Goal: Task Accomplishment & Management: Manage account settings

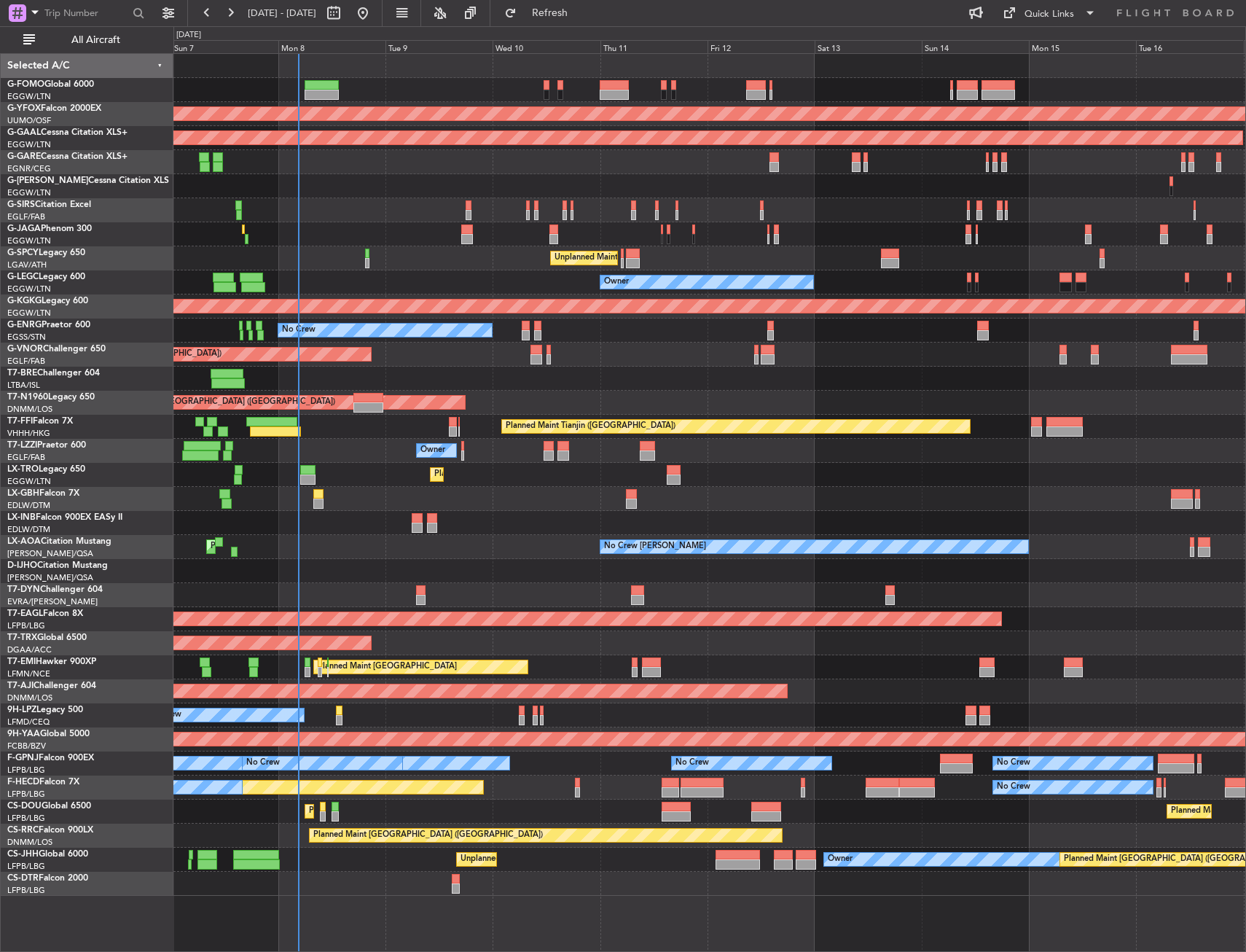
click at [390, 434] on div "Planned Maint [GEOGRAPHIC_DATA] ([GEOGRAPHIC_DATA]) AOG Maint Ostafyevo Planned…" at bounding box center [709, 474] width 1072 height 842
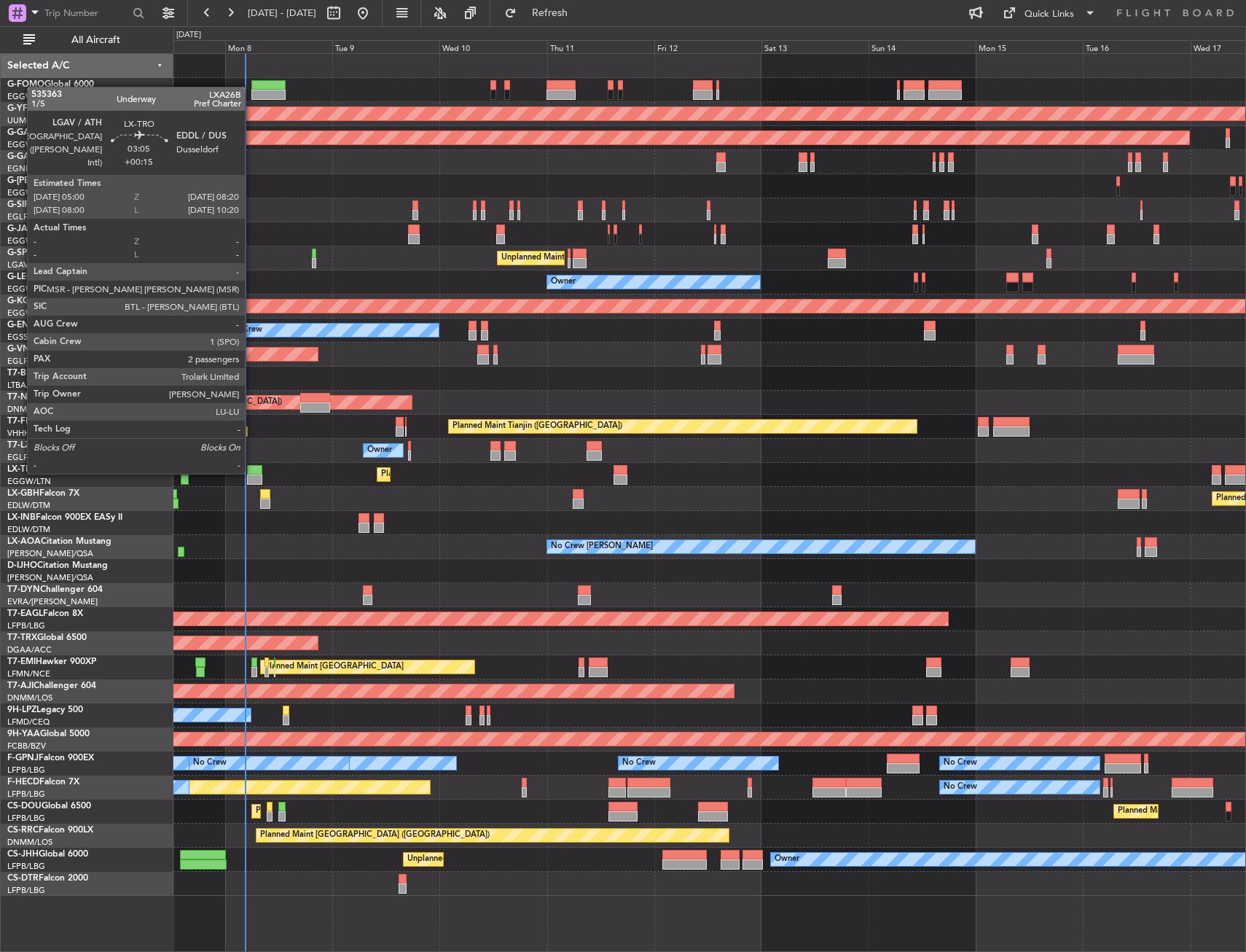
click at [252, 472] on div at bounding box center [254, 469] width 15 height 11
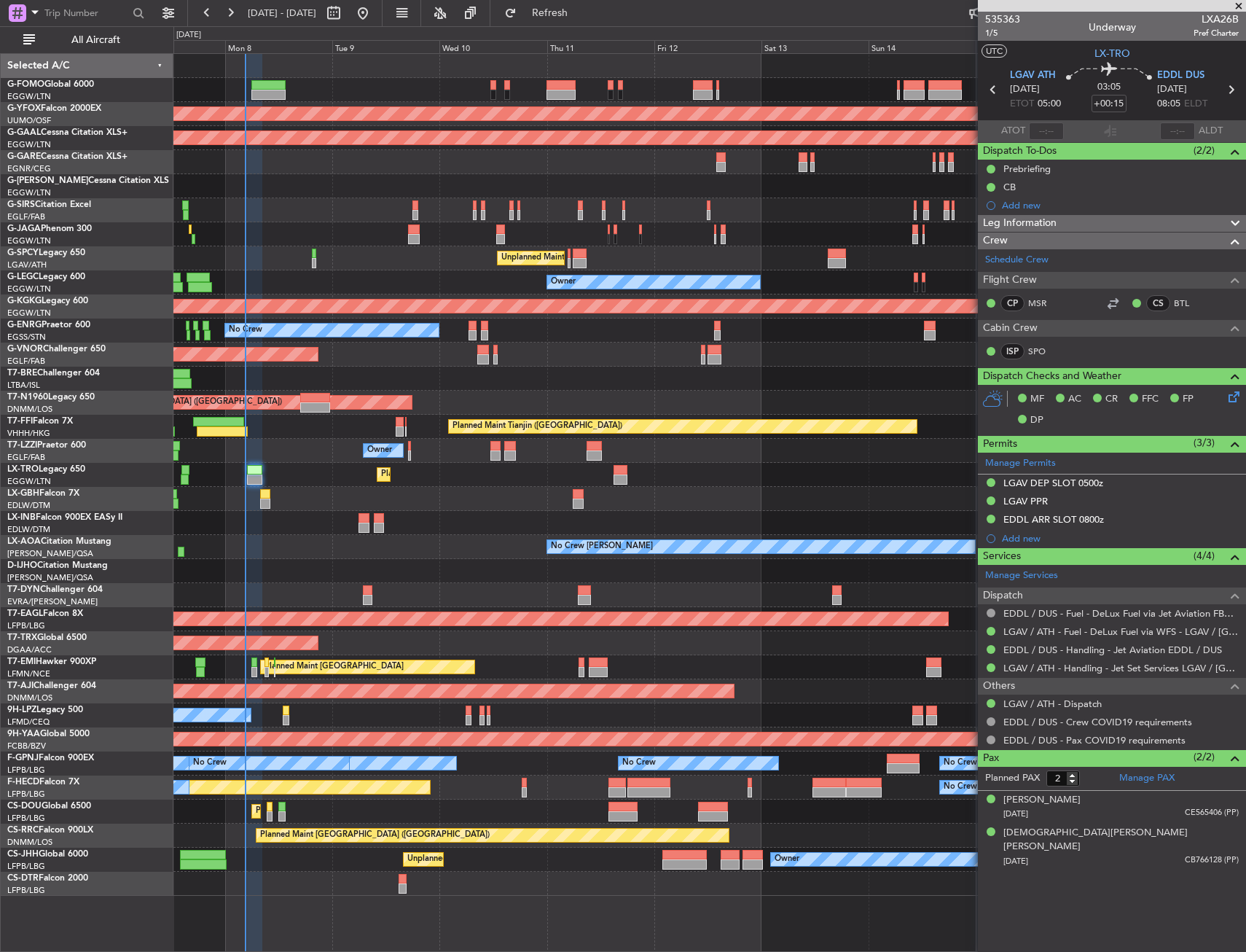
click at [1097, 667] on mat-tooltip-component "EDDL / DUS - Handling - Jet Aviation EDDL / DUS" at bounding box center [1111, 675] width 208 height 38
click at [1078, 670] on link "LGAV / ATH - Handling - Jet Set Services LGAV / ATH" at bounding box center [1120, 667] width 235 height 12
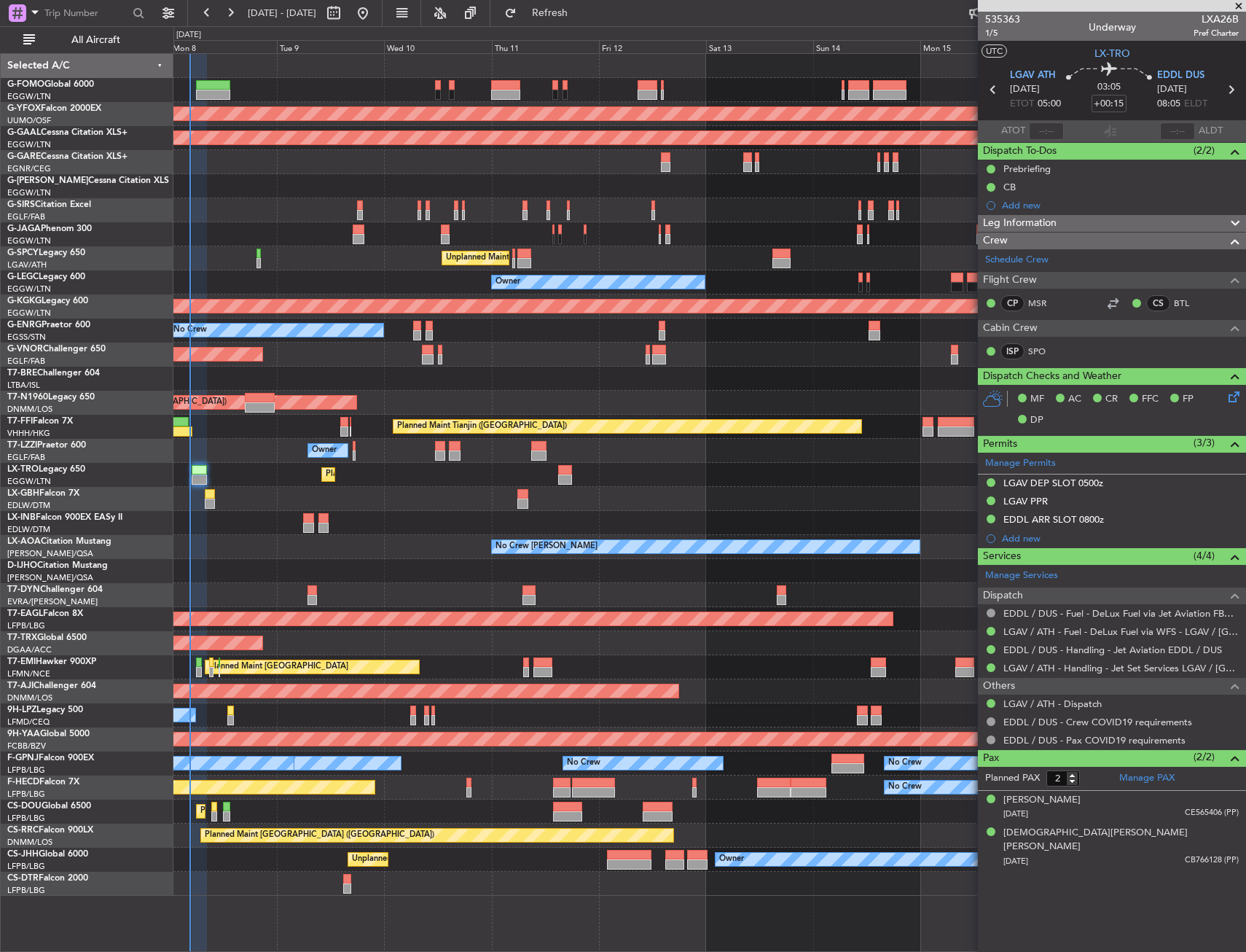
click at [424, 528] on div at bounding box center [709, 522] width 1072 height 24
click at [1045, 643] on link "EDDL / DUS - Handling - Jet Aviation EDDL / DUS" at bounding box center [1113, 649] width 219 height 12
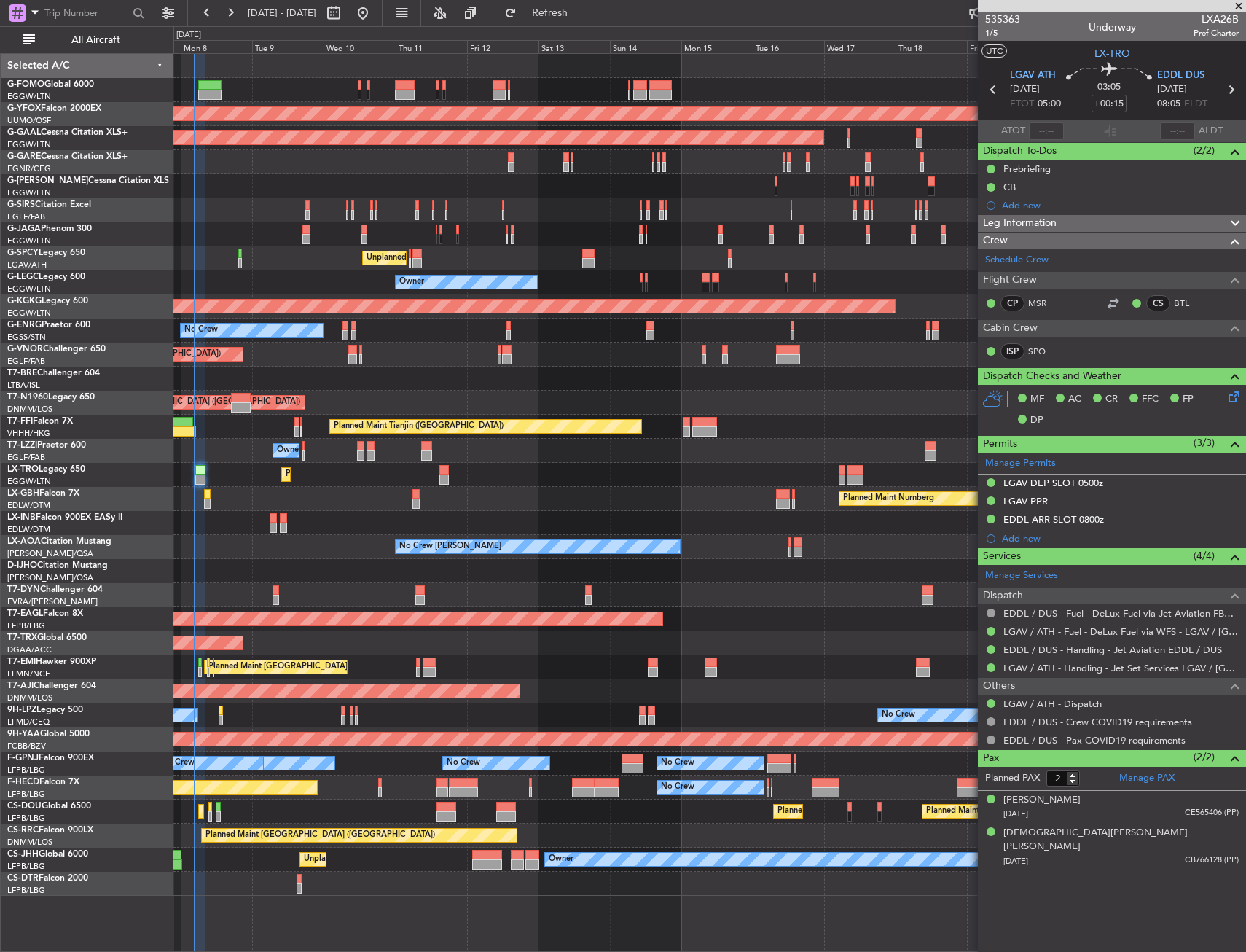
click at [500, 390] on div at bounding box center [709, 378] width 1072 height 24
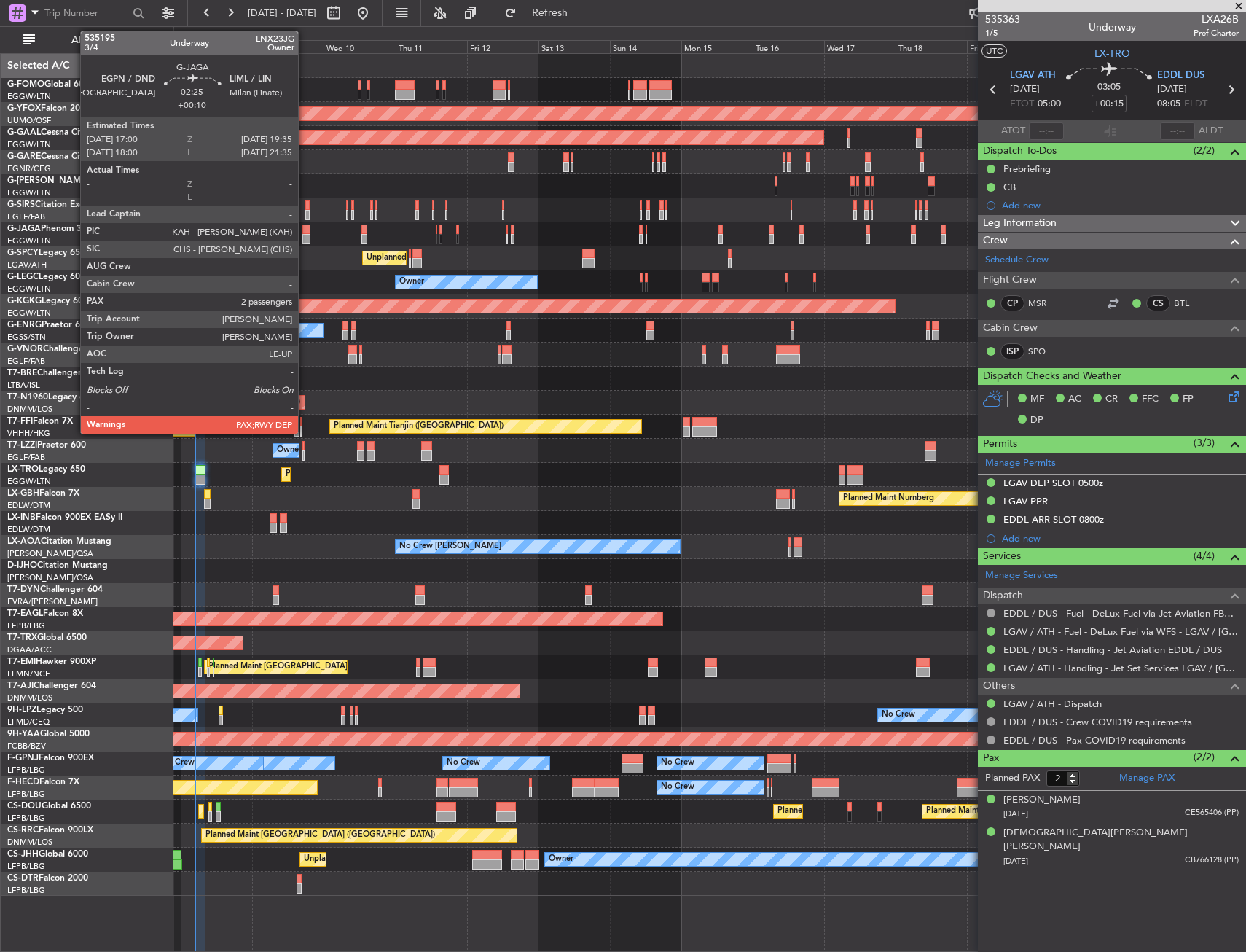
click at [304, 232] on div at bounding box center [306, 229] width 8 height 11
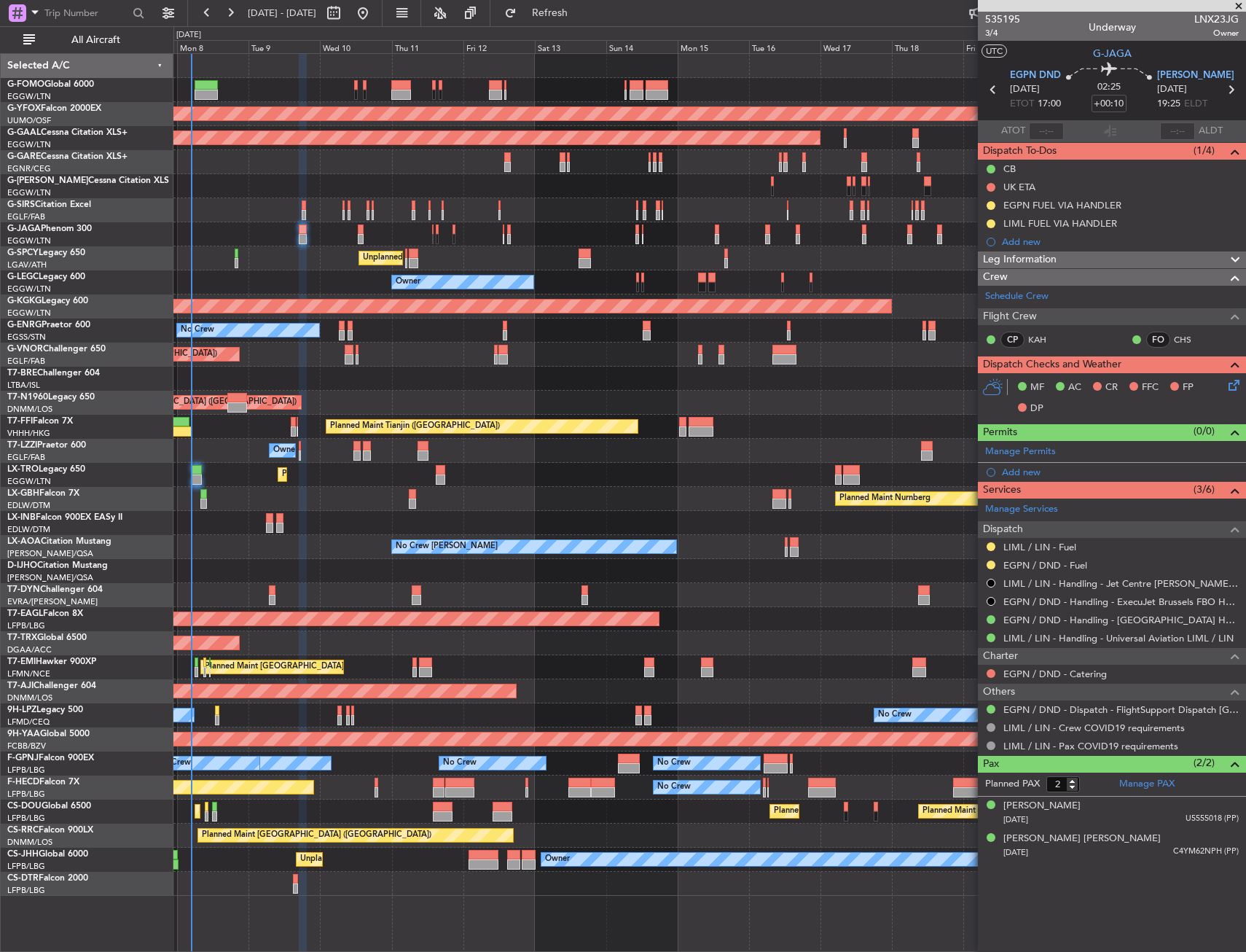
click at [425, 383] on div at bounding box center [709, 378] width 1072 height 24
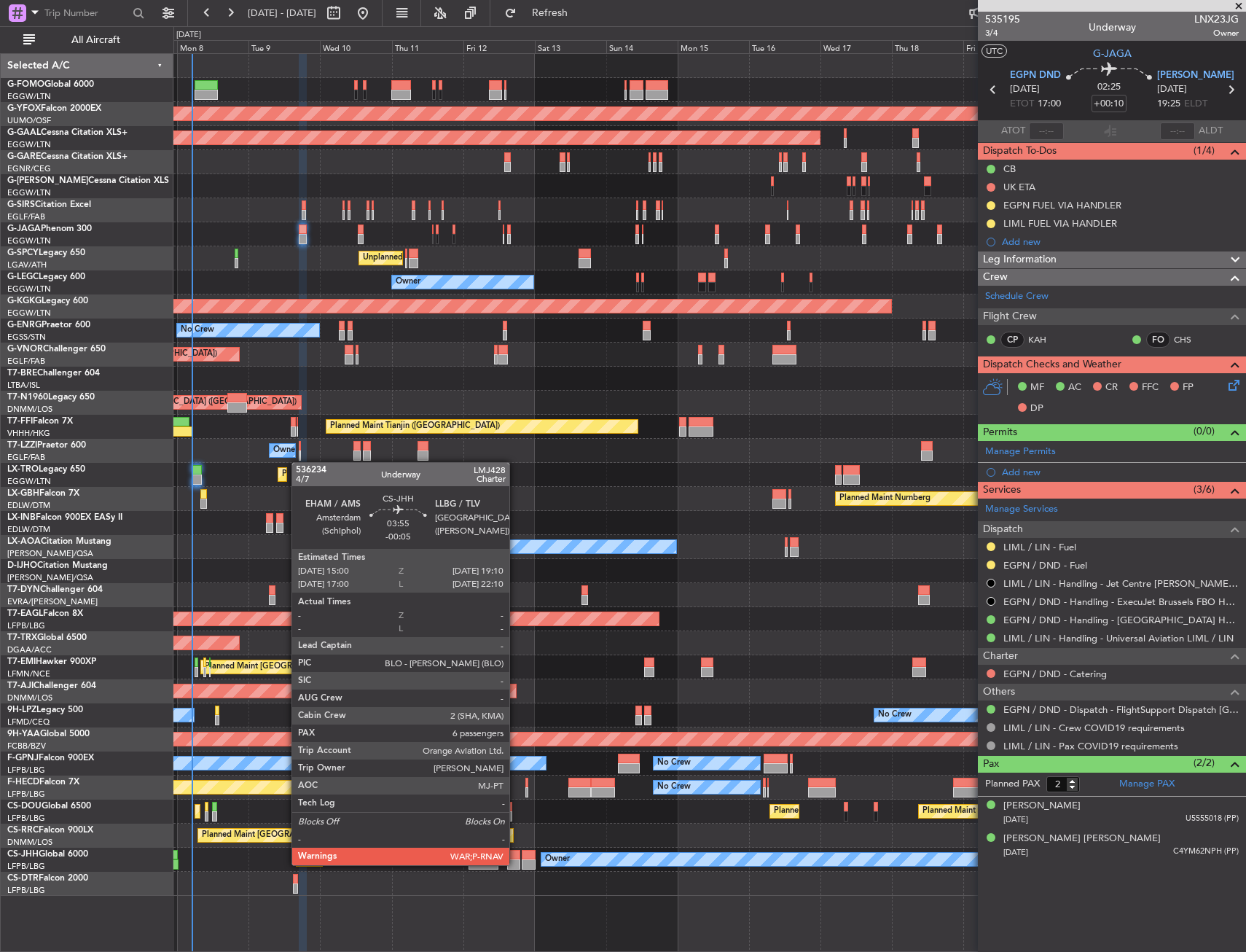
click at [516, 864] on div at bounding box center [514, 864] width 13 height 11
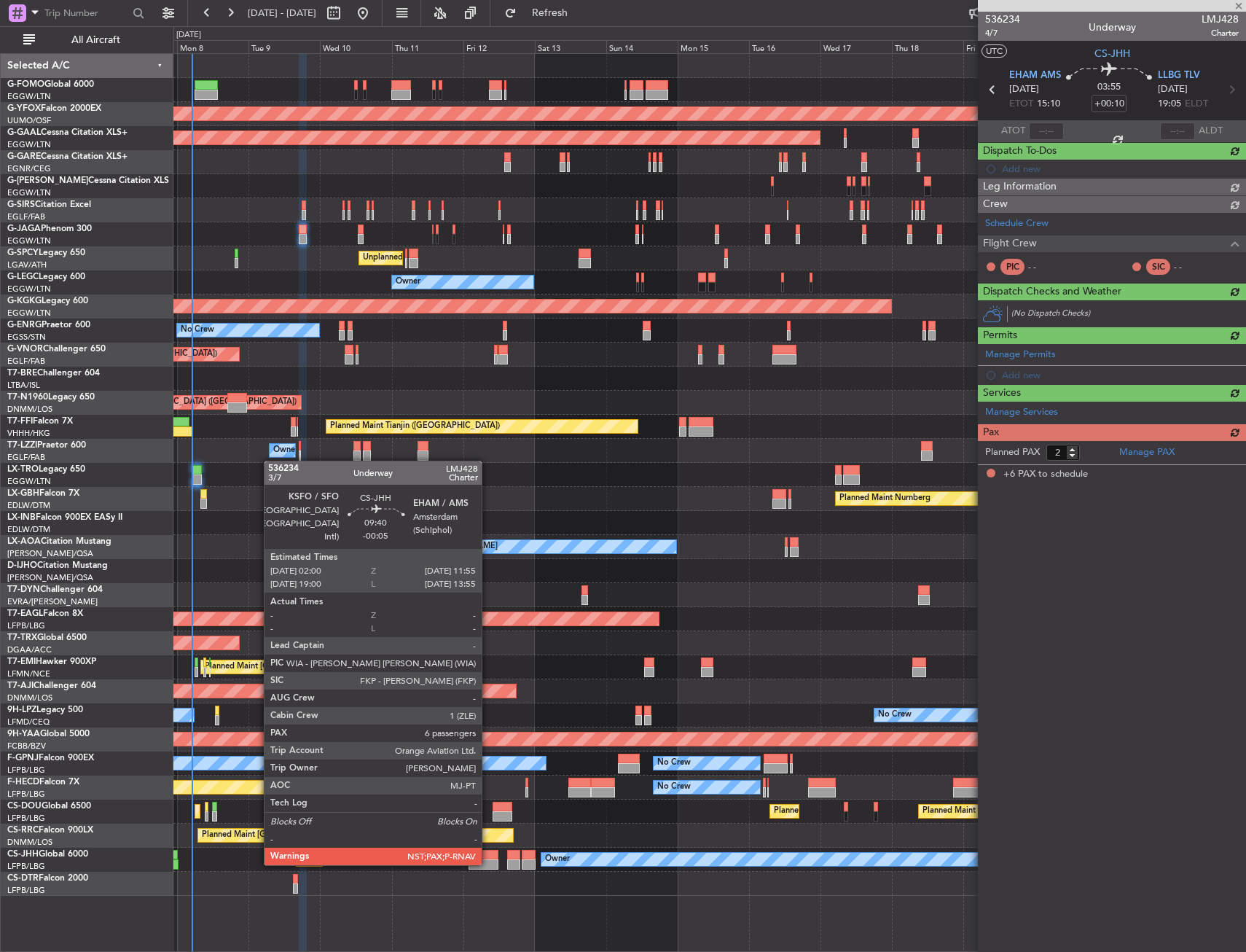
type input "-00:05"
type input "6"
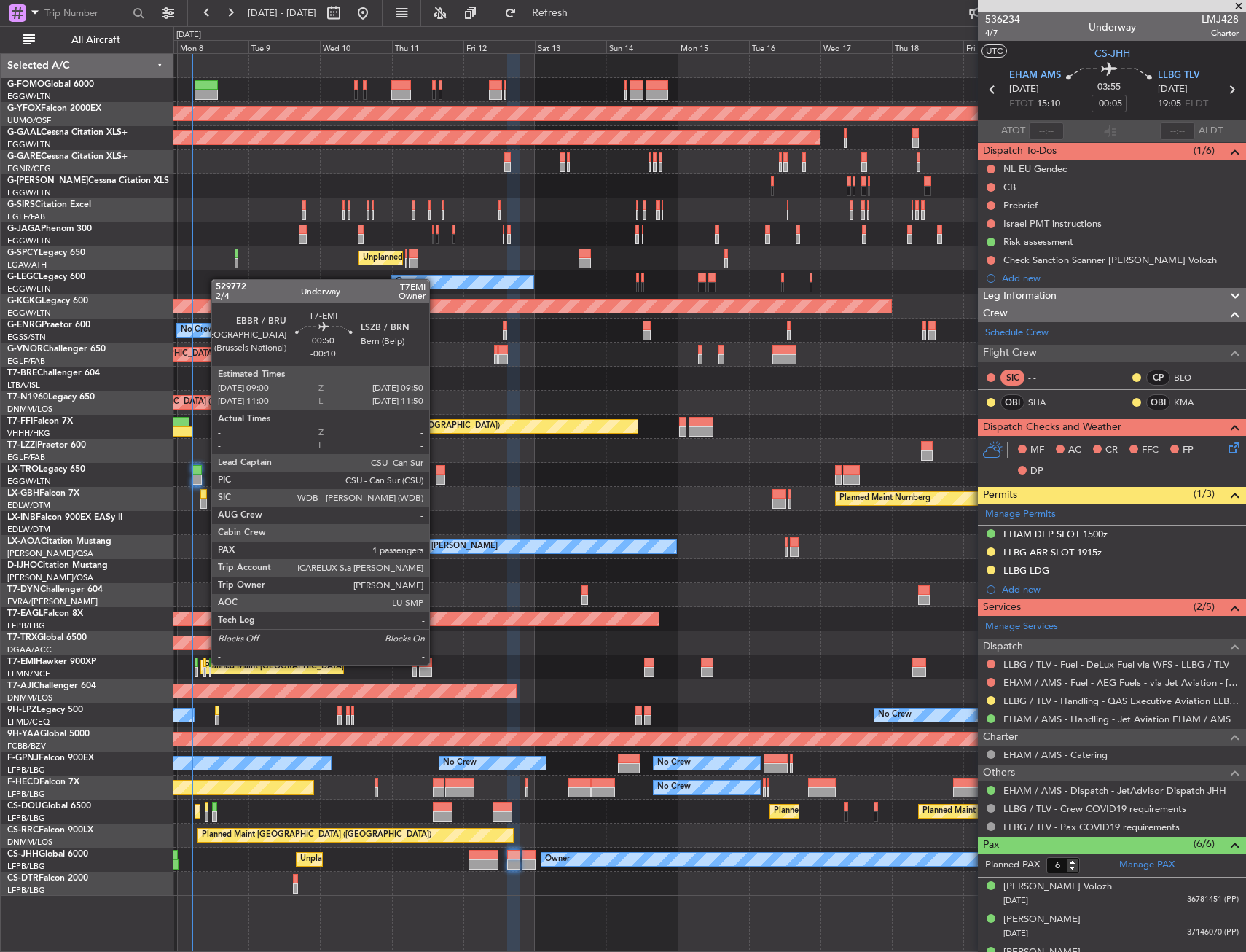
click at [204, 664] on div at bounding box center [204, 662] width 3 height 11
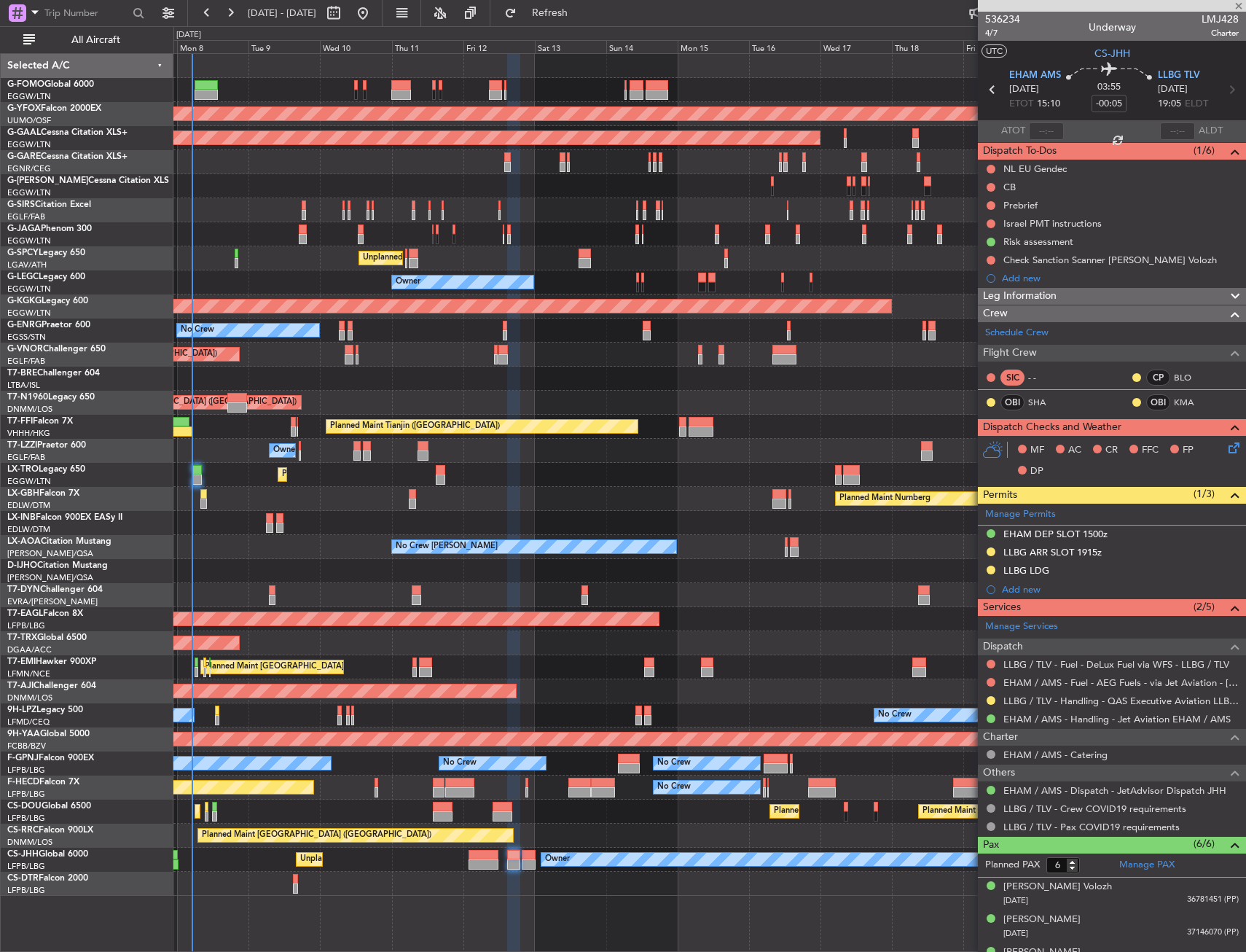
type input "-00:10"
type input "1"
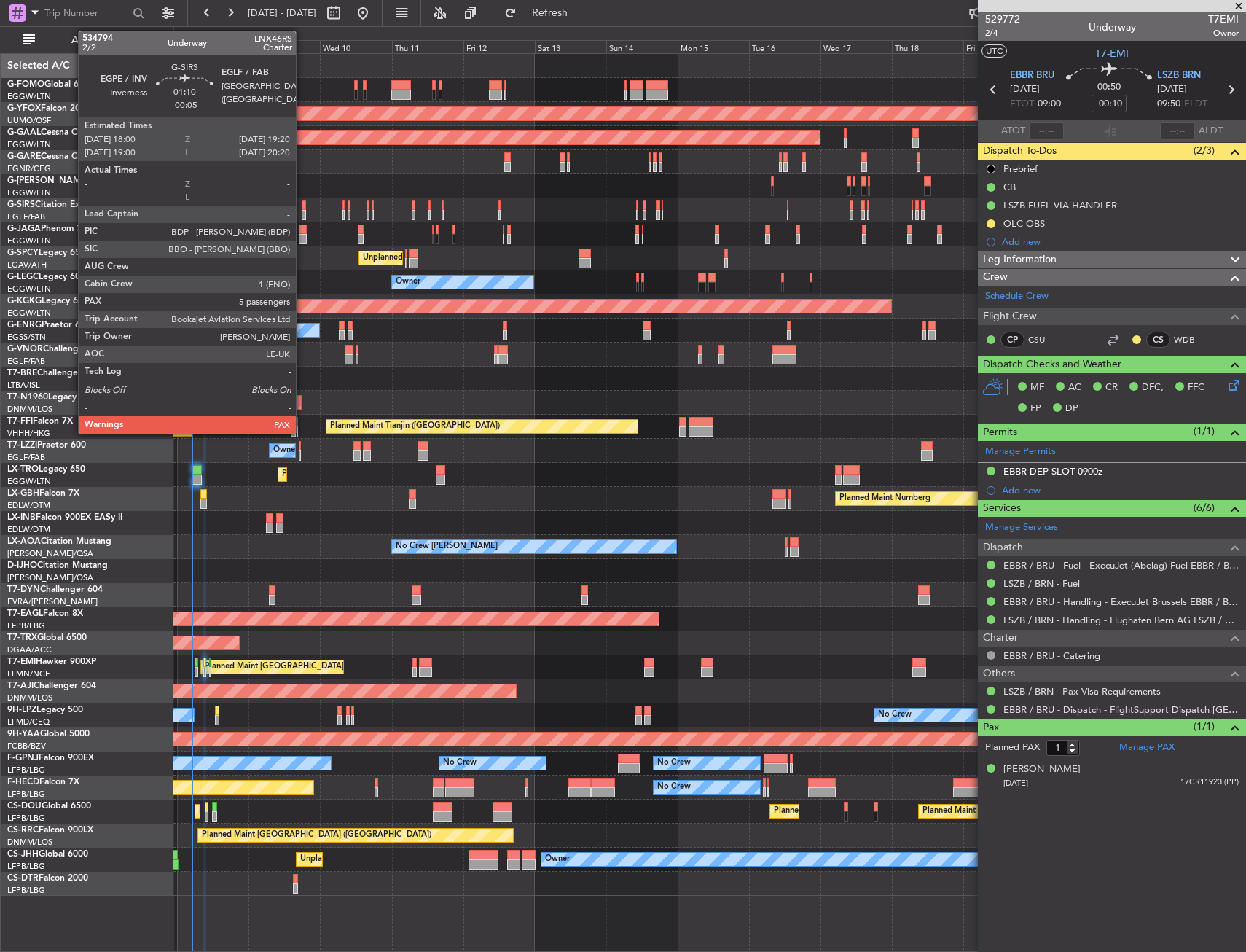
click at [302, 210] on div at bounding box center [303, 215] width 5 height 11
click at [305, 235] on div at bounding box center [302, 239] width 8 height 11
type input "-00:05"
type input "5"
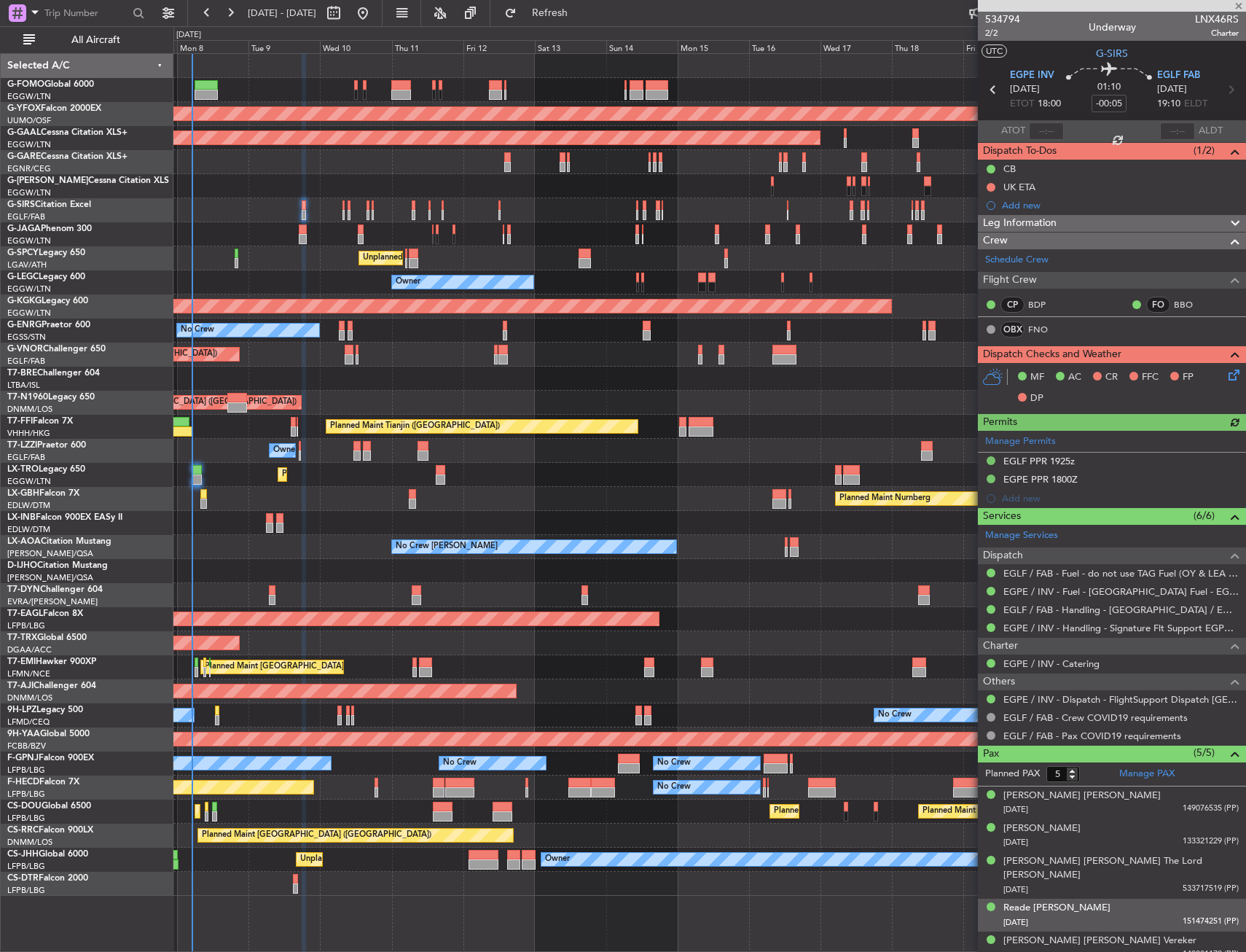
type input "+00:10"
type input "2"
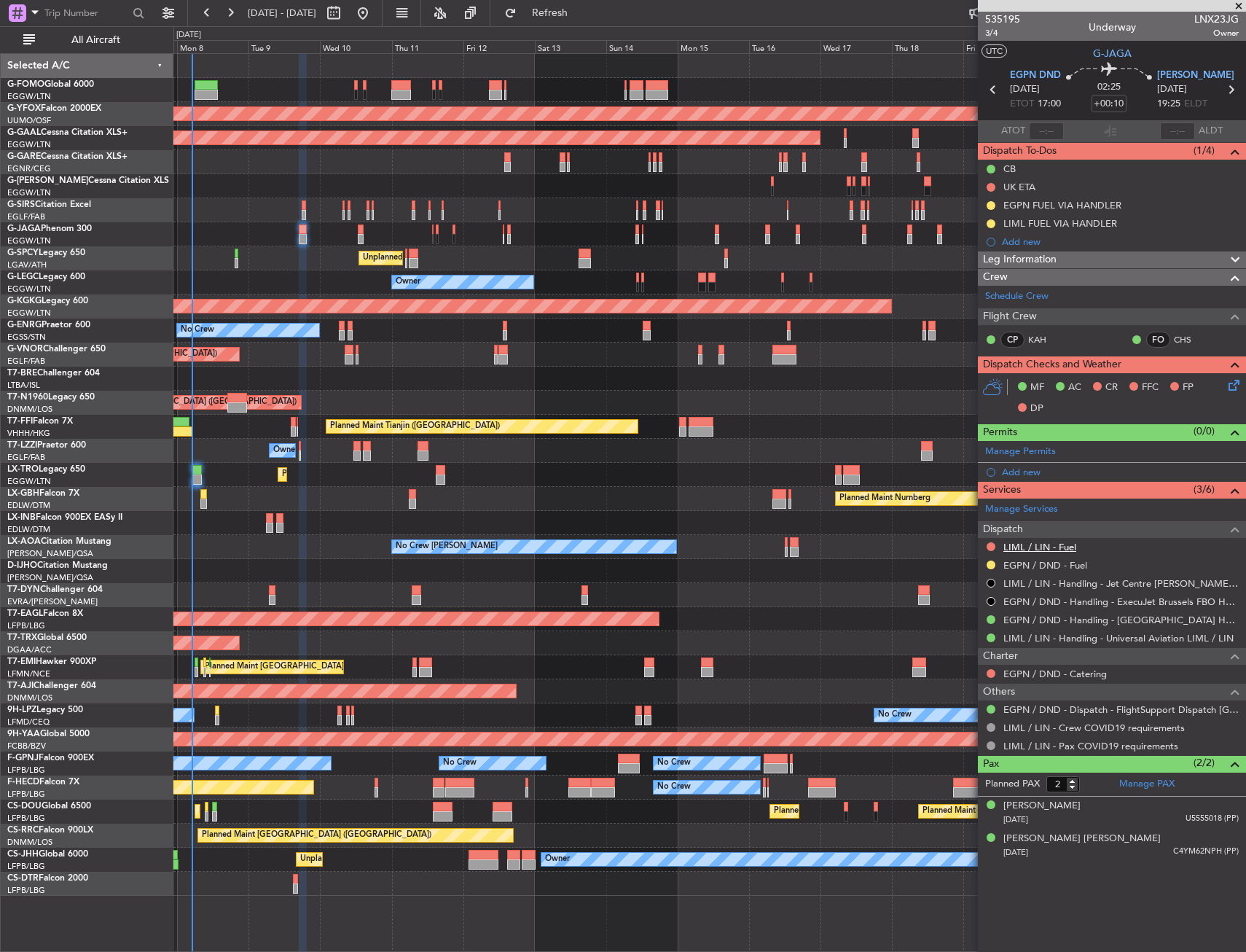
click at [1018, 546] on link "LIML / LIN - Fuel" at bounding box center [1040, 546] width 73 height 12
click at [1030, 549] on link "LIML / LIN - Fuel" at bounding box center [1040, 546] width 73 height 12
click at [1154, 222] on div "LIML FUEL VIA HANDLER" at bounding box center [1112, 223] width 268 height 18
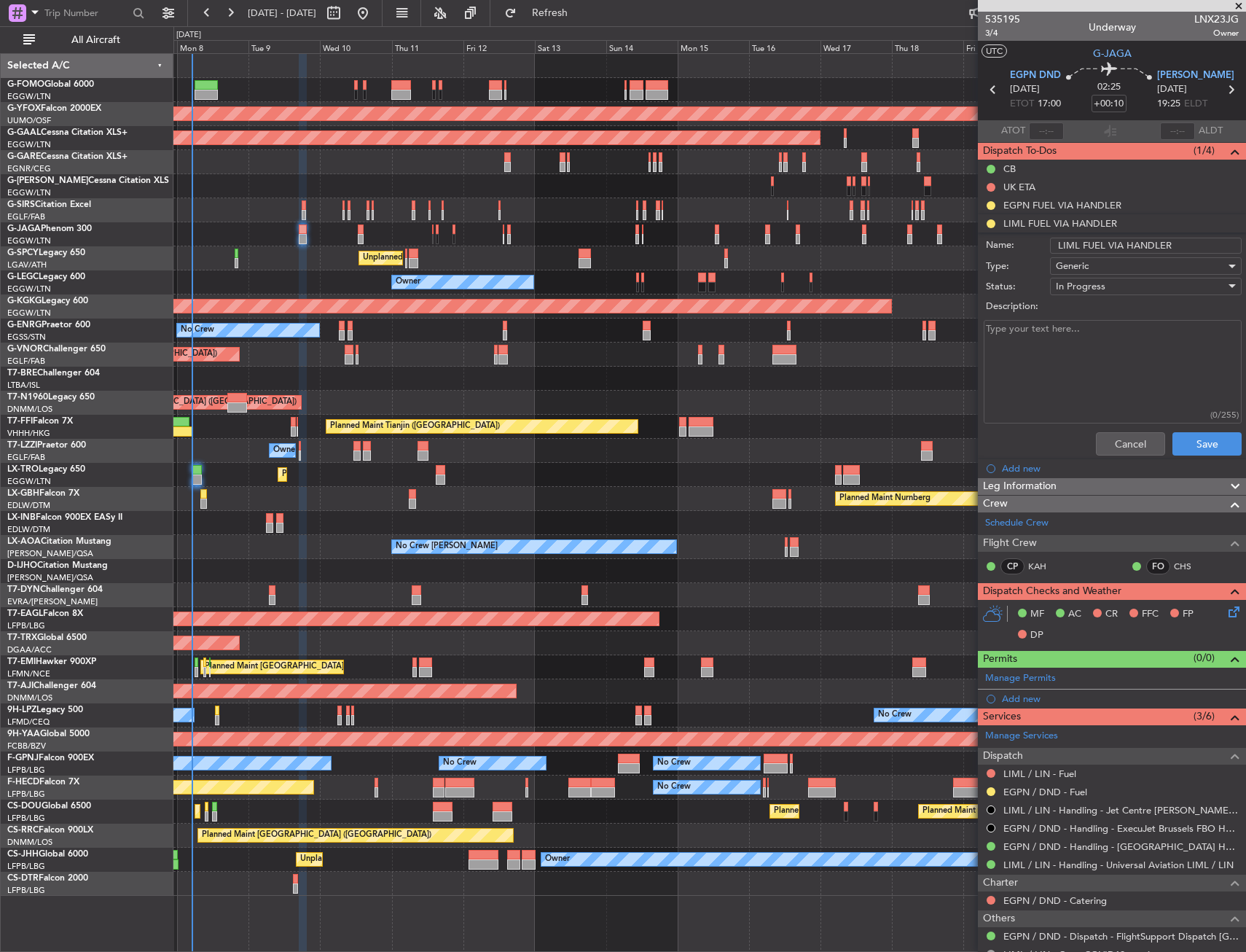
drag, startPoint x: 1164, startPoint y: 244, endPoint x: 1123, endPoint y: 245, distance: 41.0
click at [1123, 245] on input "LIML FUEL VIA HANDLER" at bounding box center [1146, 246] width 192 height 16
type input "LIML FUEL VIA WFS"
click at [1178, 435] on button "Save" at bounding box center [1208, 443] width 69 height 23
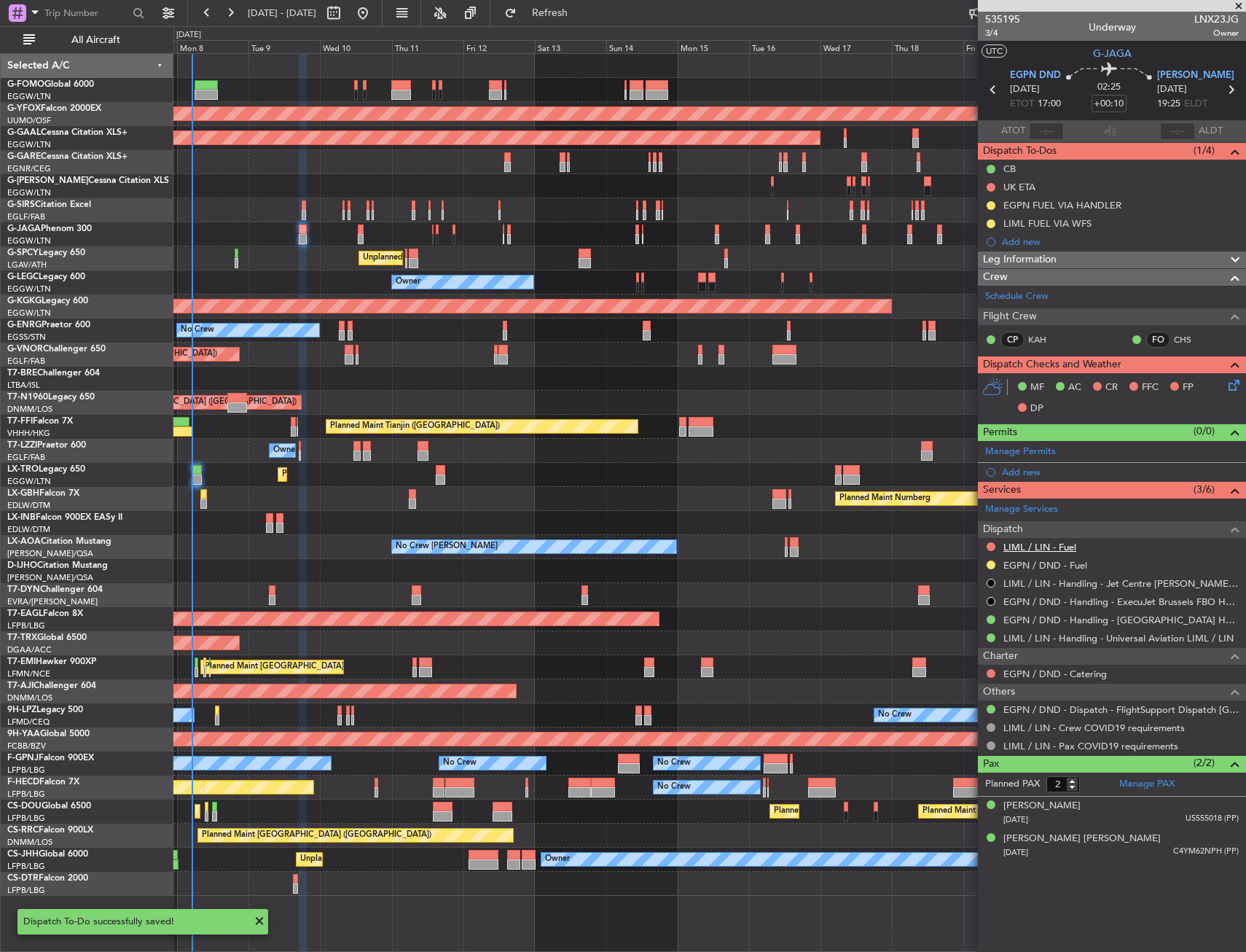
click at [1067, 545] on link "LIML / LIN - Fuel" at bounding box center [1040, 546] width 73 height 12
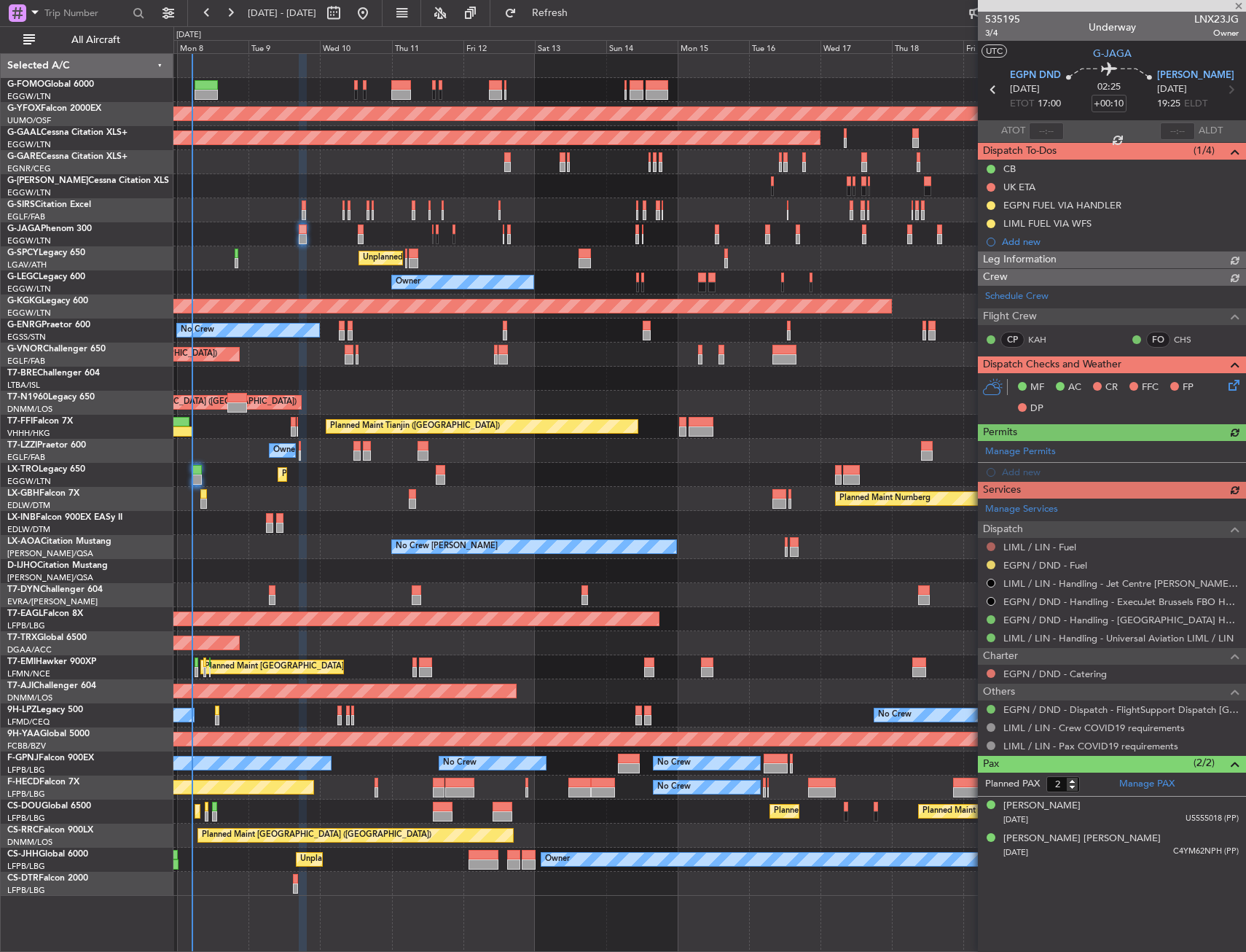
click at [989, 546] on button at bounding box center [991, 546] width 9 height 9
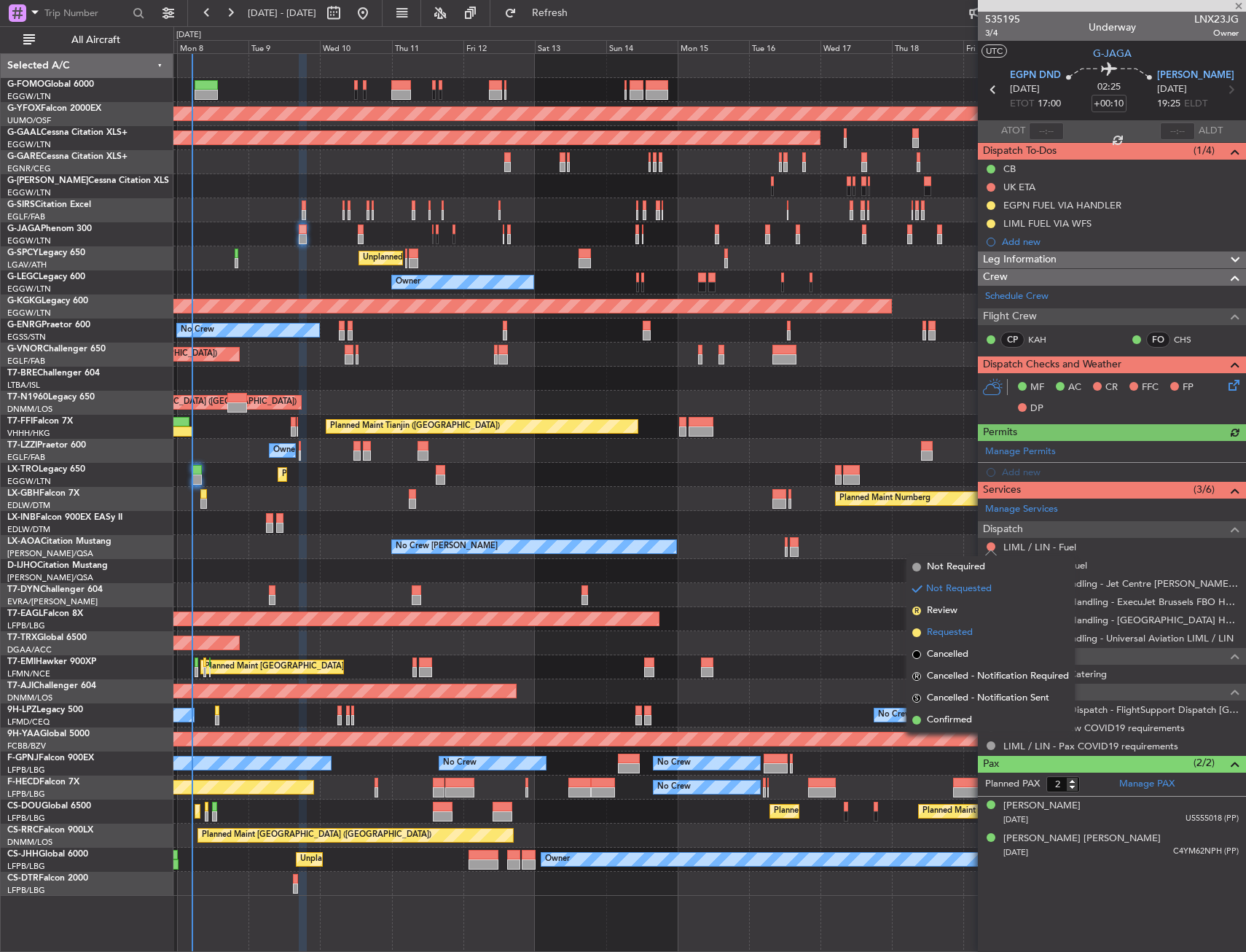
click at [934, 634] on span "Requested" at bounding box center [950, 631] width 46 height 14
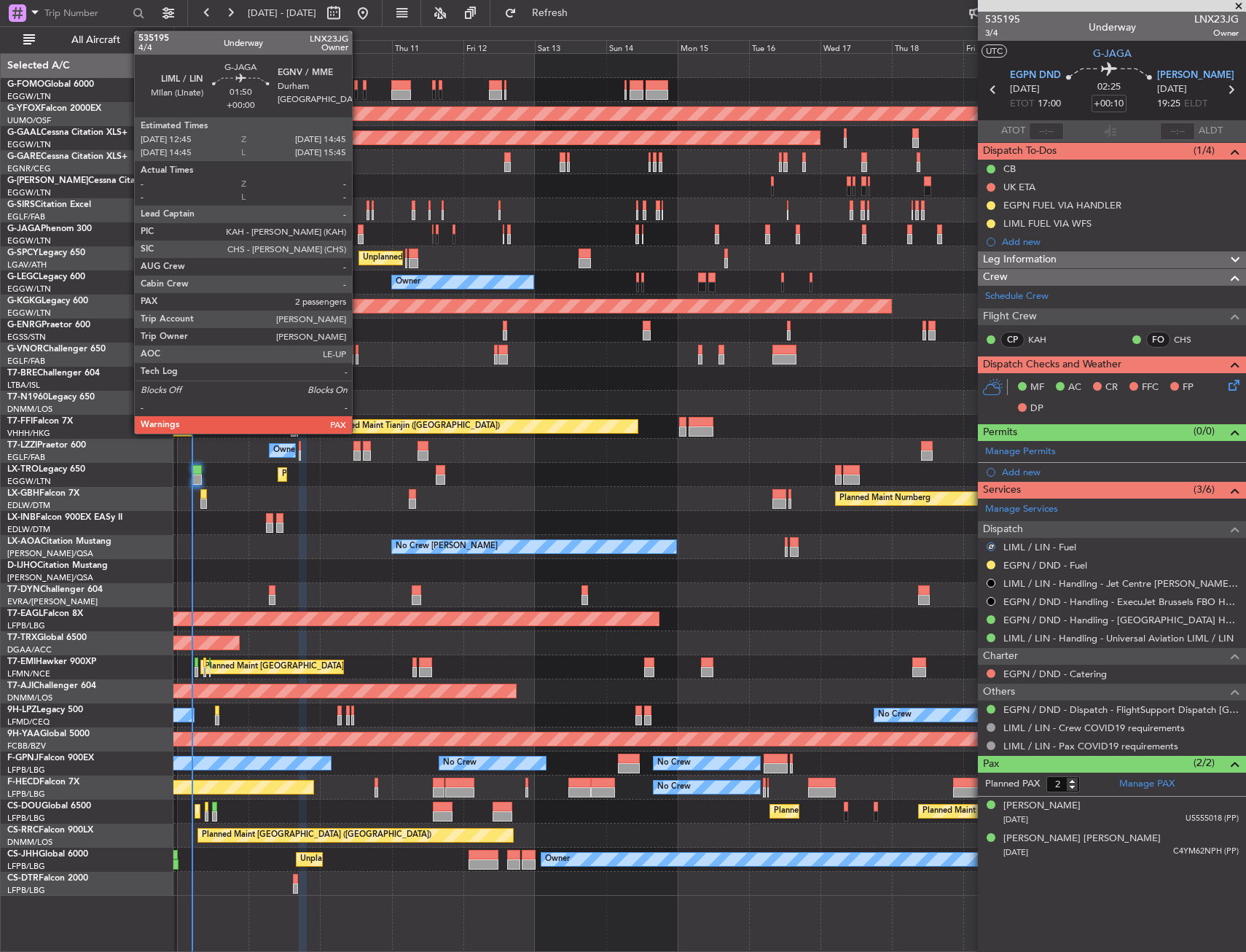
click at [359, 232] on div at bounding box center [361, 229] width 7 height 11
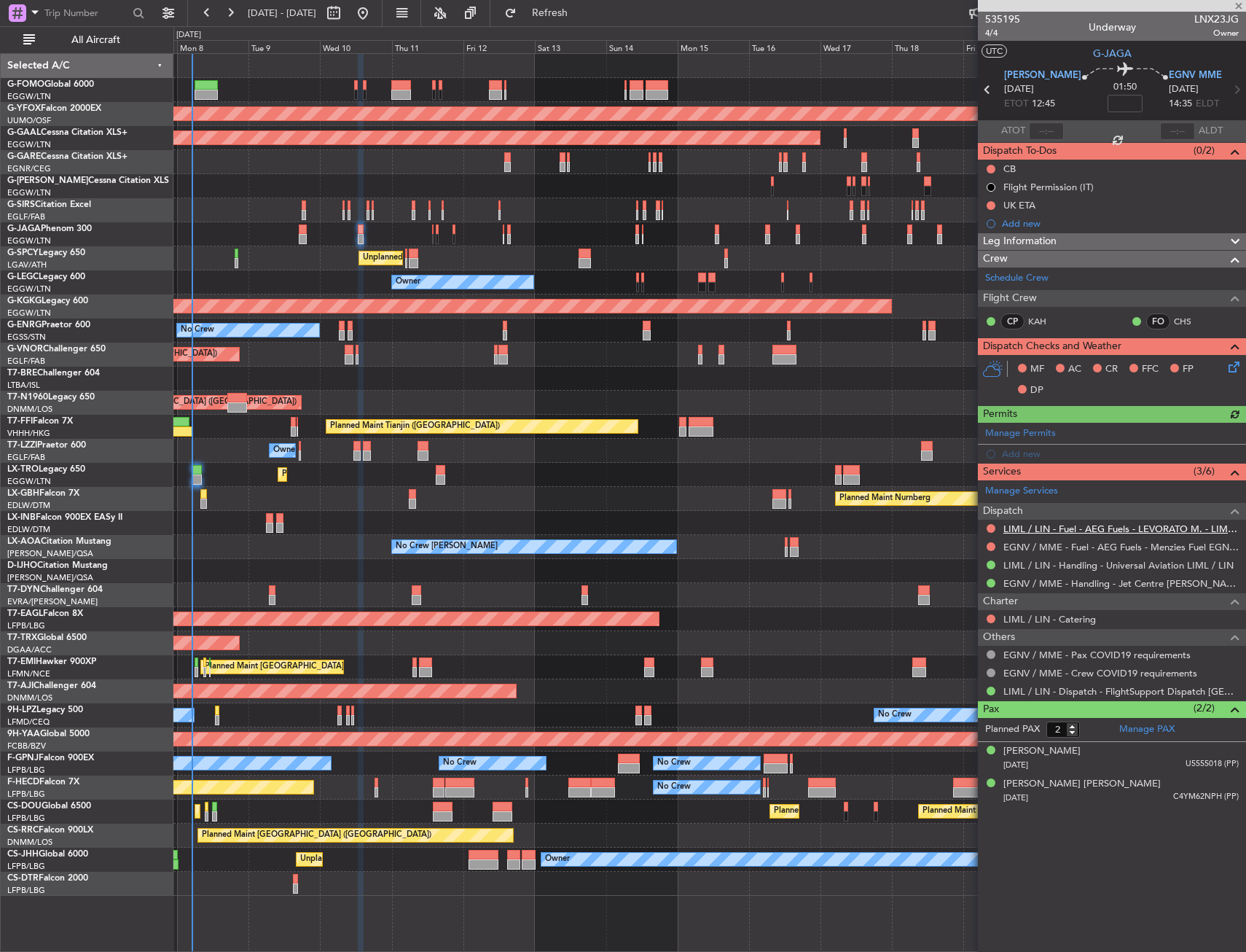
click at [1067, 535] on mat-tooltip-component "LIML / LIN - Fuel - AEG Fuels - LEVORATO M. - LIML / LIN" at bounding box center [1116, 554] width 238 height 38
click at [1068, 533] on link "LIML / LIN - Fuel - AEG Fuels - LEVORATO M. - LIML / LIN" at bounding box center [1120, 528] width 235 height 12
click at [1026, 223] on div "Add new" at bounding box center [1114, 223] width 224 height 12
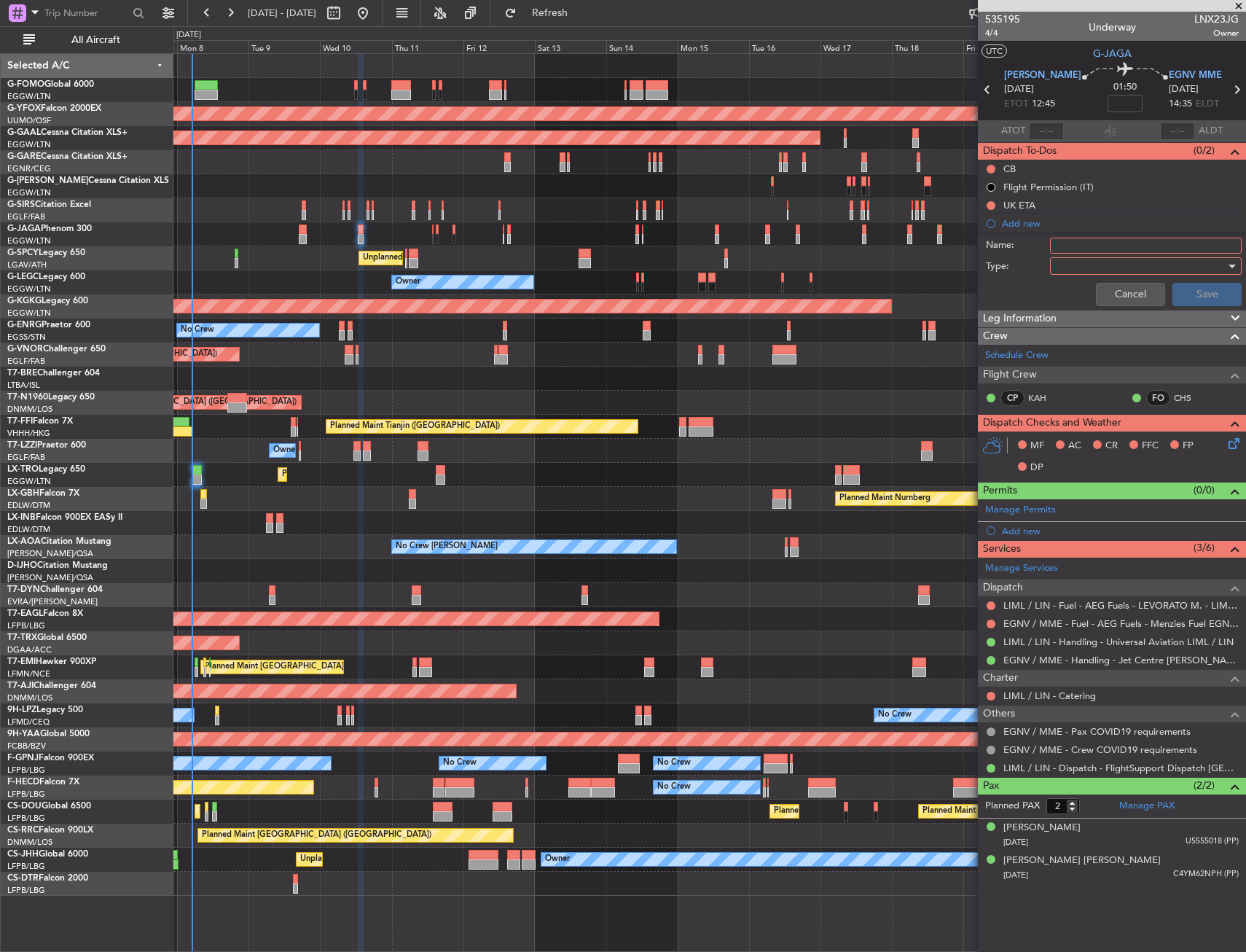
click at [1096, 247] on input "Name:" at bounding box center [1146, 246] width 192 height 16
type input "LIML FUEL VIA WFS"
click at [1100, 259] on div at bounding box center [1140, 266] width 170 height 22
click at [1091, 289] on span "Generic" at bounding box center [1138, 296] width 179 height 22
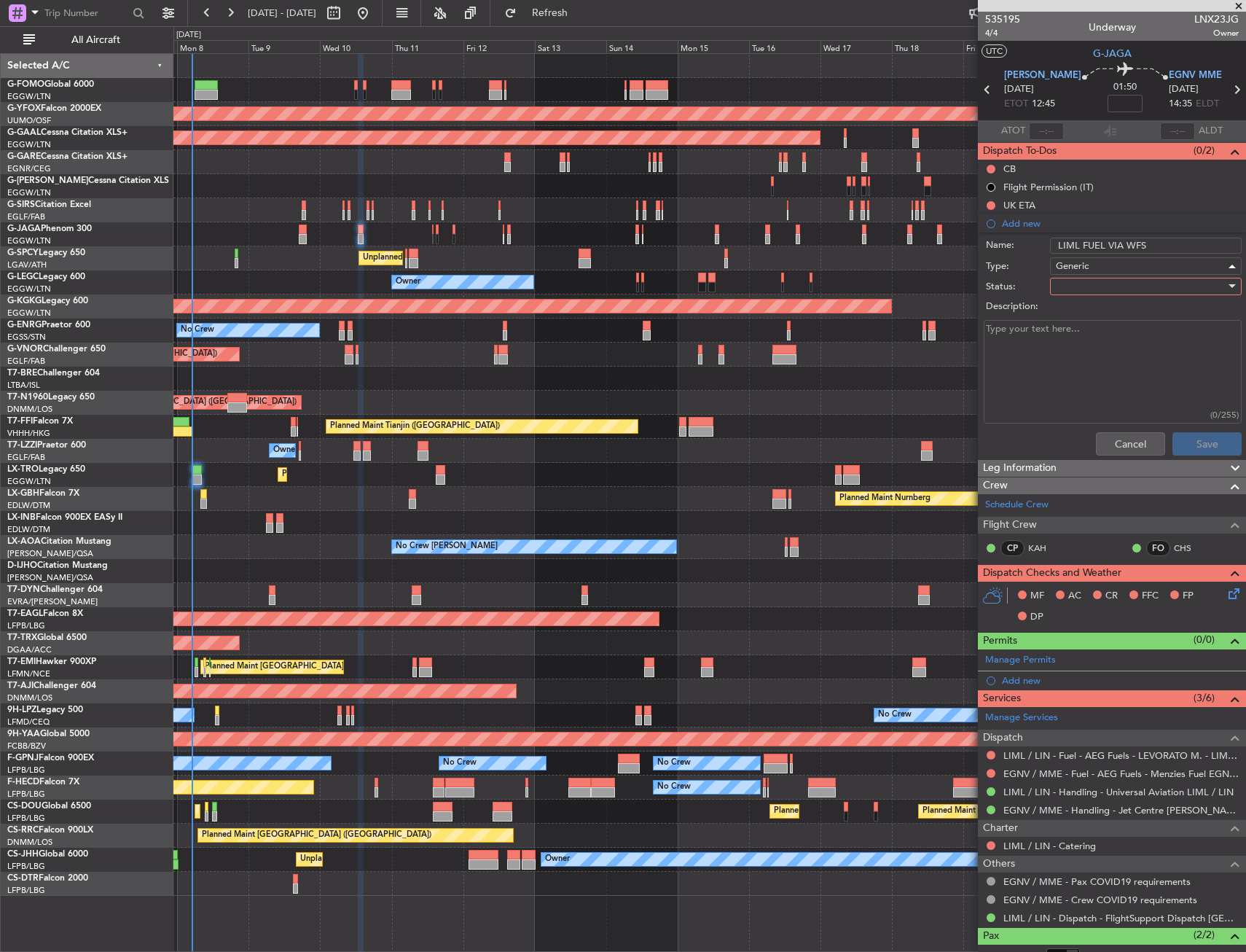
click at [1091, 291] on div at bounding box center [1140, 286] width 170 height 22
click at [1085, 336] on span "In Progress" at bounding box center [1139, 337] width 171 height 22
click at [1173, 439] on button "Save" at bounding box center [1208, 443] width 69 height 23
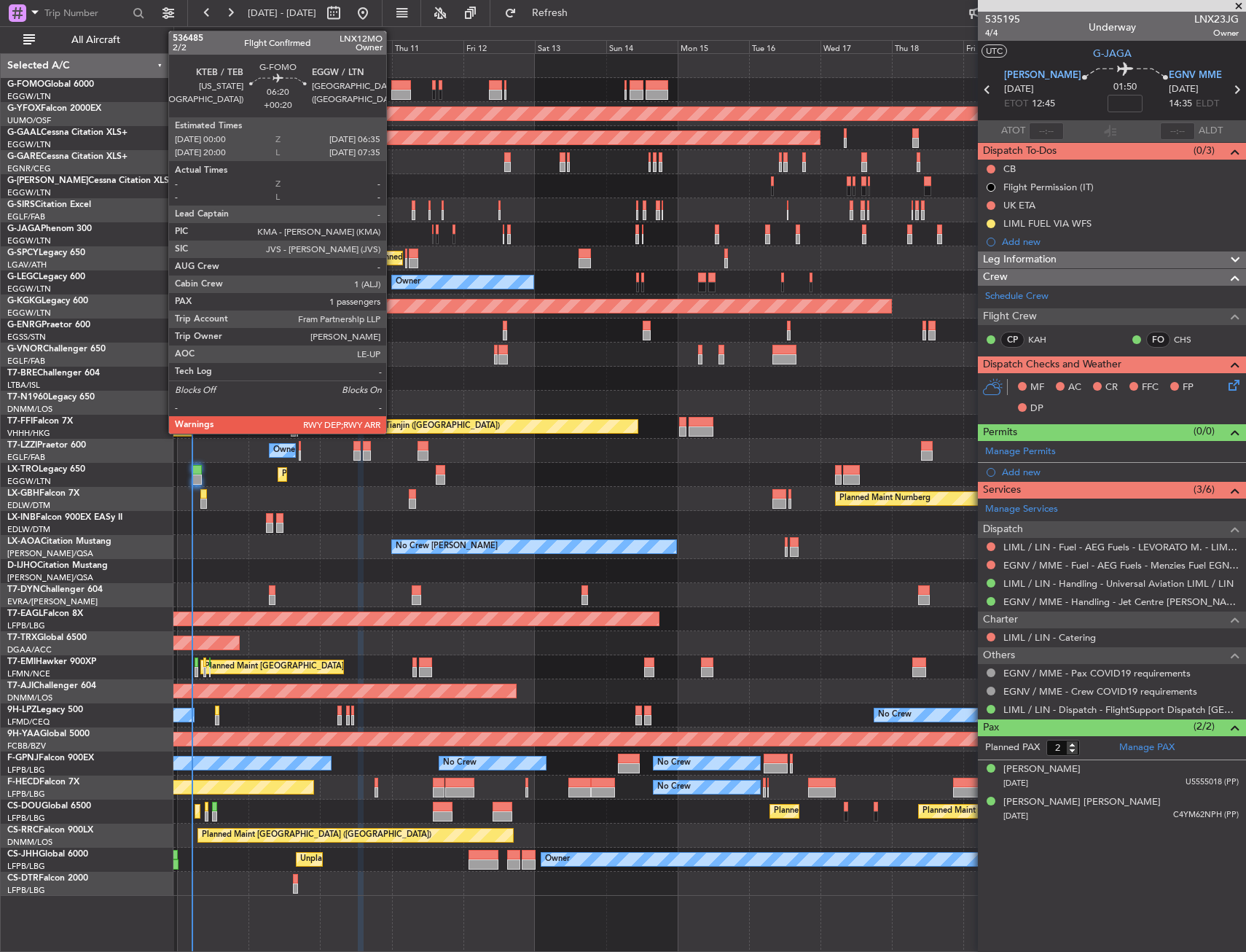
click at [393, 88] on div at bounding box center [401, 85] width 19 height 11
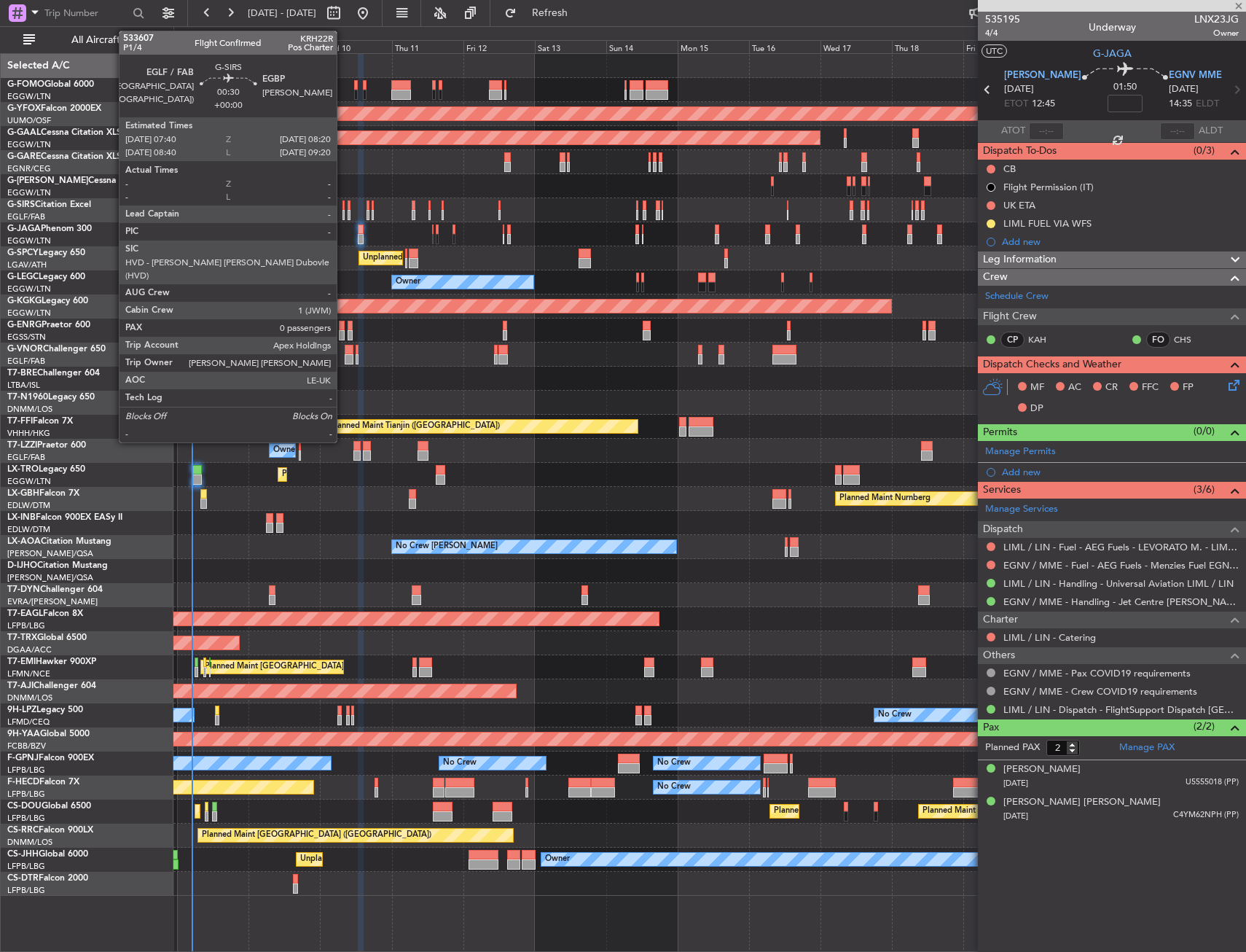
type input "+00:20"
type input "1"
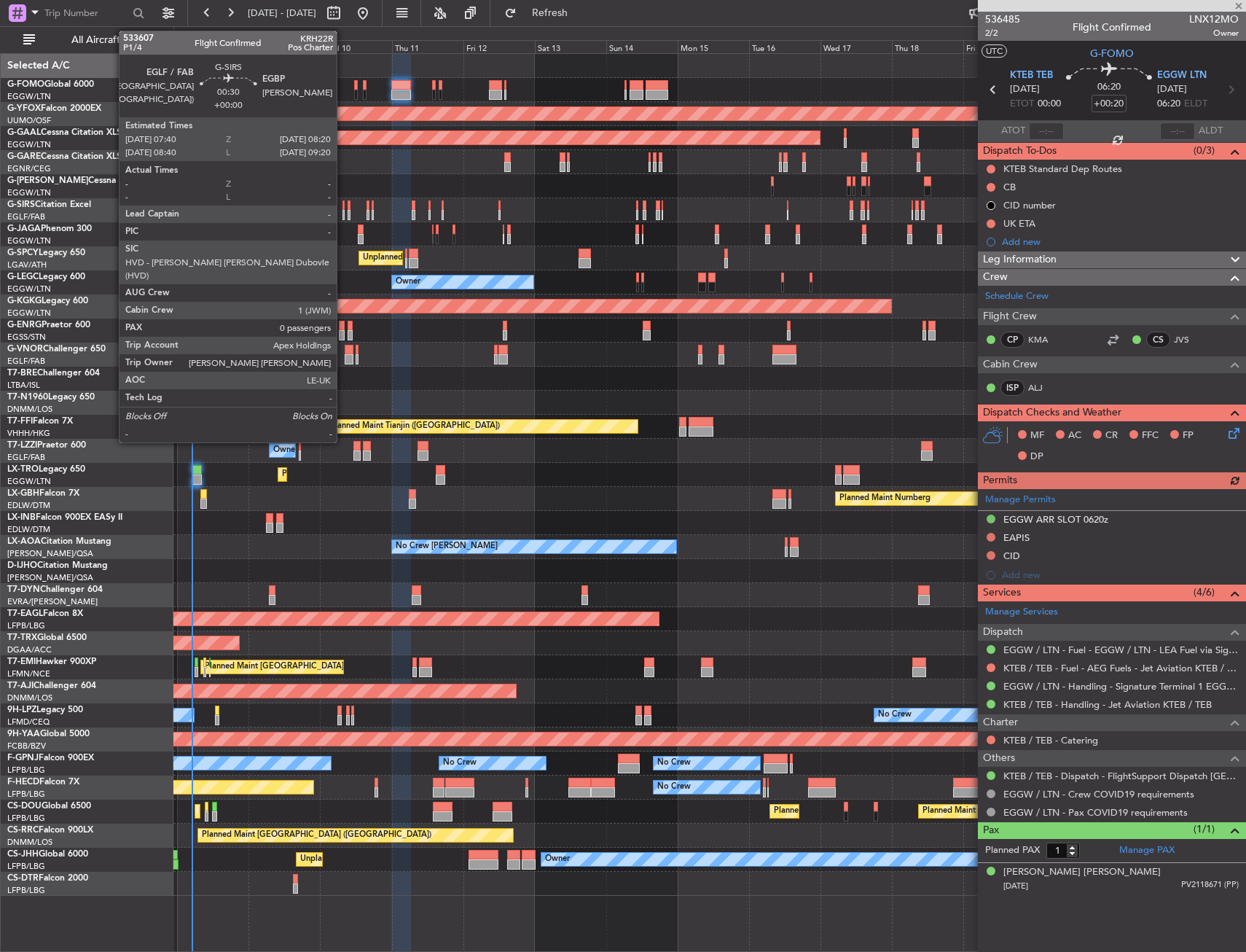
click at [344, 205] on div at bounding box center [344, 205] width 2 height 11
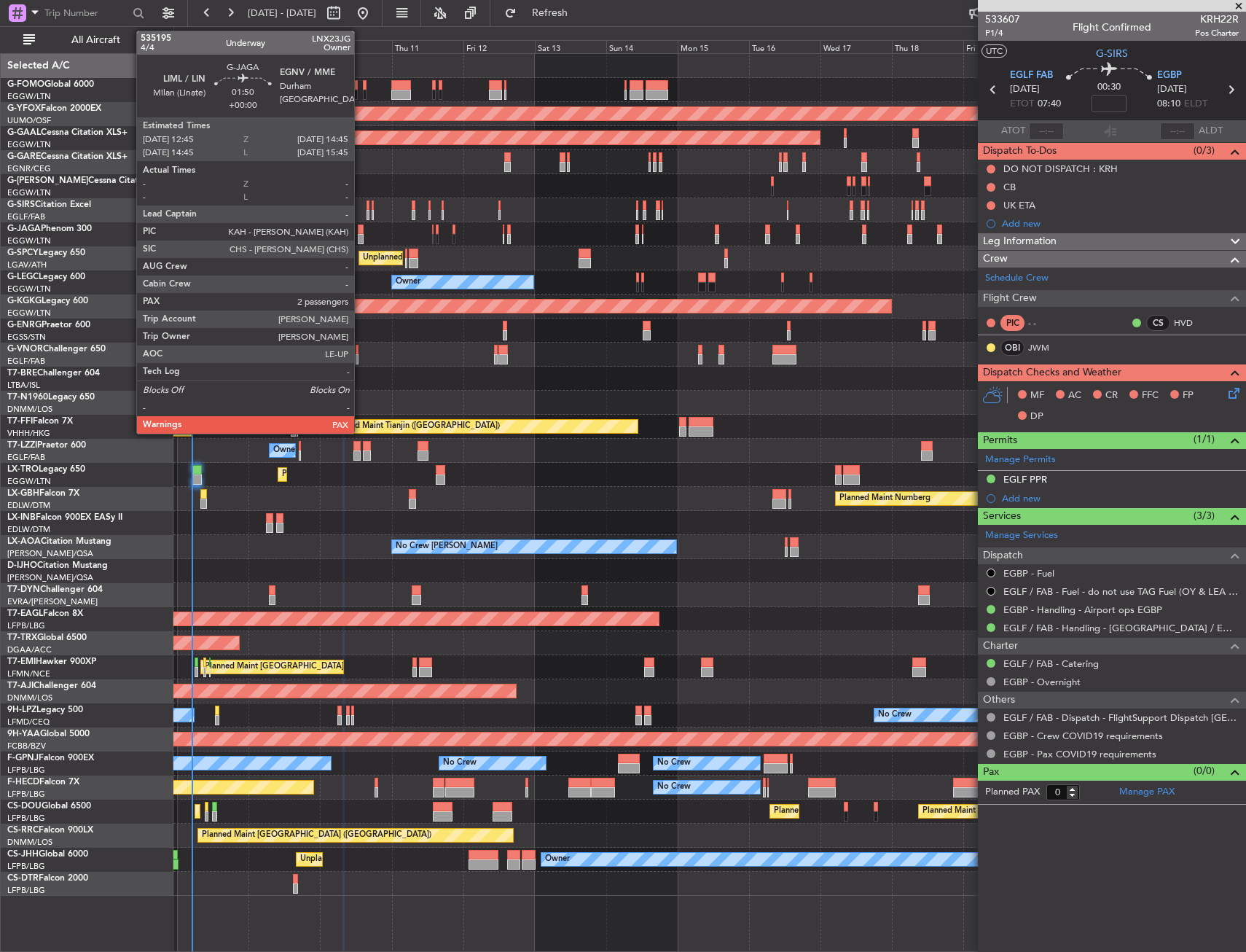
click at [361, 234] on div at bounding box center [361, 239] width 7 height 11
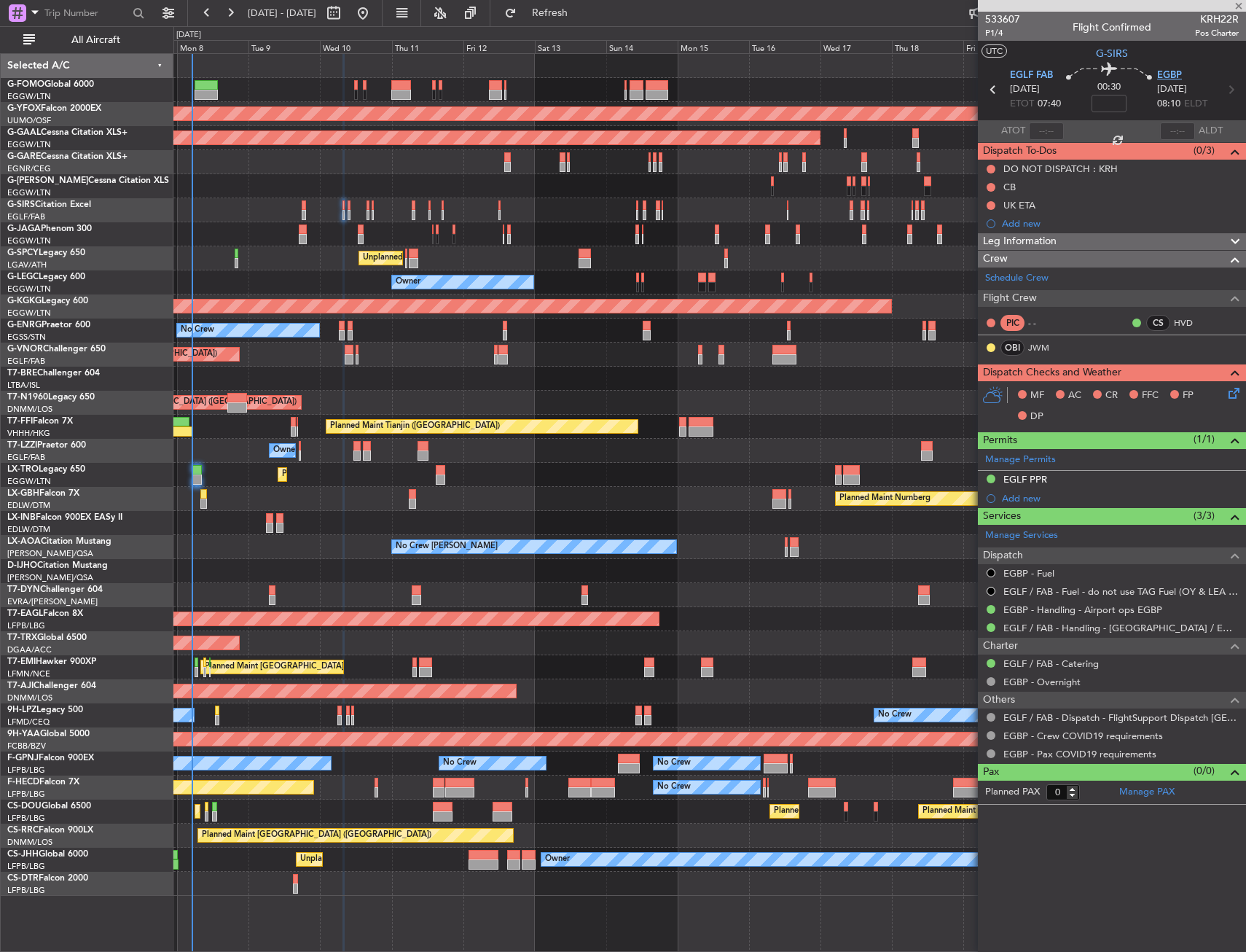
type input "2"
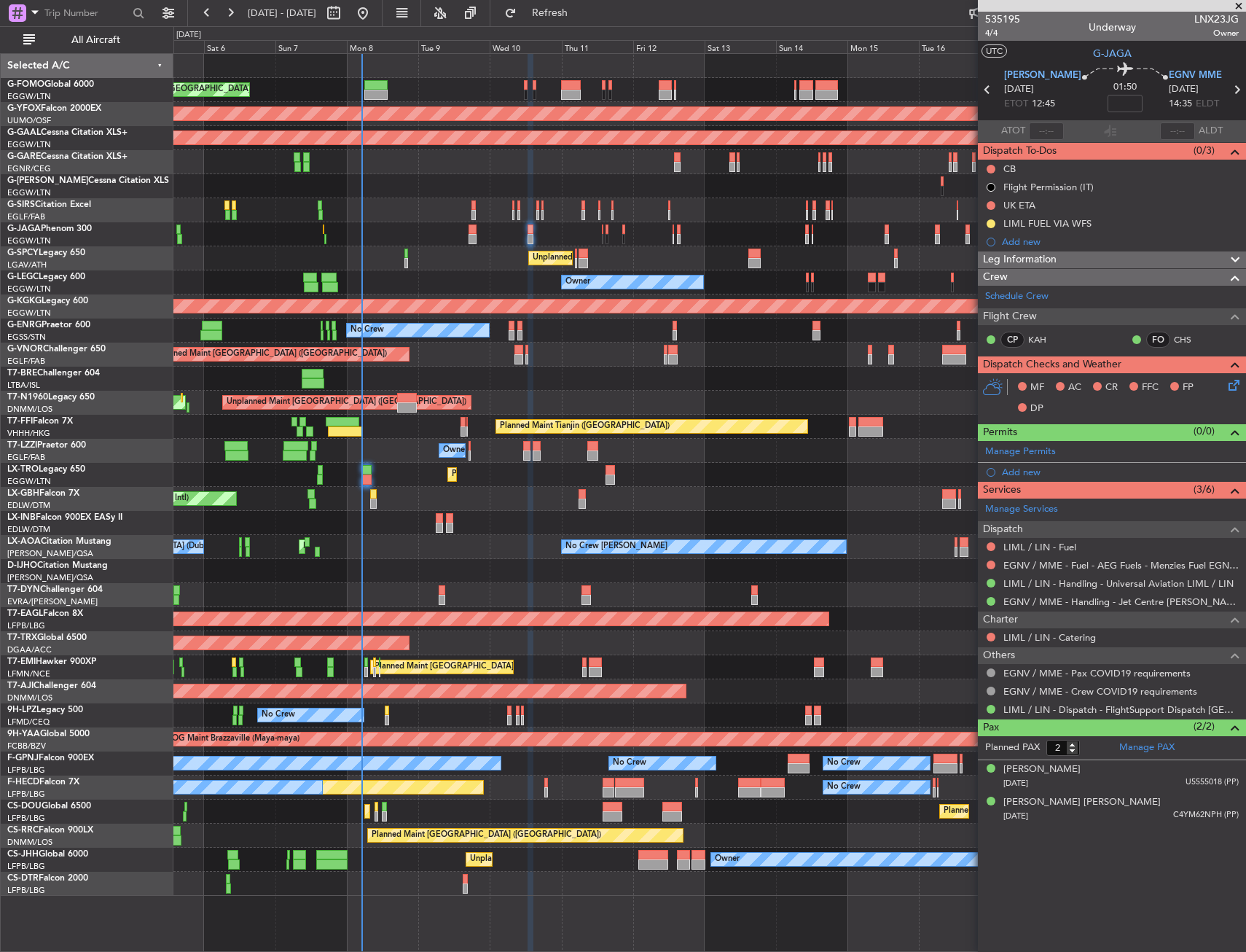
click at [599, 767] on div "Planned Maint London (Luton) AOG Maint Ostafyevo Planned Maint Dusseldorf Owner…" at bounding box center [709, 474] width 1072 height 842
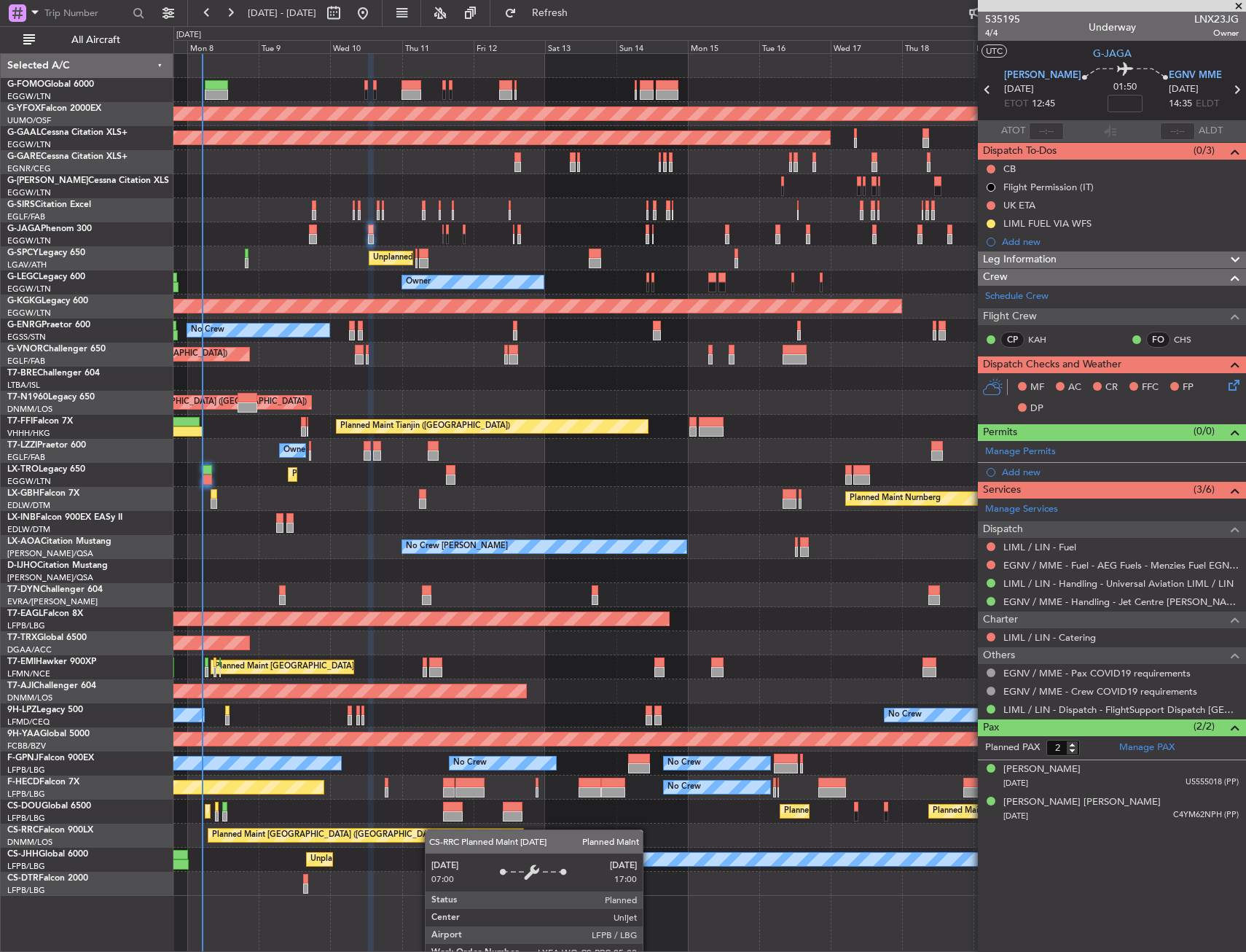
click at [461, 829] on div "Planned Maint London (Luton) AOG Maint Ostafyevo Planned Maint Dusseldorf Owner…" at bounding box center [709, 474] width 1072 height 842
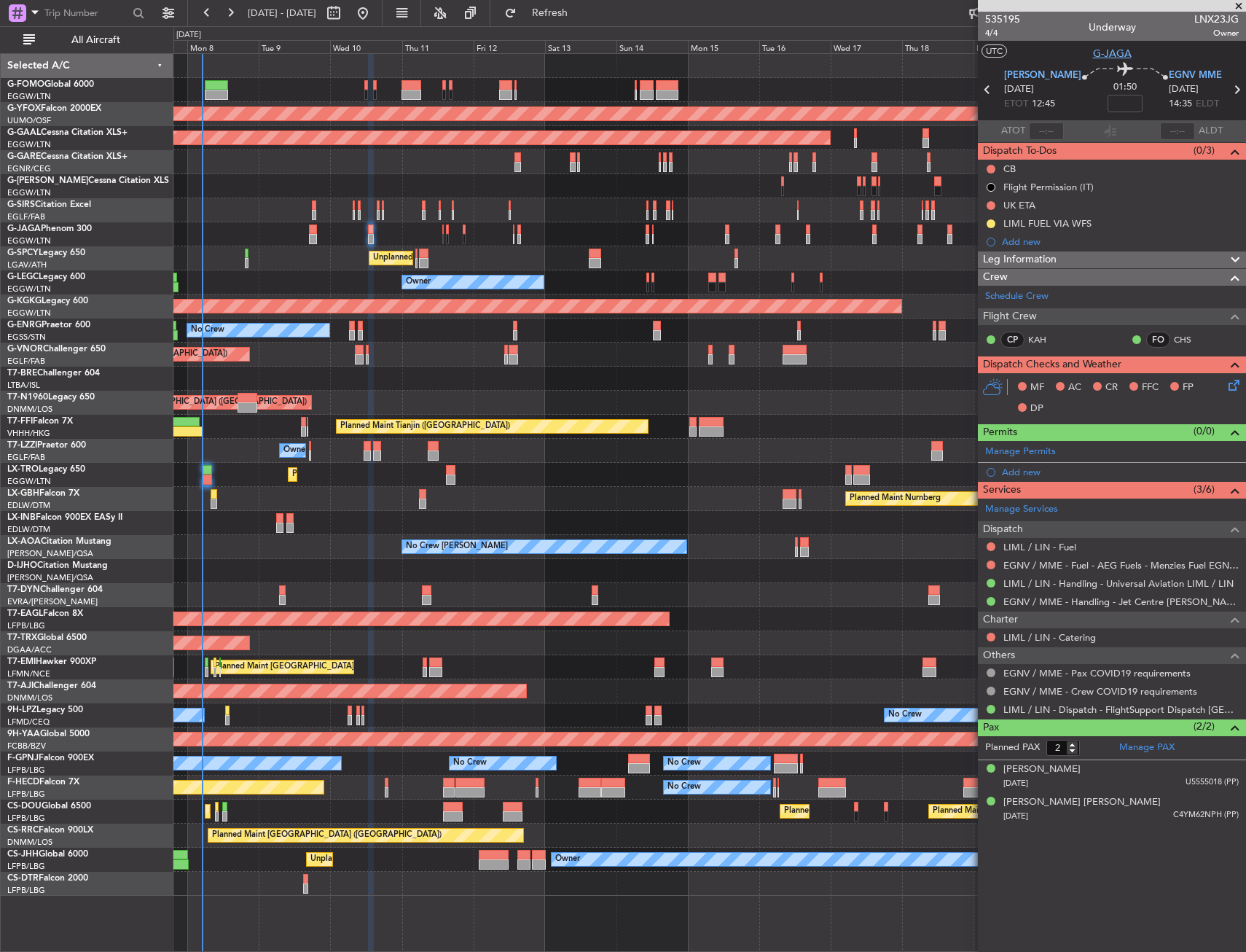
click at [1095, 56] on span "G-JAGA" at bounding box center [1113, 54] width 38 height 15
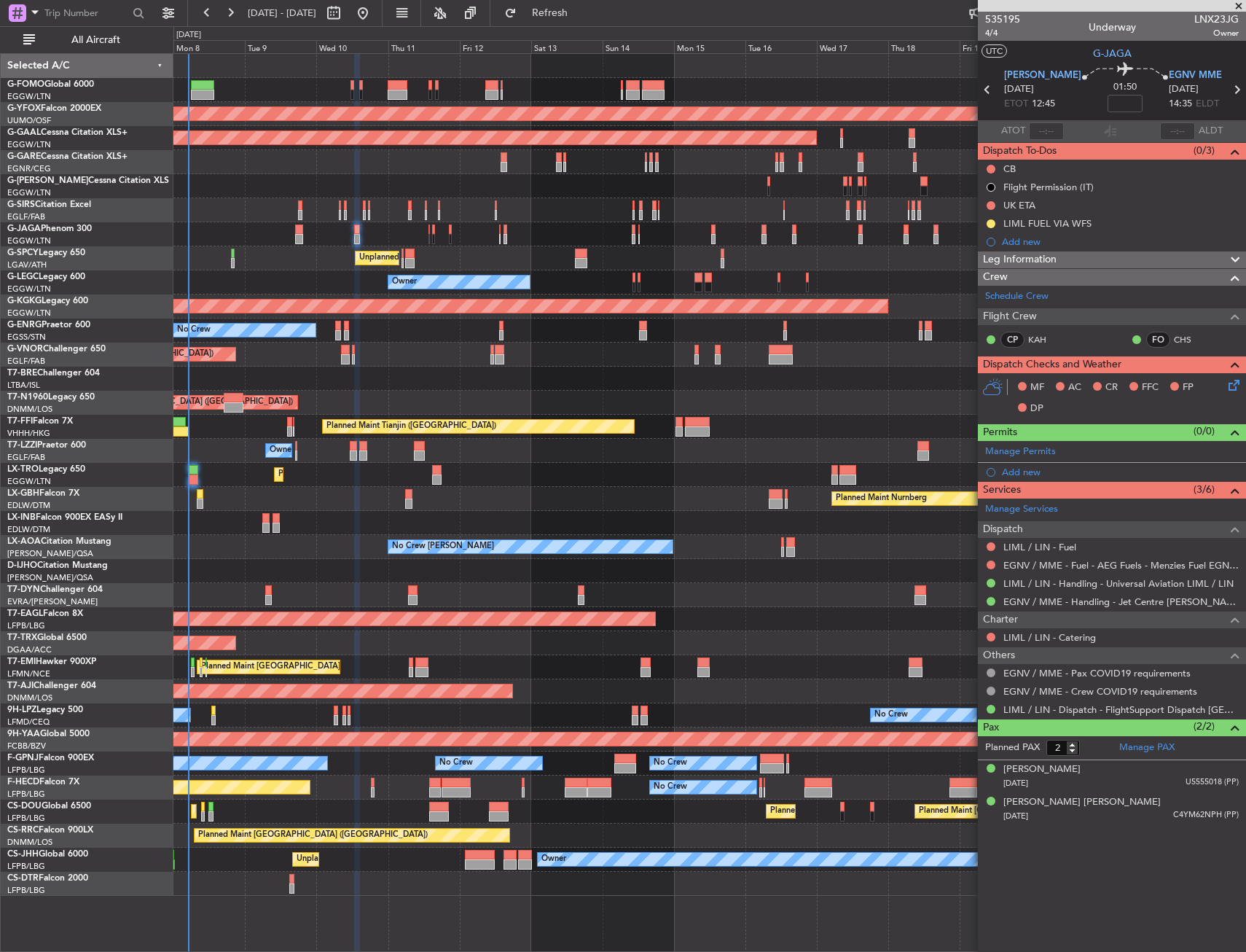
click at [397, 328] on div "No Crew" at bounding box center [709, 330] width 1072 height 24
click at [990, 37] on span "4/4" at bounding box center [1002, 33] width 35 height 12
click at [1114, 103] on input at bounding box center [1125, 104] width 35 height 17
click at [1048, 50] on section "UTC G-JAGA" at bounding box center [1112, 52] width 268 height 22
type input "+00:10"
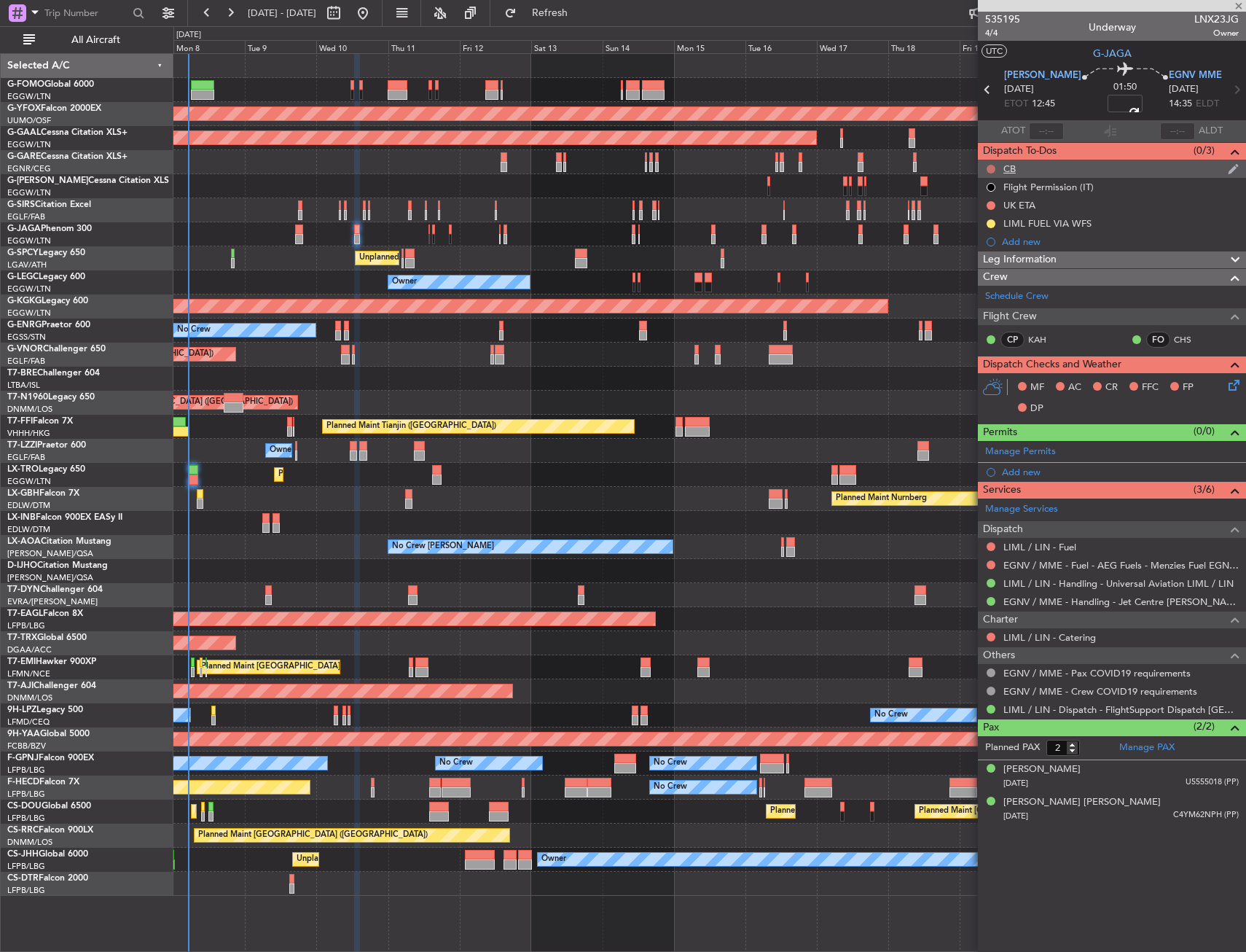
click at [988, 169] on button at bounding box center [991, 169] width 9 height 9
click at [984, 237] on span "Completed" at bounding box center [997, 232] width 48 height 14
click at [1228, 389] on icon at bounding box center [1232, 383] width 12 height 12
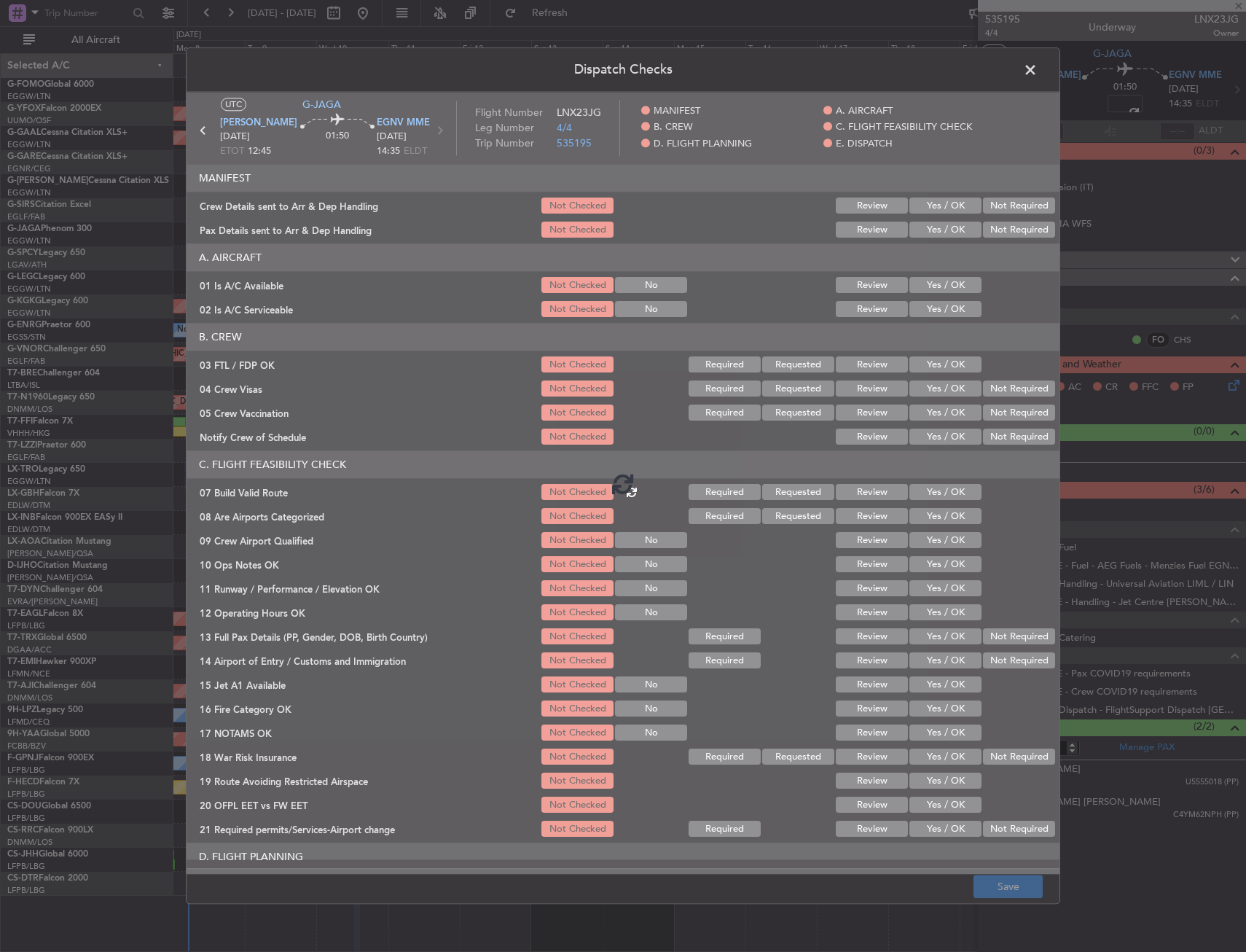
type input "+00:10"
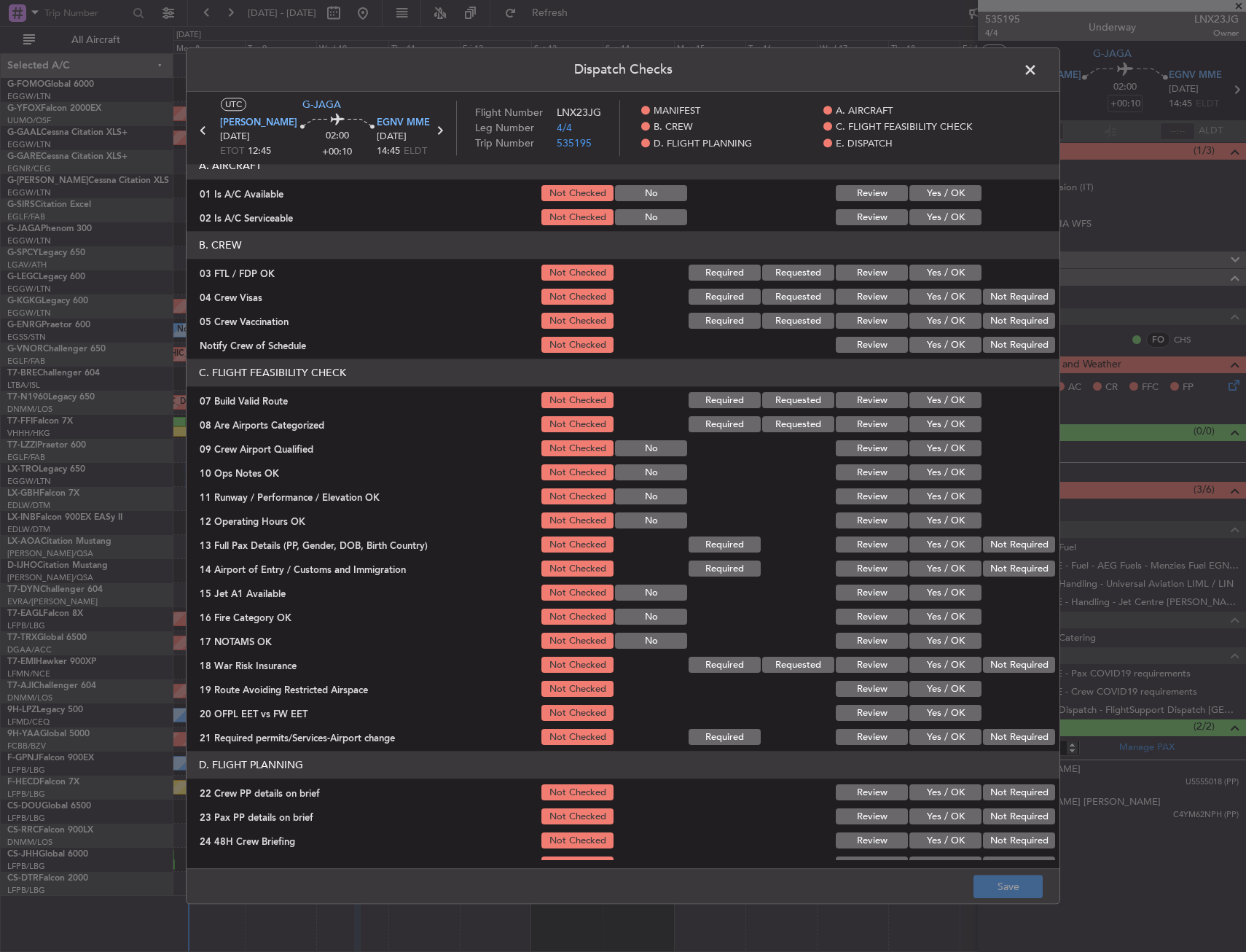
scroll to position [73, 0]
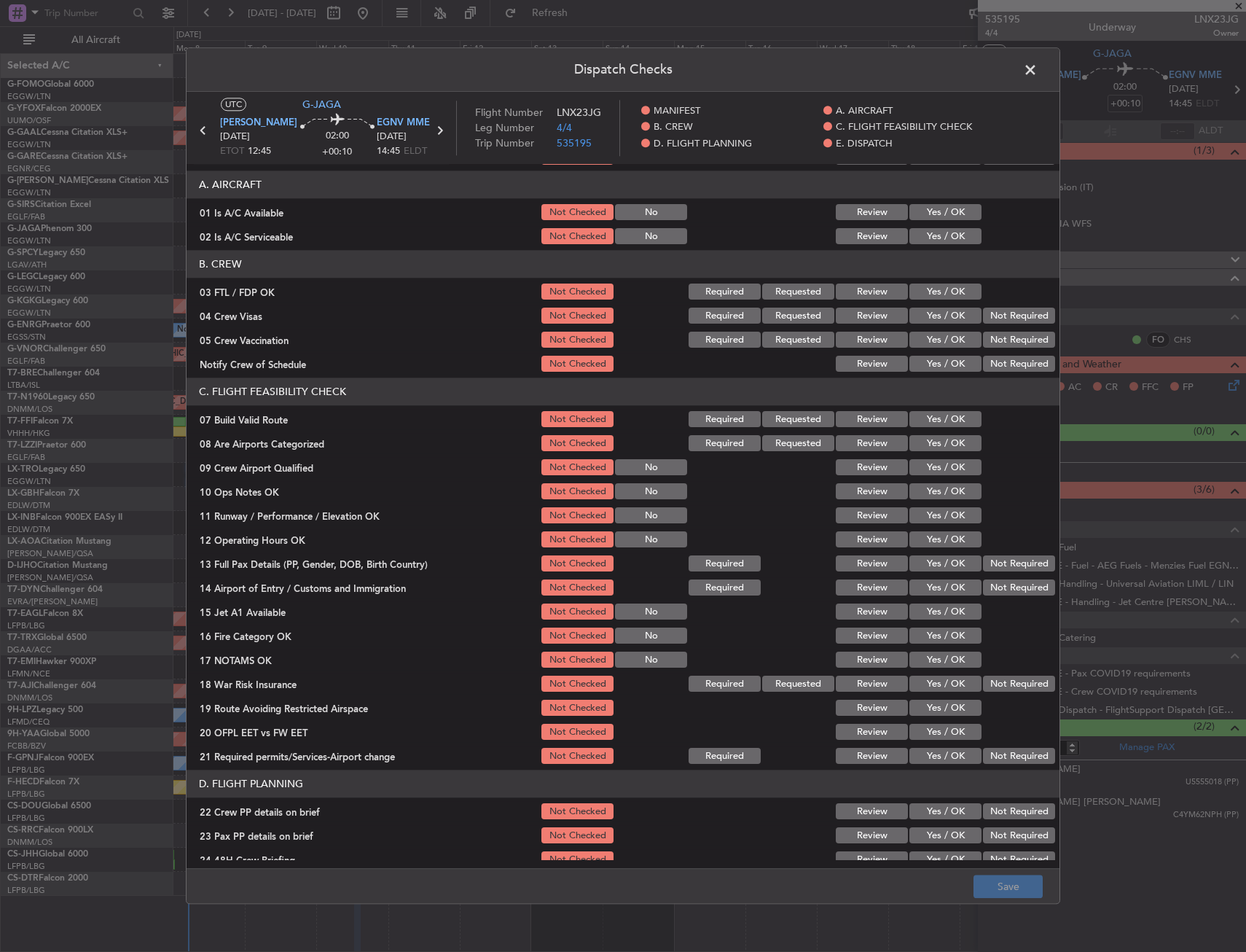
drag, startPoint x: 924, startPoint y: 419, endPoint x: 924, endPoint y: 443, distance: 24.0
click at [924, 419] on button "Yes / OK" at bounding box center [946, 419] width 72 height 16
click at [928, 495] on button "Yes / OK" at bounding box center [946, 491] width 72 height 16
click at [940, 516] on button "Yes / OK" at bounding box center [946, 515] width 72 height 16
click at [939, 536] on button "Yes / OK" at bounding box center [946, 539] width 72 height 16
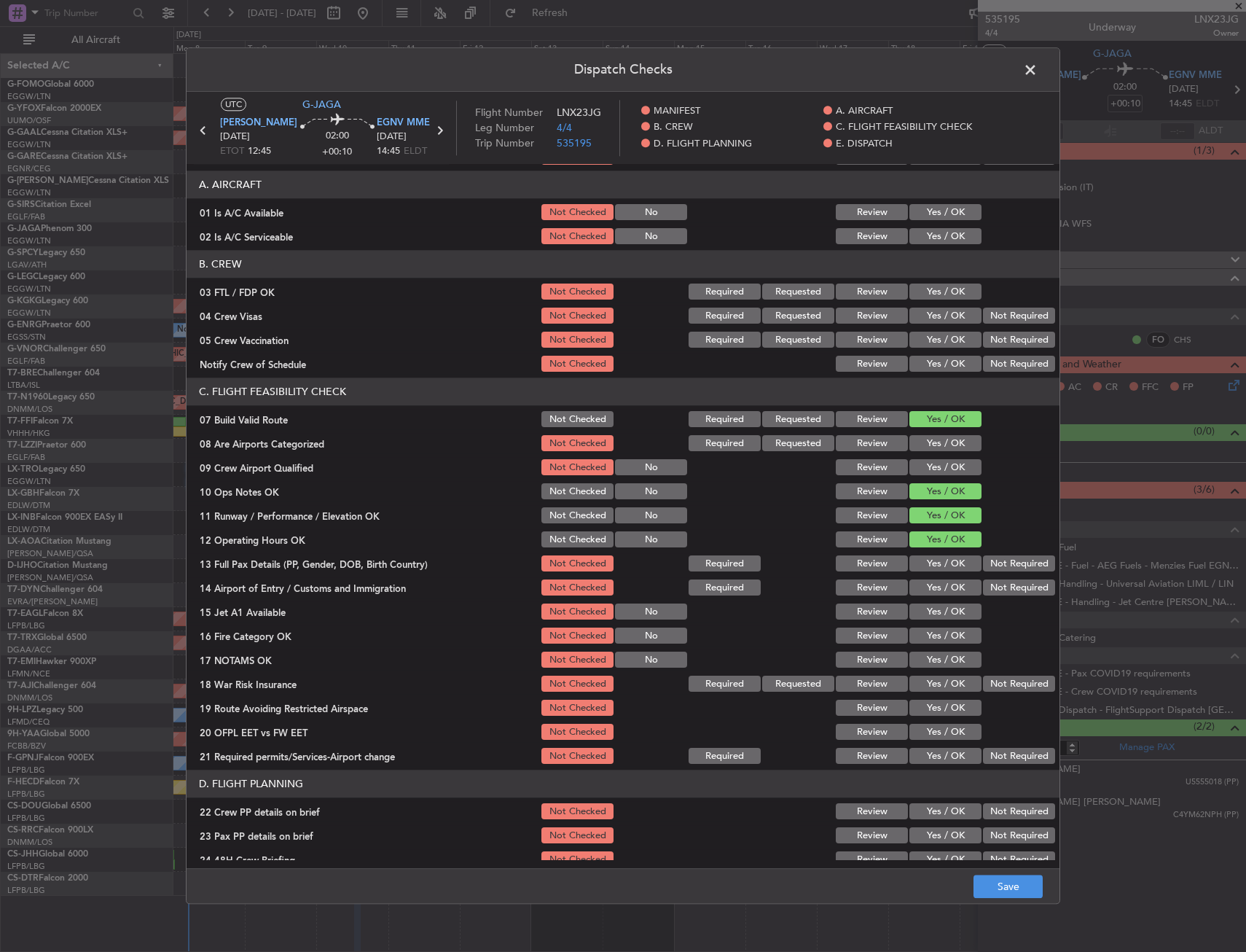
click at [942, 566] on button "Yes / OK" at bounding box center [946, 563] width 72 height 16
click at [933, 598] on div "Yes / OK" at bounding box center [944, 587] width 74 height 20
click at [933, 595] on button "Yes / OK" at bounding box center [946, 587] width 72 height 16
click at [936, 616] on button "Yes / OK" at bounding box center [946, 611] width 72 height 16
click at [931, 634] on button "Yes / OK" at bounding box center [946, 635] width 72 height 16
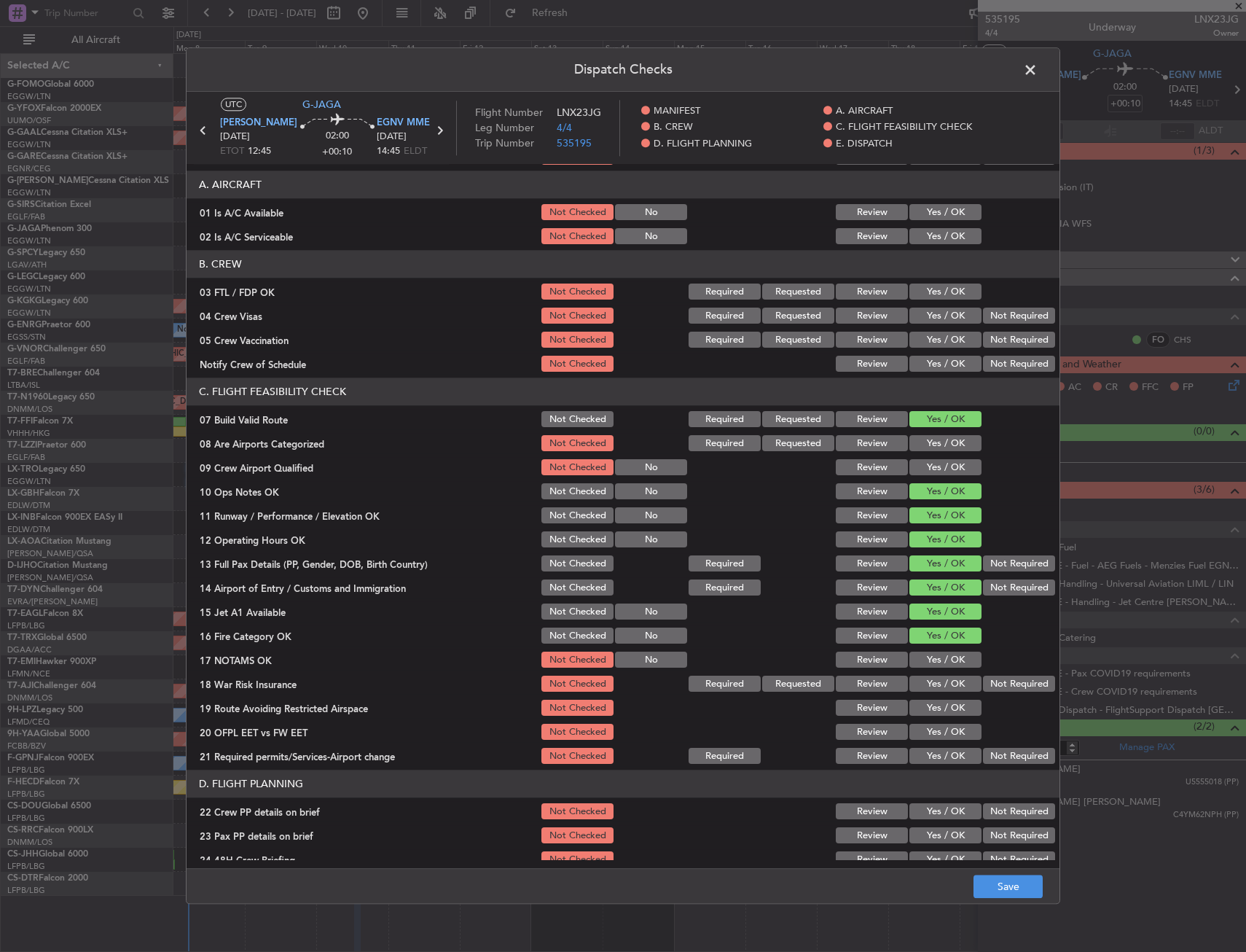
click at [931, 654] on button "Yes / OK" at bounding box center [946, 660] width 72 height 16
click at [933, 677] on button "Yes / OK" at bounding box center [946, 684] width 72 height 16
click at [938, 707] on button "Yes / OK" at bounding box center [946, 708] width 72 height 16
click at [937, 727] on button "Yes / OK" at bounding box center [946, 732] width 72 height 16
click at [920, 750] on button "Yes / OK" at bounding box center [946, 756] width 72 height 16
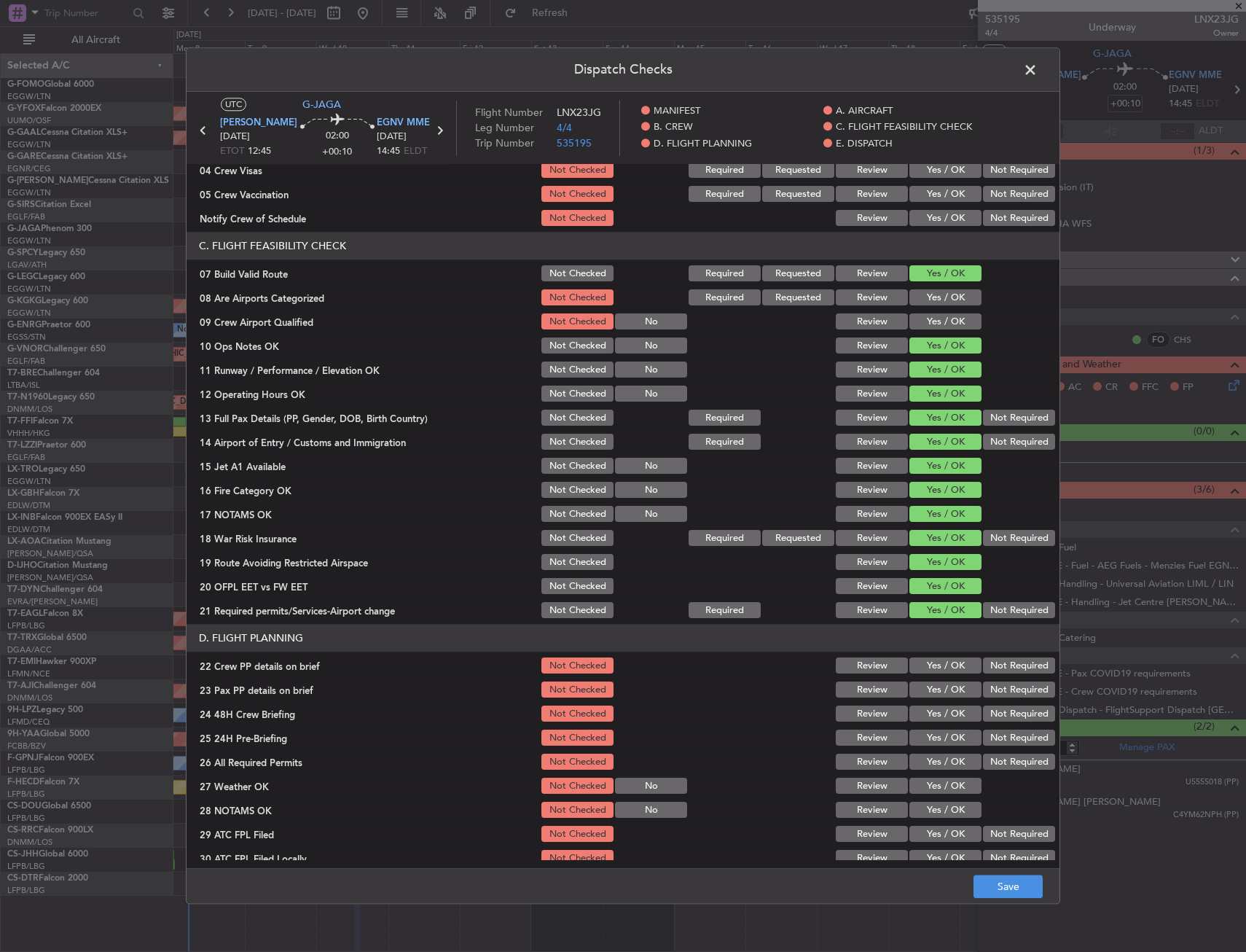
scroll to position [292, 0]
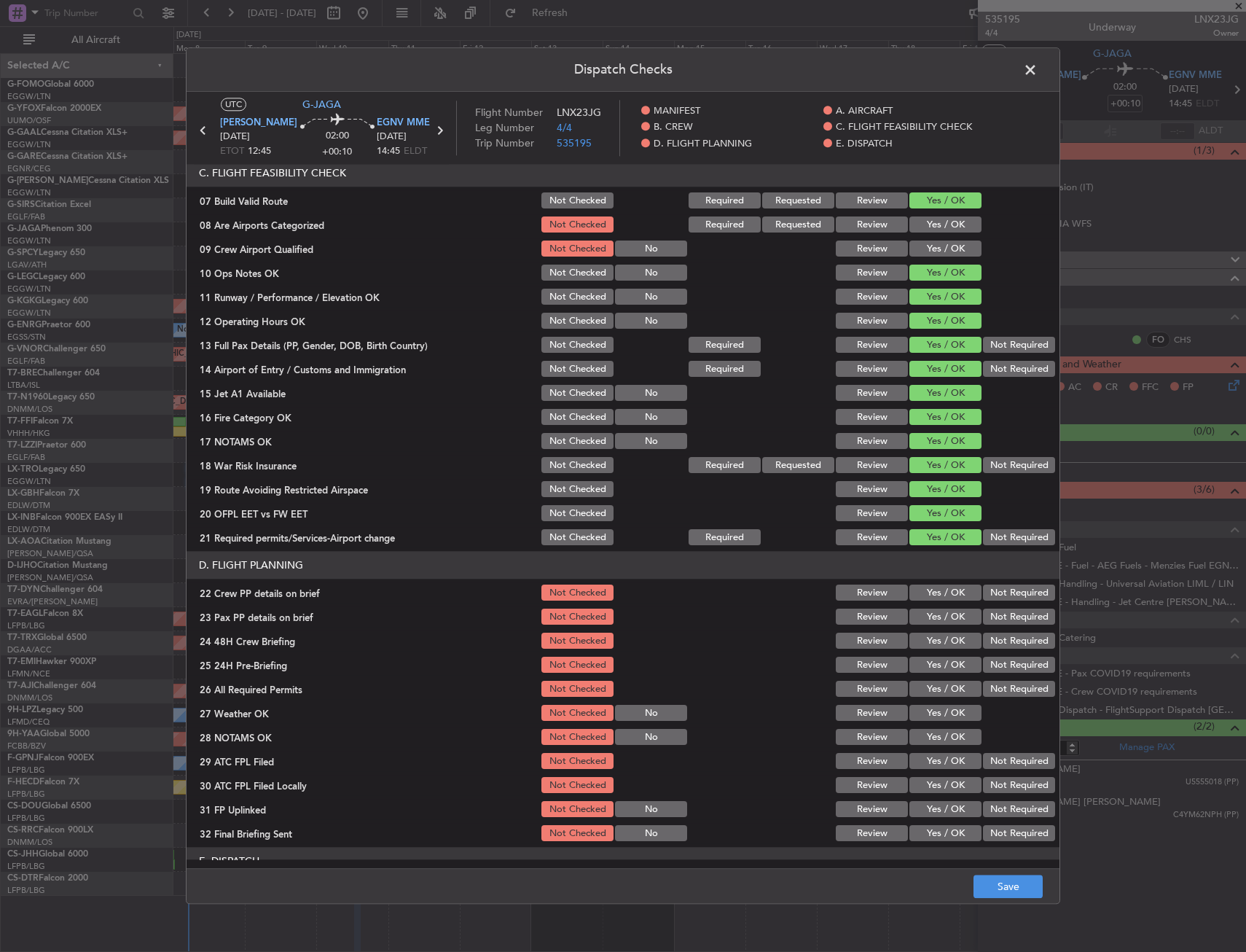
click at [922, 598] on button "Yes / OK" at bounding box center [946, 593] width 72 height 16
click at [923, 617] on button "Yes / OK" at bounding box center [946, 617] width 72 height 16
click at [922, 637] on button "Yes / OK" at bounding box center [946, 641] width 72 height 16
click at [989, 891] on button "Save" at bounding box center [1008, 887] width 69 height 23
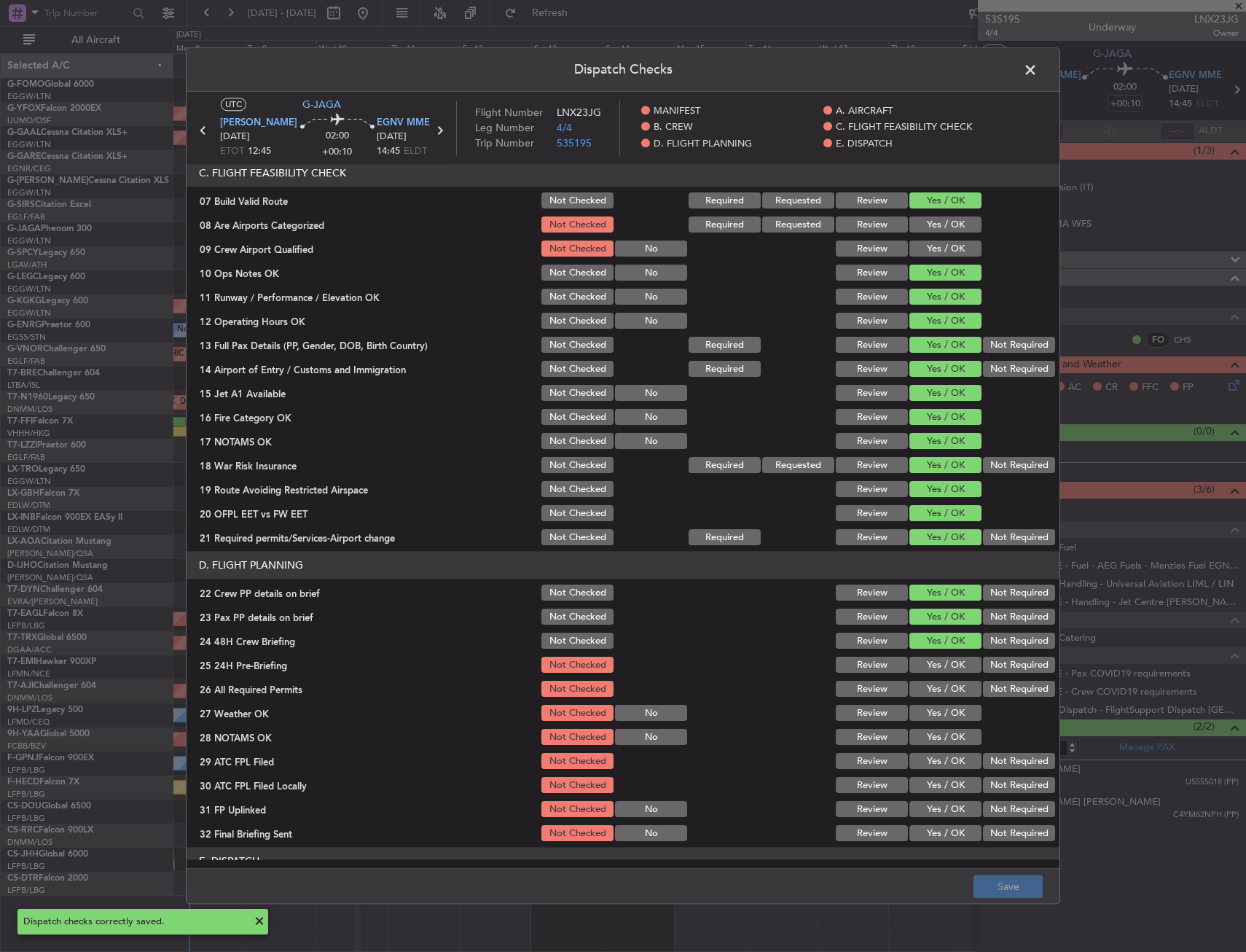
click at [1038, 65] on span at bounding box center [1038, 73] width 0 height 29
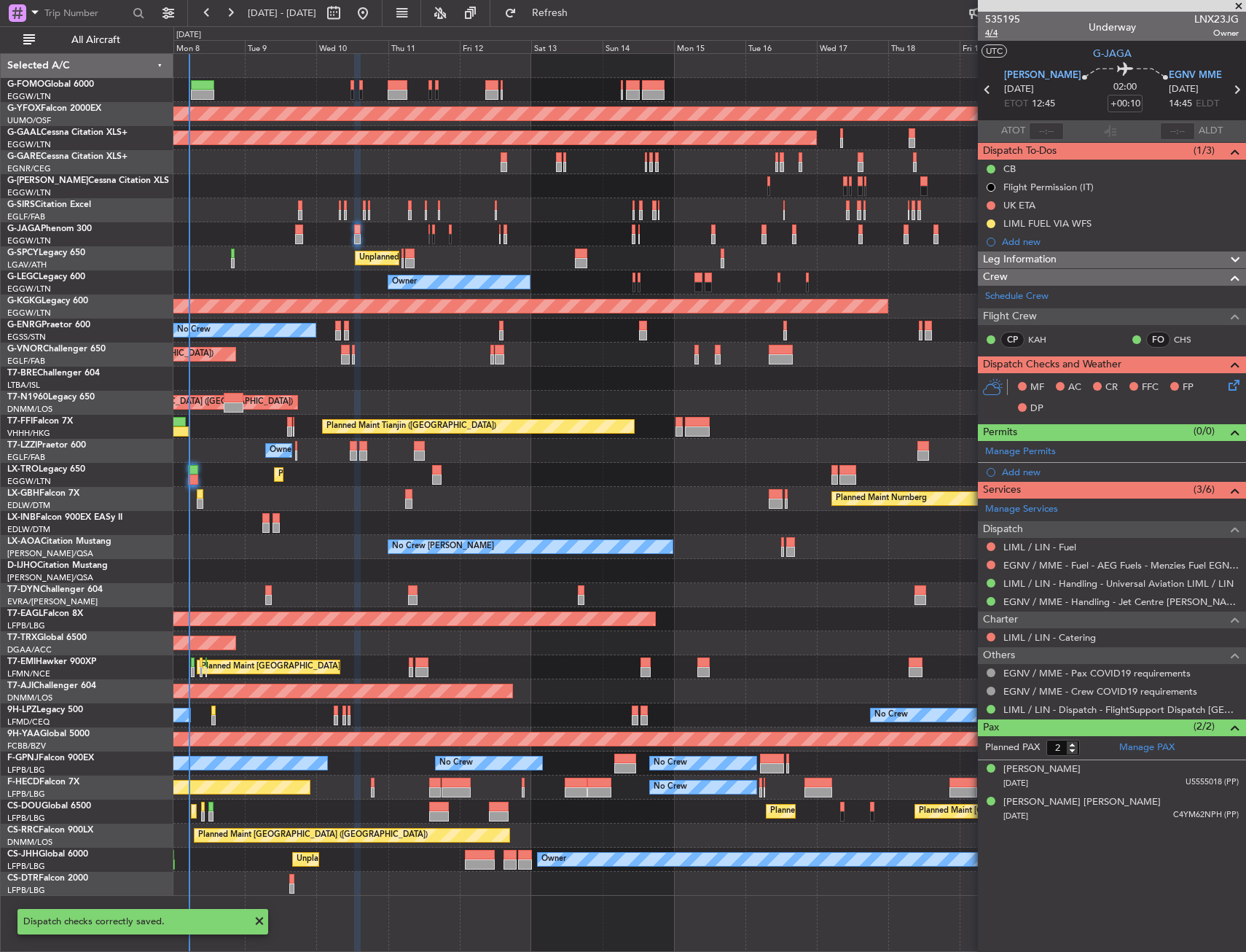
click at [1000, 32] on span "4/4" at bounding box center [1002, 33] width 35 height 12
click at [992, 36] on span "4/4" at bounding box center [1002, 33] width 35 height 12
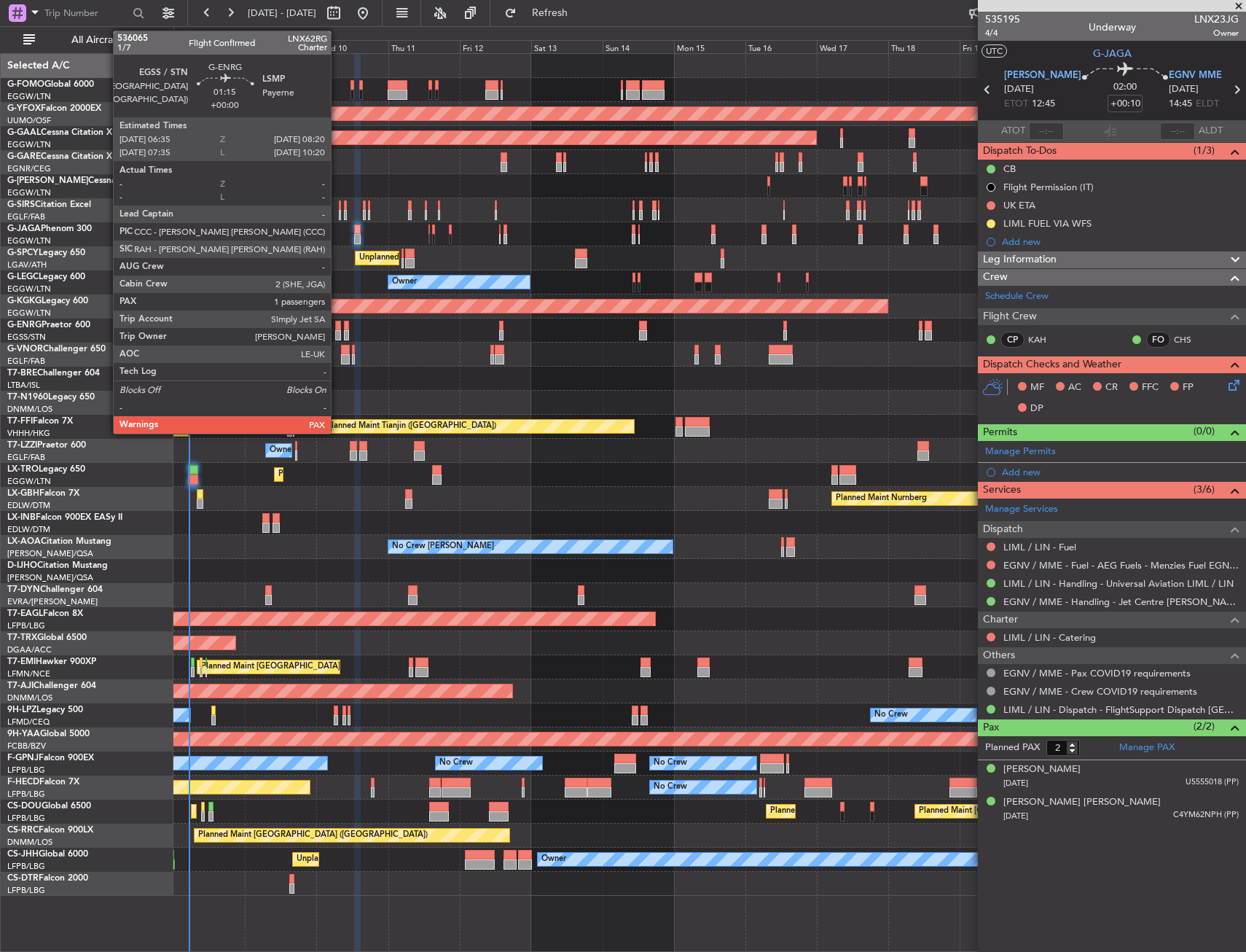
click at [338, 322] on div at bounding box center [338, 325] width 6 height 11
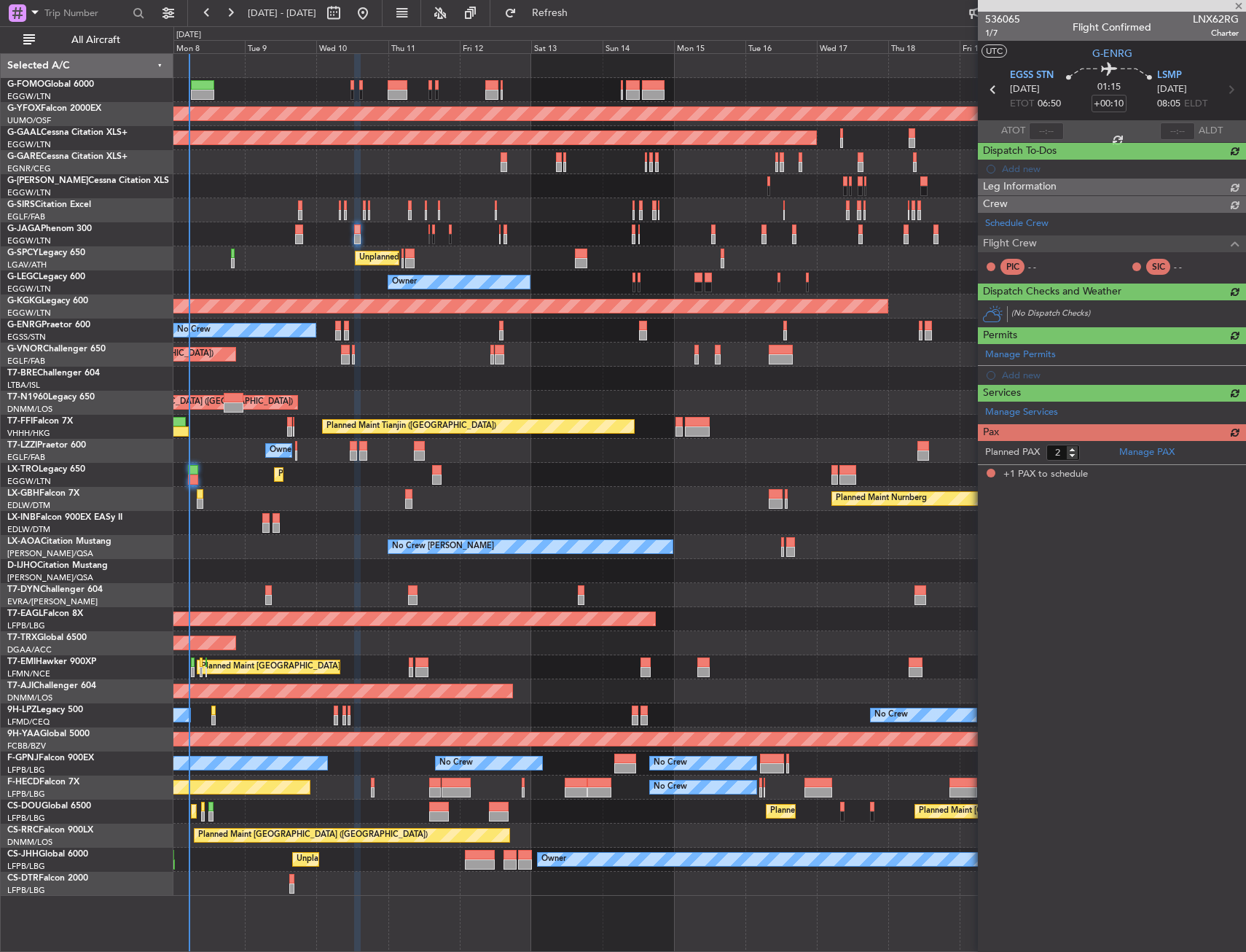
type input "1"
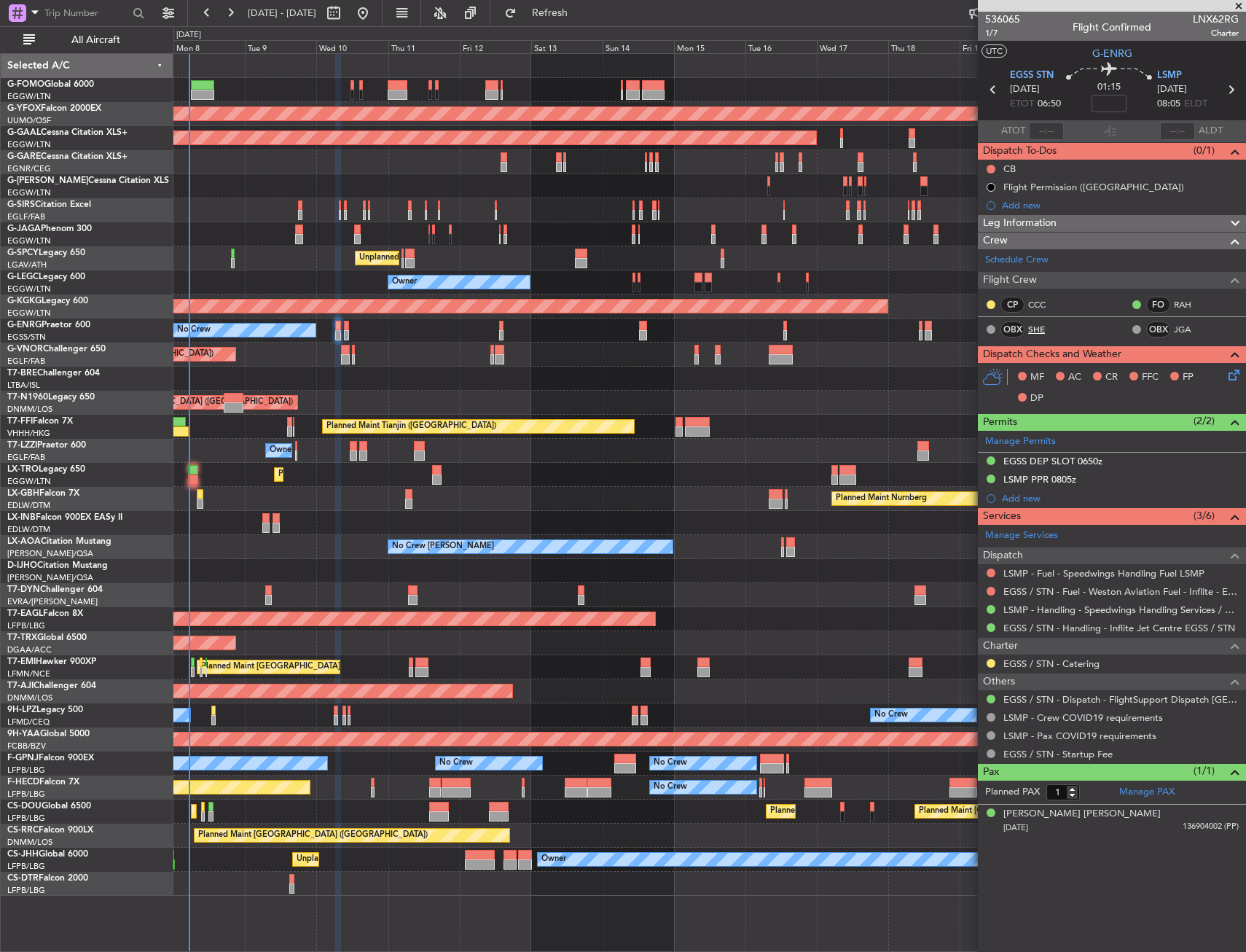
click at [1047, 329] on link "SHE" at bounding box center [1044, 329] width 33 height 13
click at [1179, 325] on link "JGA" at bounding box center [1190, 329] width 33 height 13
click at [998, 31] on span "1/7" at bounding box center [1002, 33] width 35 height 12
click at [1114, 107] on input at bounding box center [1109, 104] width 35 height 17
click at [1085, 62] on icon at bounding box center [1110, 71] width 86 height 17
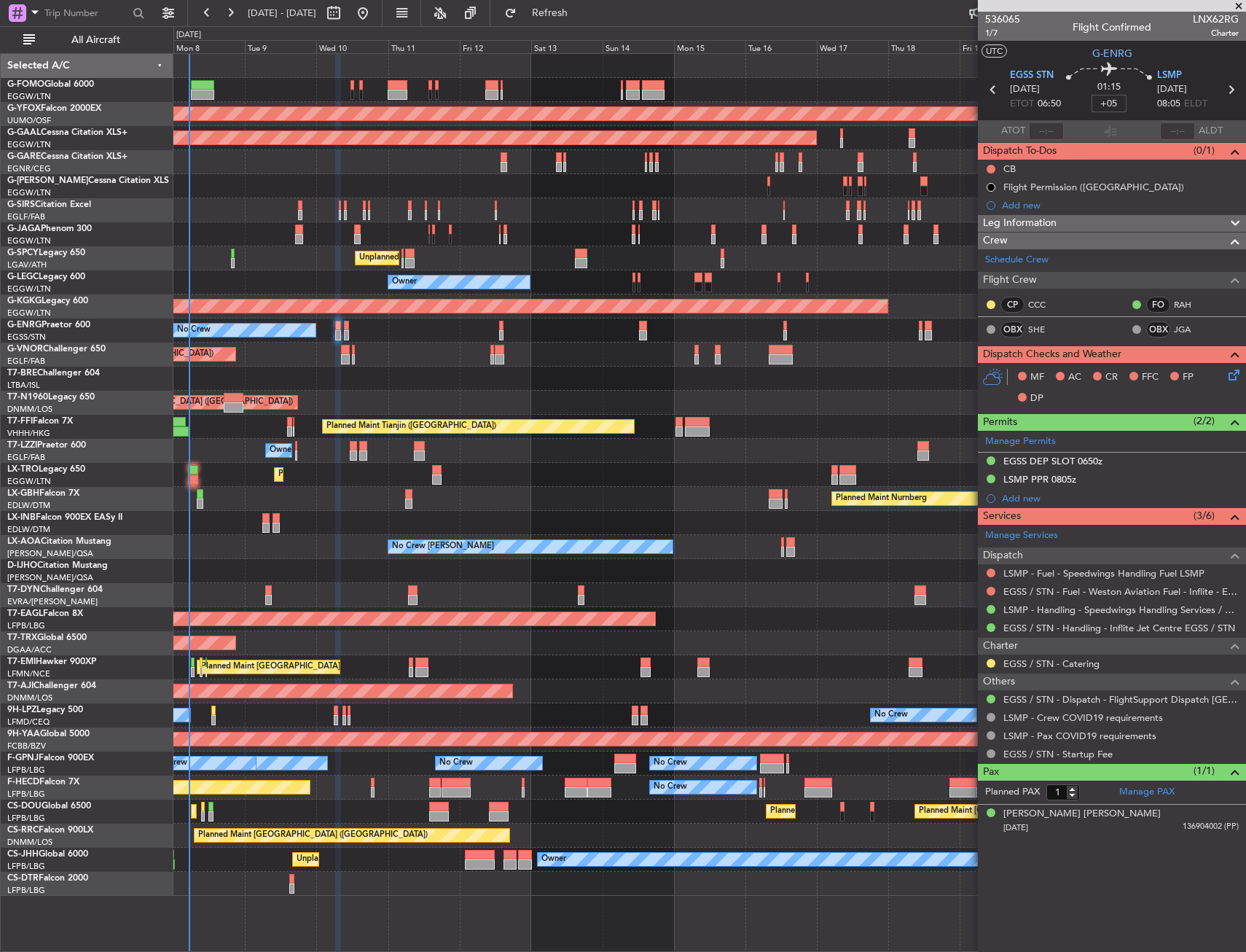
type input "+00:05"
click at [1235, 377] on icon at bounding box center [1232, 372] width 12 height 12
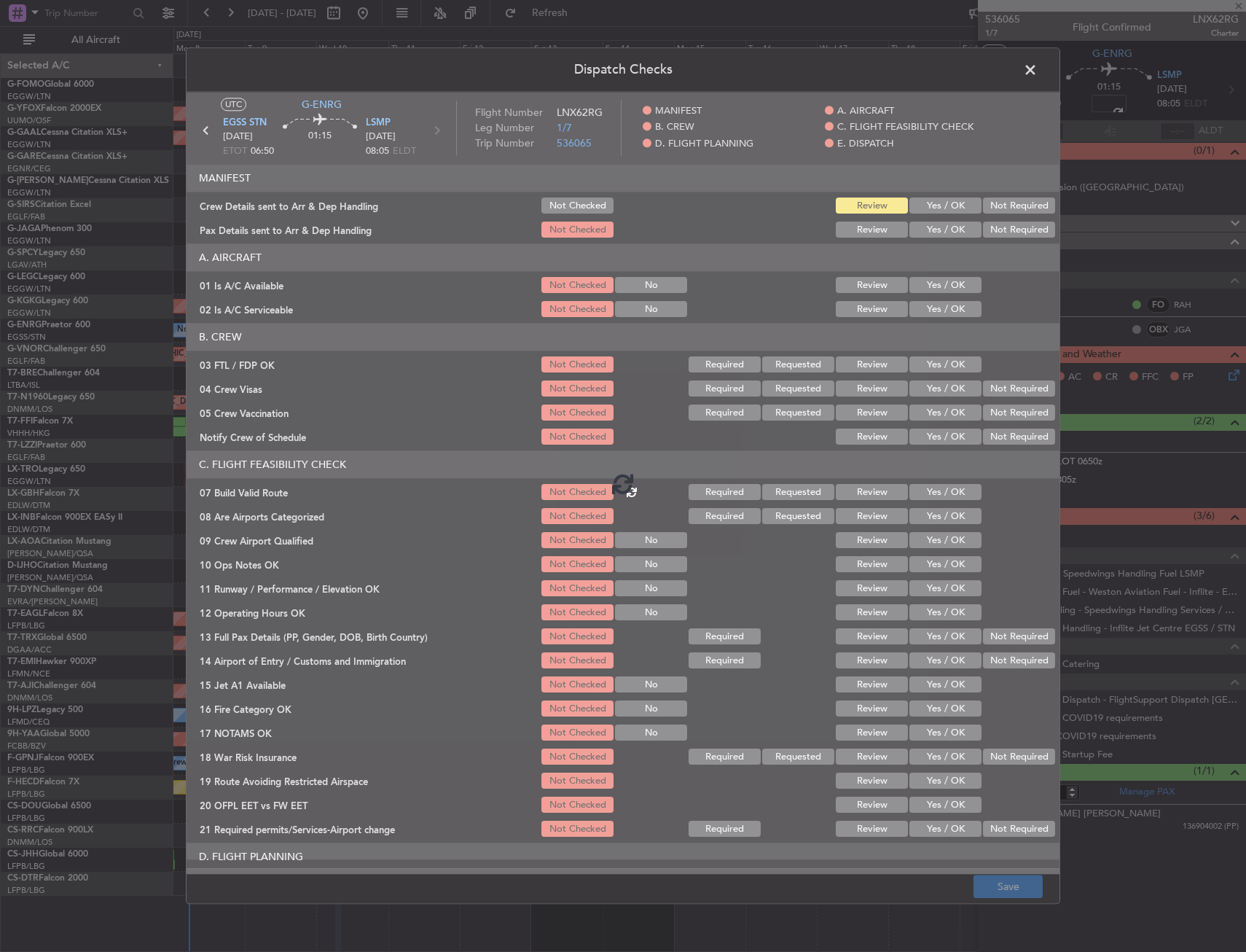
type input "+00:05"
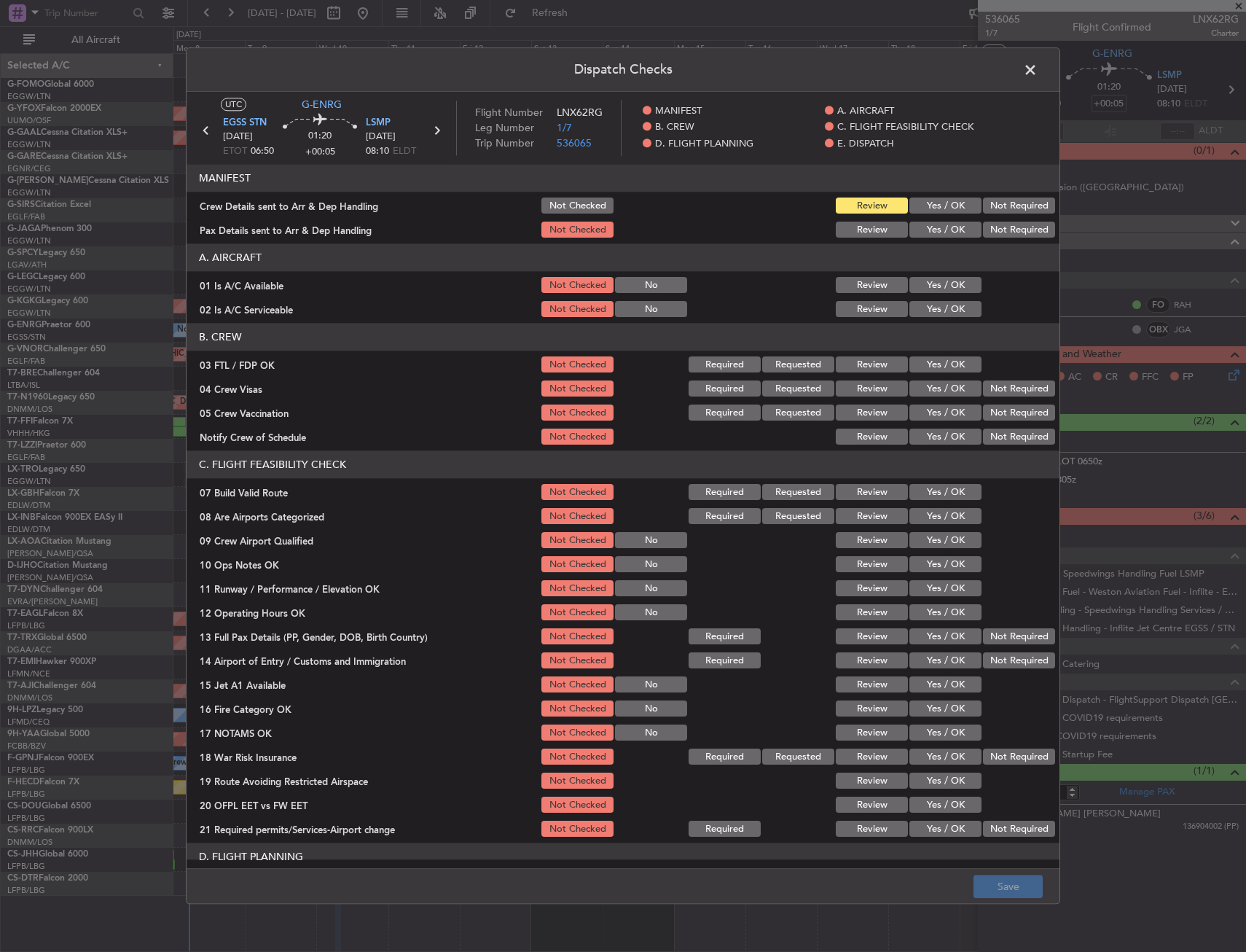
click at [937, 495] on button "Yes / OK" at bounding box center [946, 492] width 72 height 16
click at [955, 567] on button "Yes / OK" at bounding box center [946, 564] width 72 height 16
click at [953, 595] on button "Yes / OK" at bounding box center [946, 588] width 72 height 16
click at [953, 607] on button "Yes / OK" at bounding box center [946, 612] width 72 height 16
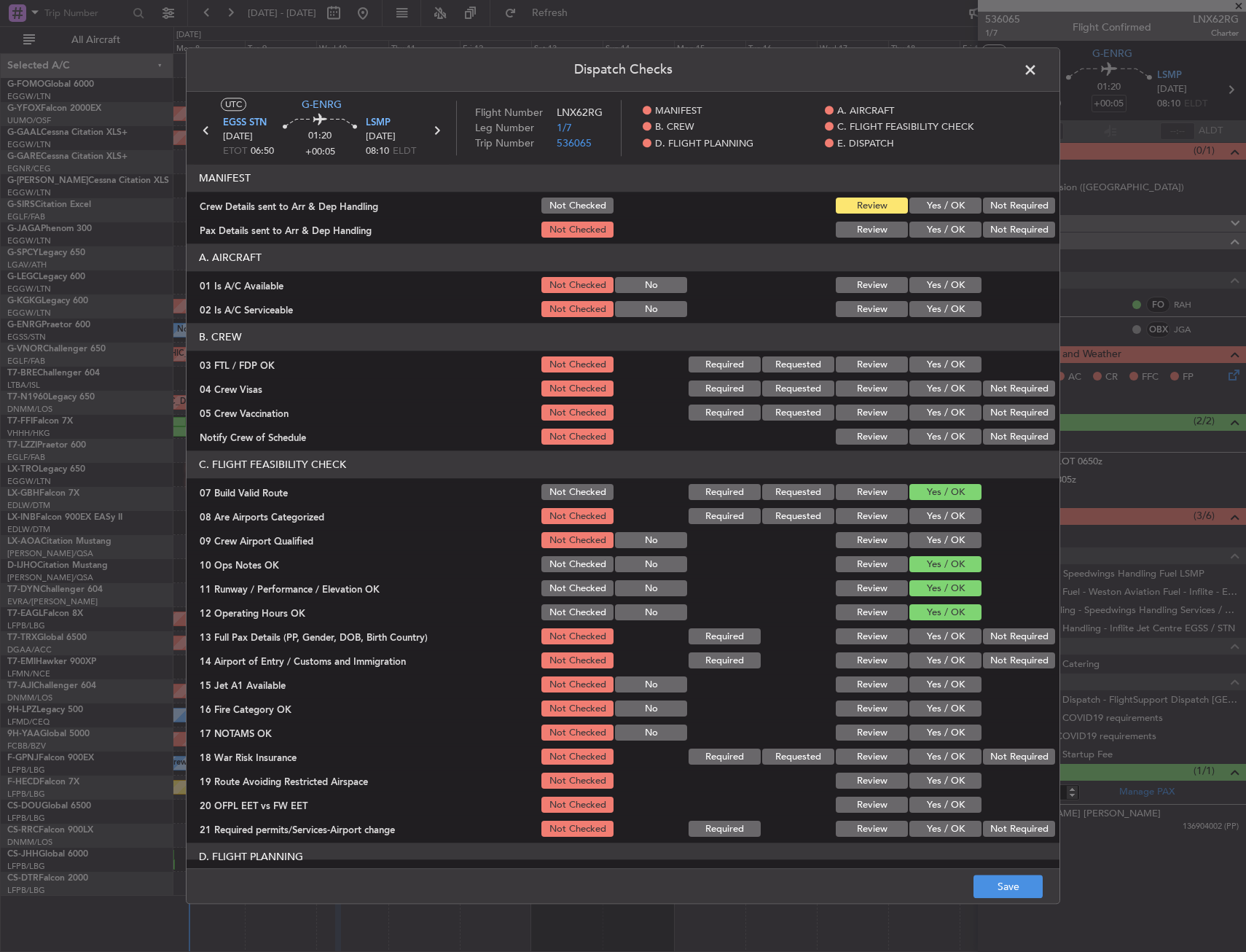
click at [952, 625] on section "C. FLIGHT FEASIBILITY CHECK 07 Build Valid Route Not Checked Required Requested…" at bounding box center [623, 645] width 874 height 389
click at [951, 631] on button "Yes / OK" at bounding box center [946, 636] width 72 height 16
click at [952, 669] on div "Yes / OK" at bounding box center [944, 660] width 74 height 20
click at [953, 655] on button "Yes / OK" at bounding box center [946, 660] width 72 height 16
click at [952, 682] on button "Yes / OK" at bounding box center [946, 684] width 72 height 16
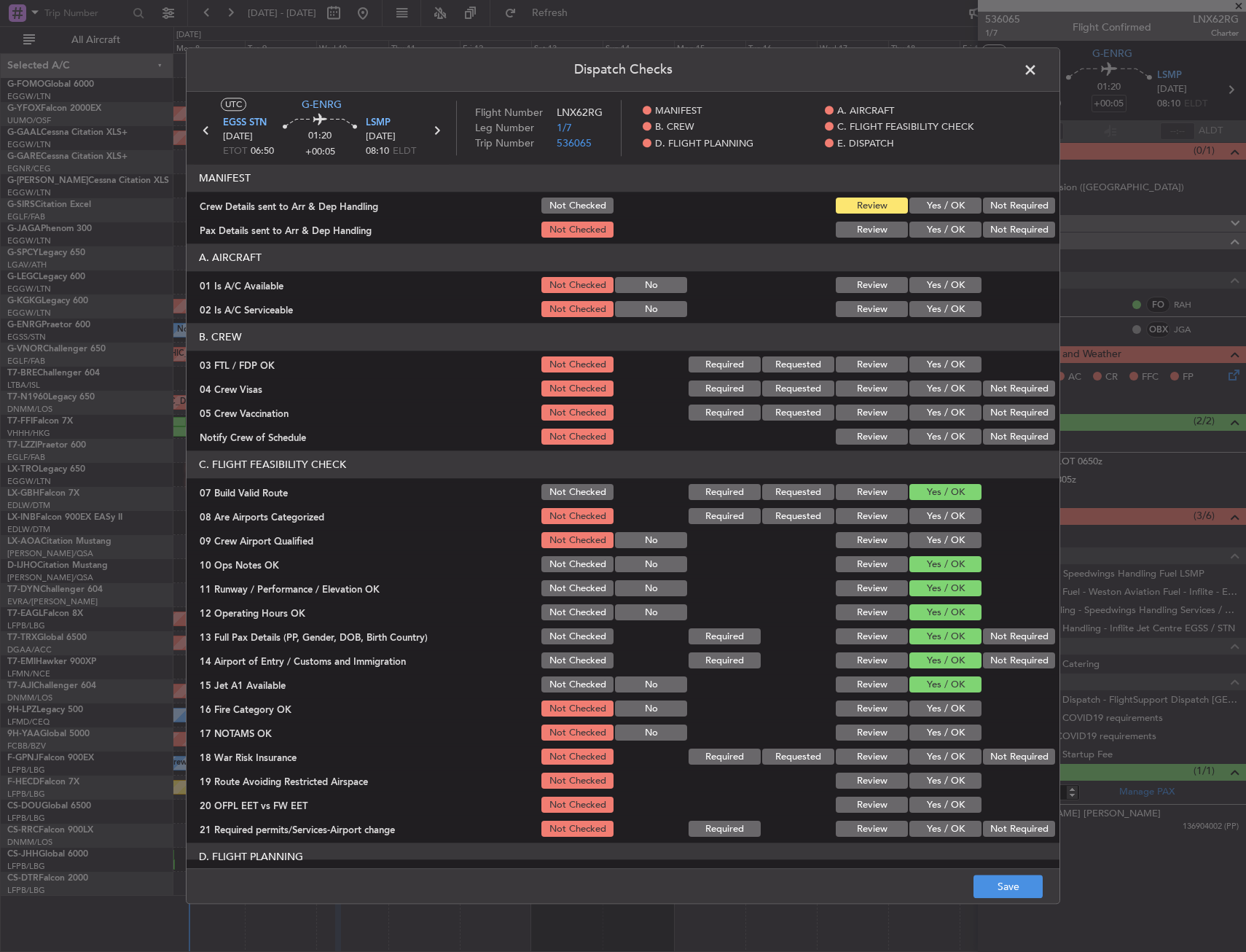
click at [953, 710] on button "Yes / OK" at bounding box center [946, 708] width 72 height 16
click at [952, 726] on button "Yes / OK" at bounding box center [946, 732] width 72 height 16
click at [947, 758] on button "Yes / OK" at bounding box center [946, 756] width 72 height 16
click at [948, 776] on button "Yes / OK" at bounding box center [946, 781] width 72 height 16
click at [944, 809] on button "Yes / OK" at bounding box center [946, 805] width 72 height 16
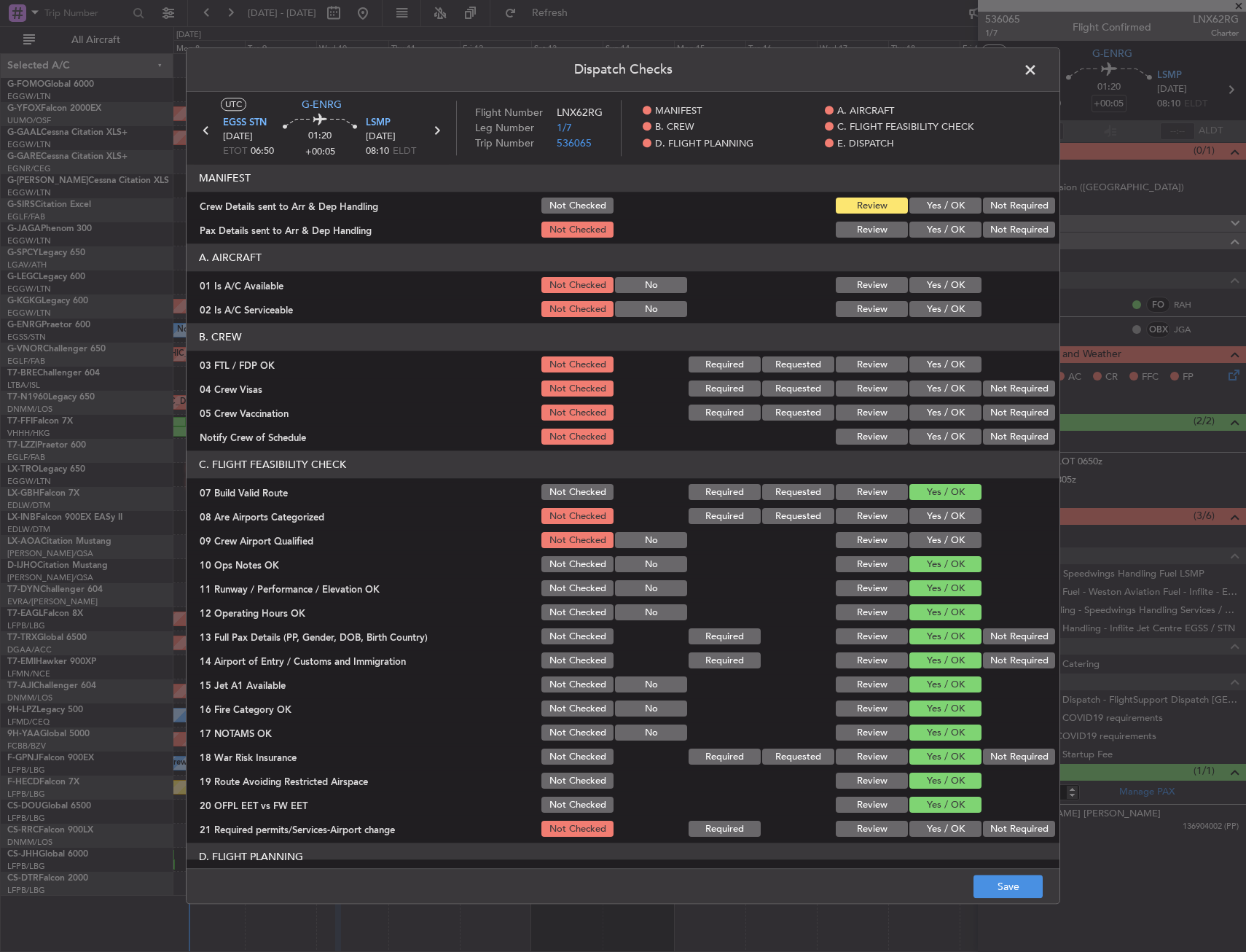
click at [946, 820] on div "Yes / OK" at bounding box center [944, 828] width 74 height 20
click at [943, 827] on button "Yes / OK" at bounding box center [946, 829] width 72 height 16
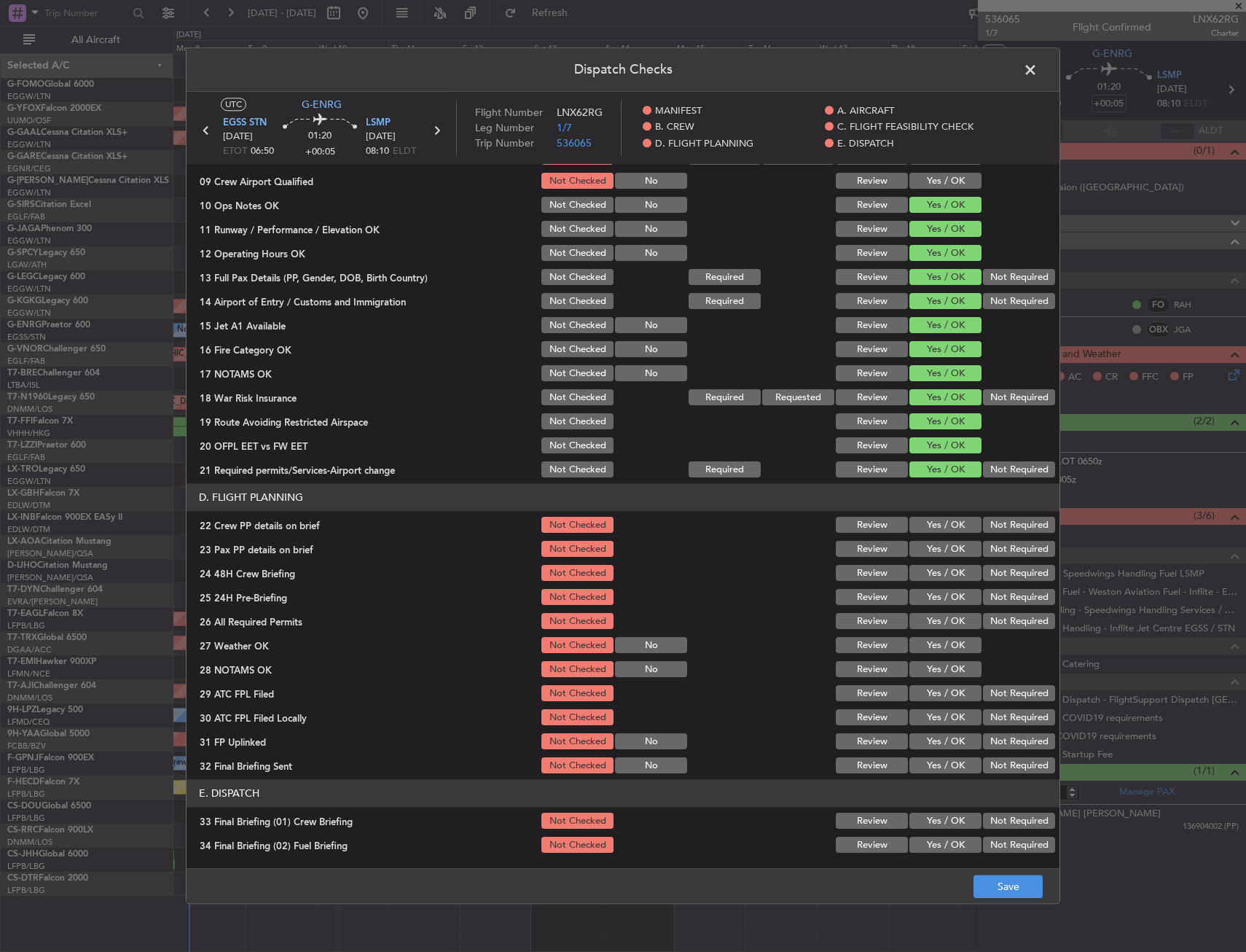
scroll to position [365, 0]
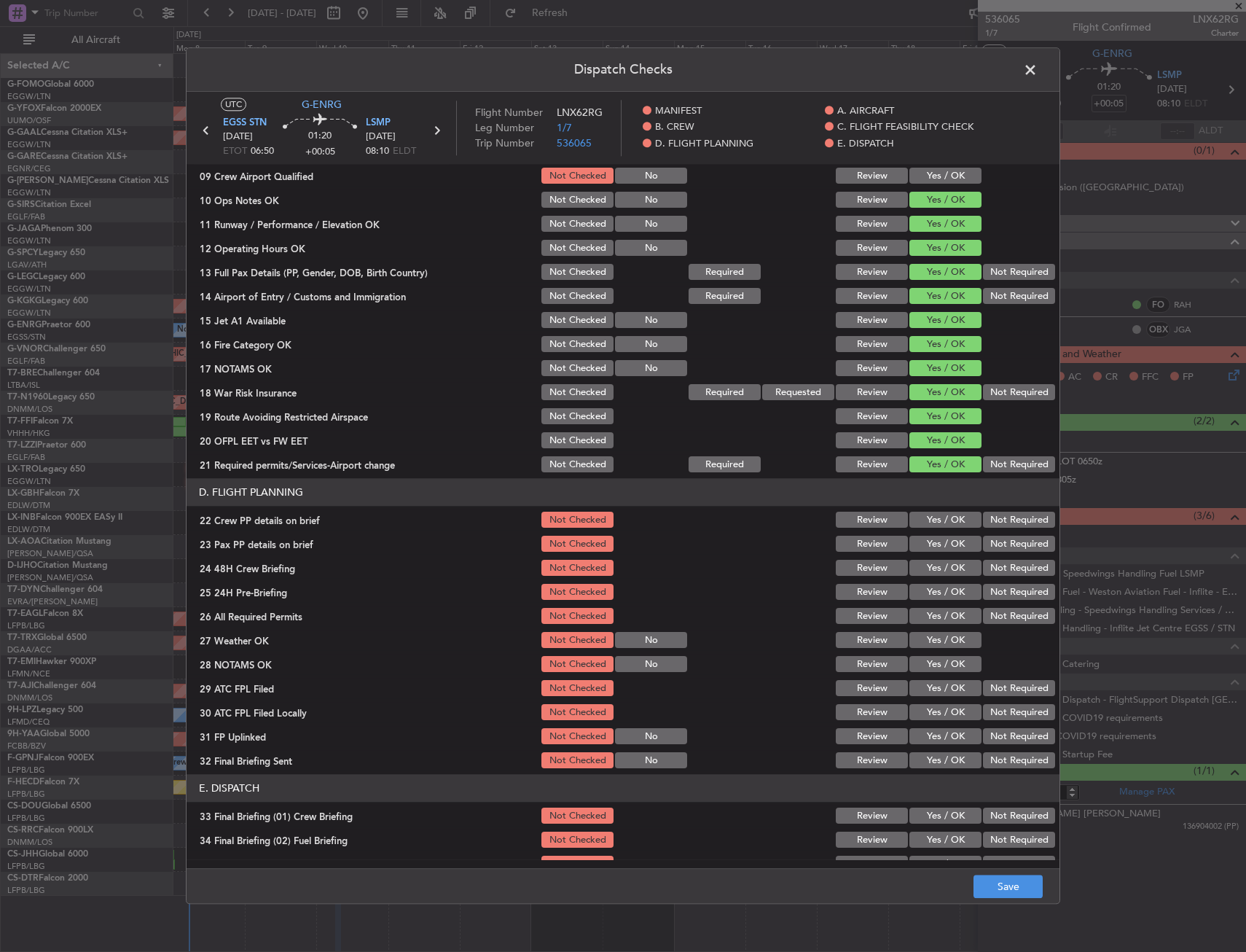
click at [942, 525] on button "Yes / OK" at bounding box center [946, 520] width 72 height 16
click at [943, 541] on button "Yes / OK" at bounding box center [946, 544] width 72 height 16
click at [946, 565] on button "Yes / OK" at bounding box center [946, 568] width 72 height 16
click at [1021, 883] on button "Save" at bounding box center [1008, 887] width 69 height 23
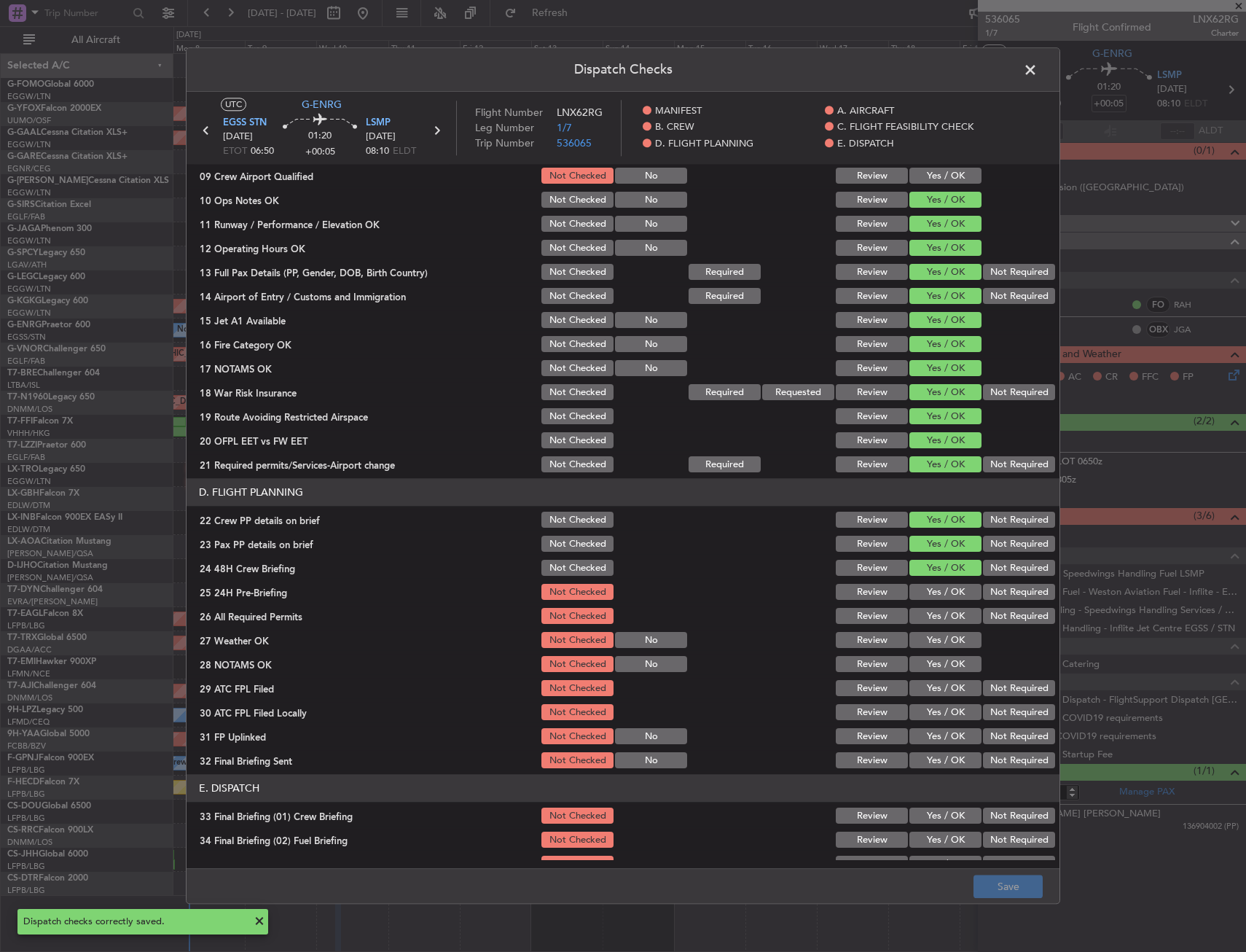
click at [1038, 65] on span at bounding box center [1038, 73] width 0 height 29
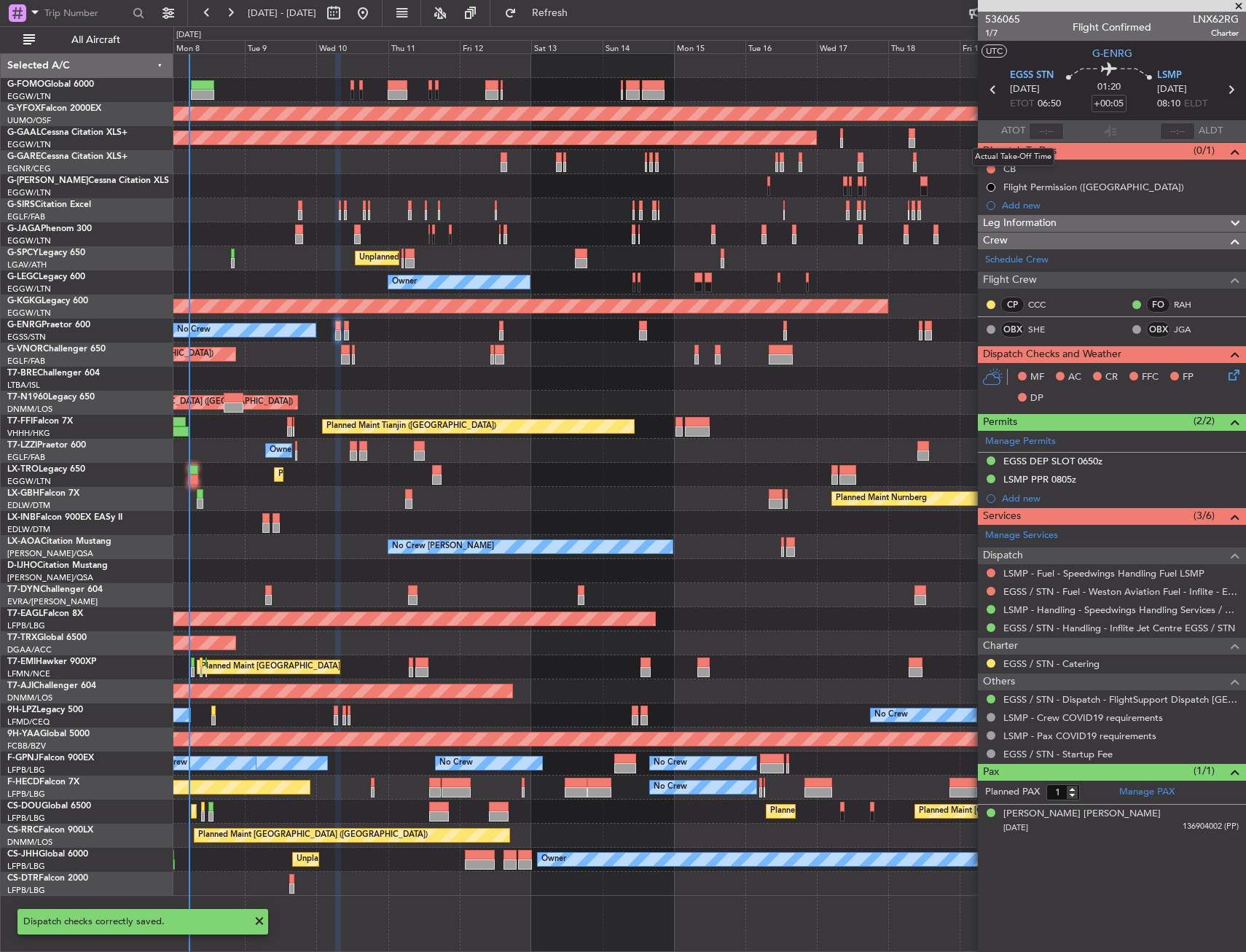
click at [988, 168] on mat-tooltip-component "Actual Take-Off Time" at bounding box center [1013, 156] width 103 height 38
click at [992, 168] on button at bounding box center [991, 169] width 9 height 9
click at [979, 234] on span "Completed" at bounding box center [997, 232] width 48 height 14
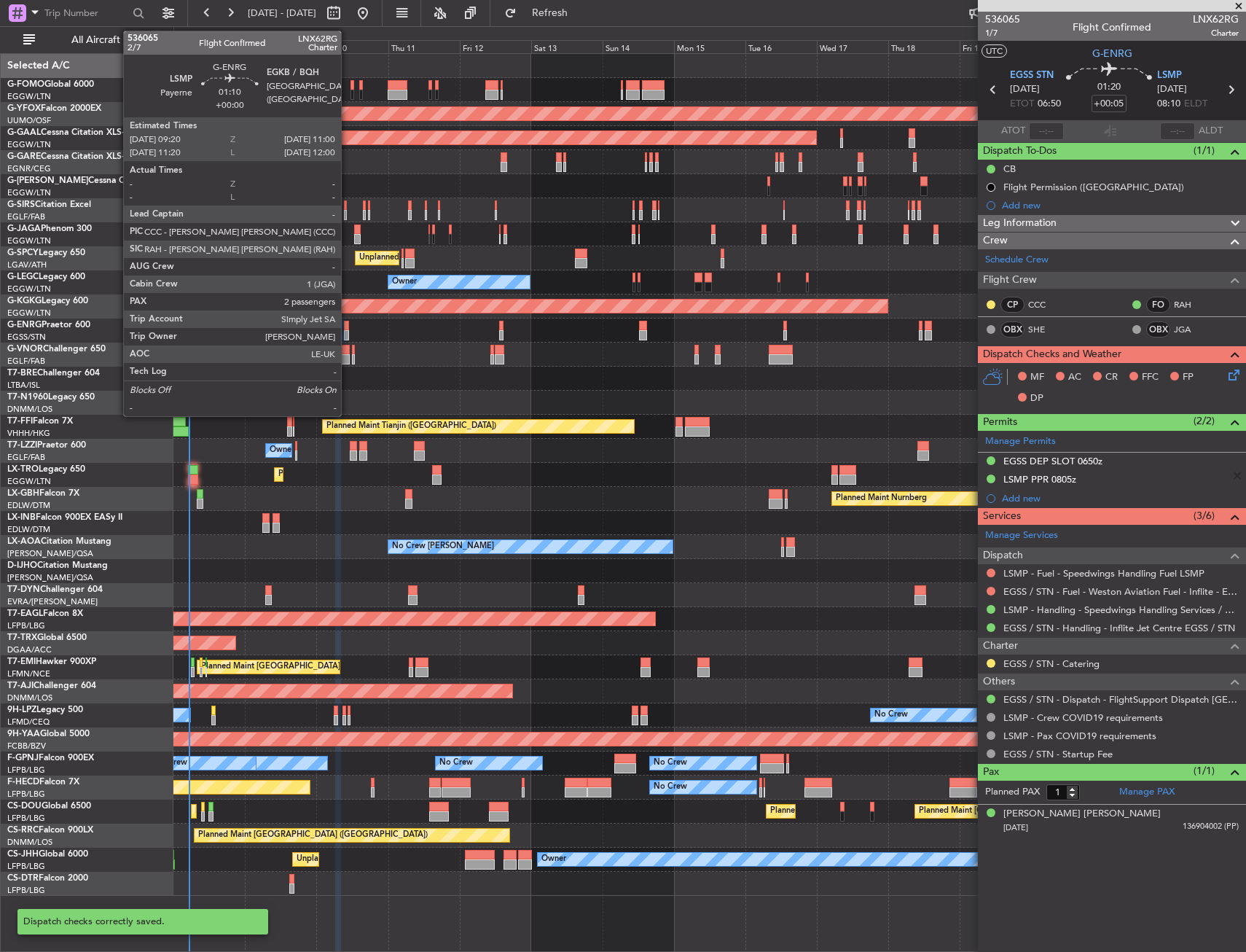
click at [347, 328] on div at bounding box center [346, 325] width 5 height 11
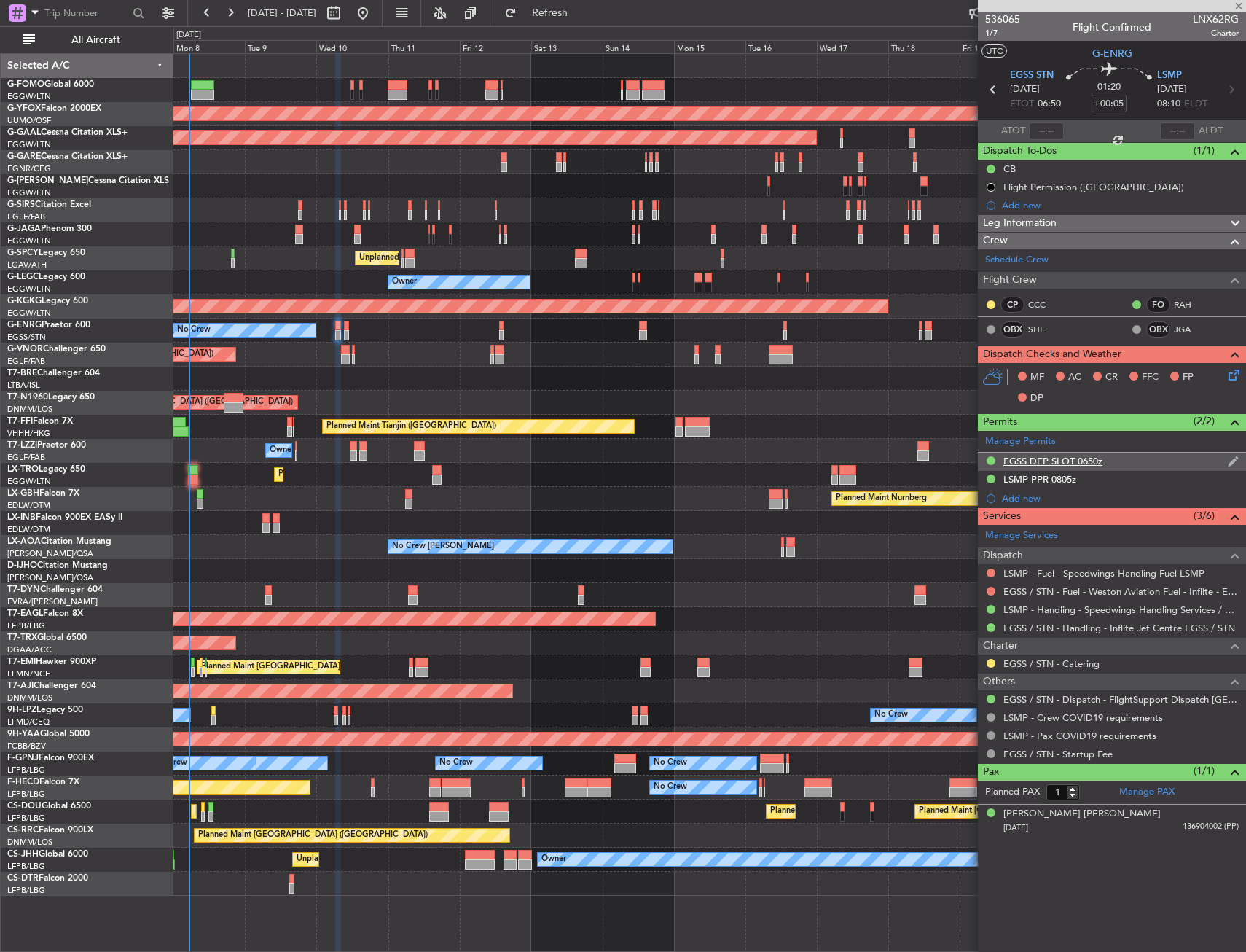
type input "2"
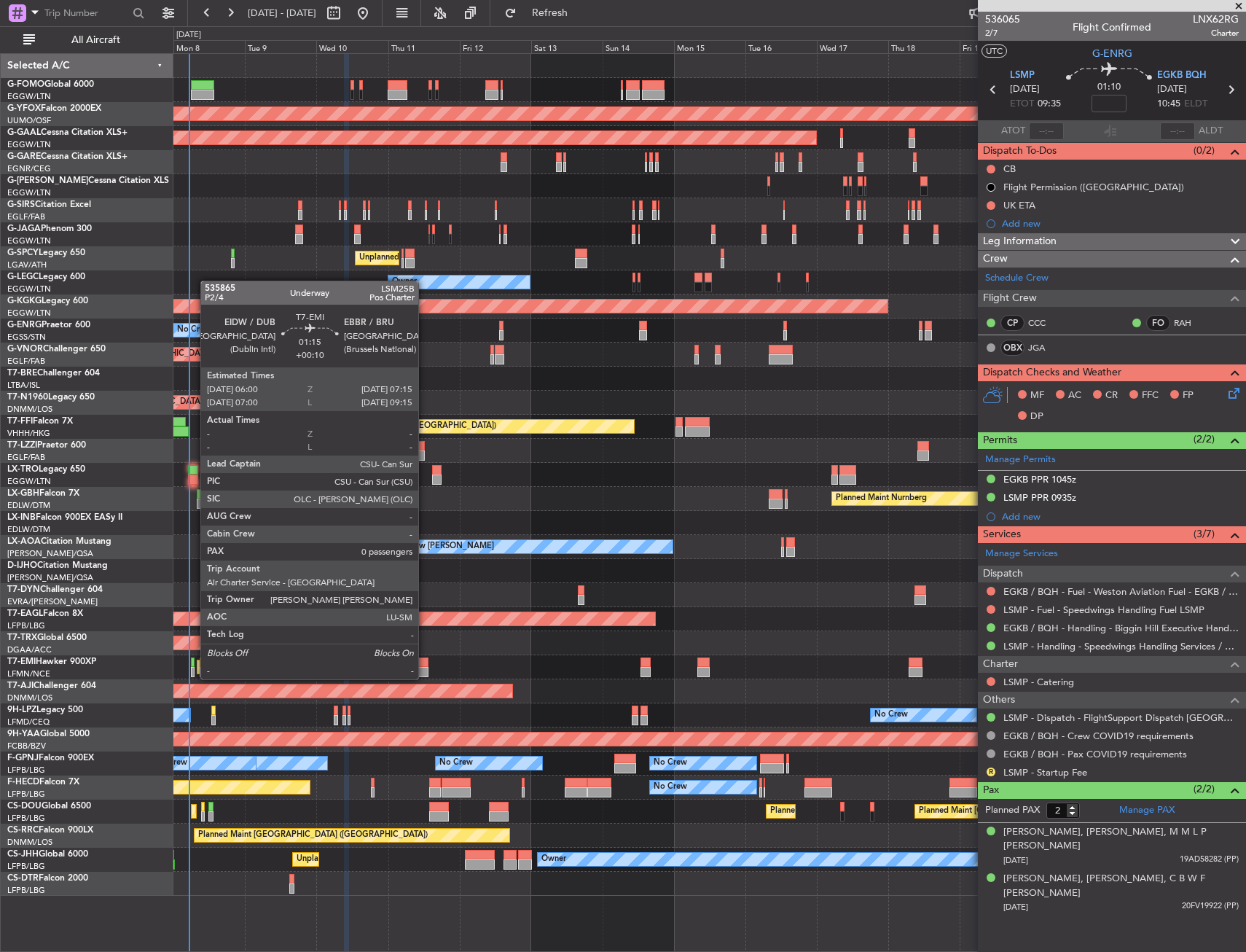
click at [193, 666] on div at bounding box center [193, 662] width 5 height 11
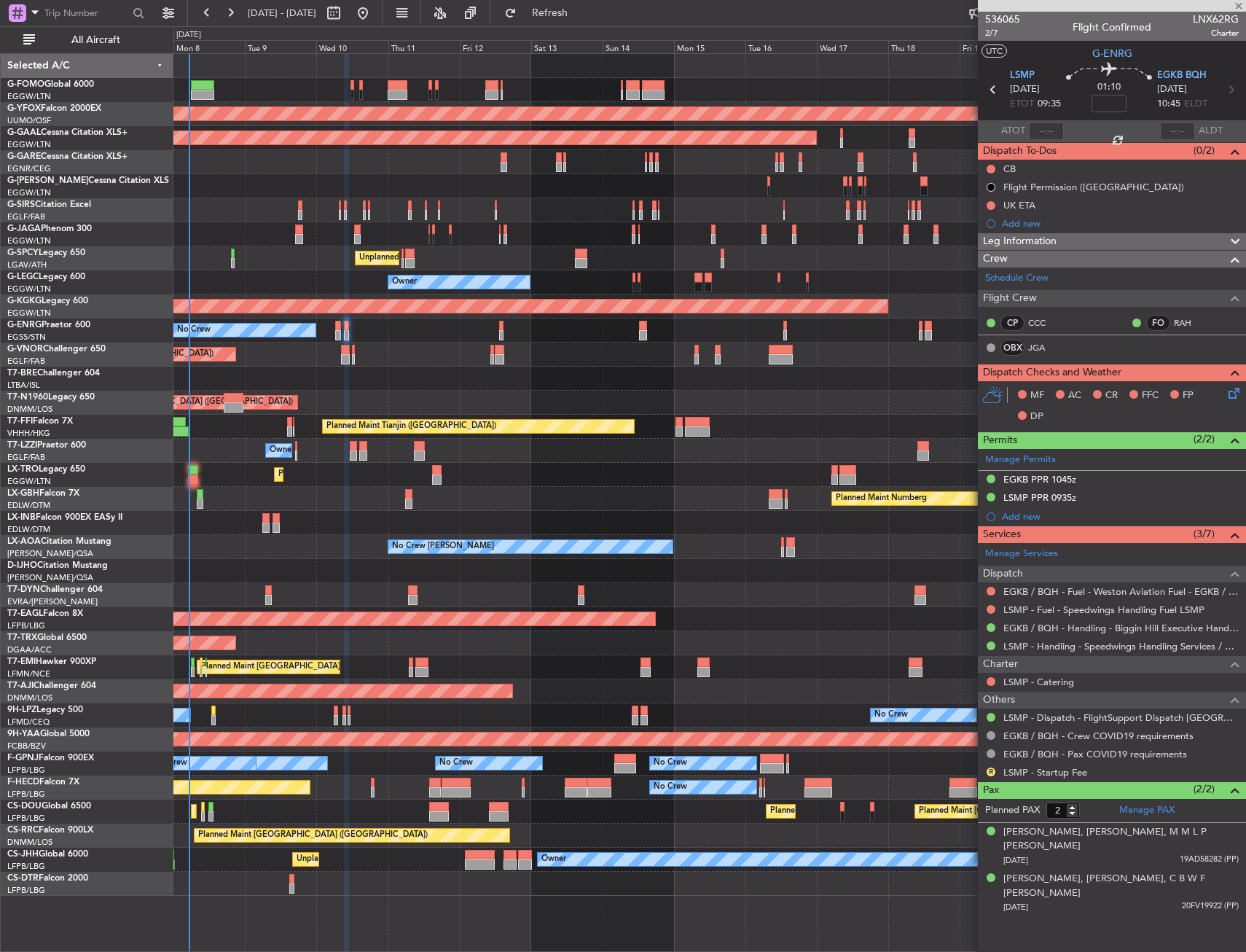
type input "+00:10"
type input "0"
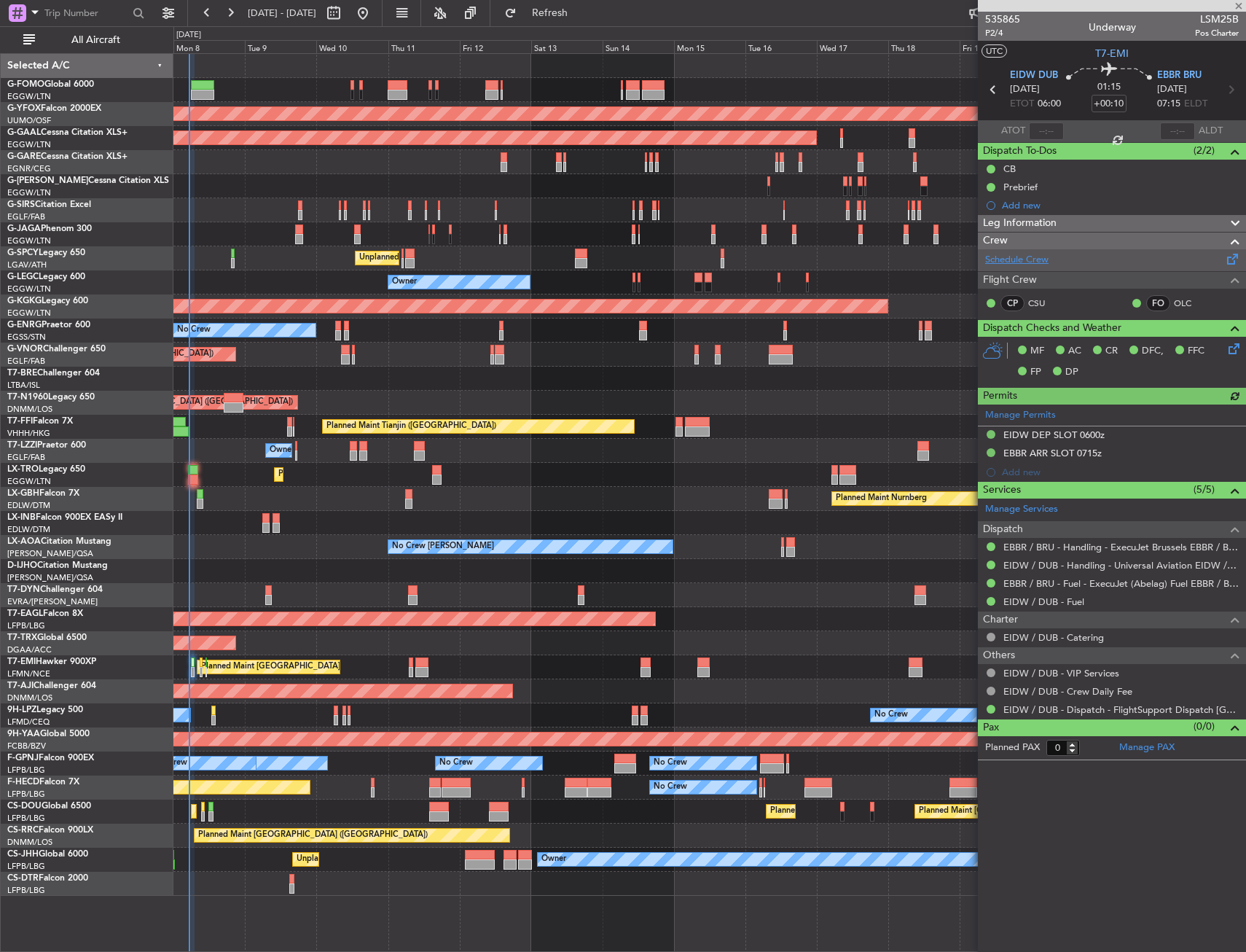
click at [1027, 261] on link "Schedule Crew" at bounding box center [1017, 259] width 63 height 14
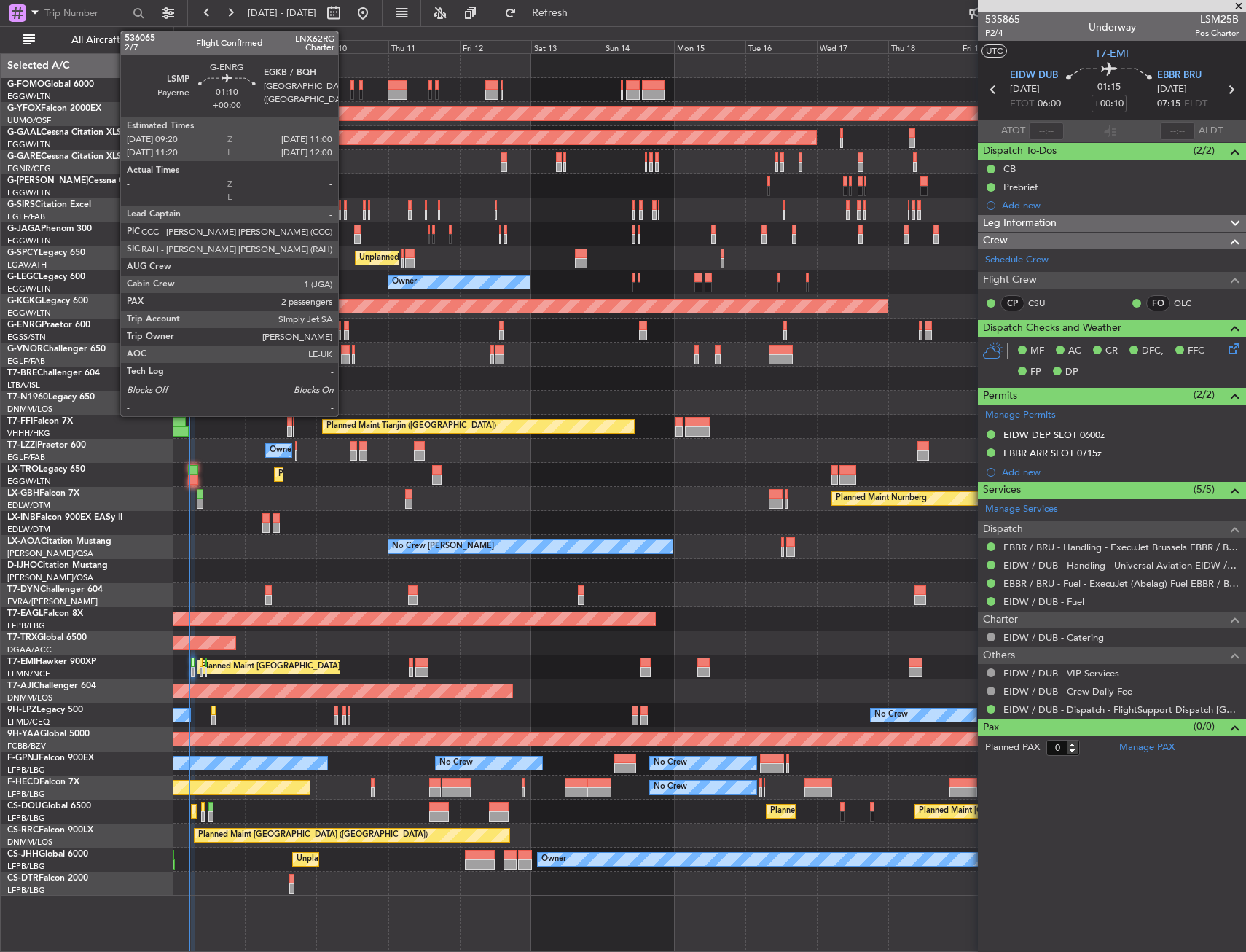
click at [345, 329] on div at bounding box center [346, 325] width 5 height 11
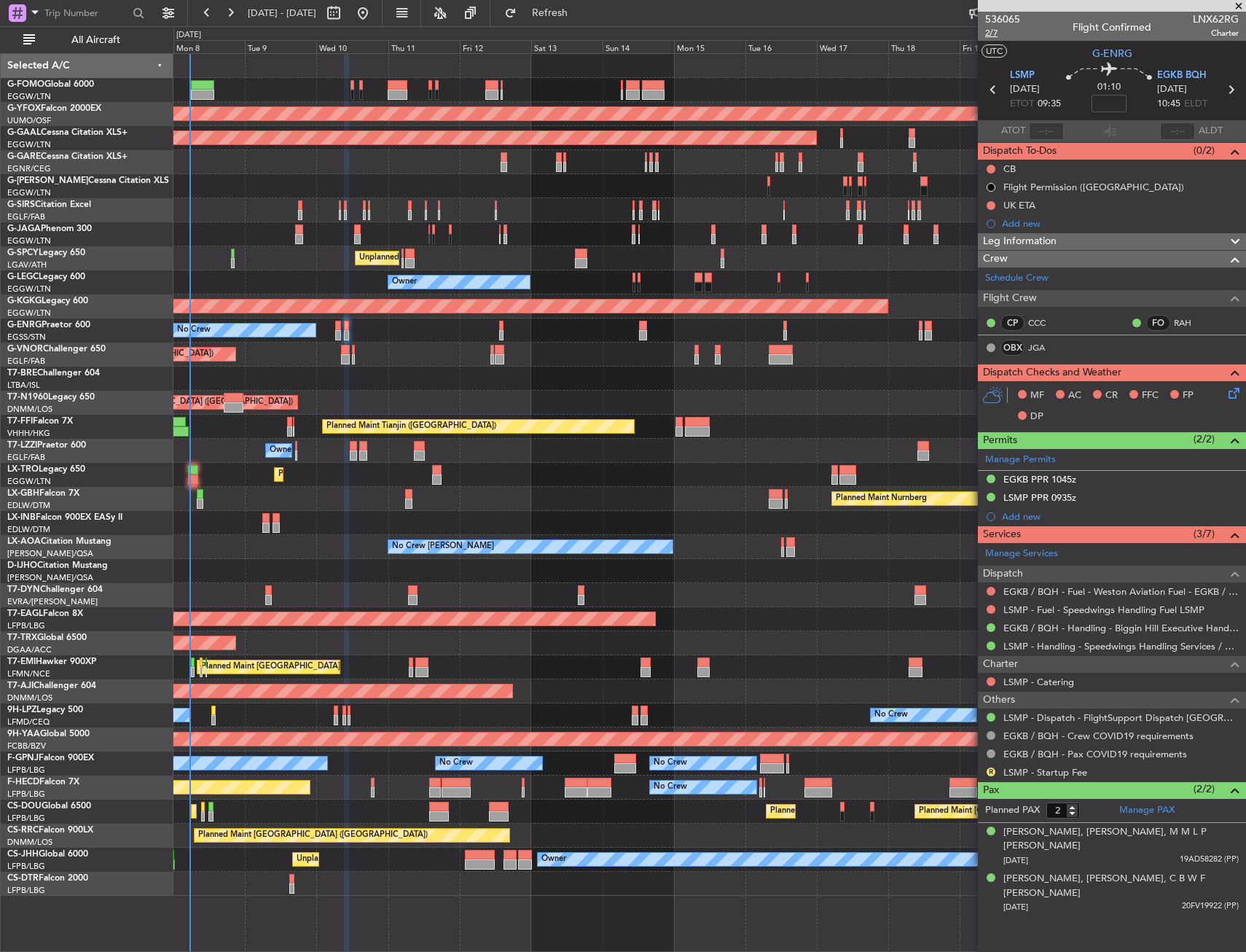
click at [989, 32] on span "2/7" at bounding box center [1002, 33] width 35 height 12
click at [989, 167] on button at bounding box center [991, 169] width 9 height 9
click at [973, 238] on li "Completed" at bounding box center [992, 233] width 77 height 22
click at [1230, 392] on icon at bounding box center [1232, 391] width 12 height 12
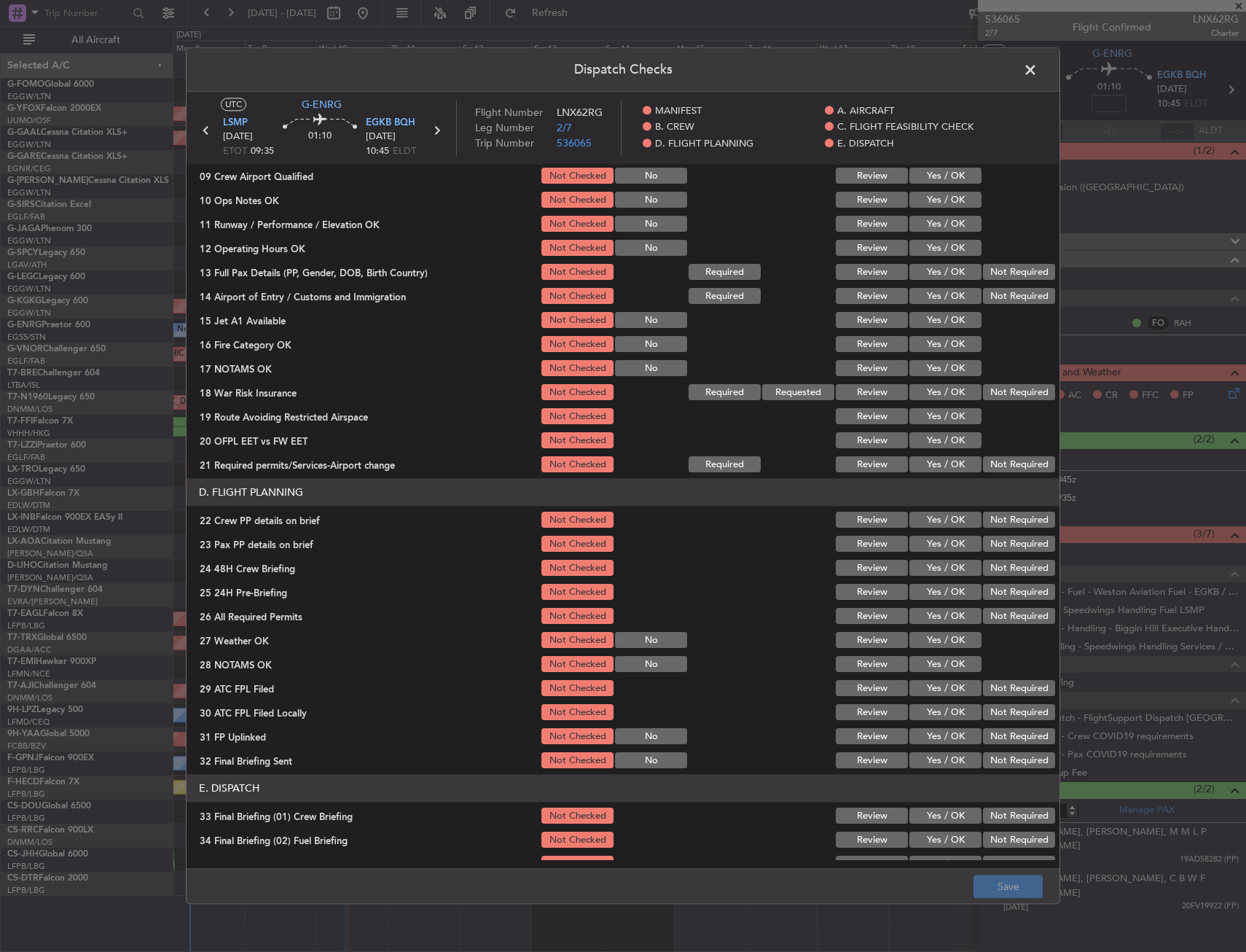
scroll to position [146, 0]
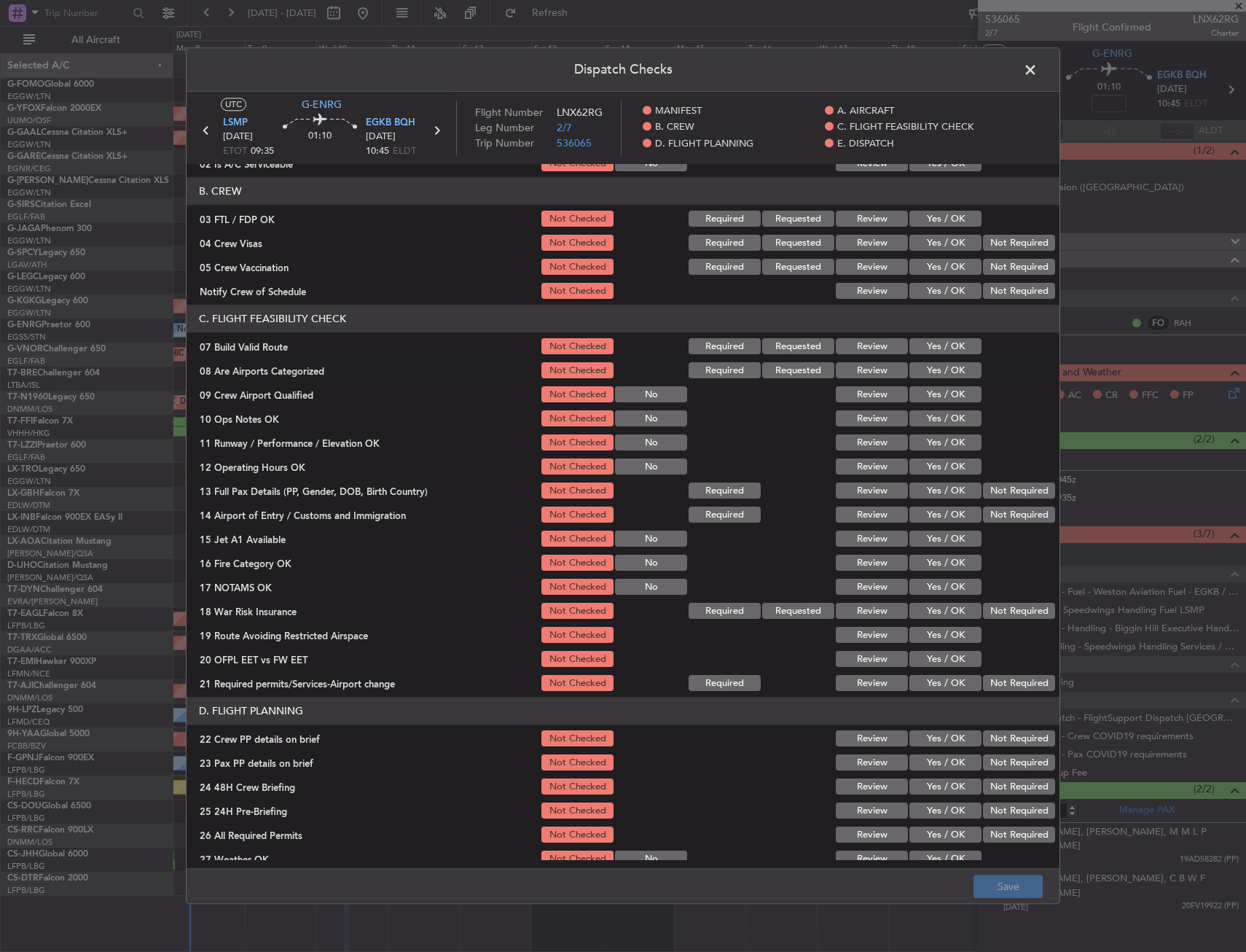
click at [928, 344] on button "Yes / OK" at bounding box center [946, 346] width 72 height 16
click at [935, 416] on button "Yes / OK" at bounding box center [946, 418] width 72 height 16
click at [934, 438] on button "Yes / OK" at bounding box center [946, 442] width 72 height 16
click at [931, 463] on button "Yes / OK" at bounding box center [946, 466] width 72 height 16
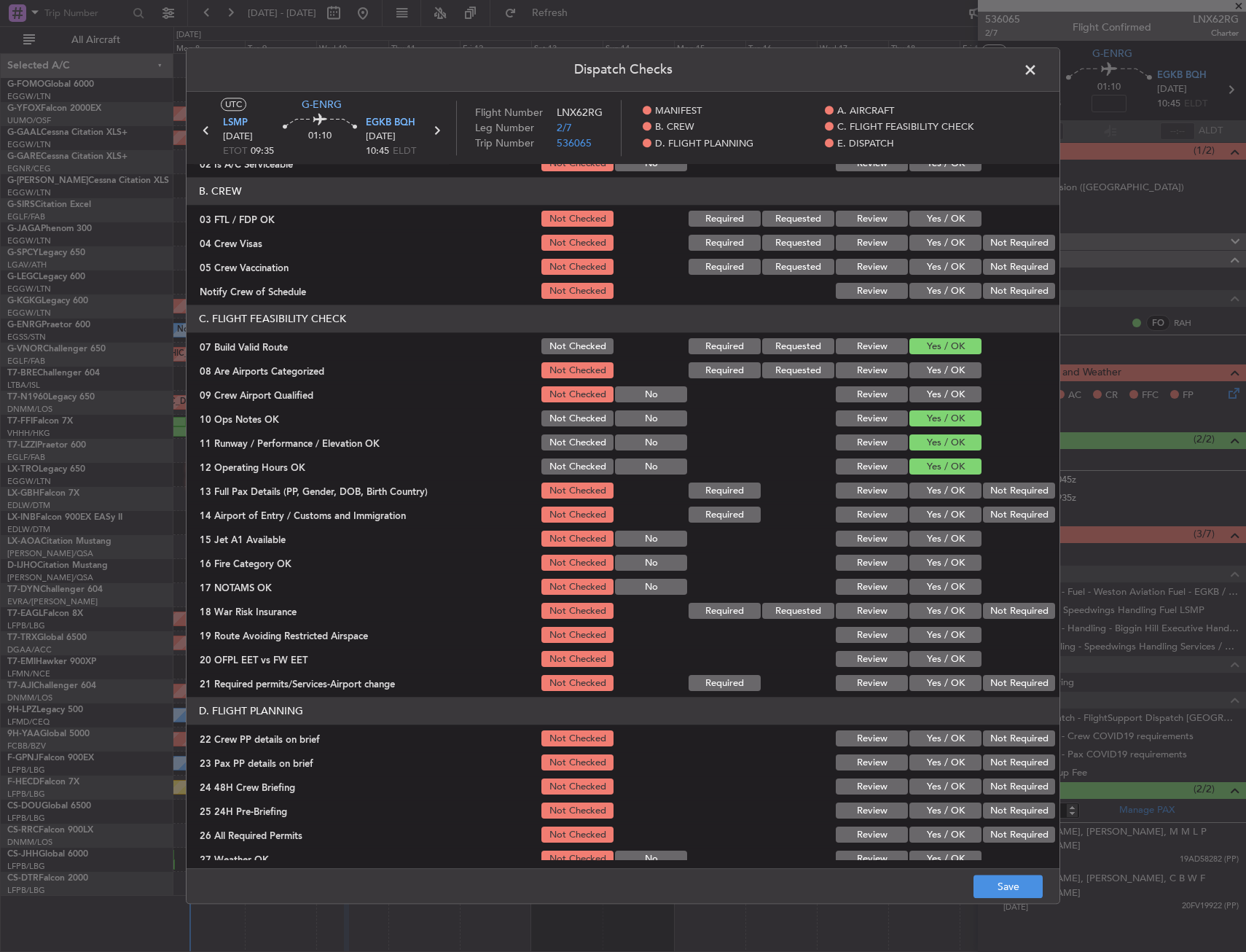
click at [932, 486] on button "Yes / OK" at bounding box center [946, 490] width 72 height 16
click at [932, 520] on button "Yes / OK" at bounding box center [946, 514] width 72 height 16
click at [936, 543] on button "Yes / OK" at bounding box center [946, 538] width 72 height 16
click at [939, 563] on button "Yes / OK" at bounding box center [946, 563] width 72 height 16
click at [943, 589] on button "Yes / OK" at bounding box center [946, 587] width 72 height 16
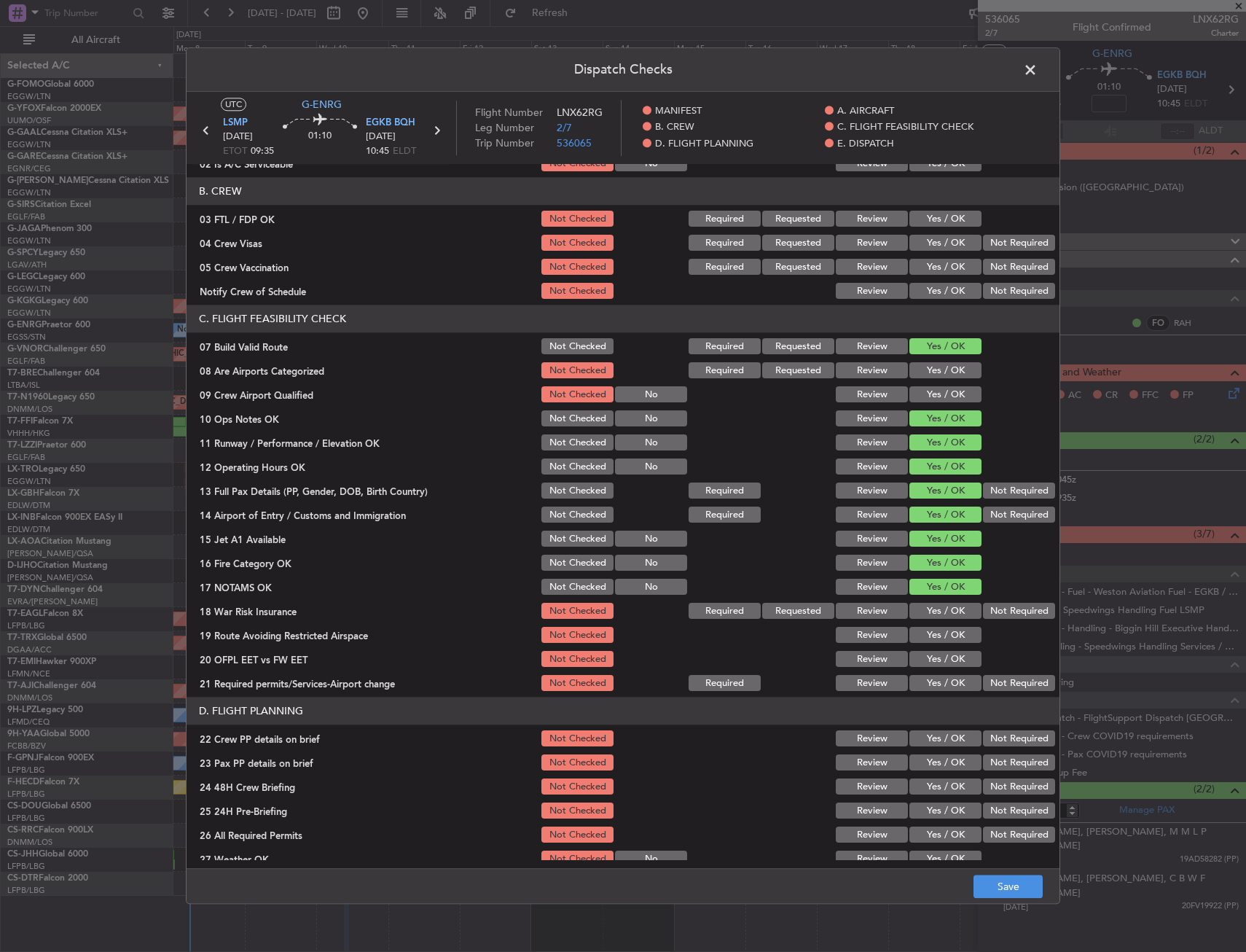
click at [943, 613] on button "Yes / OK" at bounding box center [946, 611] width 72 height 16
click at [938, 640] on button "Yes / OK" at bounding box center [946, 635] width 72 height 16
click at [936, 667] on button "Yes / OK" at bounding box center [946, 659] width 72 height 16
click at [928, 685] on button "Yes / OK" at bounding box center [946, 683] width 72 height 16
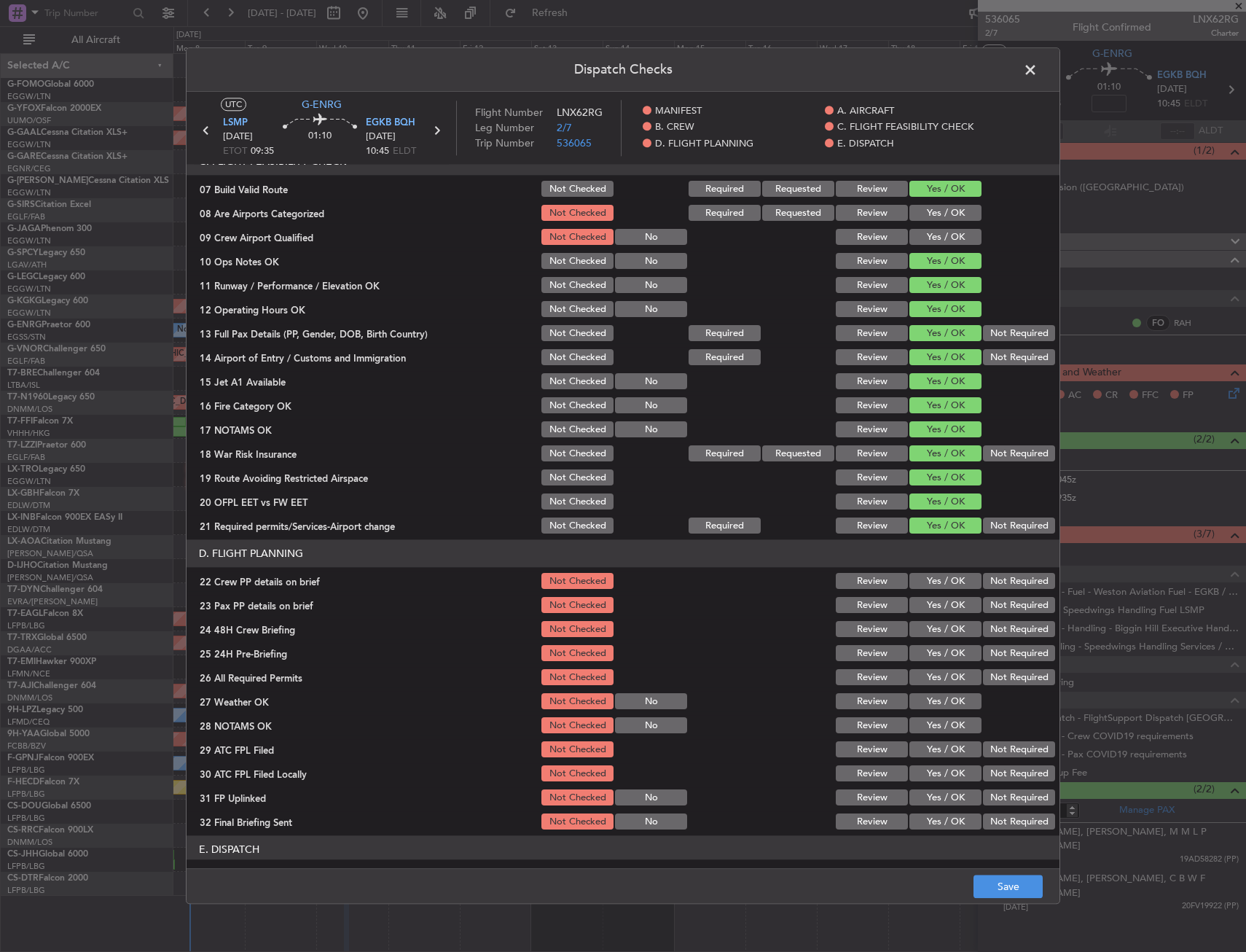
scroll to position [510, 0]
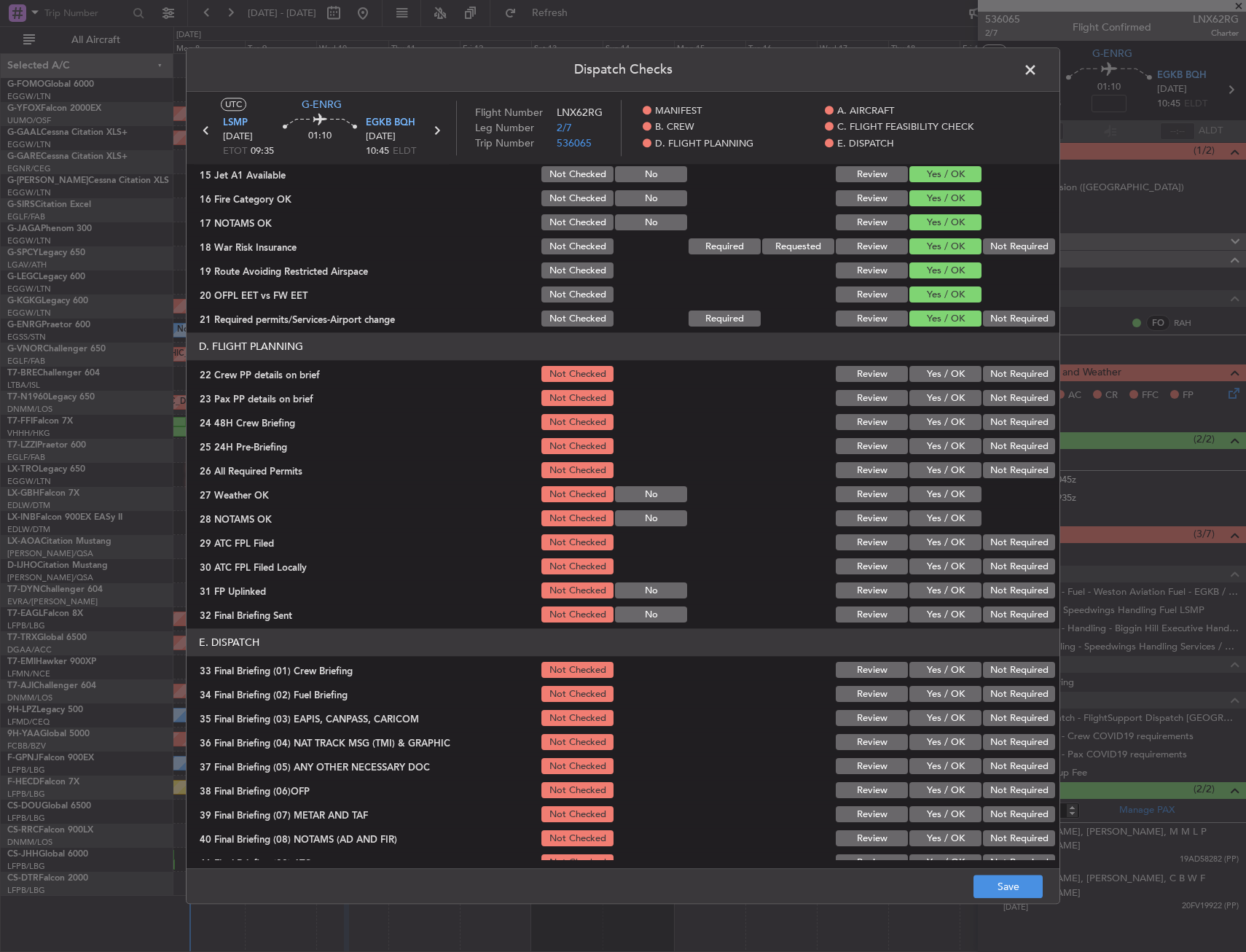
click at [939, 368] on button "Yes / OK" at bounding box center [946, 374] width 72 height 16
click at [937, 392] on button "Yes / OK" at bounding box center [946, 398] width 72 height 16
click at [935, 416] on button "Yes / OK" at bounding box center [946, 422] width 72 height 16
click at [985, 878] on button "Save" at bounding box center [1008, 887] width 69 height 23
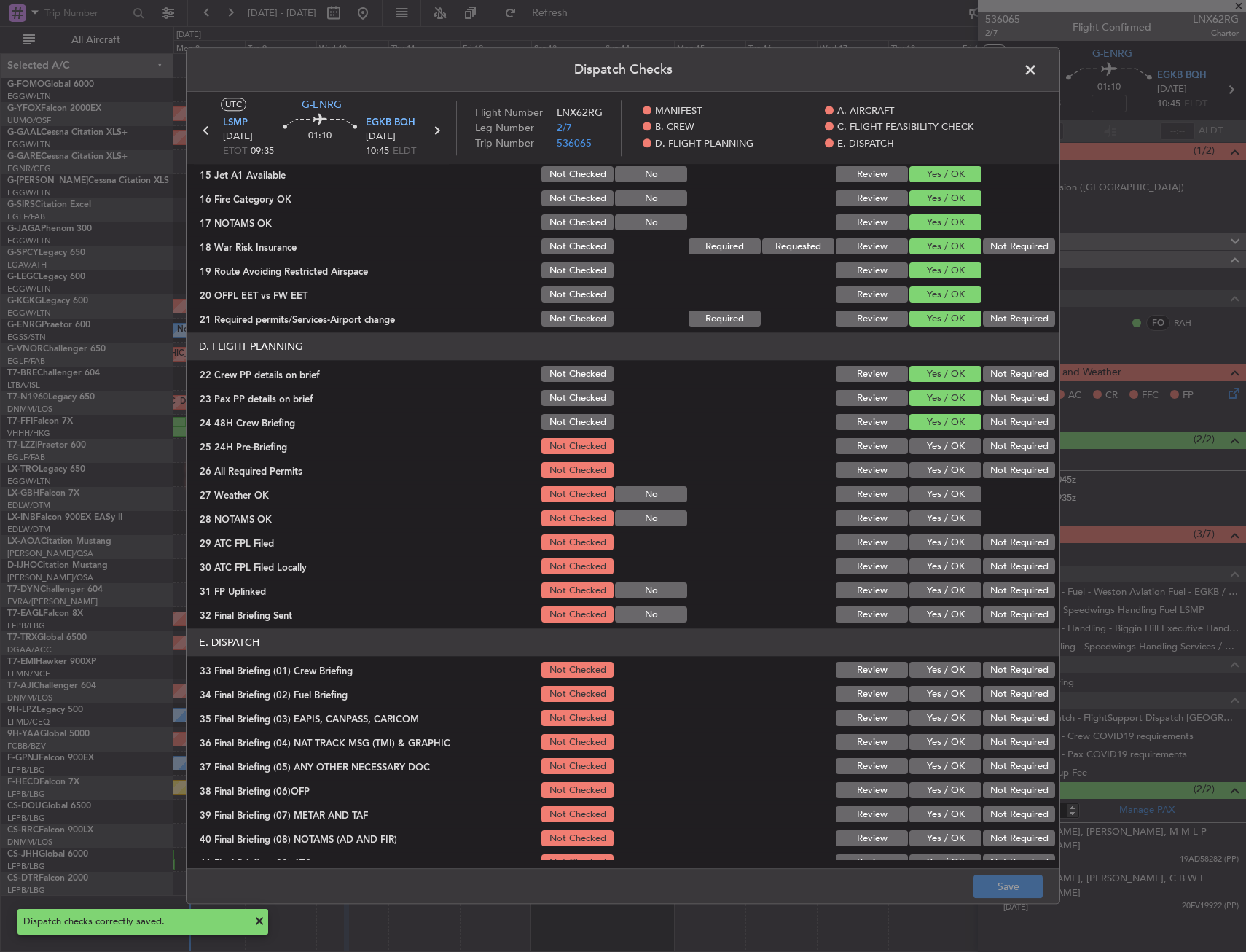
click at [1038, 72] on span at bounding box center [1038, 73] width 0 height 29
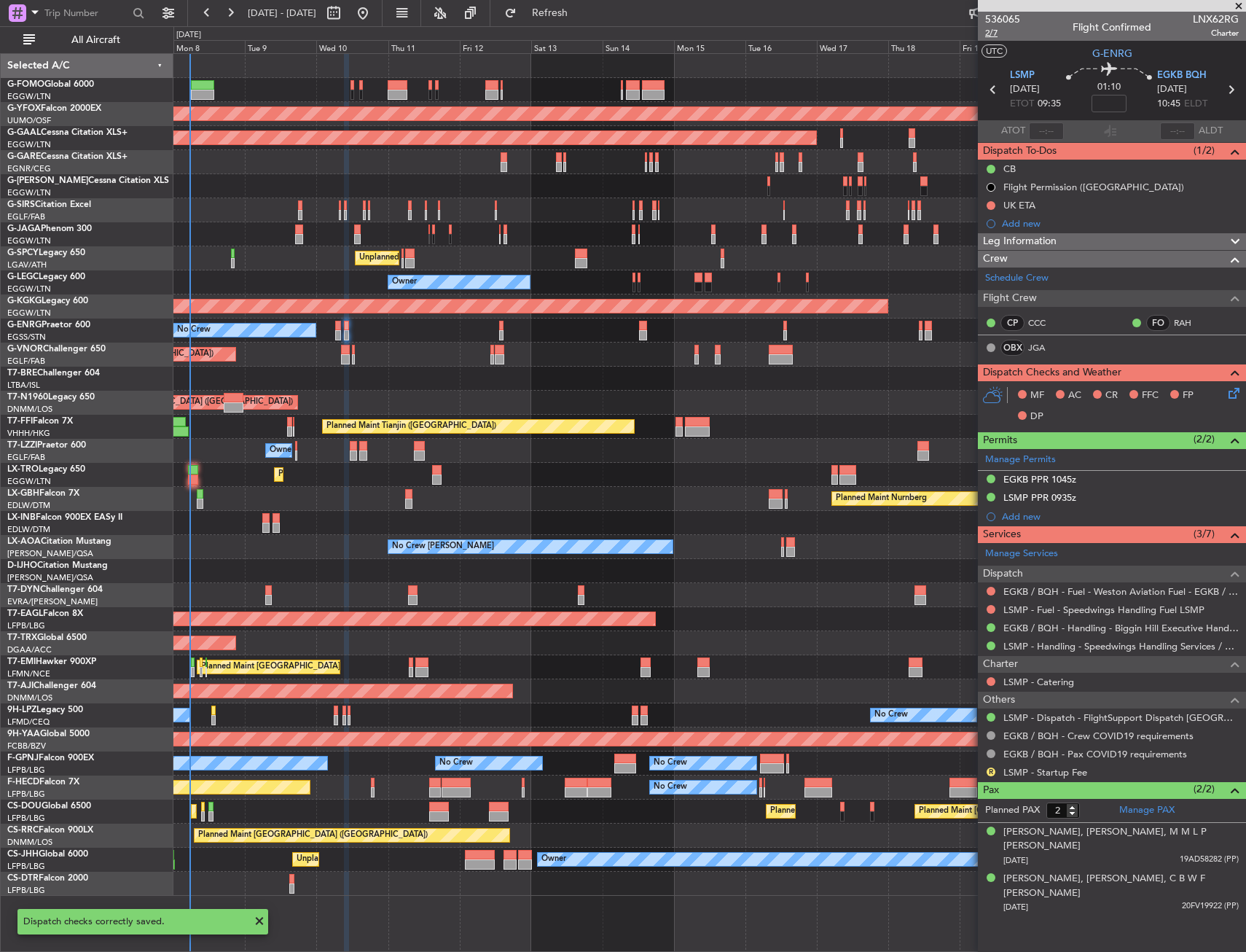
click at [991, 33] on span "2/7" at bounding box center [1002, 33] width 35 height 12
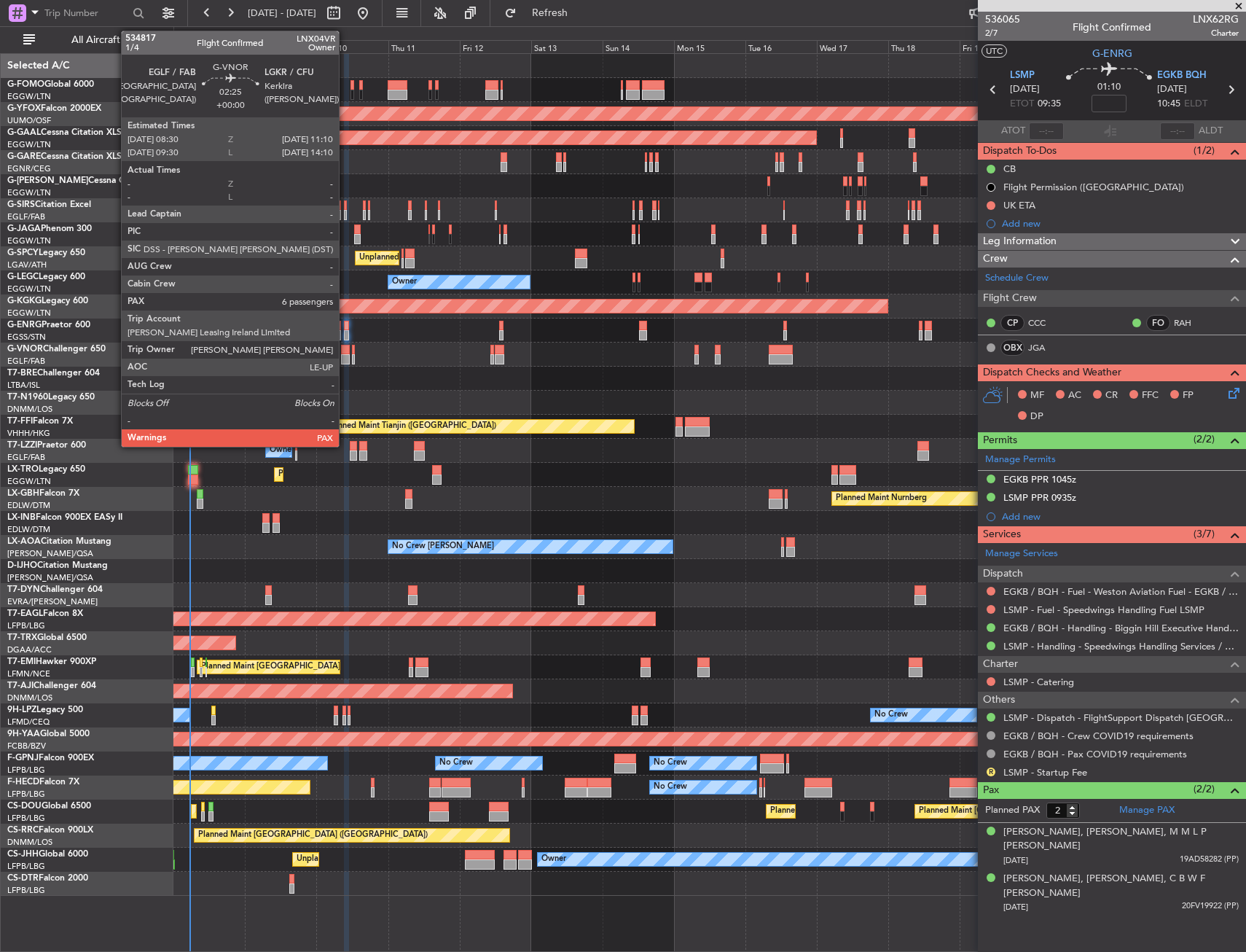
click at [346, 353] on div at bounding box center [345, 349] width 8 height 11
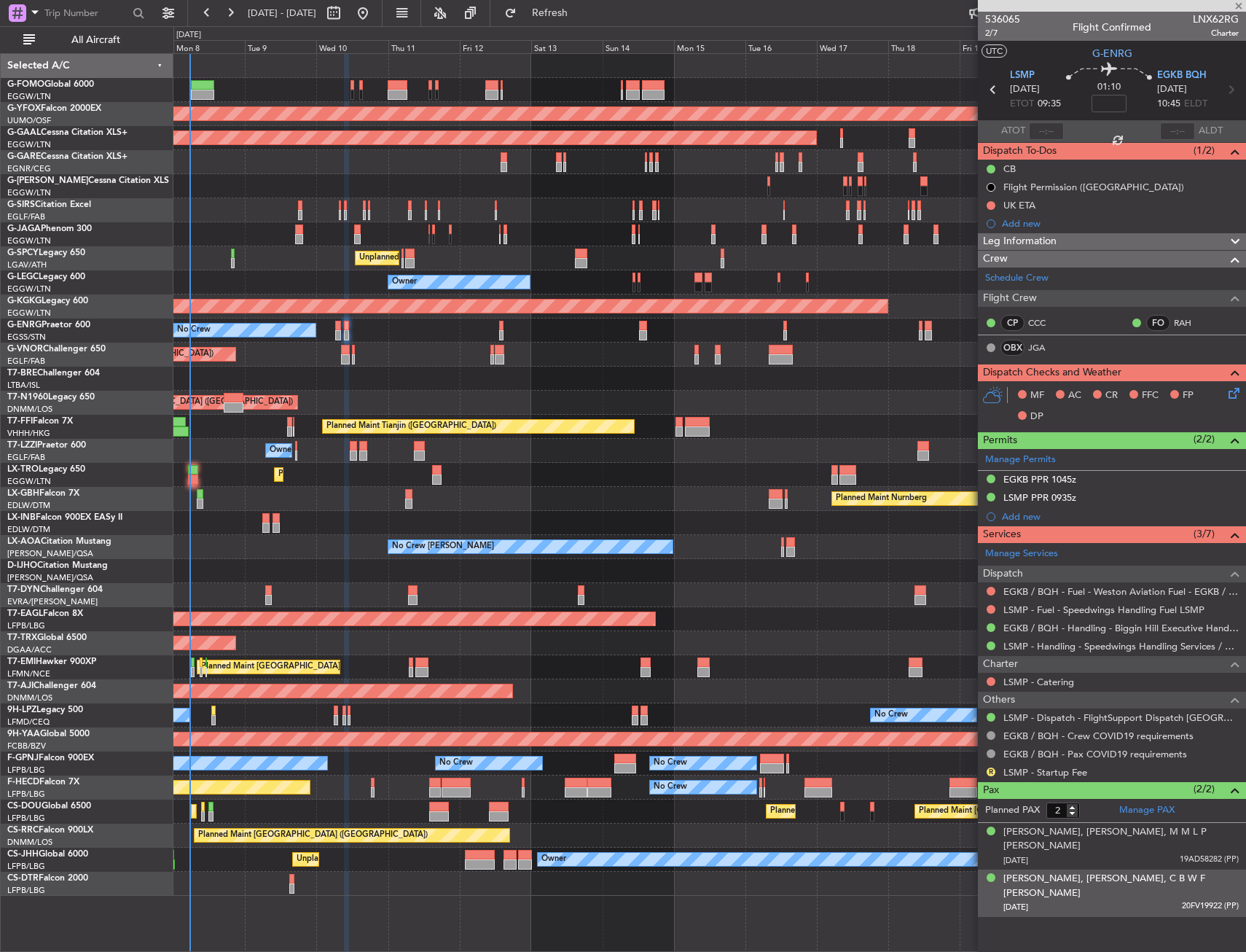
type input "6"
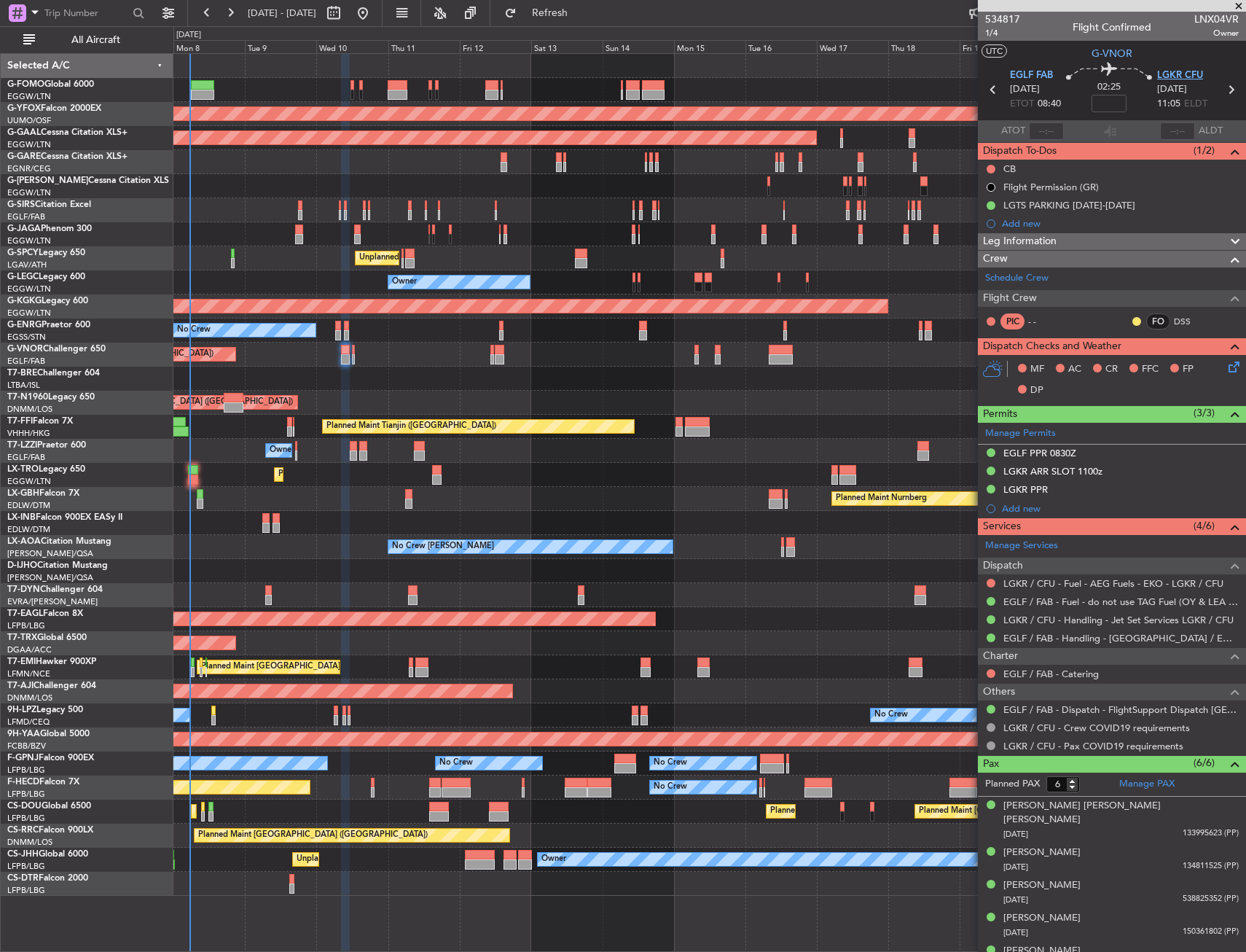
click at [1171, 75] on span "LGKR CFU" at bounding box center [1181, 75] width 46 height 14
click at [1115, 49] on span "G-VNOR" at bounding box center [1112, 54] width 41 height 15
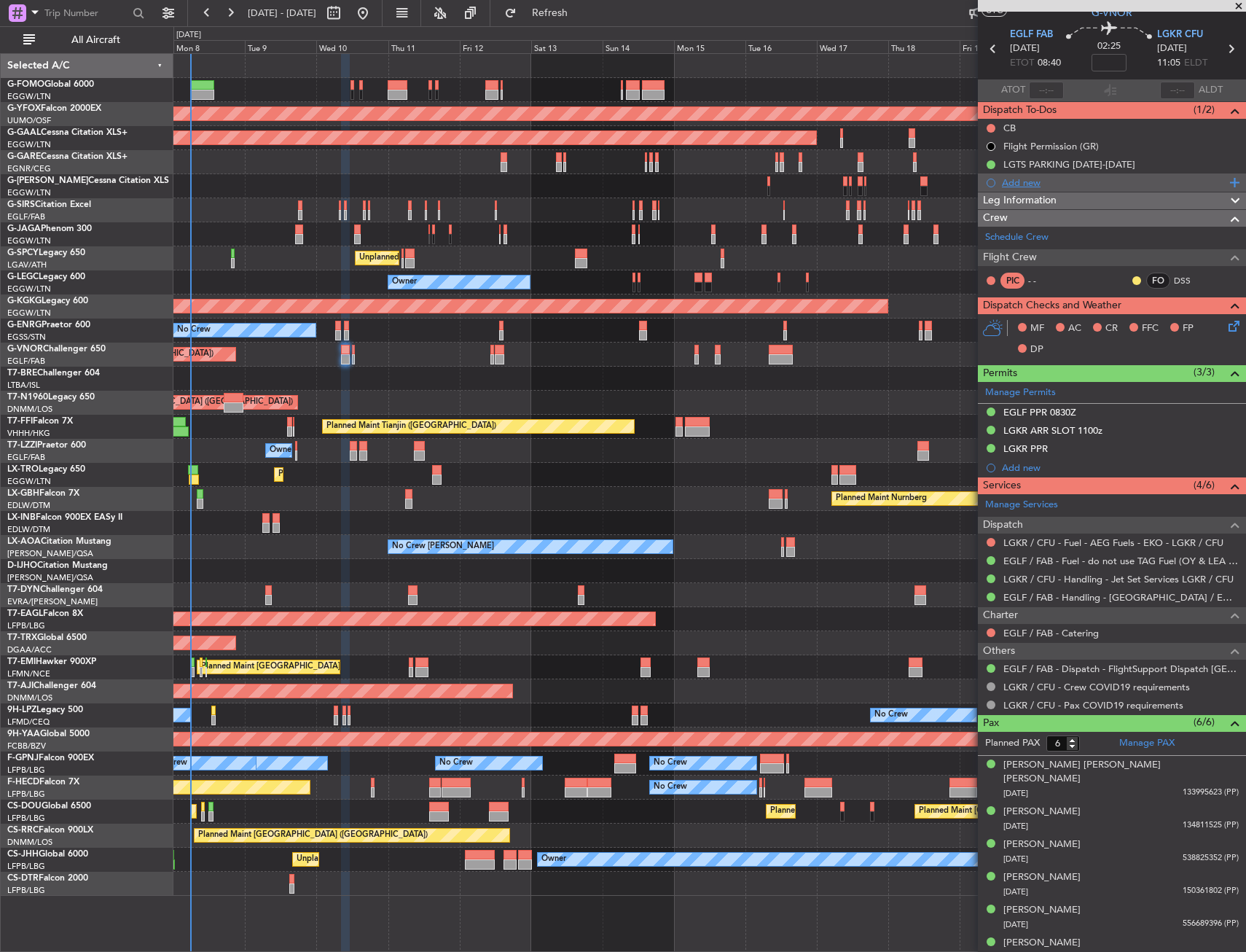
scroll to position [0, 0]
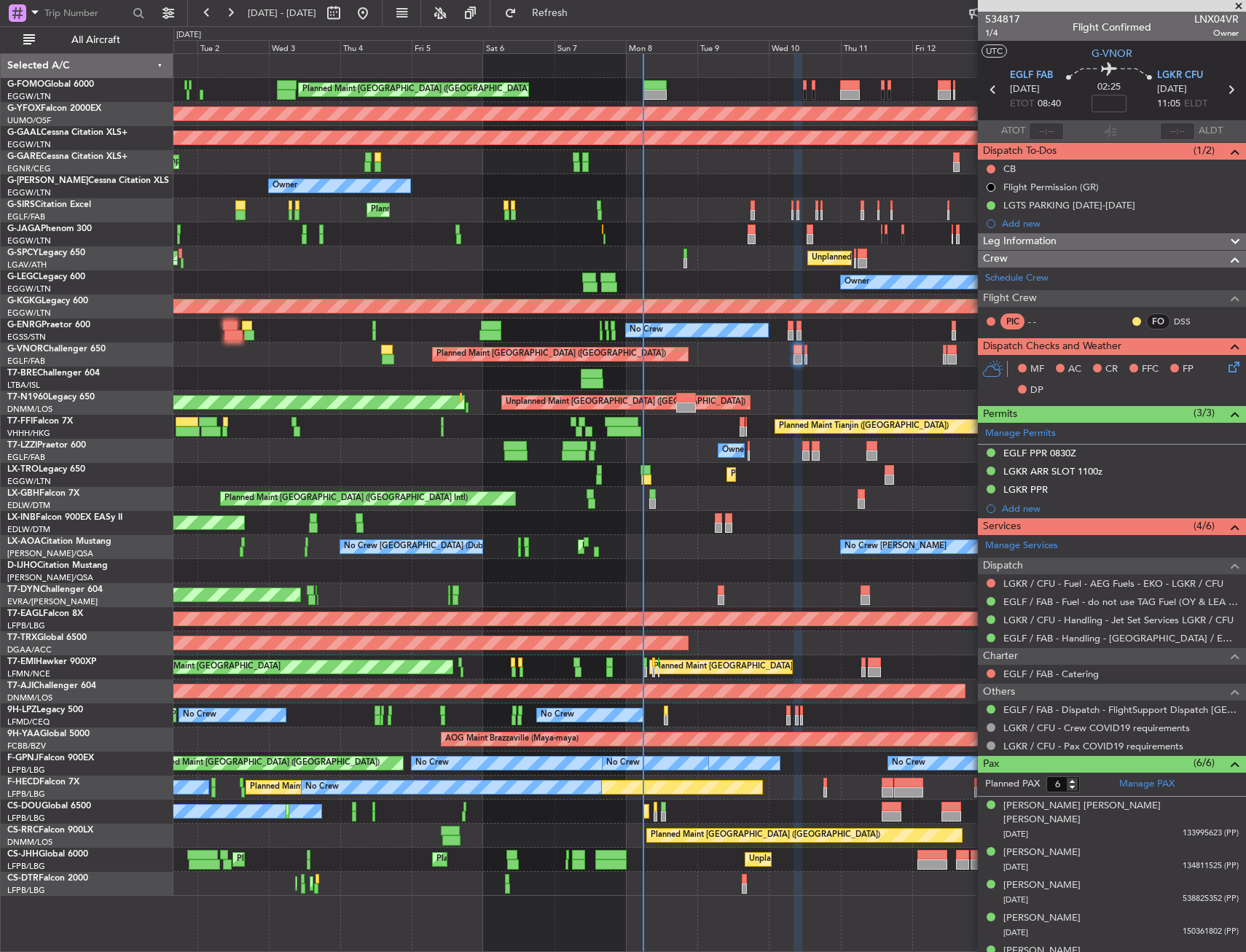
click at [726, 366] on div "Planned Maint [GEOGRAPHIC_DATA] ([GEOGRAPHIC_DATA])" at bounding box center [709, 354] width 1072 height 24
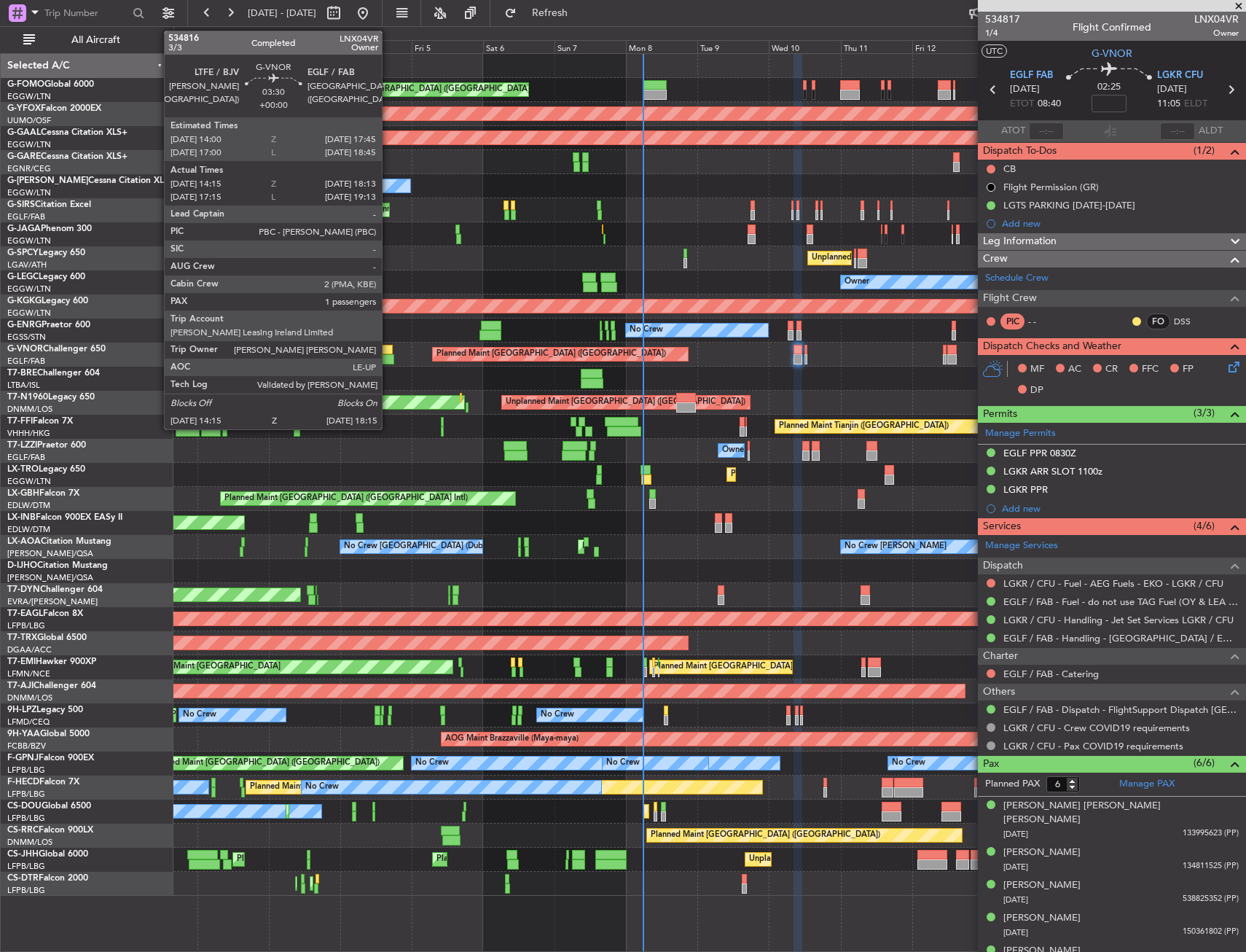
click at [389, 358] on div at bounding box center [388, 359] width 12 height 11
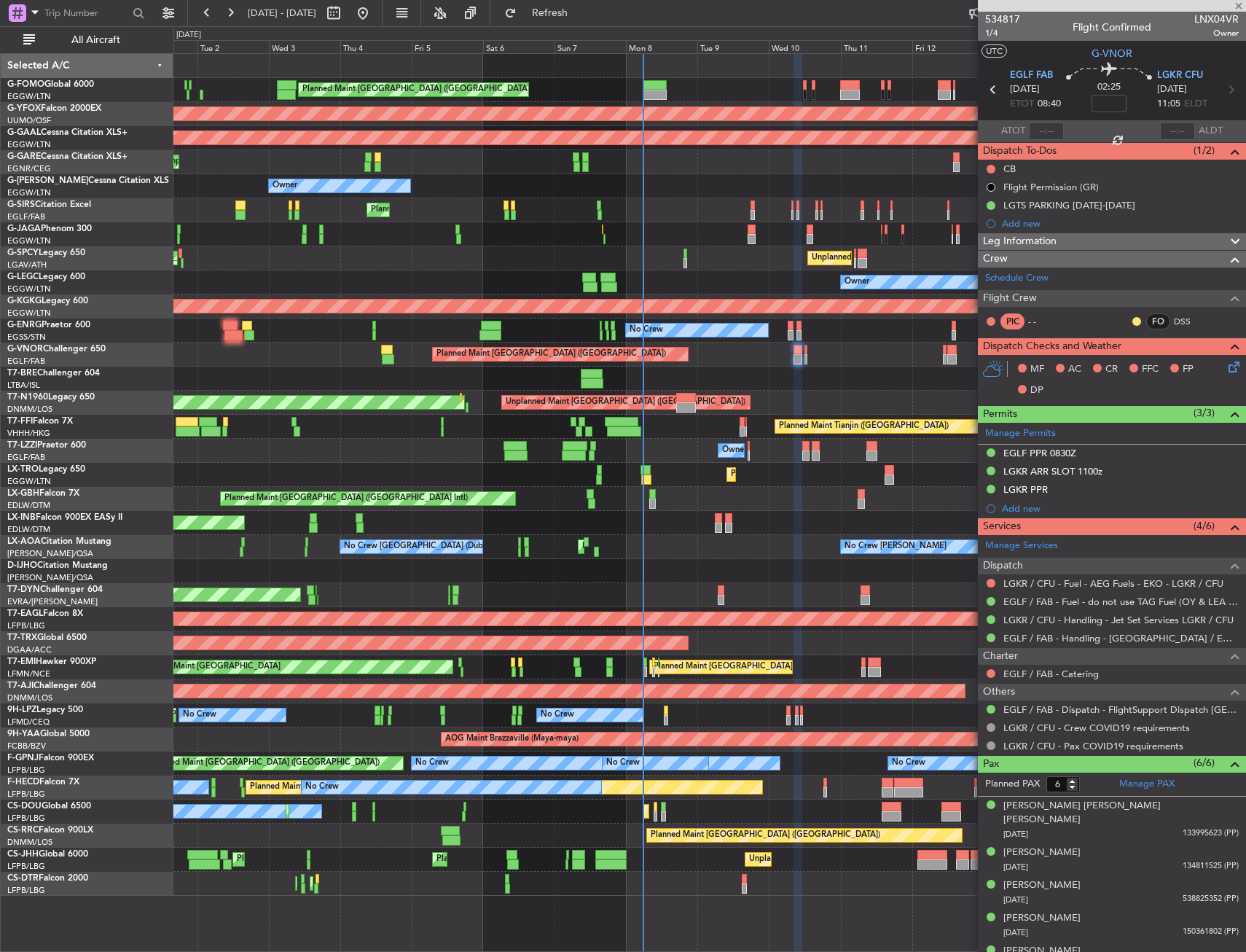
type input "14:25"
type input "18:08"
type input "1"
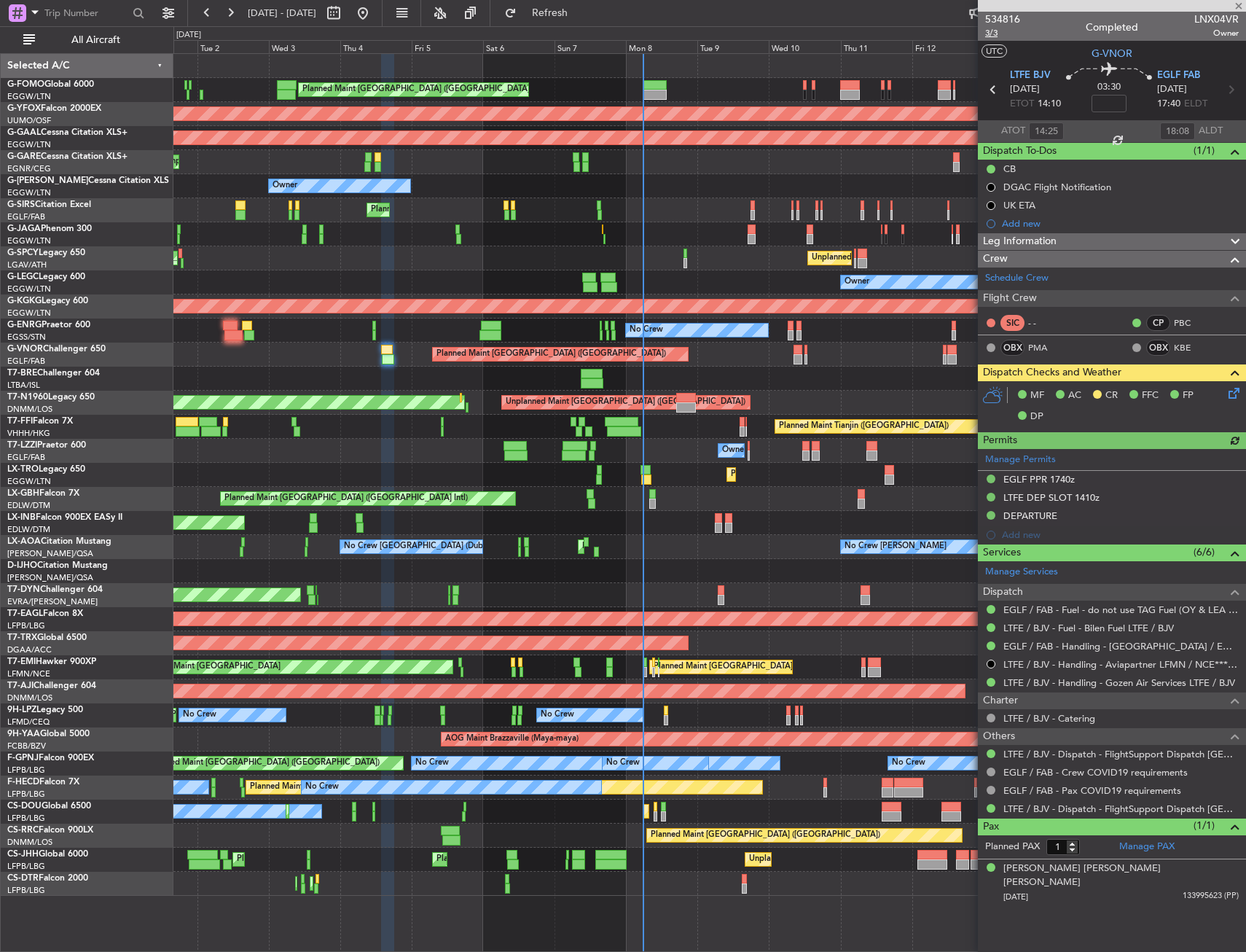
click at [1003, 34] on span "3/3" at bounding box center [1002, 33] width 35 height 12
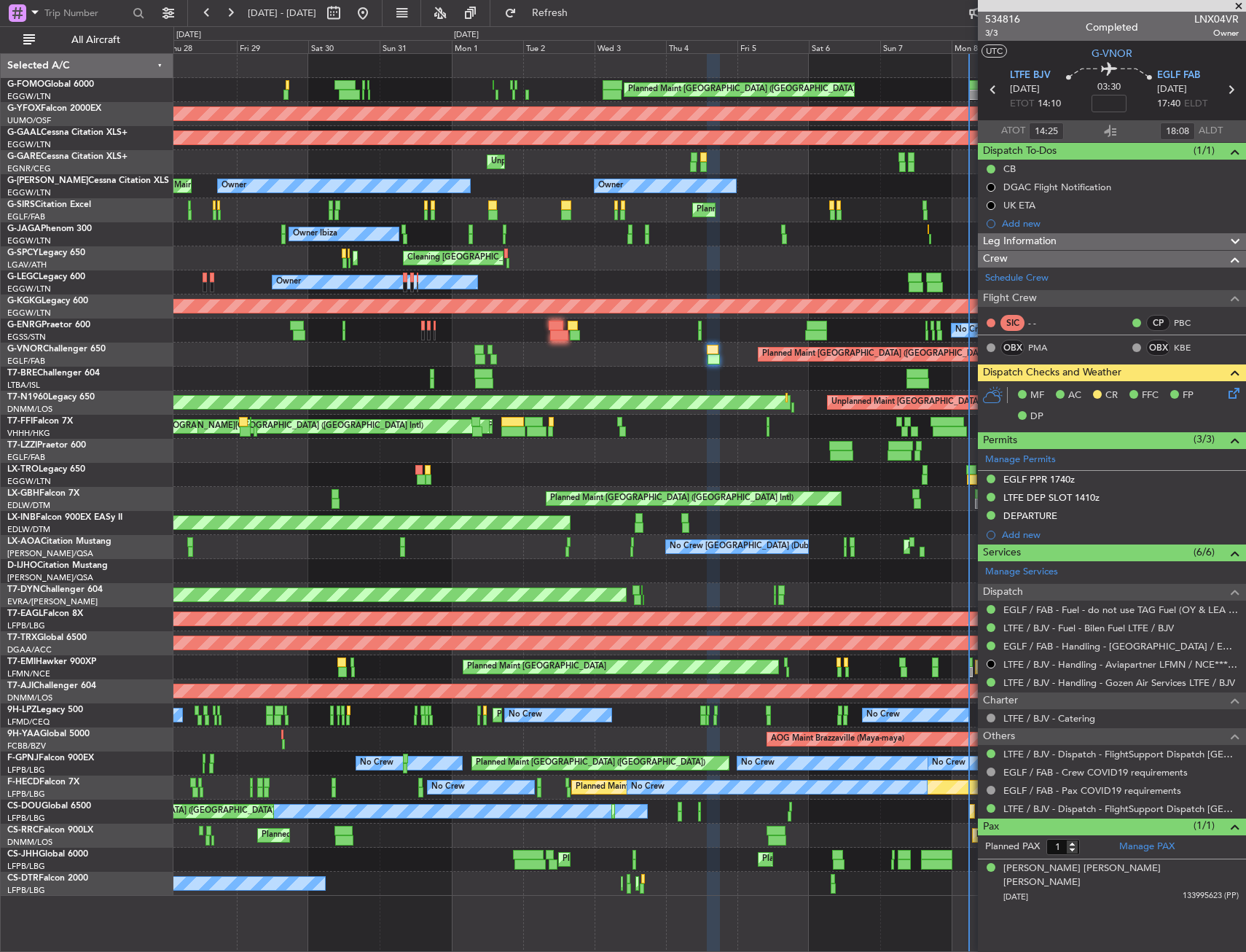
click at [613, 369] on div "Planned Maint London (Luton) AOG Maint Ostafyevo Planned Maint Dusseldorf Unpla…" at bounding box center [709, 474] width 1072 height 842
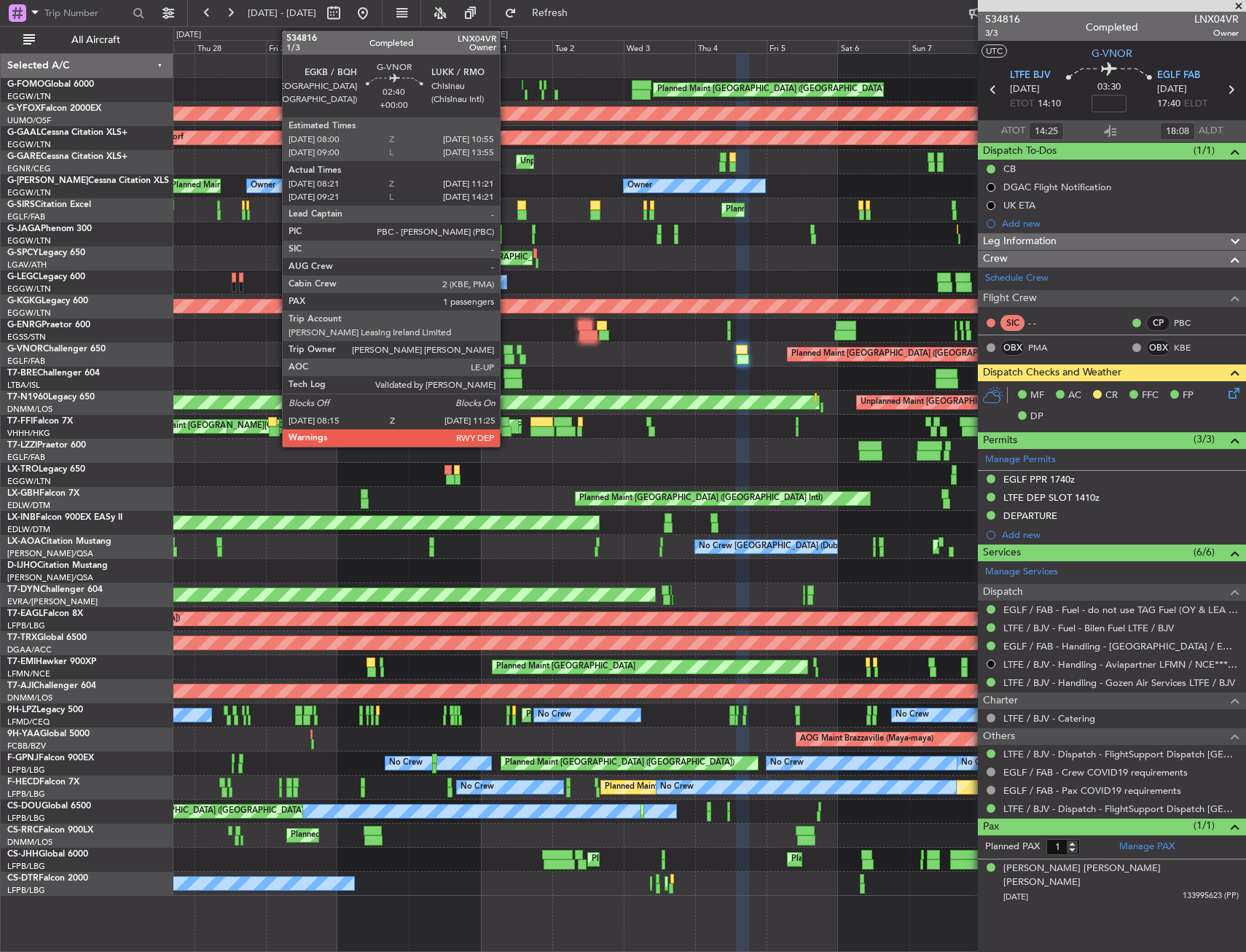
click at [507, 349] on div at bounding box center [508, 349] width 9 height 11
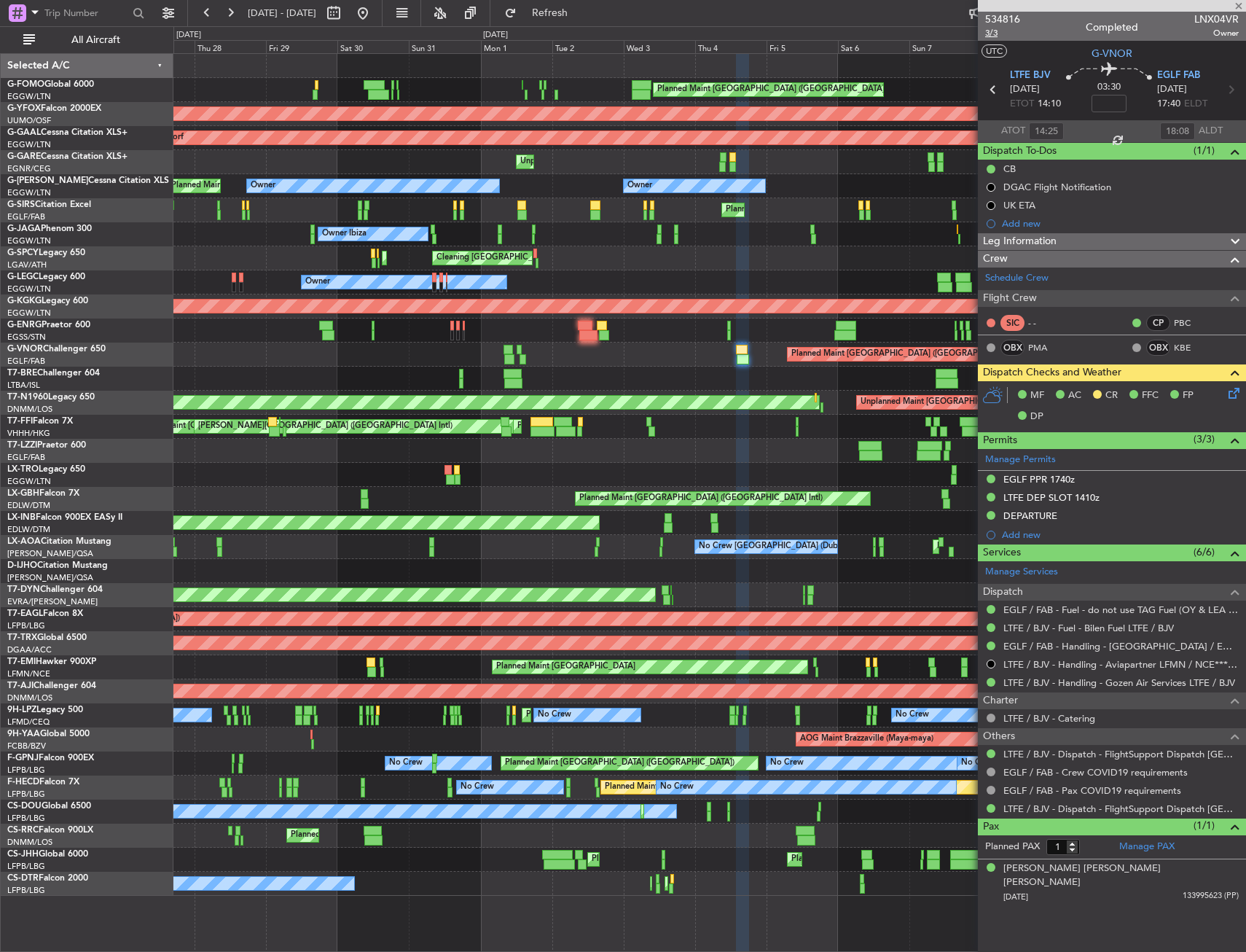
type input "08:31"
type input "11:16"
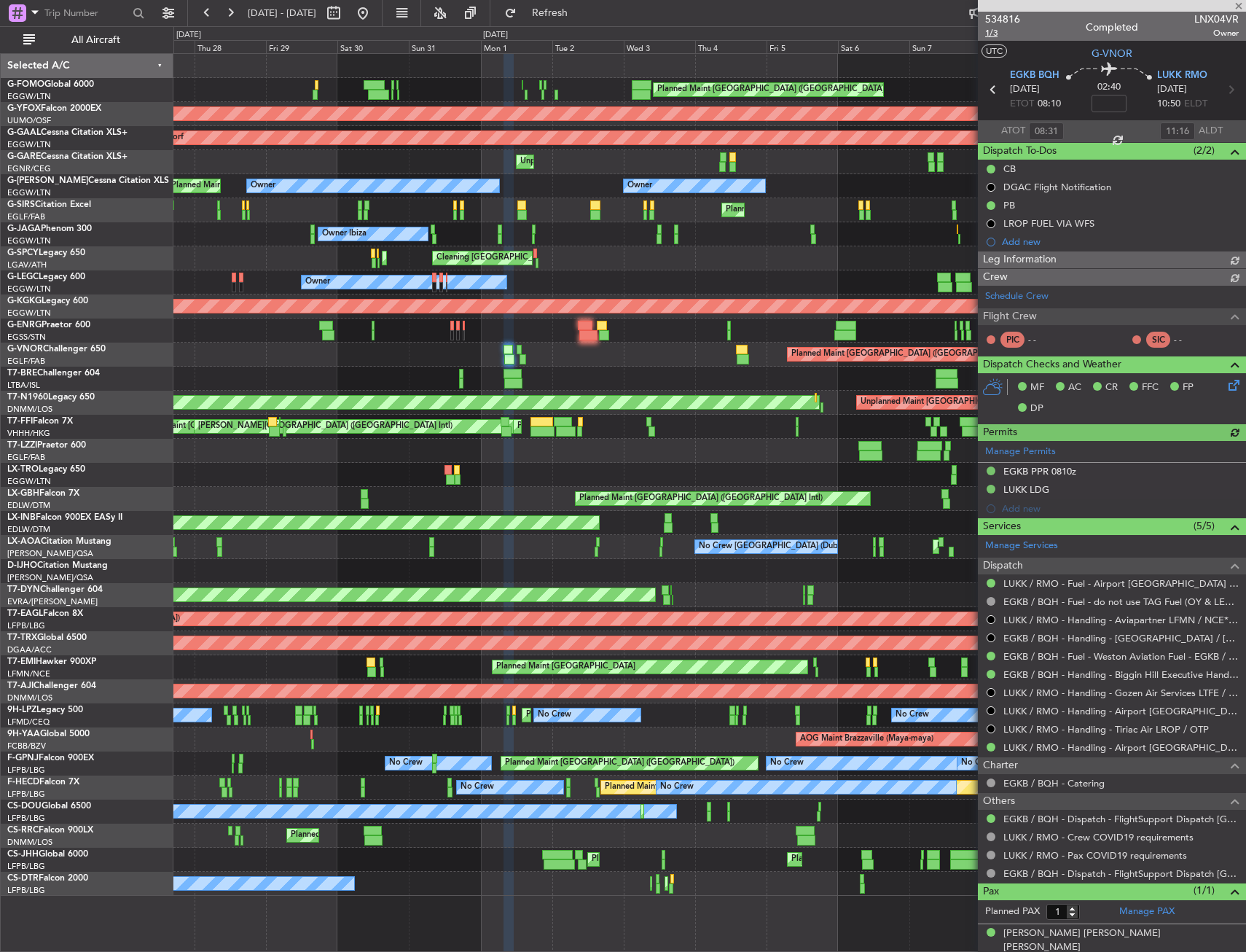
click at [990, 35] on span "1/3" at bounding box center [1002, 33] width 35 height 12
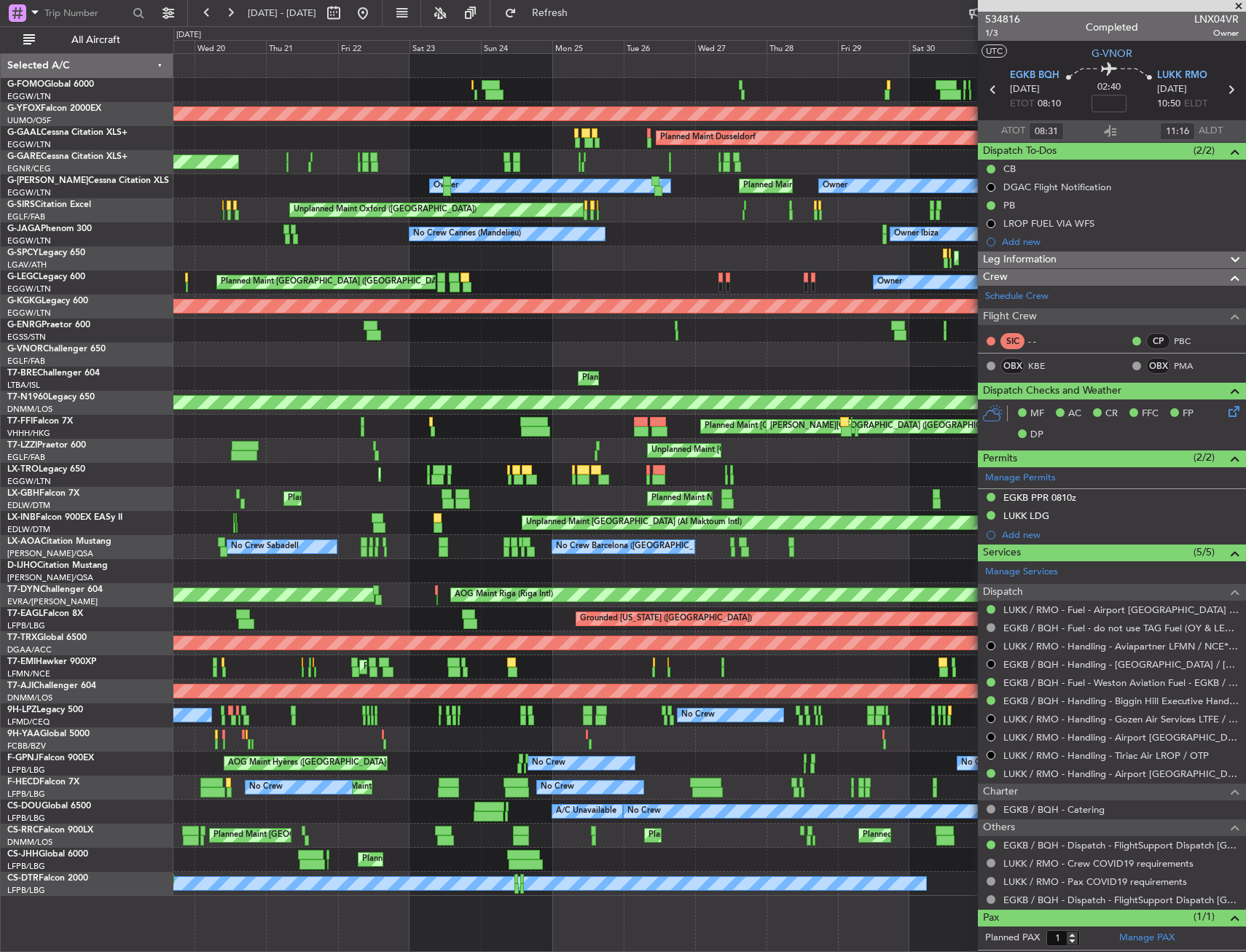
click at [595, 365] on div "Planned Maint London (Farnborough) Planned Maint London (Biggin Hill)" at bounding box center [709, 354] width 1072 height 24
click at [640, 369] on div "Planned Maint Warsaw (Modlin)" at bounding box center [709, 378] width 1072 height 24
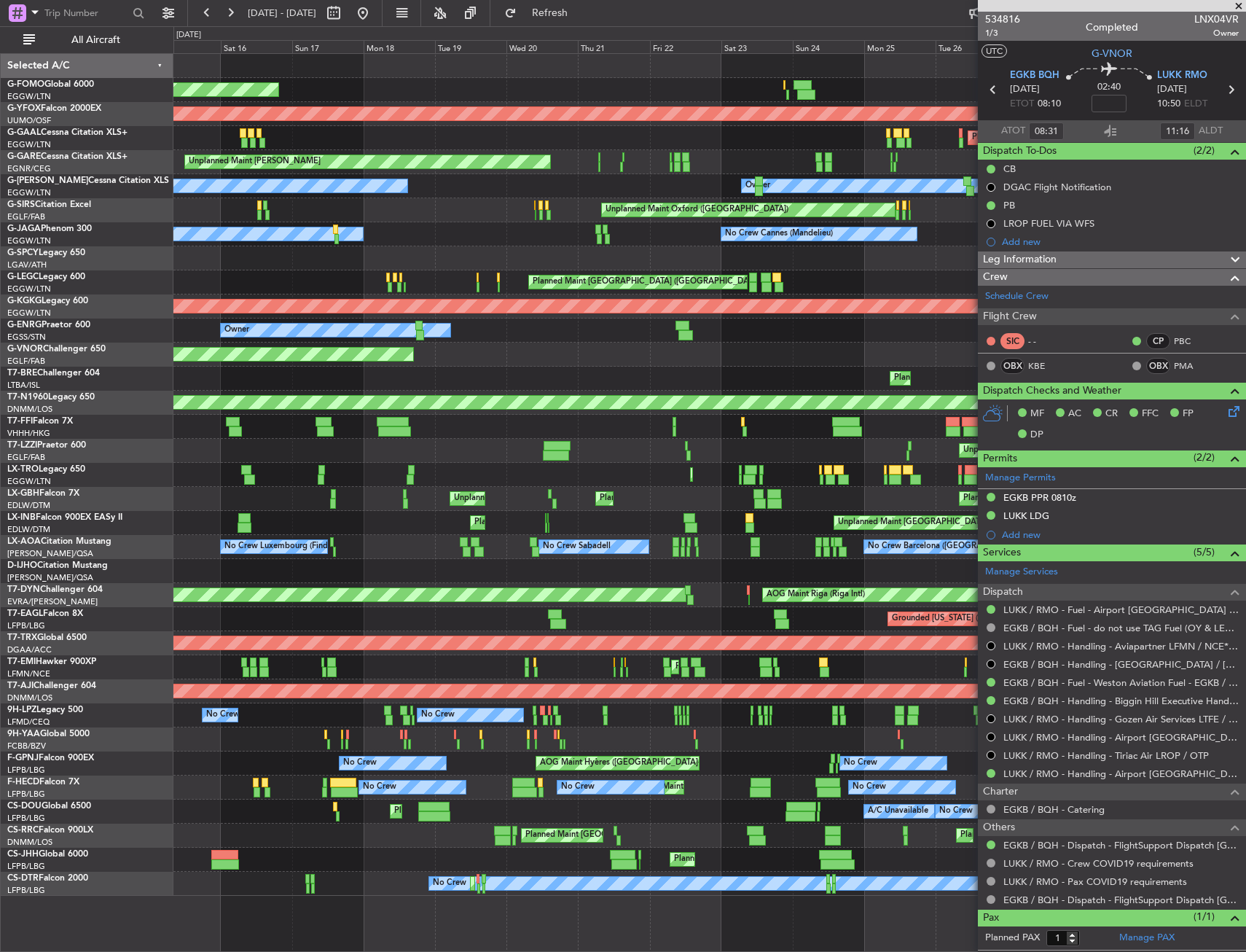
click at [659, 369] on div "Planned Maint Warsaw (Modlin)" at bounding box center [709, 378] width 1072 height 24
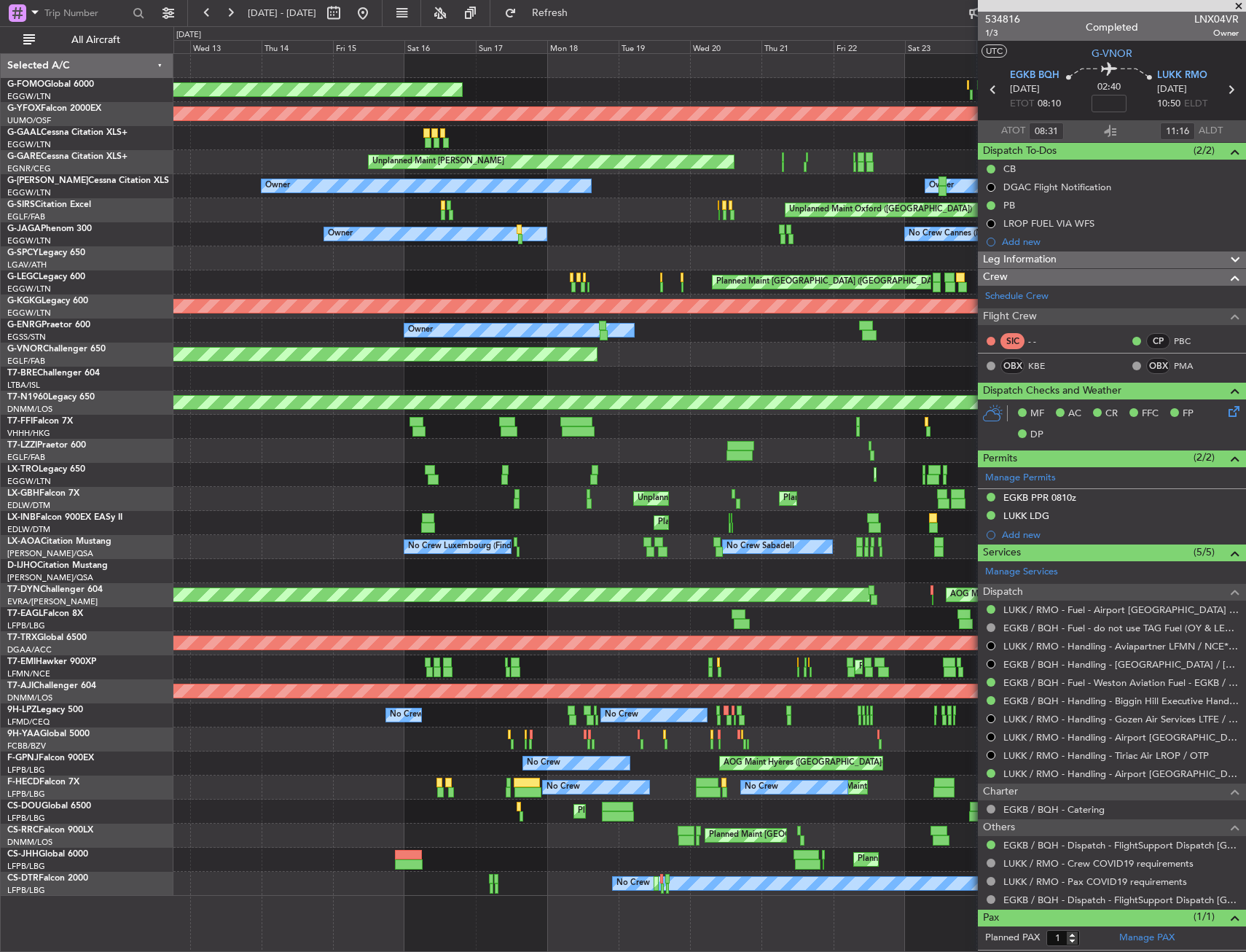
click at [698, 376] on div "Planned Maint Warsaw (Modlin)" at bounding box center [709, 378] width 1072 height 24
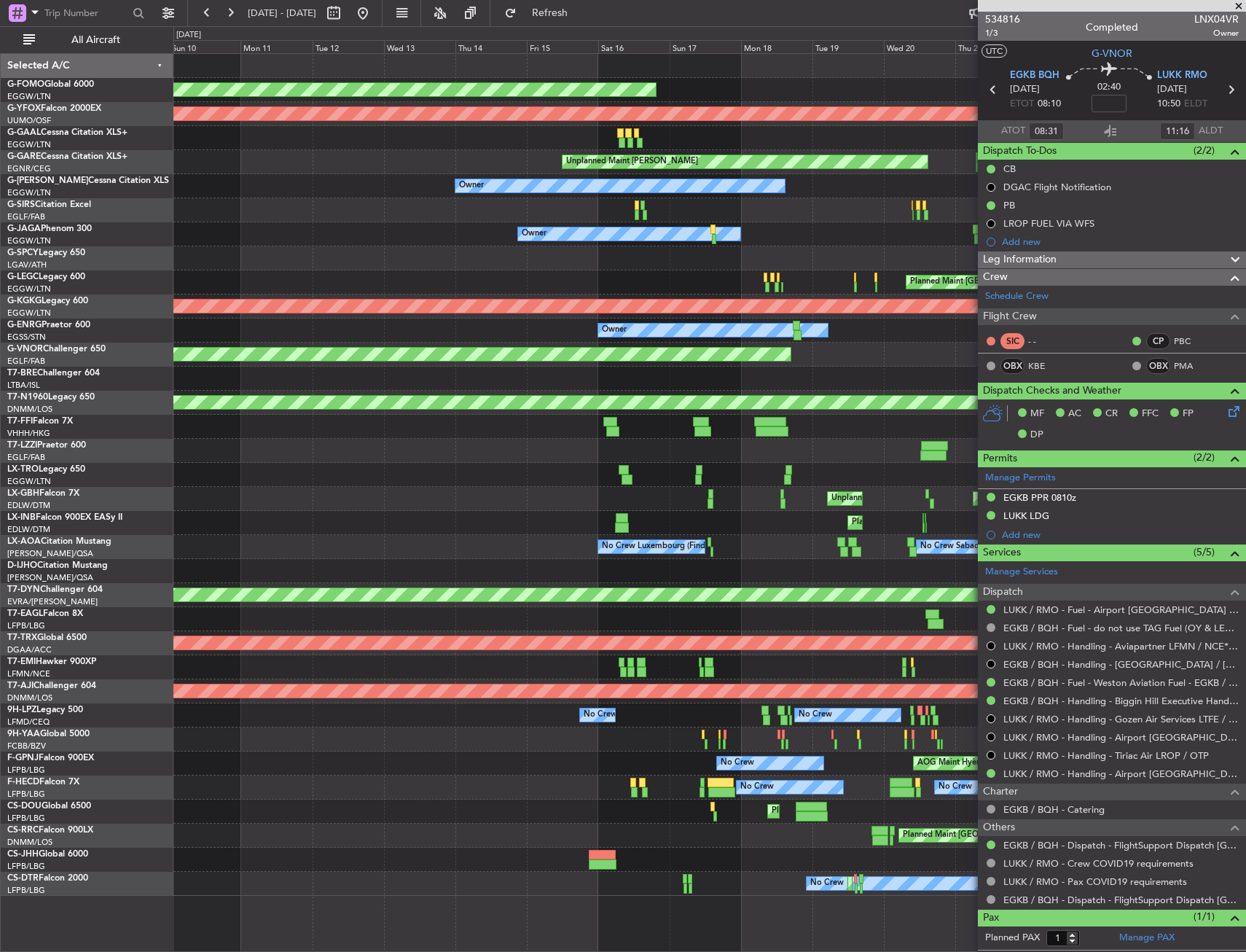
click at [744, 373] on div "Planned Maint Warsaw (Modlin)" at bounding box center [709, 378] width 1072 height 24
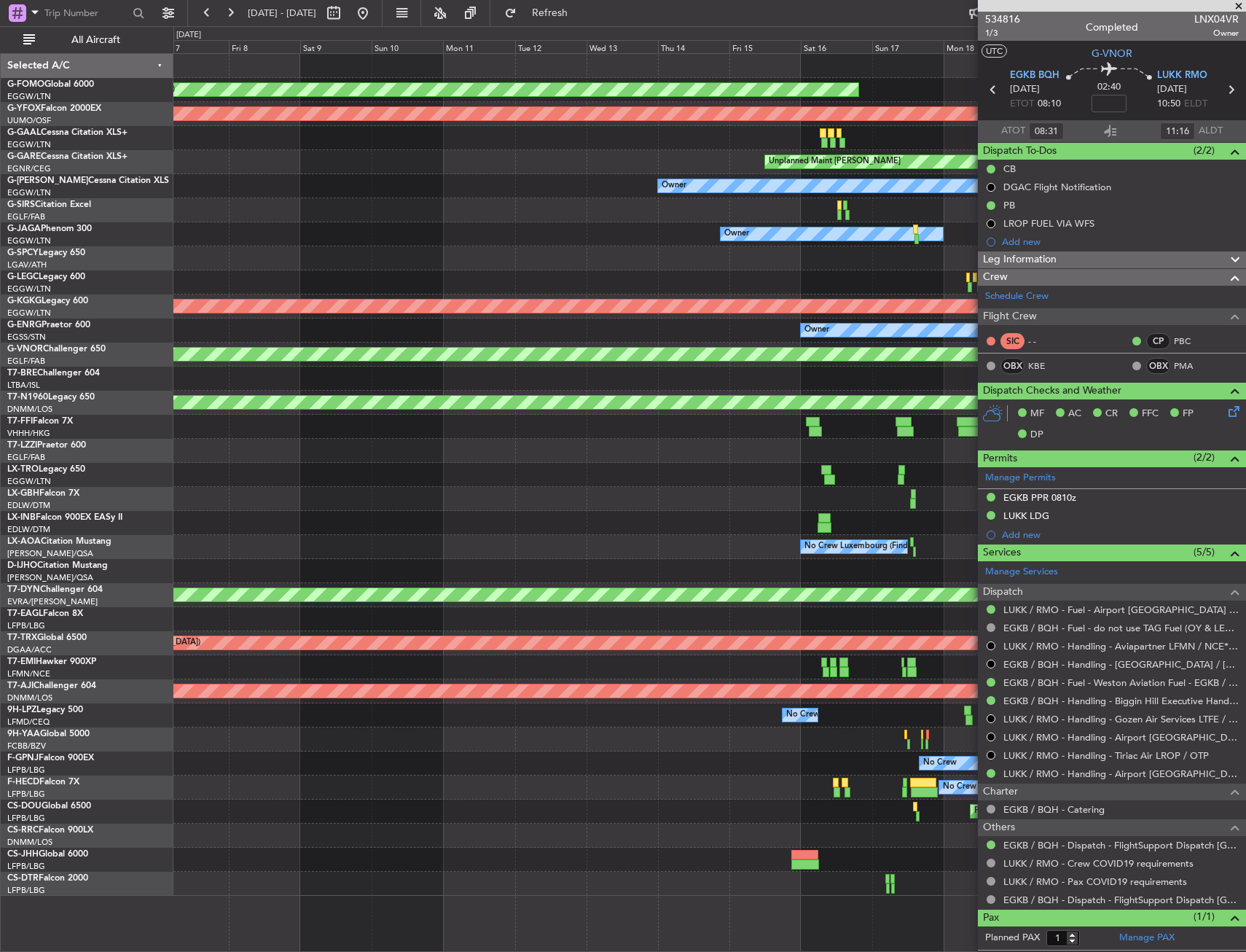
click at [664, 368] on div "Planned Maint Warsaw (Modlin)" at bounding box center [709, 378] width 1072 height 24
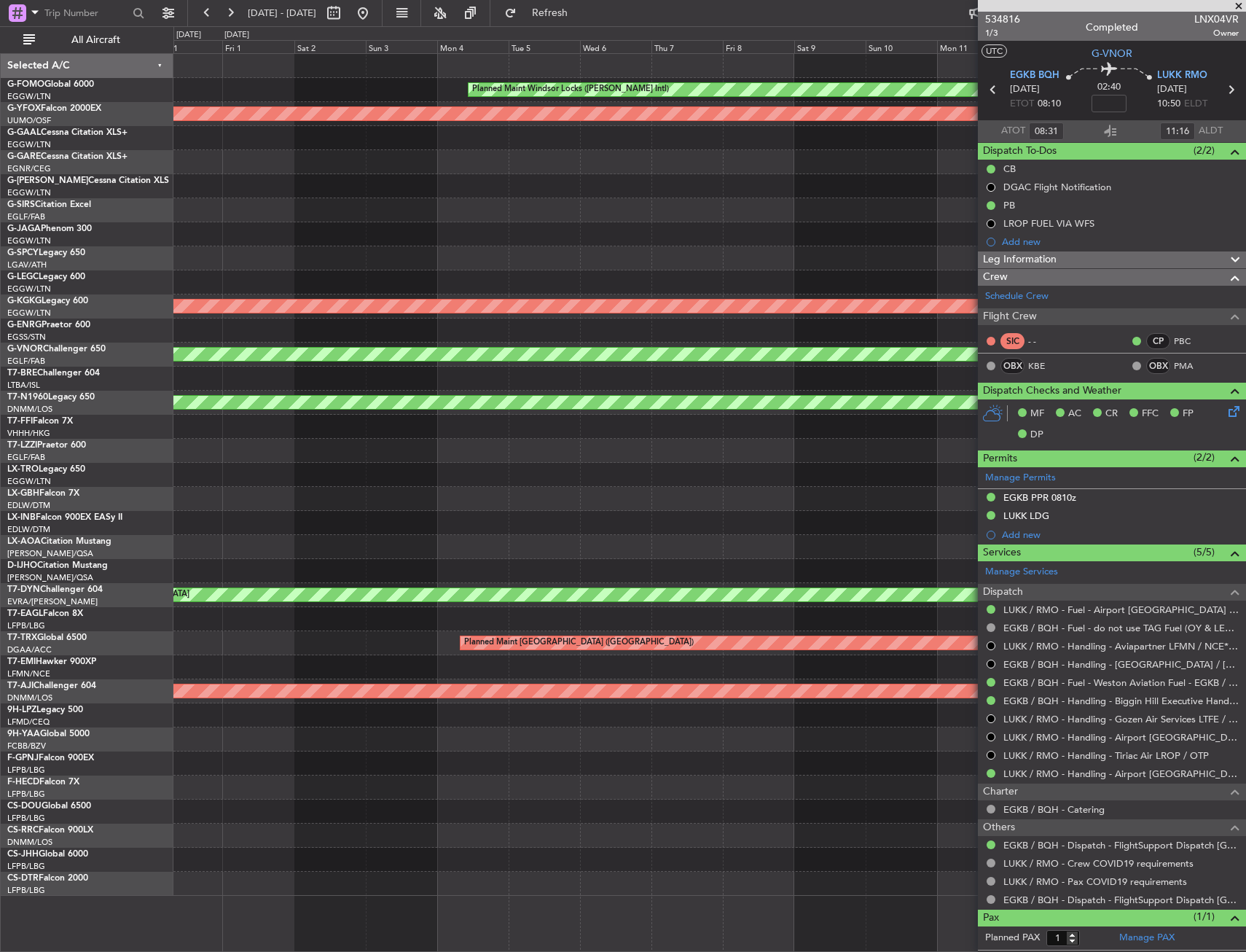
click at [716, 370] on div at bounding box center [709, 378] width 1072 height 24
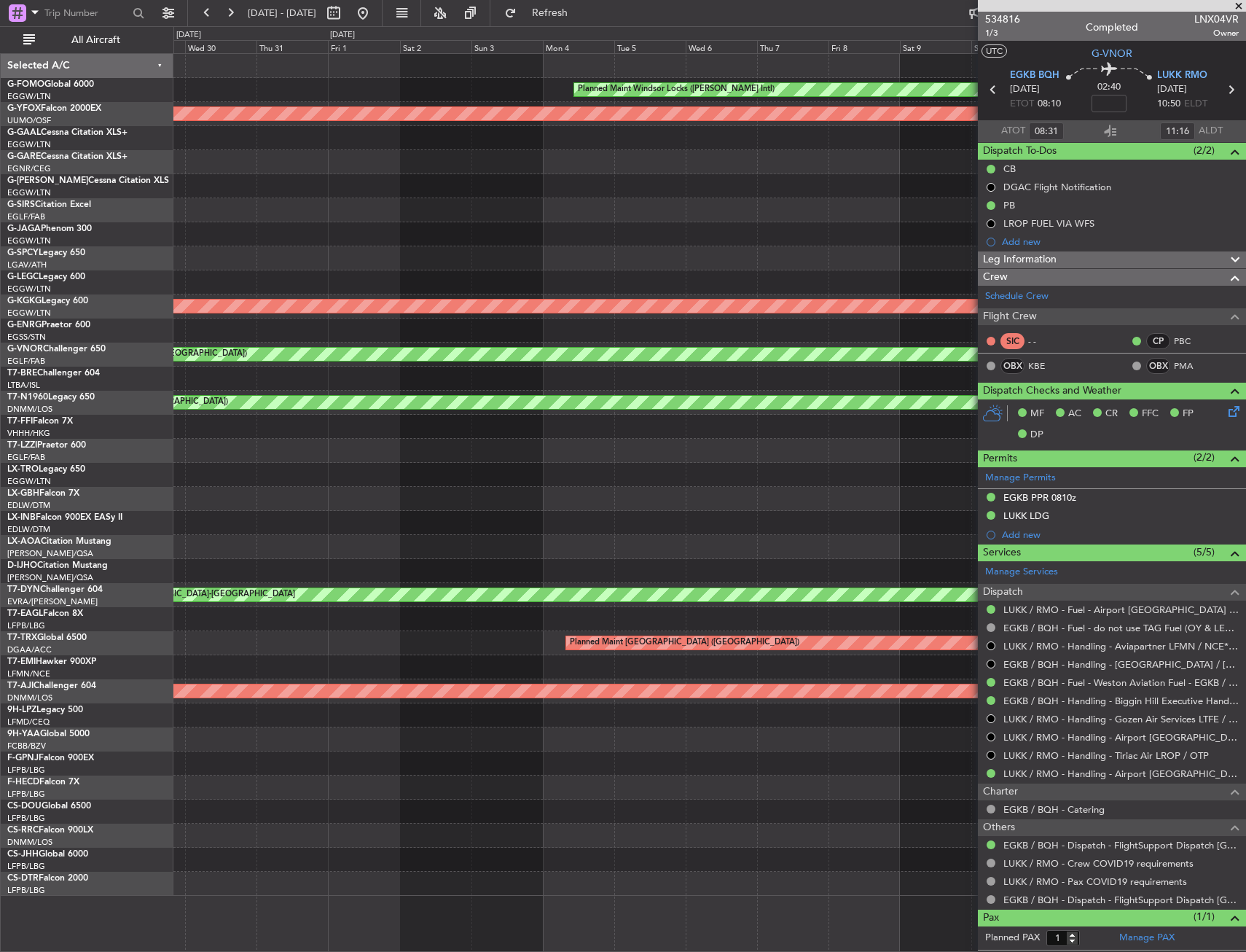
click at [113, 371] on div "Planned Maint Windsor Locks (Bradley Intl) AOG Maint Ostafyevo Unplanned Maint …" at bounding box center [623, 488] width 1246 height 925
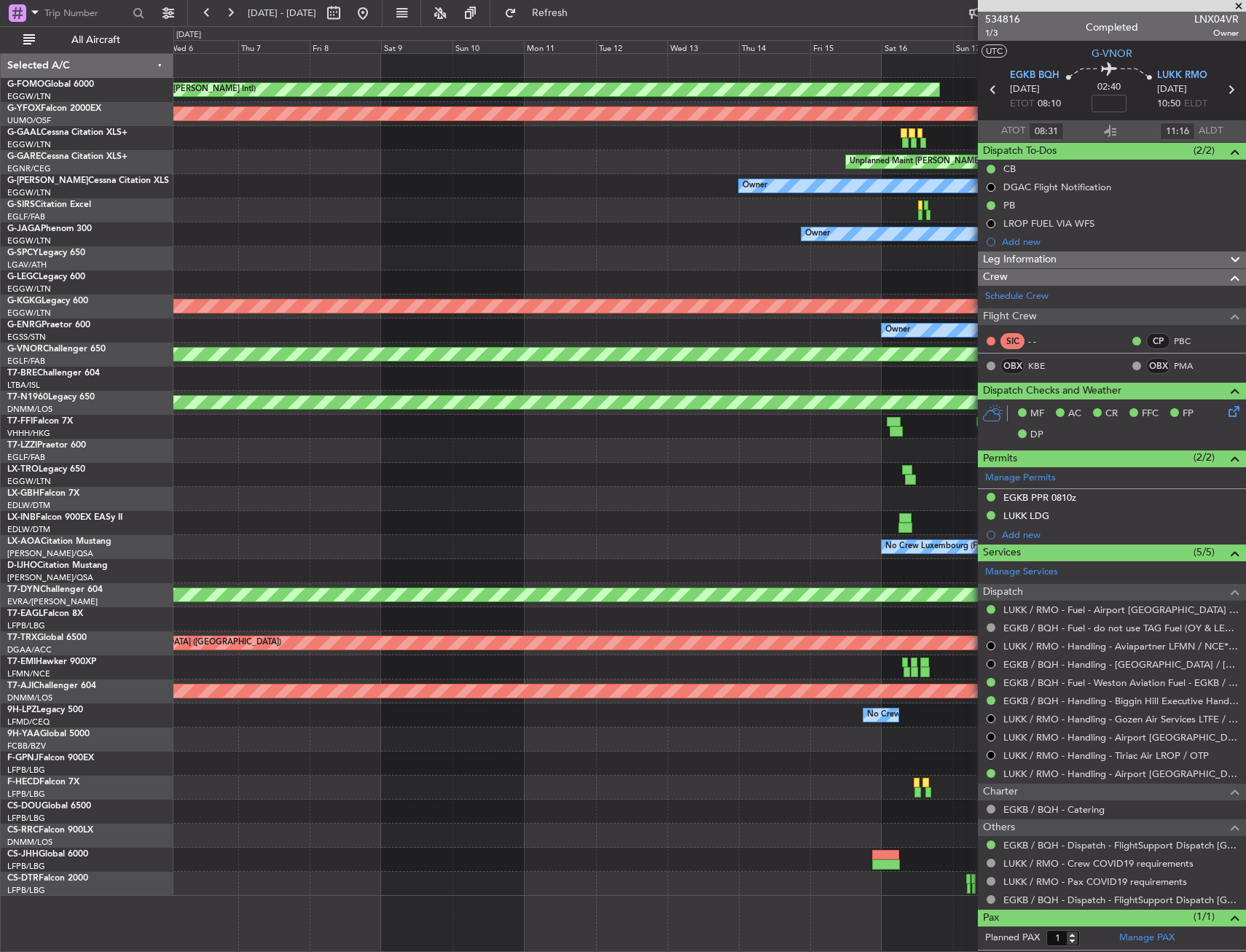
click at [149, 369] on div "Planned Maint Windsor Locks (Bradley Intl) AOG Maint Ostafyevo Unplanned Maint …" at bounding box center [623, 488] width 1246 height 925
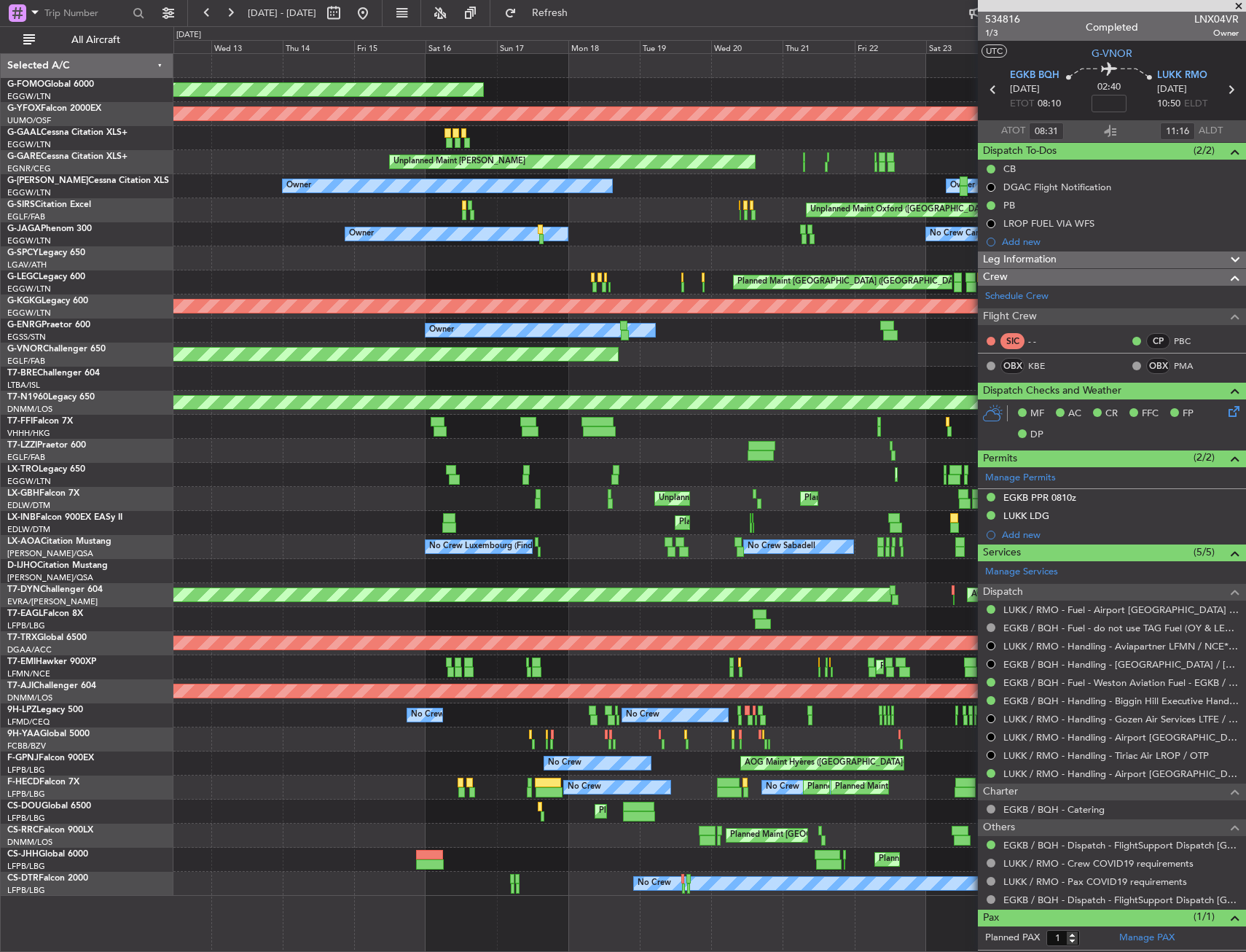
click at [177, 357] on div "Planned Maint London (Biggin Hill)" at bounding box center [709, 354] width 1072 height 24
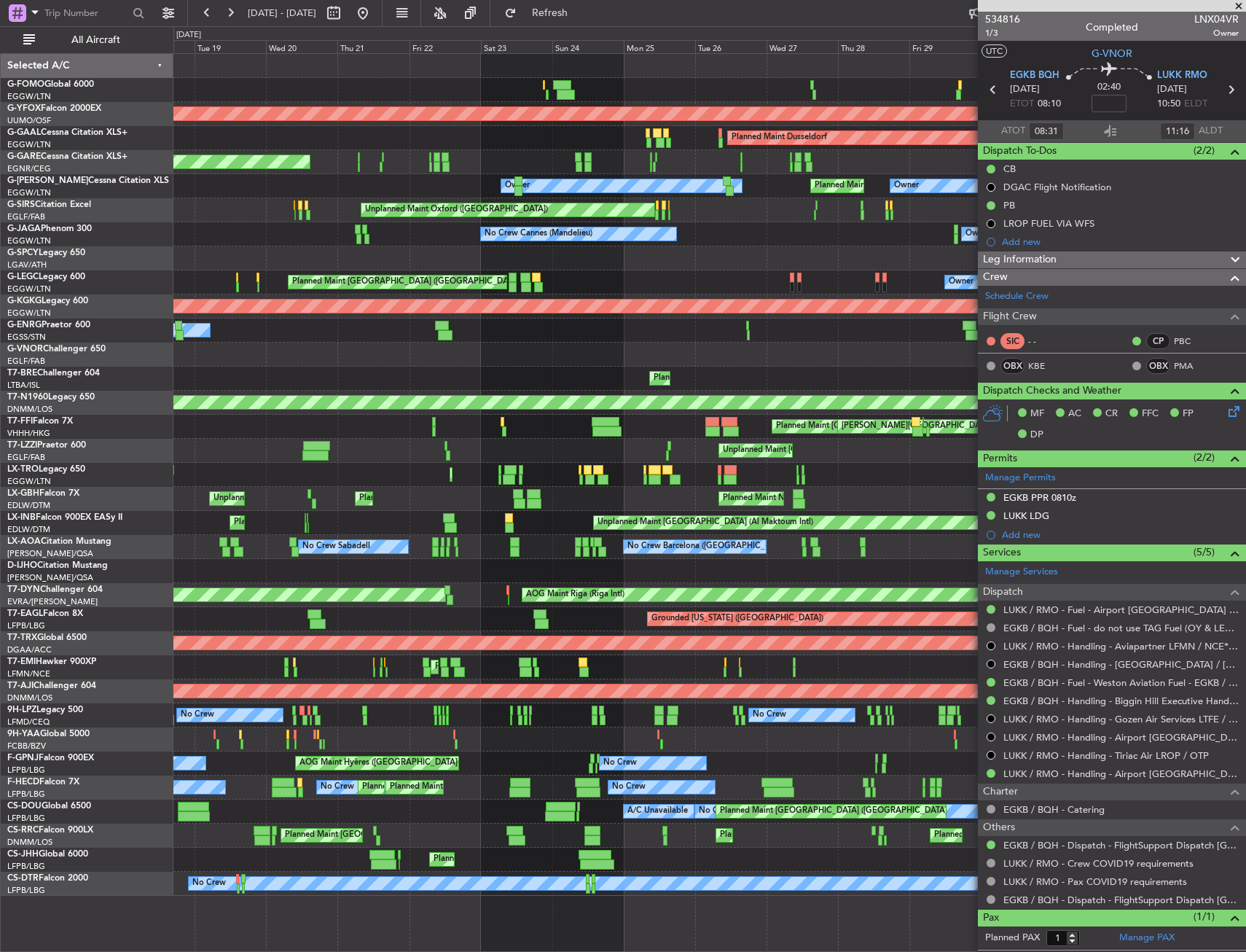
click at [191, 350] on div "Planned Maint London (Luton) Planned Maint Windsor Locks (Bradley Intl) AOG Mai…" at bounding box center [709, 474] width 1072 height 842
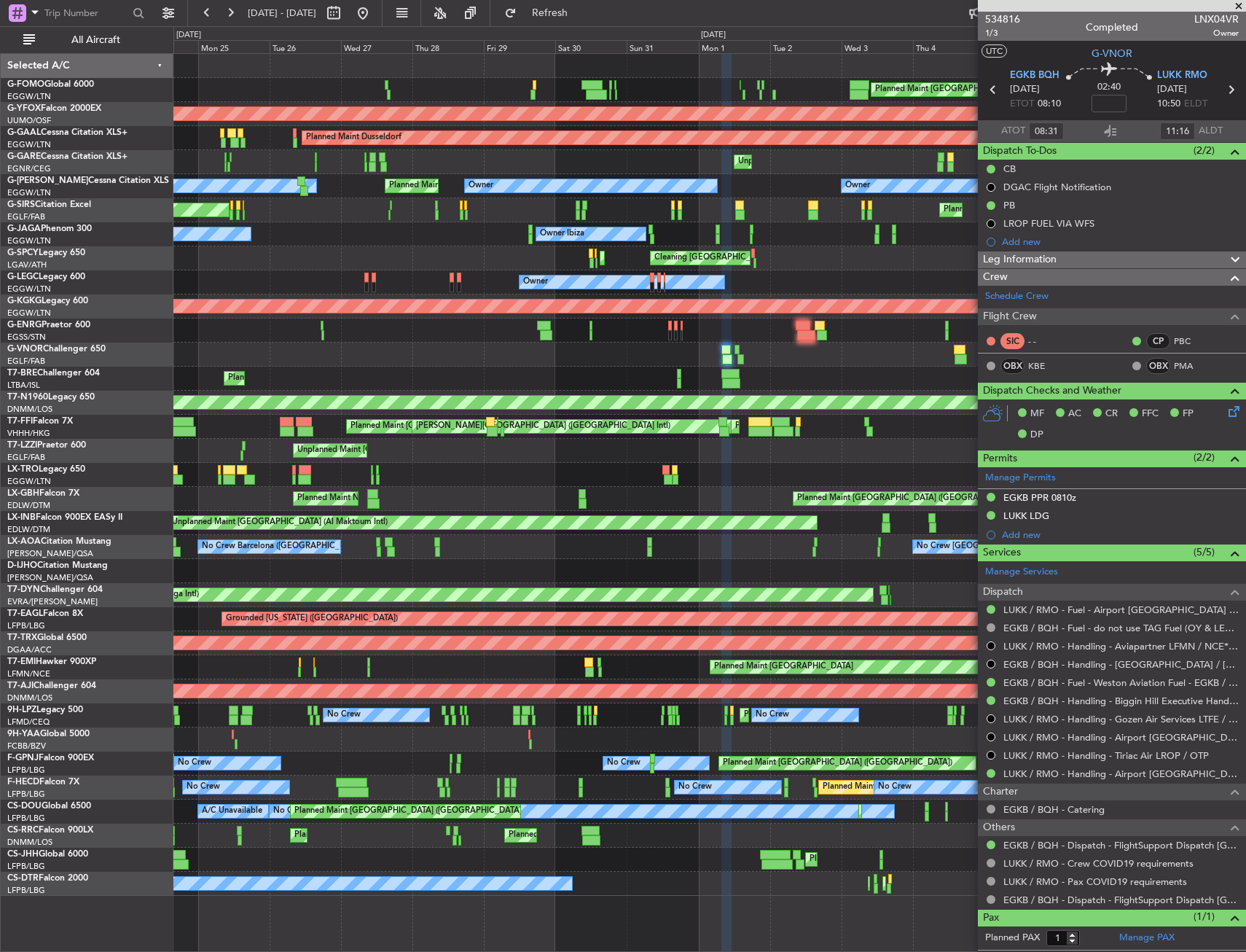
click at [223, 341] on div "No Crew" at bounding box center [709, 330] width 1072 height 24
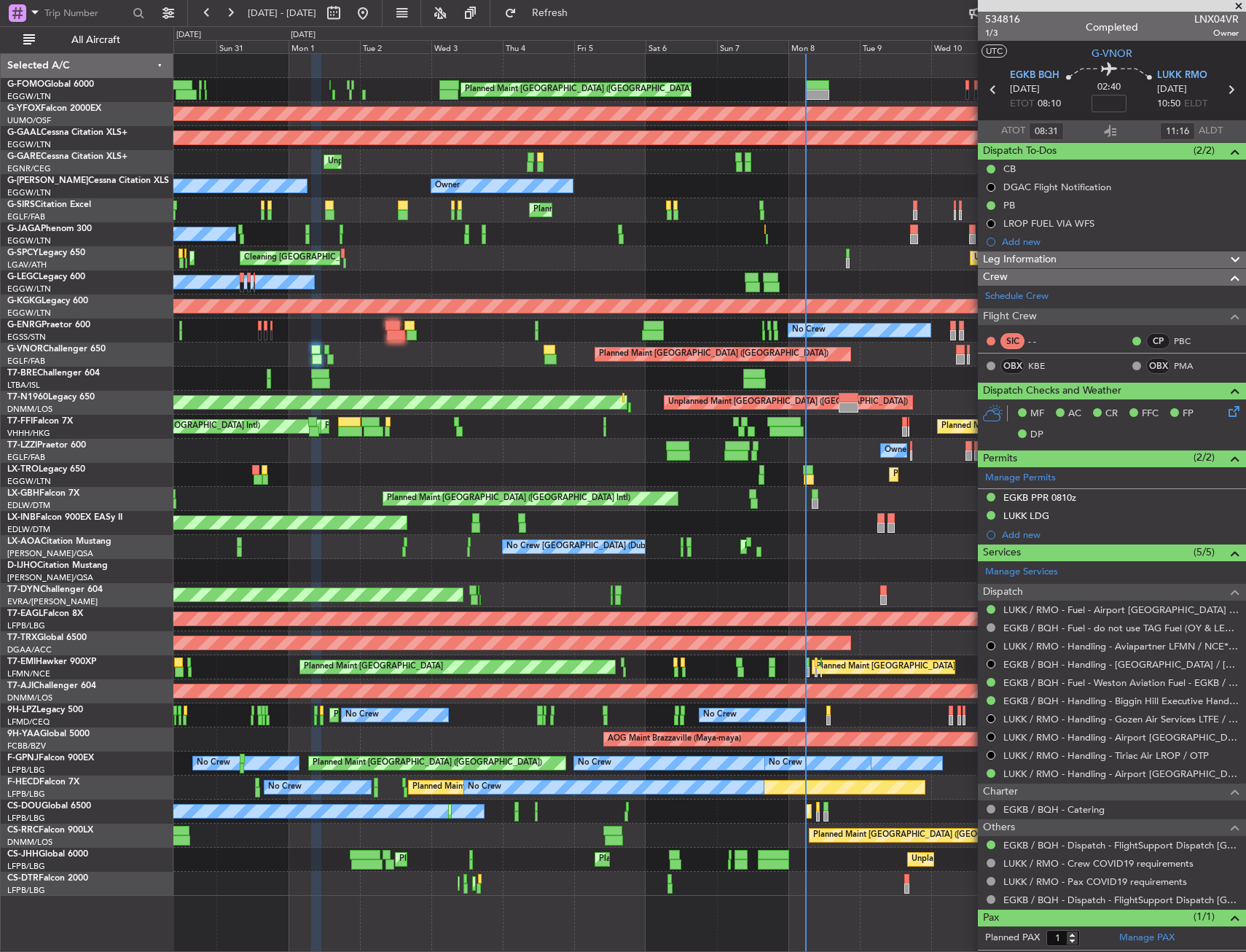
click at [239, 328] on div "Planned Maint London (Luton) AOG Maint Ostafyevo Planned Maint Dusseldorf Unpla…" at bounding box center [709, 474] width 1072 height 842
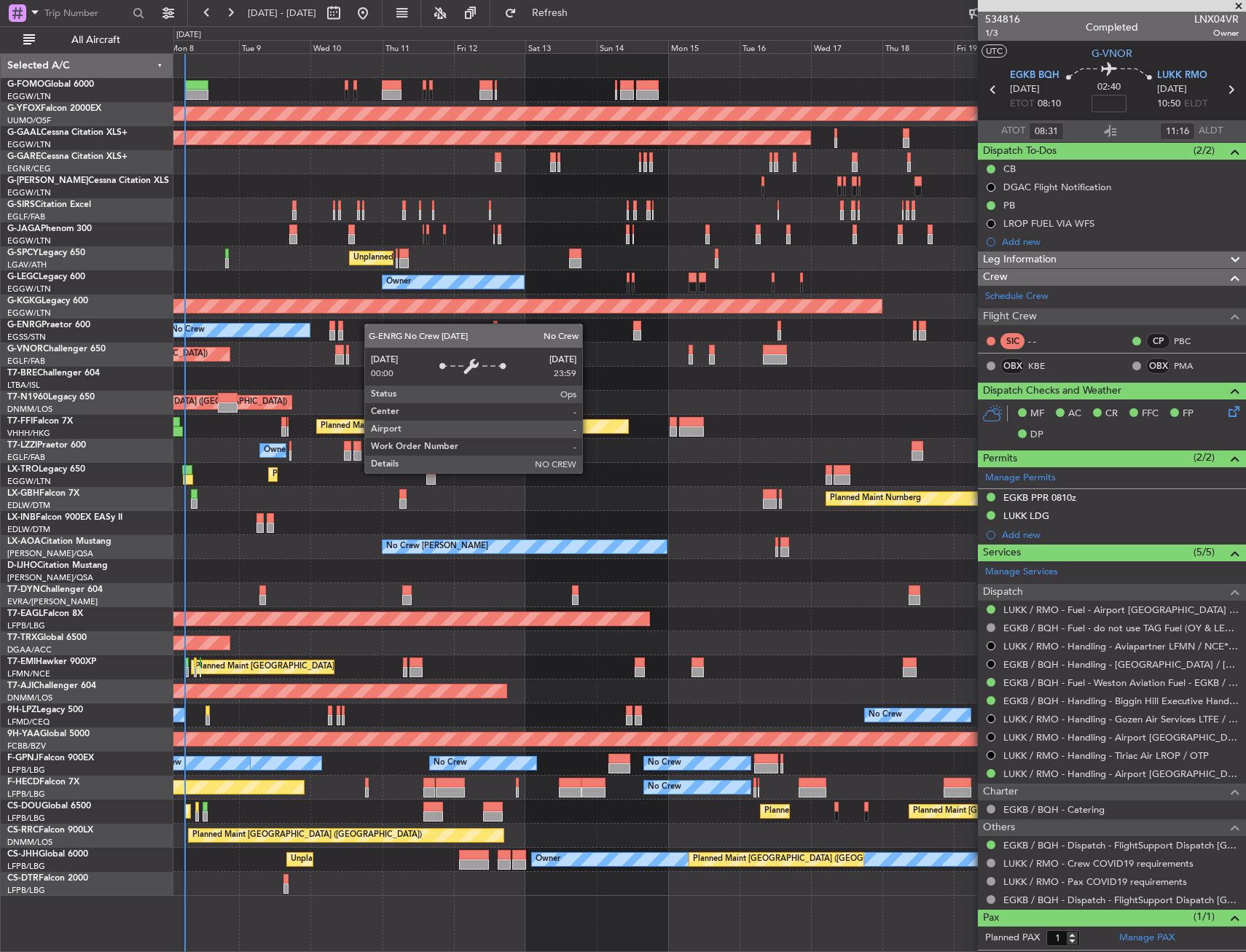
click at [283, 336] on div "Planned Maint London (Luton) AOG Maint Ostafyevo Planned Maint Dusseldorf Owner…" at bounding box center [709, 474] width 1072 height 842
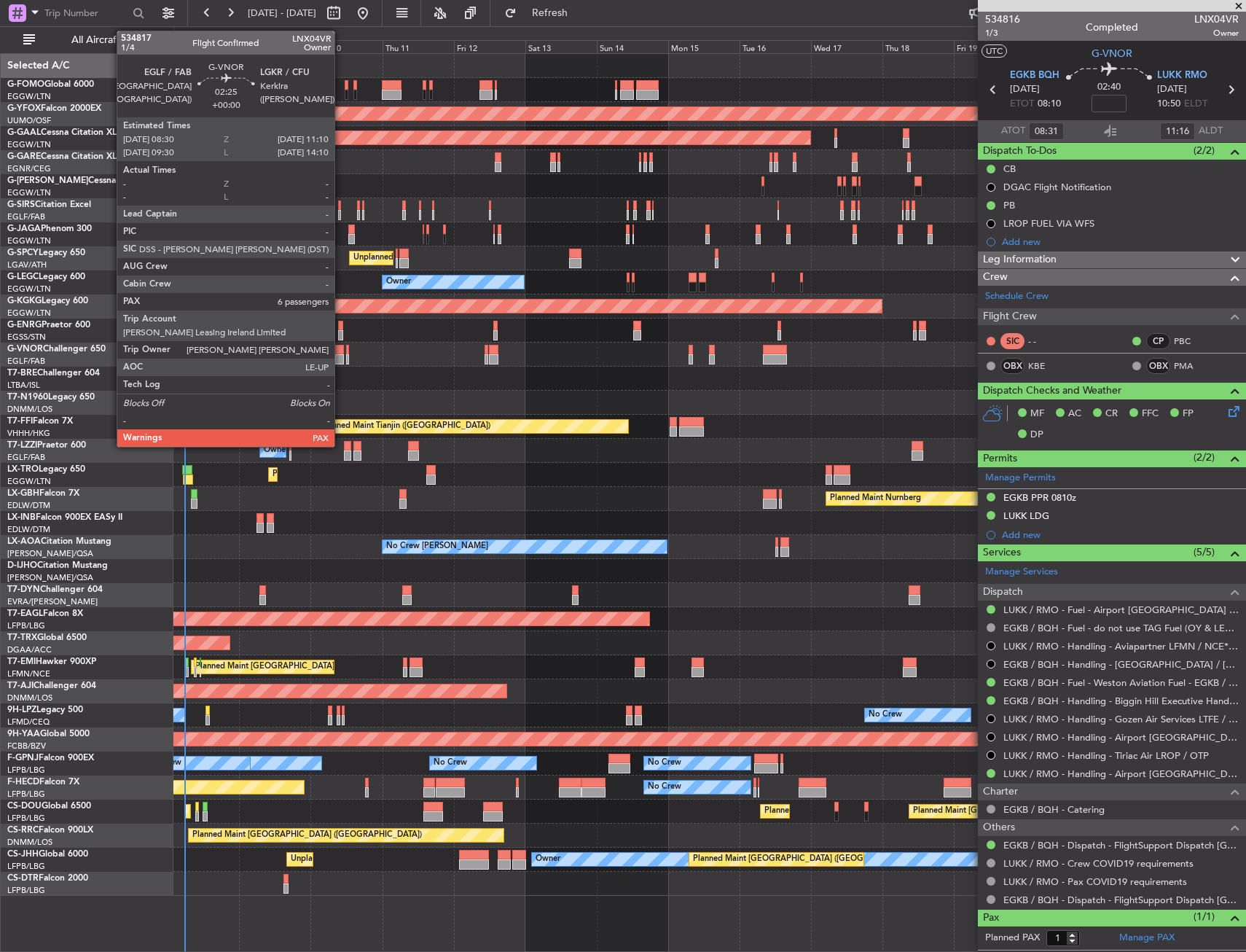
click at [341, 349] on div at bounding box center [339, 349] width 8 height 11
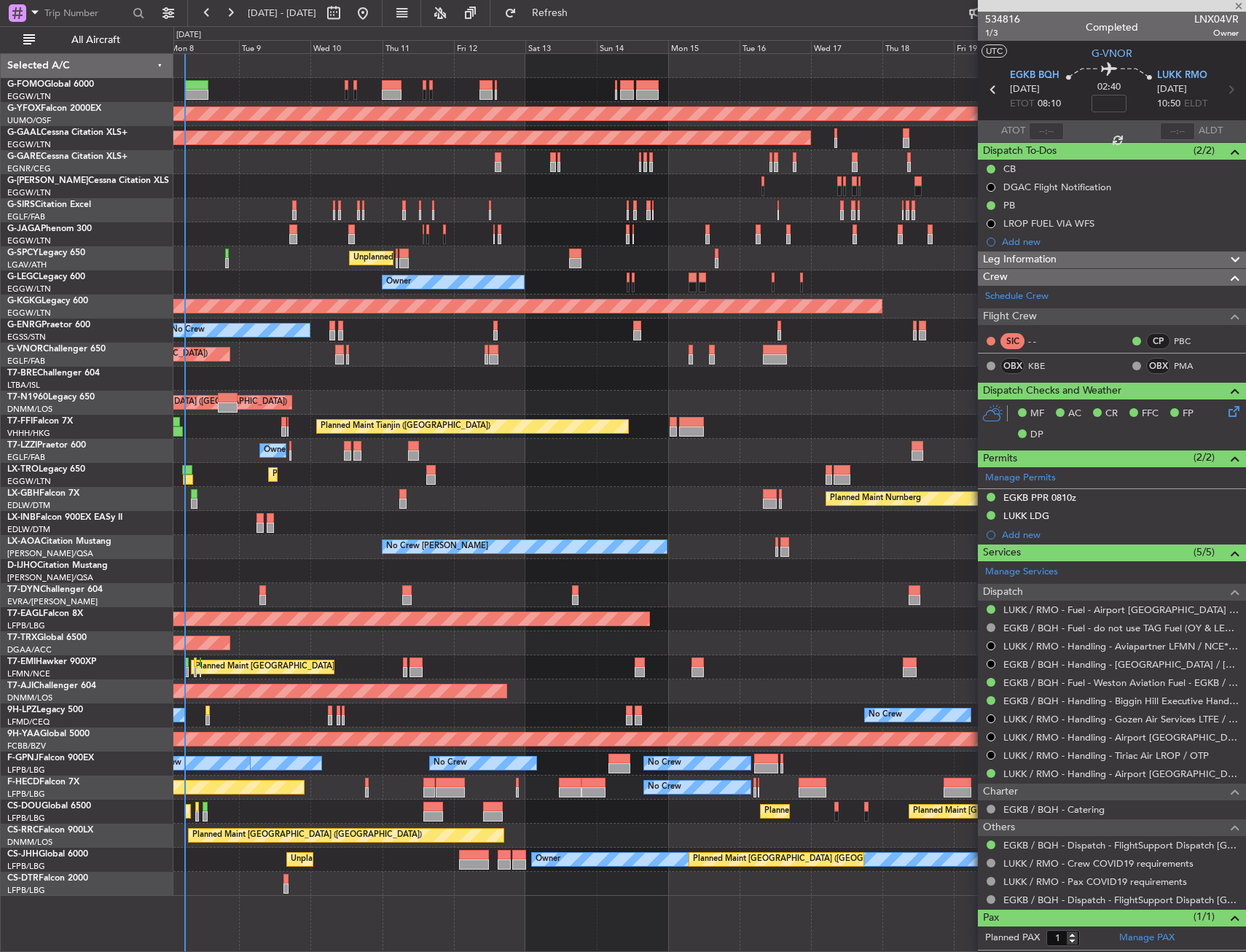
type input "6"
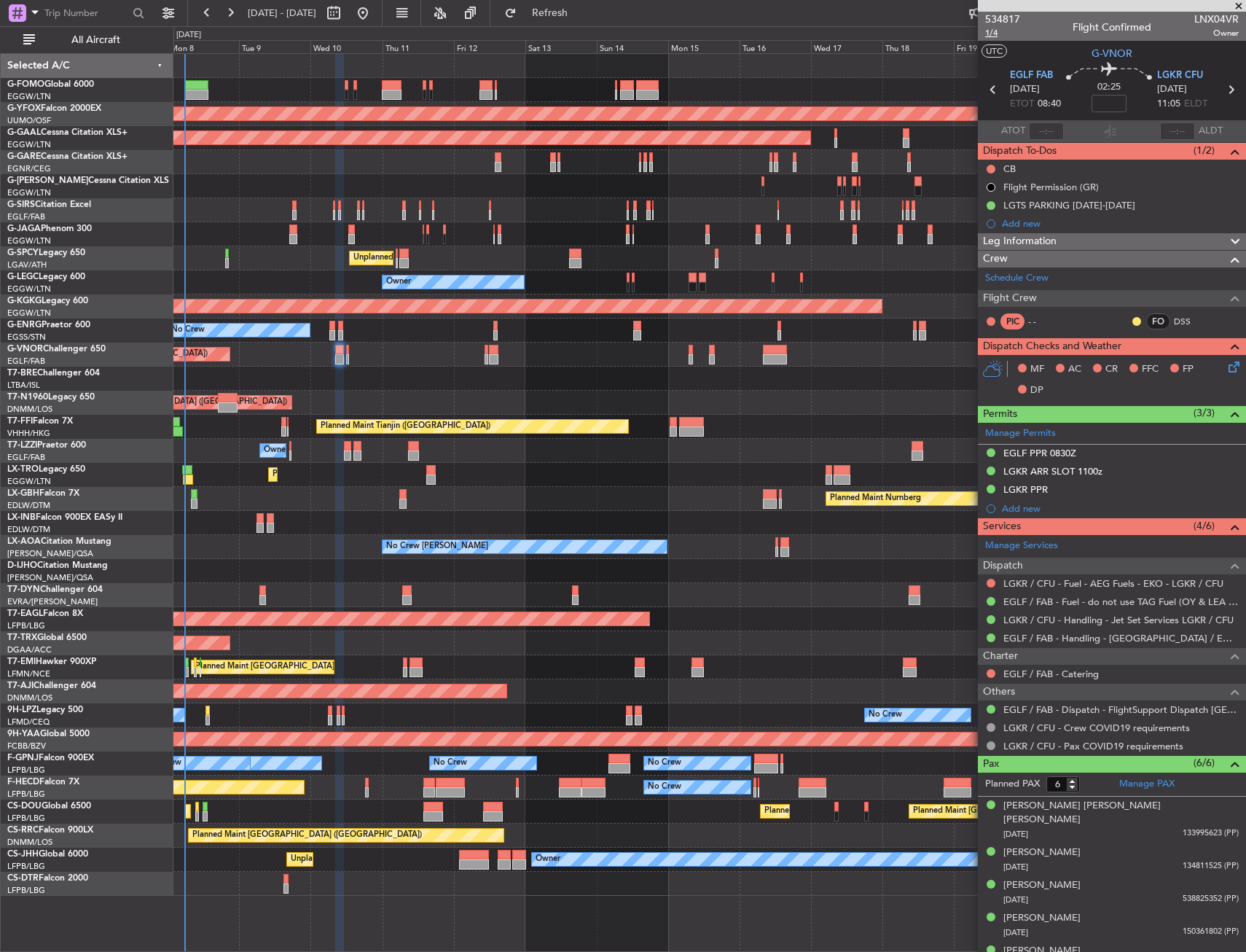
click at [998, 32] on span "1/4" at bounding box center [1002, 33] width 35 height 12
click at [1110, 98] on input at bounding box center [1109, 104] width 35 height 17
click at [1064, 54] on section "UTC G-VNOR" at bounding box center [1112, 52] width 268 height 22
type input "+00:20"
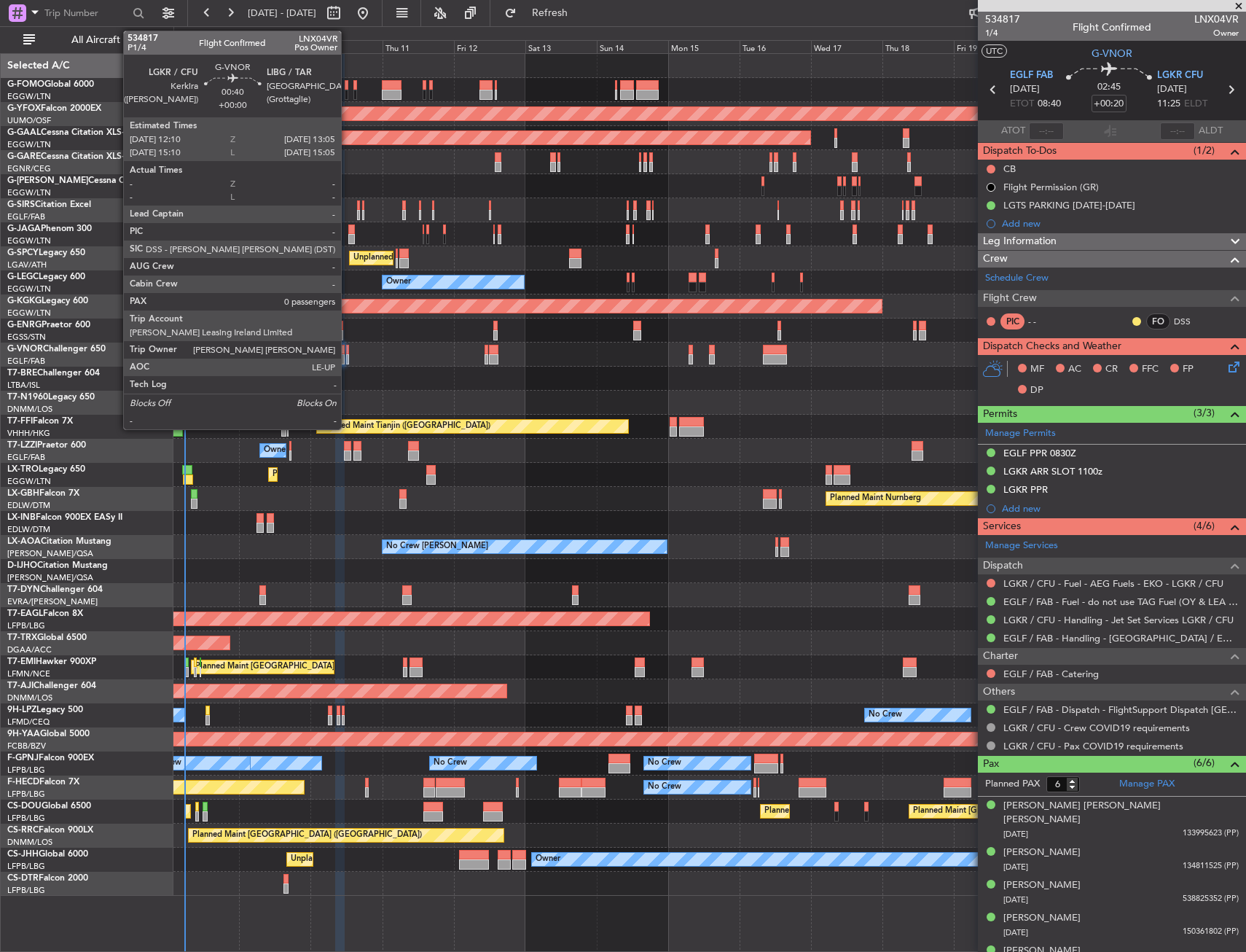
click at [347, 355] on div at bounding box center [347, 359] width 3 height 11
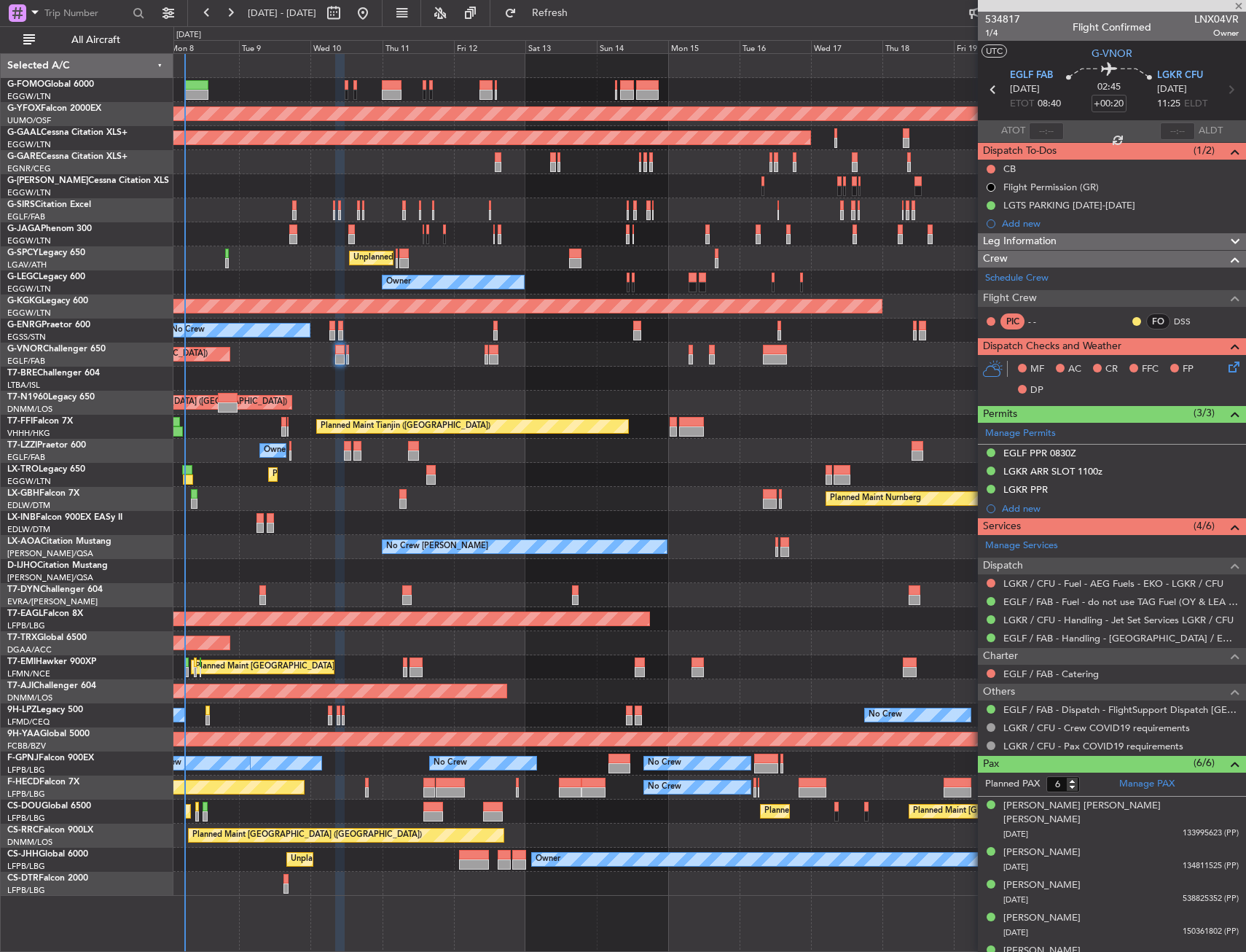
type input "0"
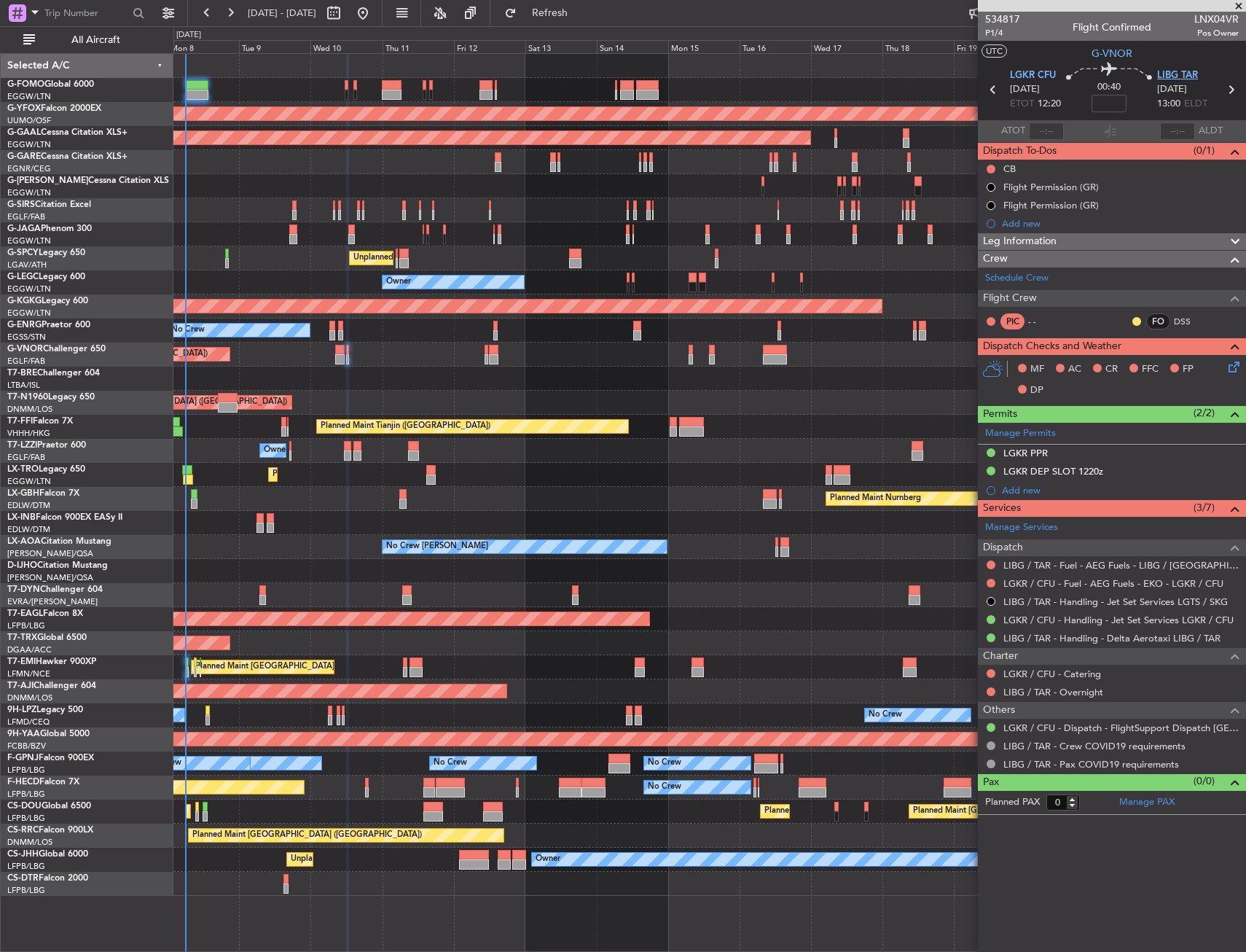
click at [1179, 75] on span "LIBG TAR" at bounding box center [1178, 75] width 41 height 14
click at [1104, 102] on input at bounding box center [1109, 104] width 35 height 17
click at [1069, 63] on icon at bounding box center [1110, 71] width 86 height 17
click at [994, 20] on span "534817" at bounding box center [1002, 19] width 35 height 15
click at [994, 34] on span "P1/4" at bounding box center [1002, 33] width 35 height 12
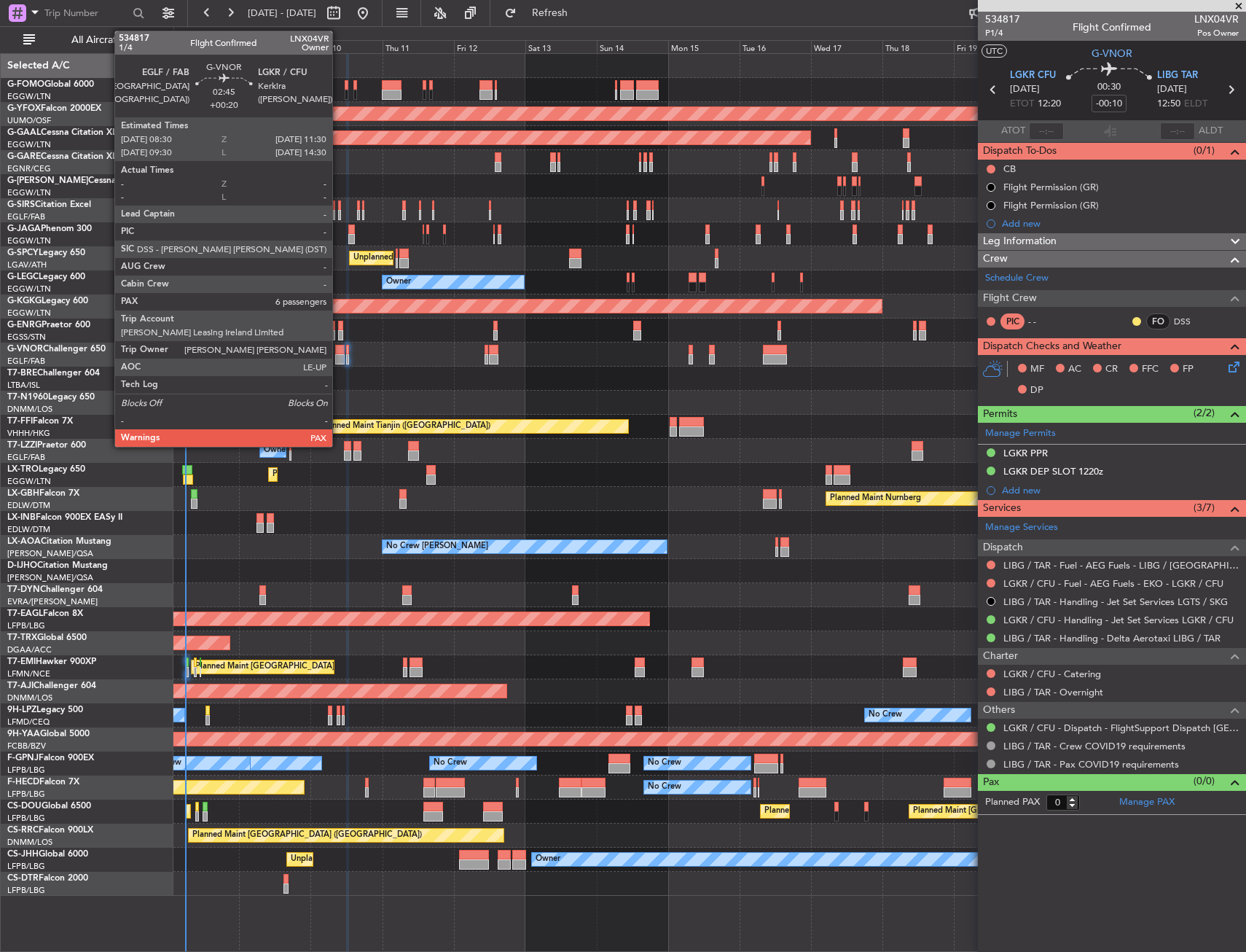
click at [339, 346] on div at bounding box center [340, 349] width 10 height 11
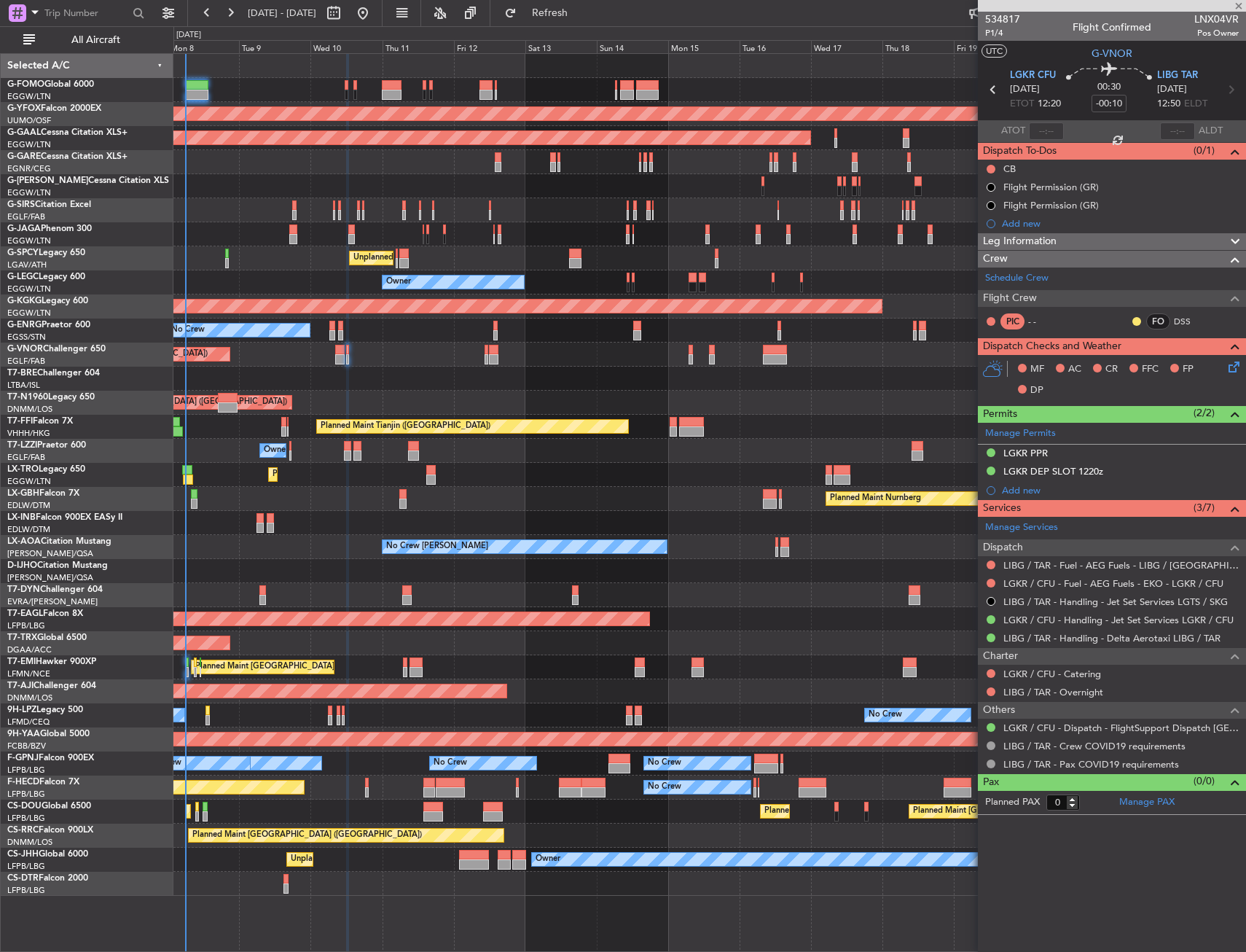
type input "+00:20"
type input "6"
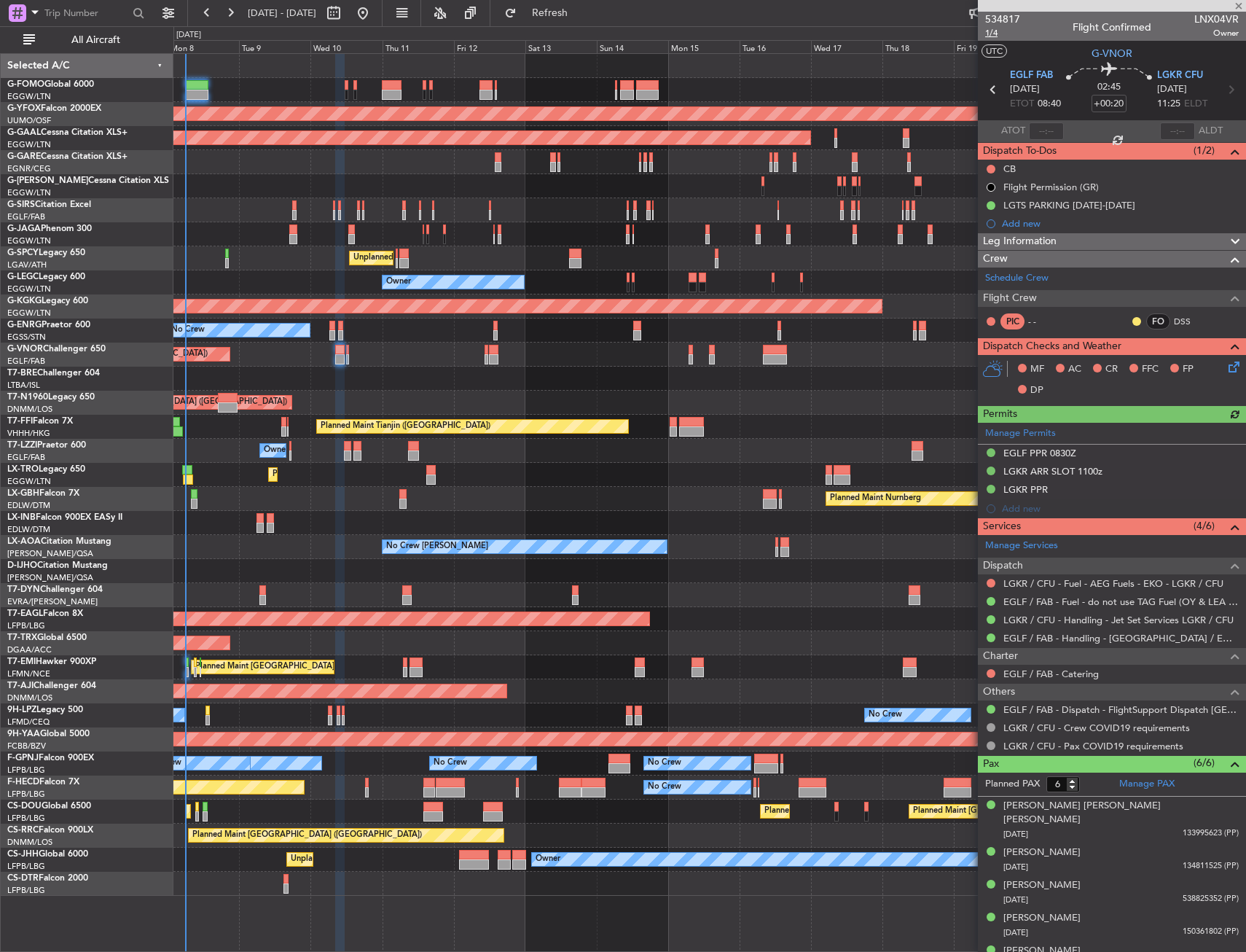
click at [994, 31] on span "1/4" at bounding box center [1002, 33] width 35 height 12
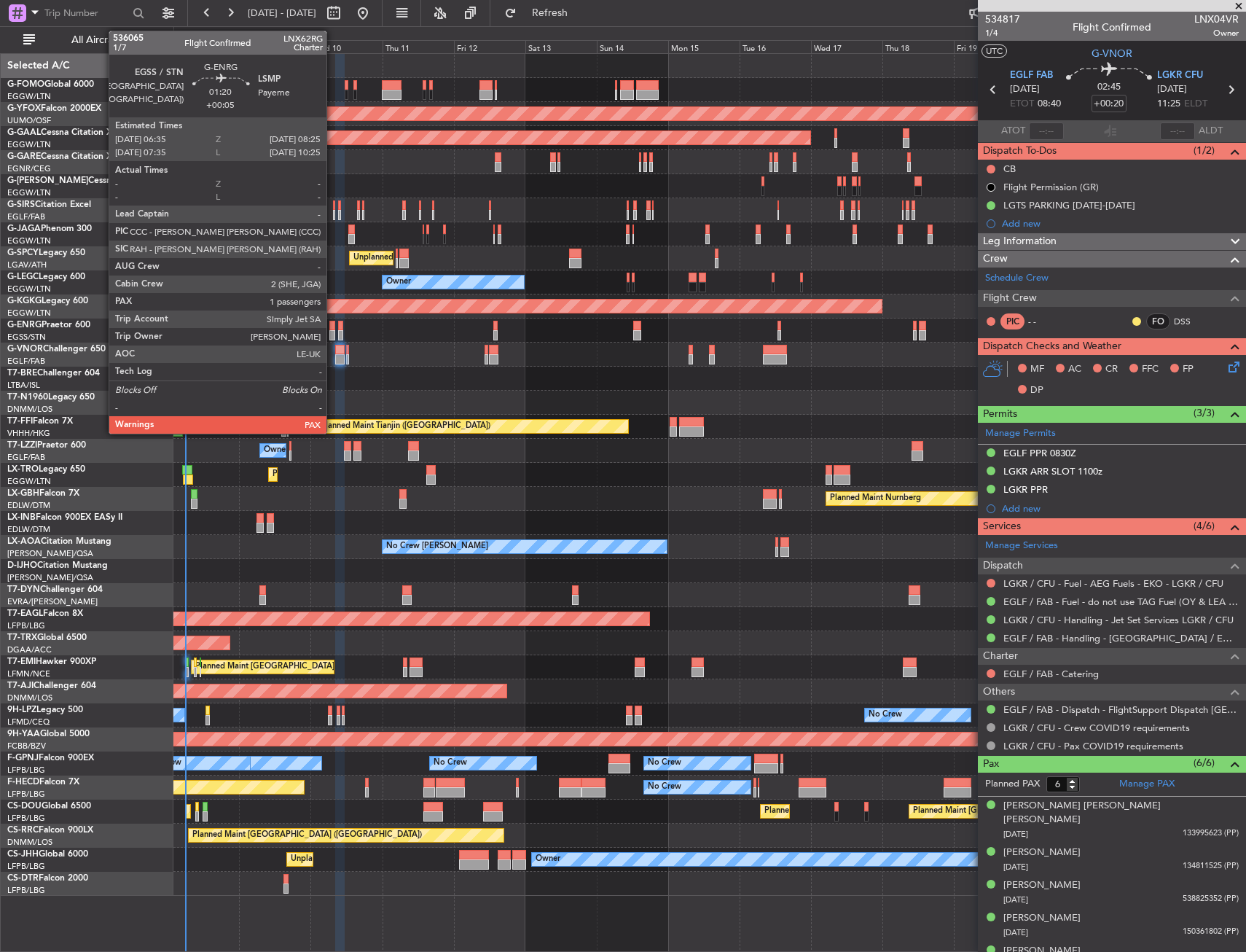
click at [333, 328] on div at bounding box center [332, 325] width 6 height 11
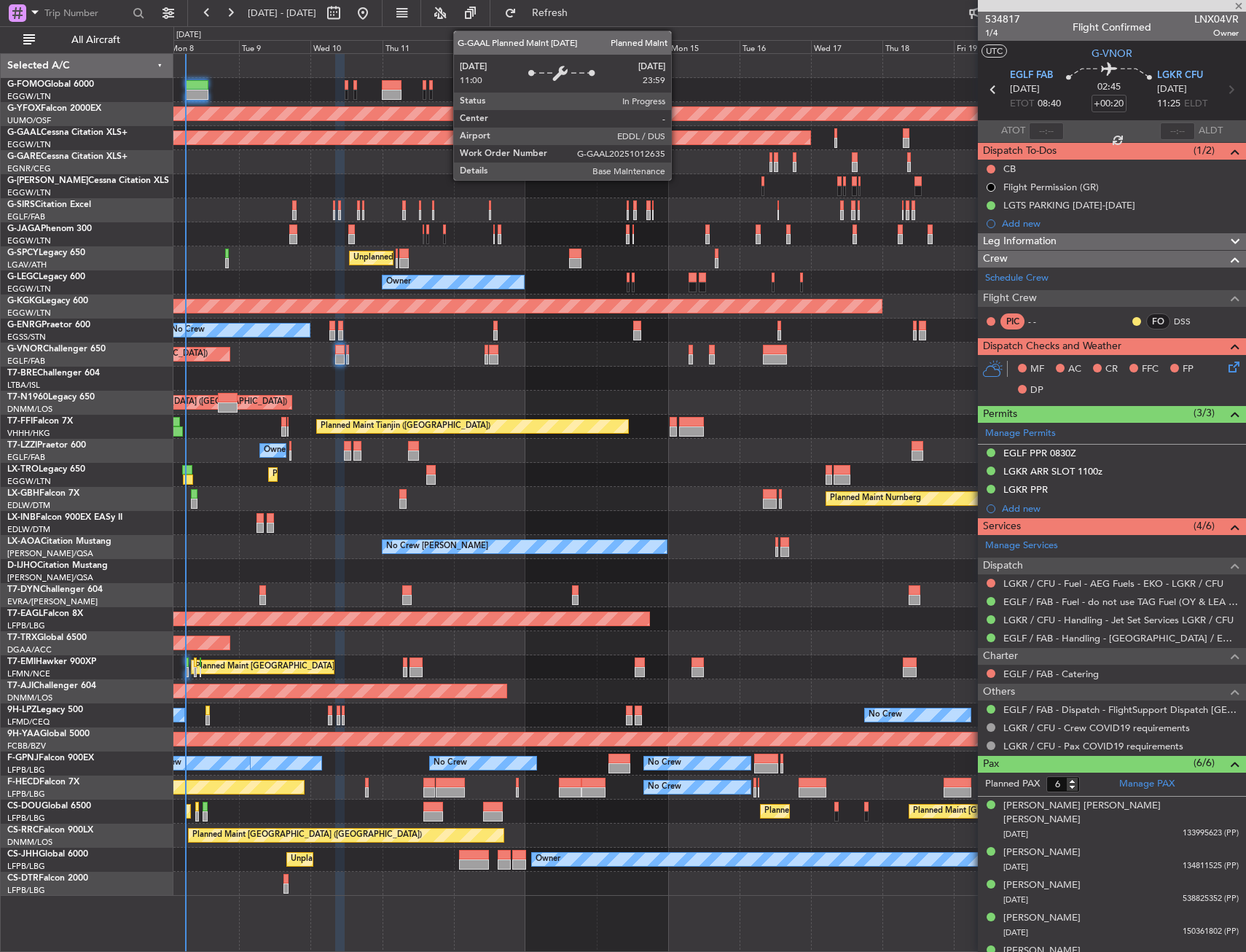
type input "+00:05"
type input "1"
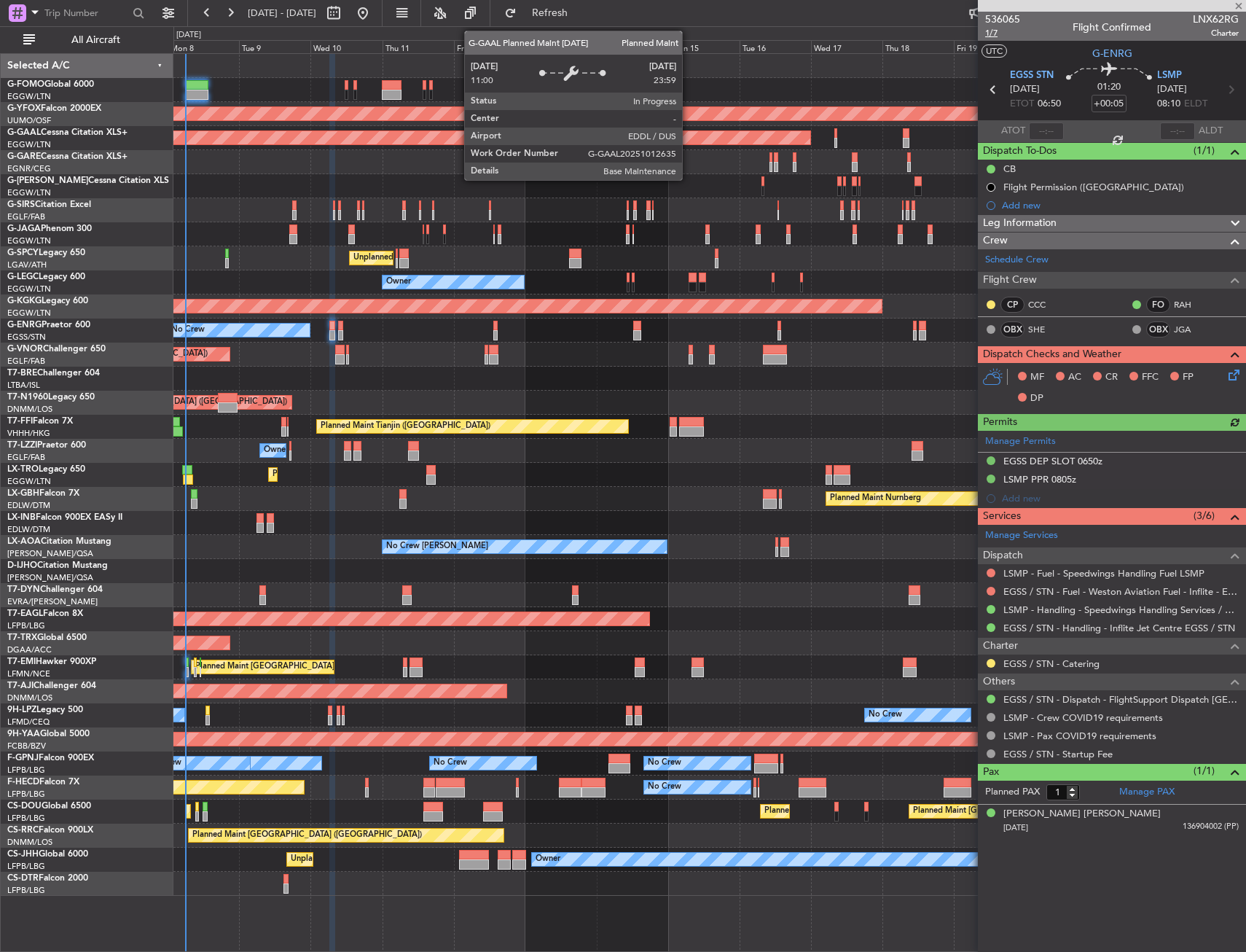
click at [988, 34] on span "1/7" at bounding box center [1002, 33] width 35 height 12
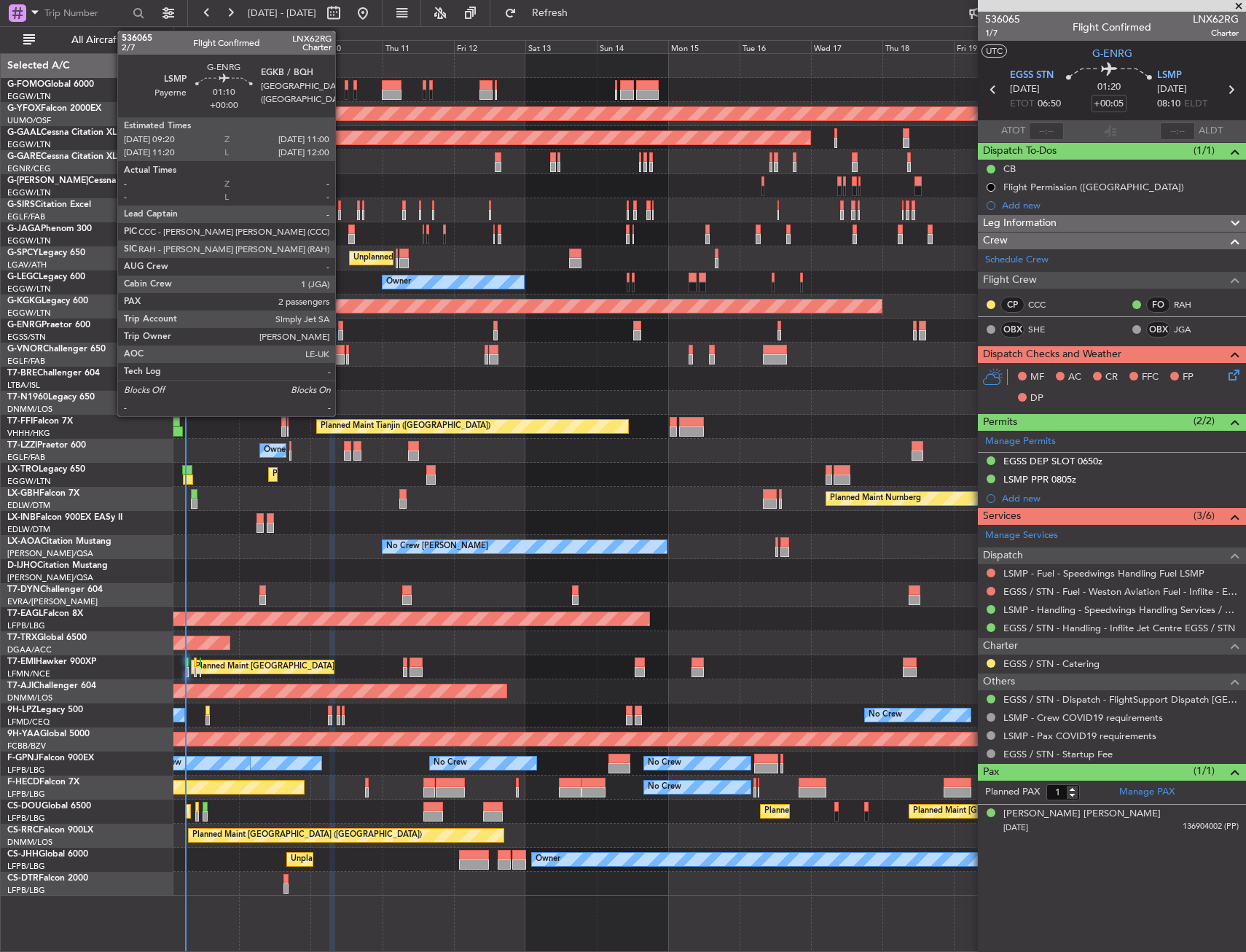
click at [342, 334] on div at bounding box center [340, 335] width 5 height 11
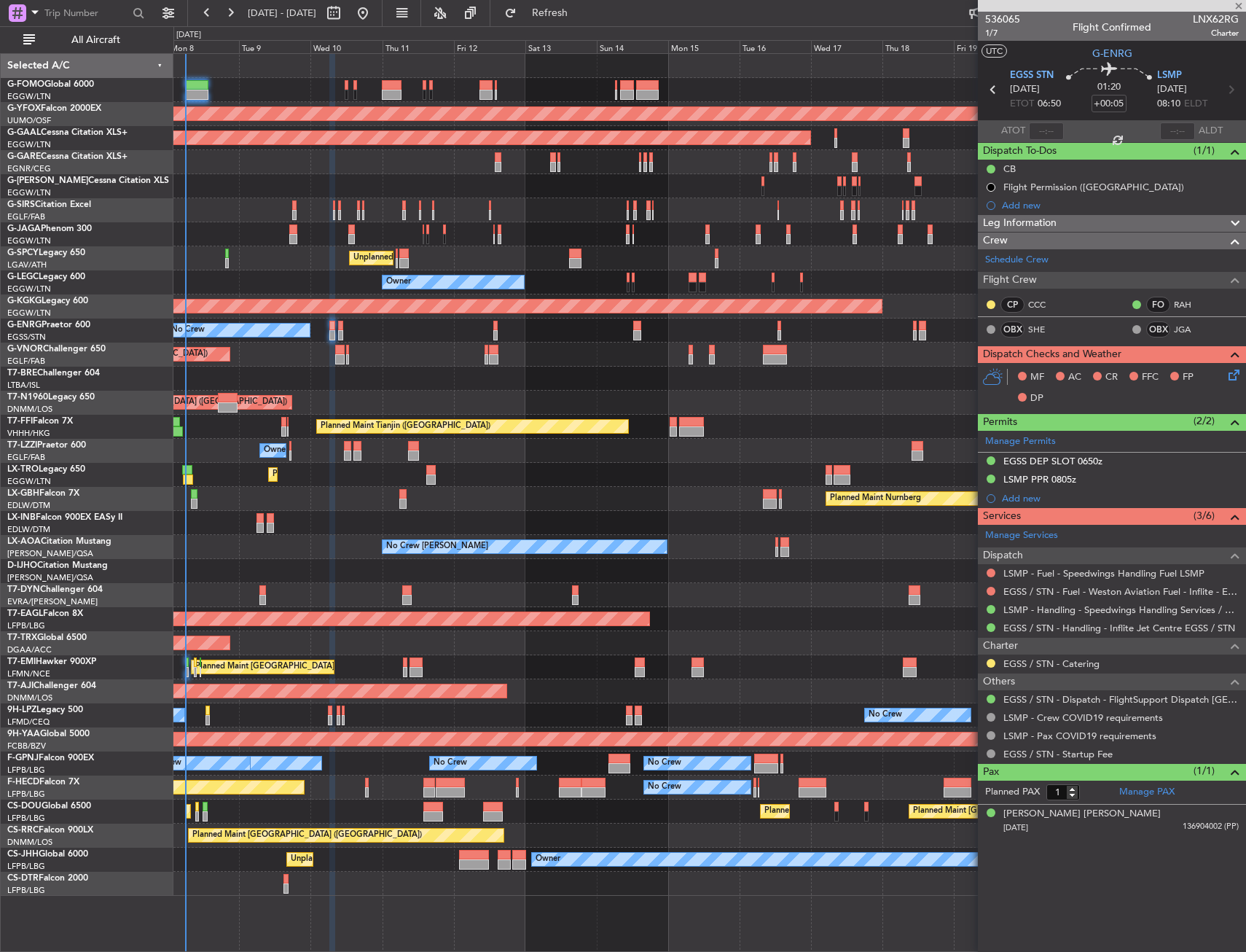
type input "2"
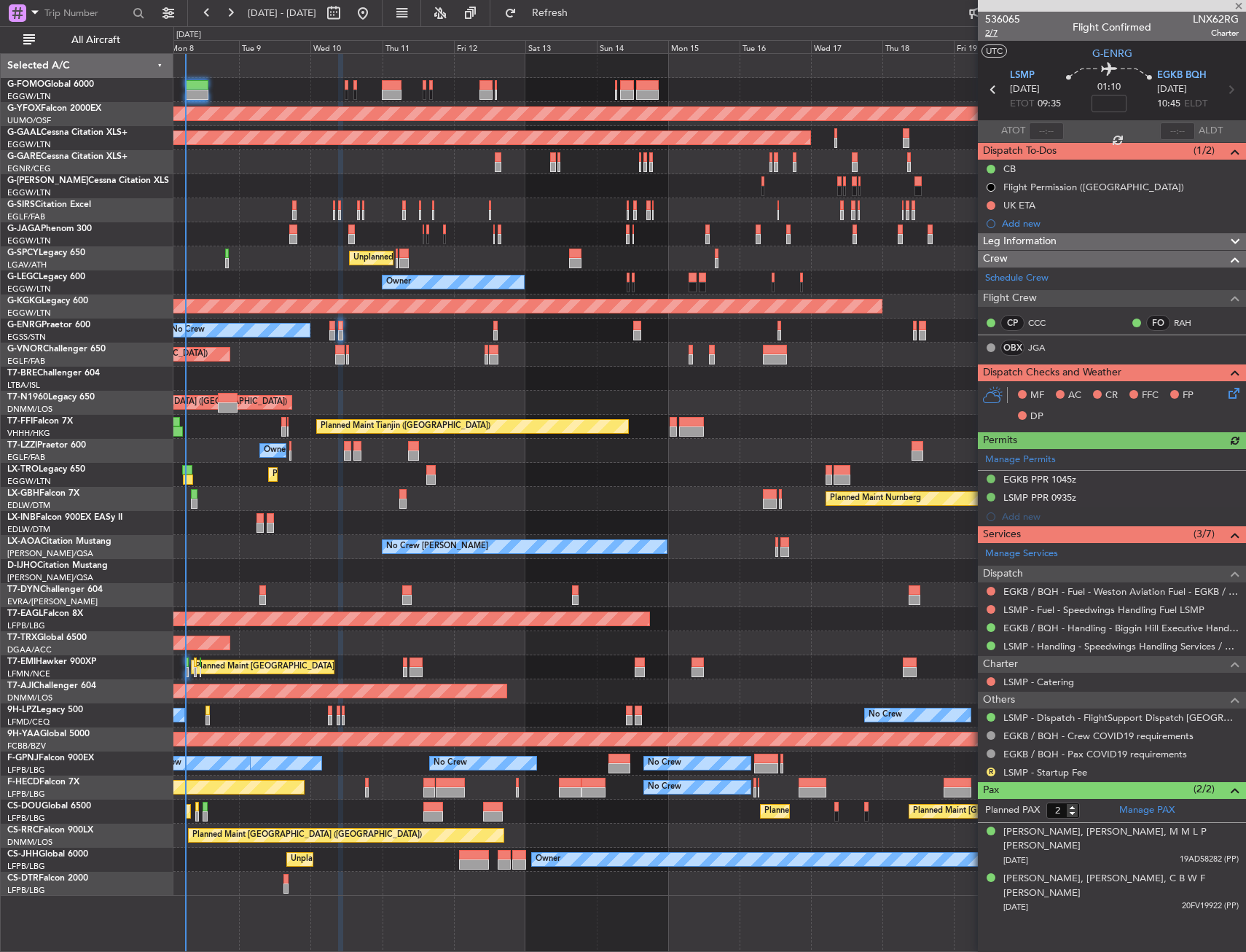
click at [996, 29] on span "2/7" at bounding box center [1002, 33] width 35 height 12
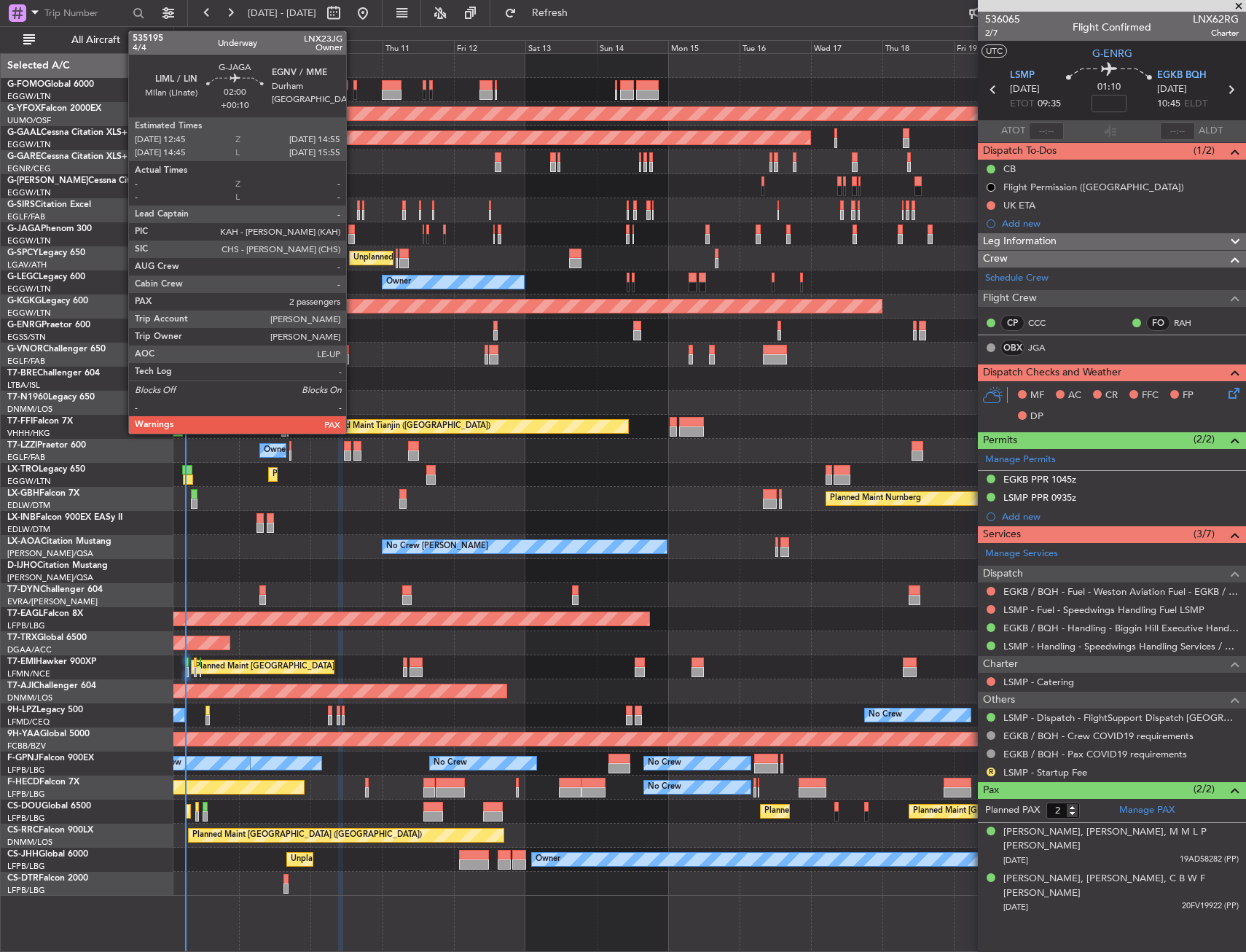
click at [352, 234] on div at bounding box center [351, 239] width 7 height 11
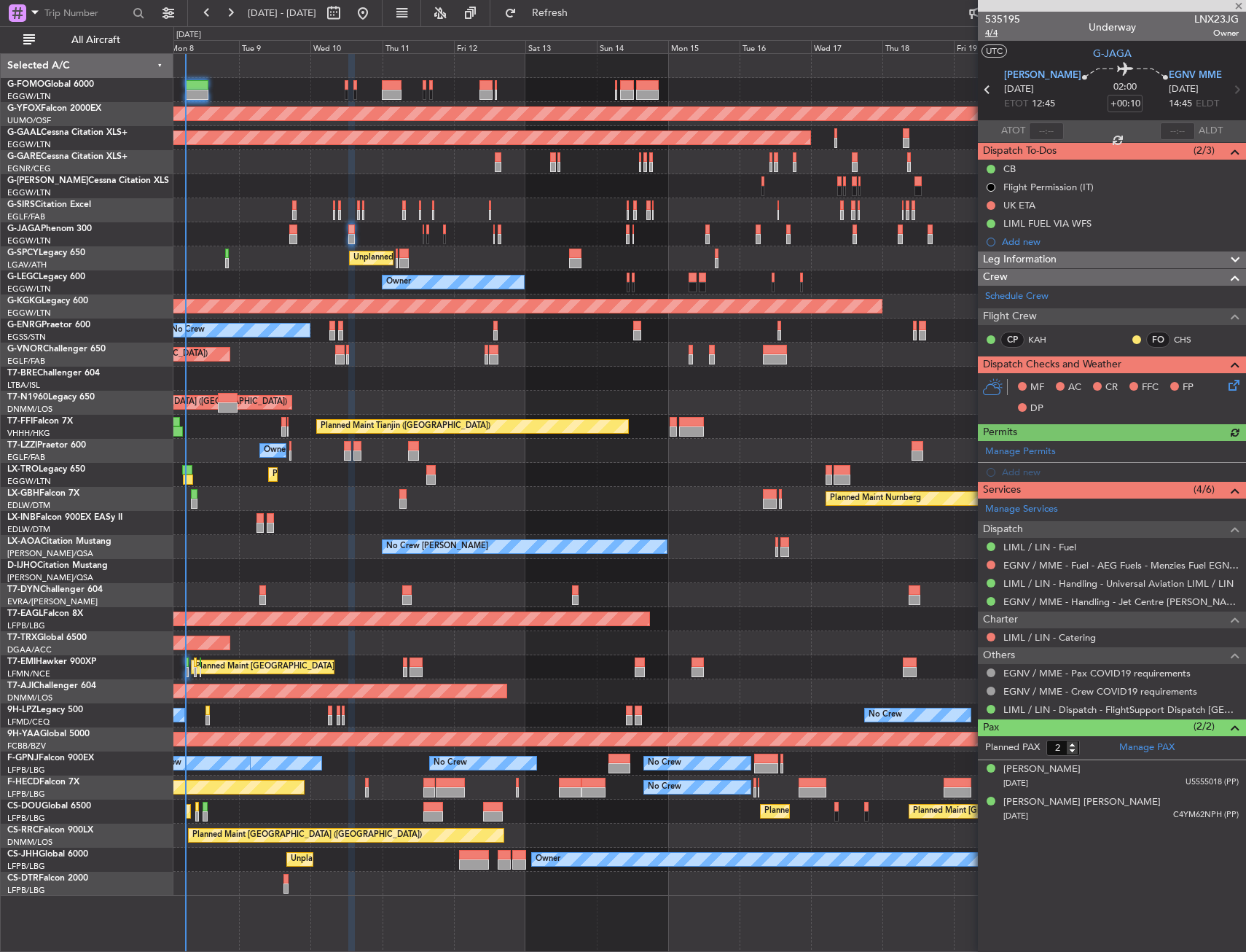
click at [992, 36] on span "4/4" at bounding box center [1002, 33] width 35 height 12
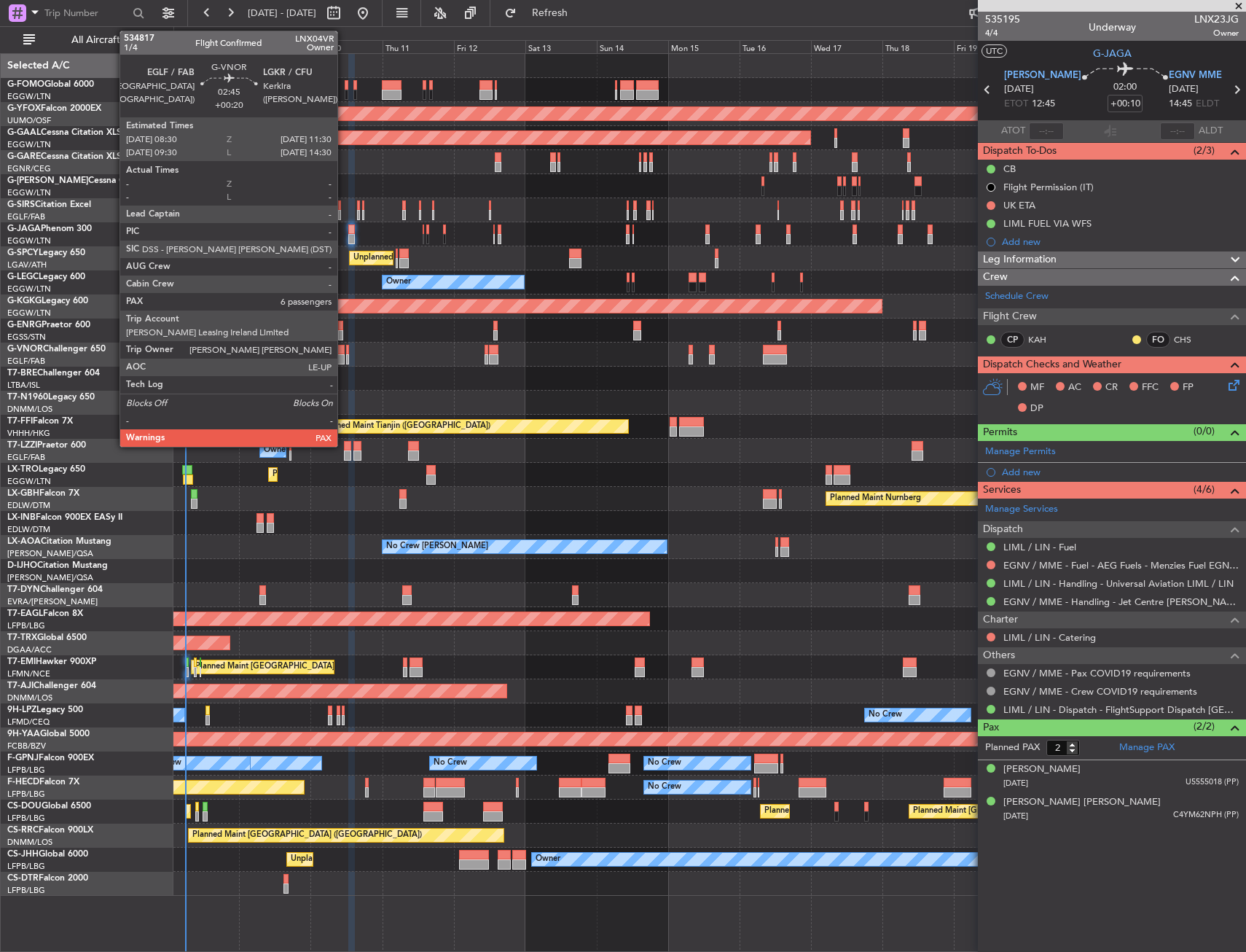
click at [344, 355] on div at bounding box center [340, 359] width 10 height 11
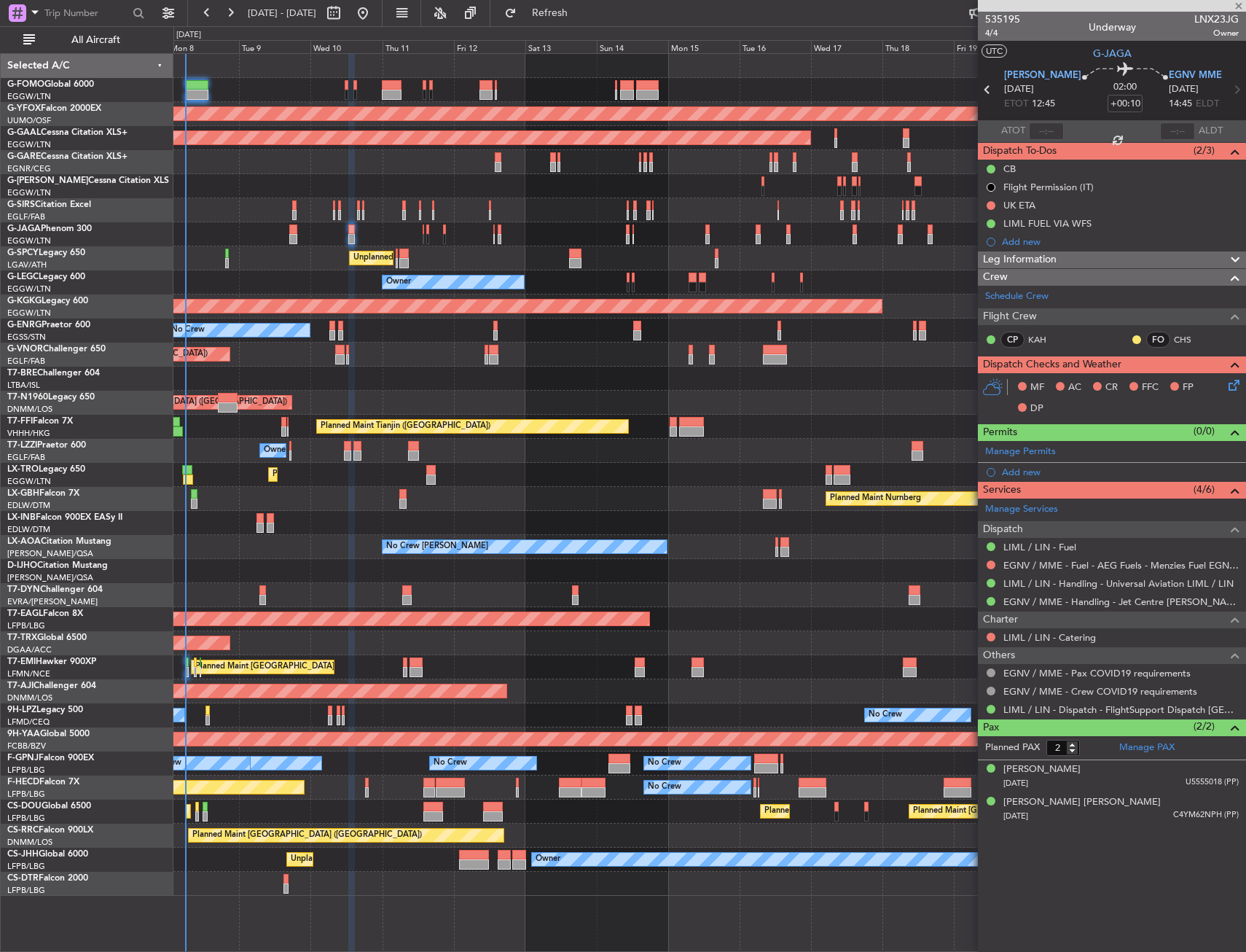
type input "+00:20"
type input "6"
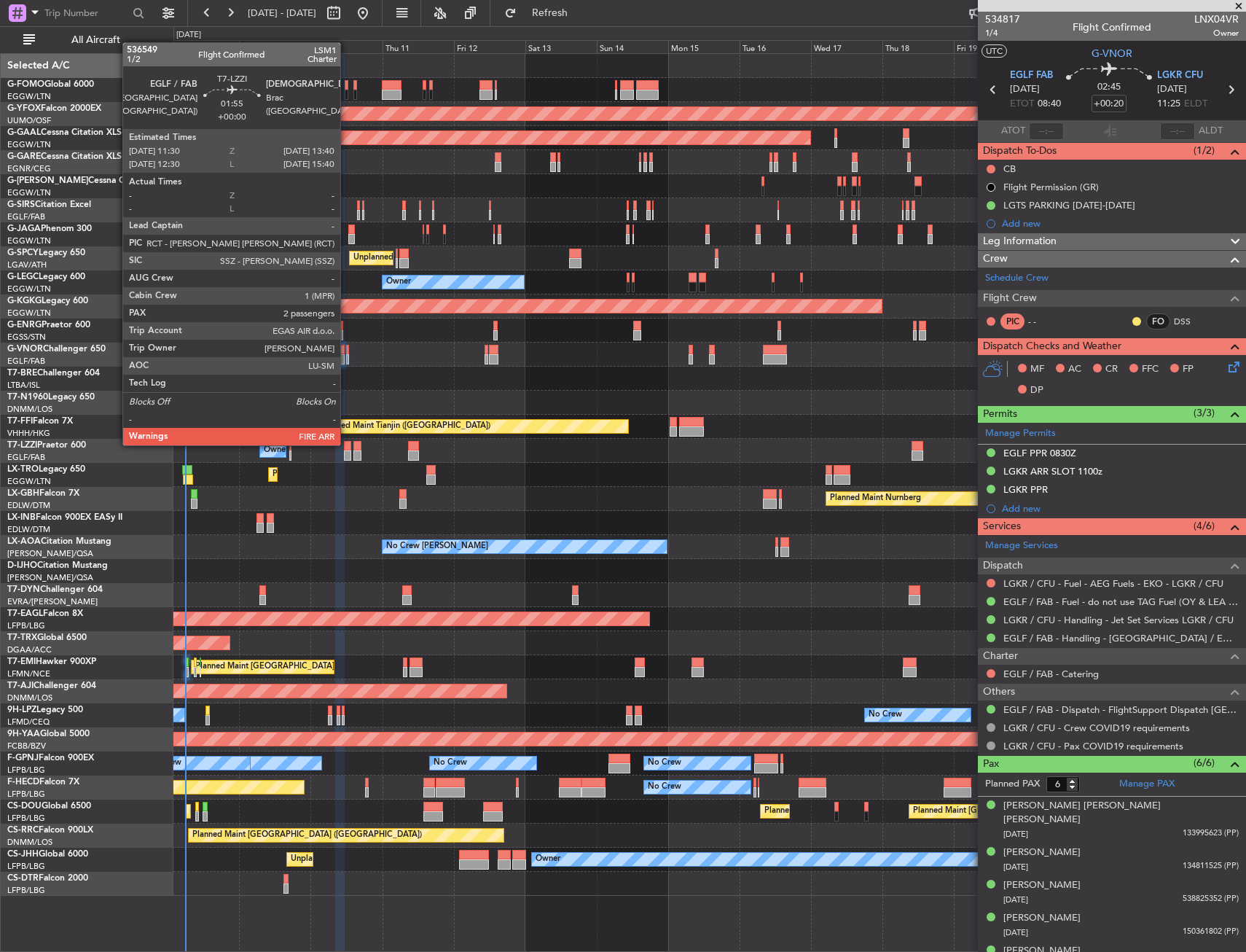
click at [347, 443] on div at bounding box center [347, 445] width 7 height 11
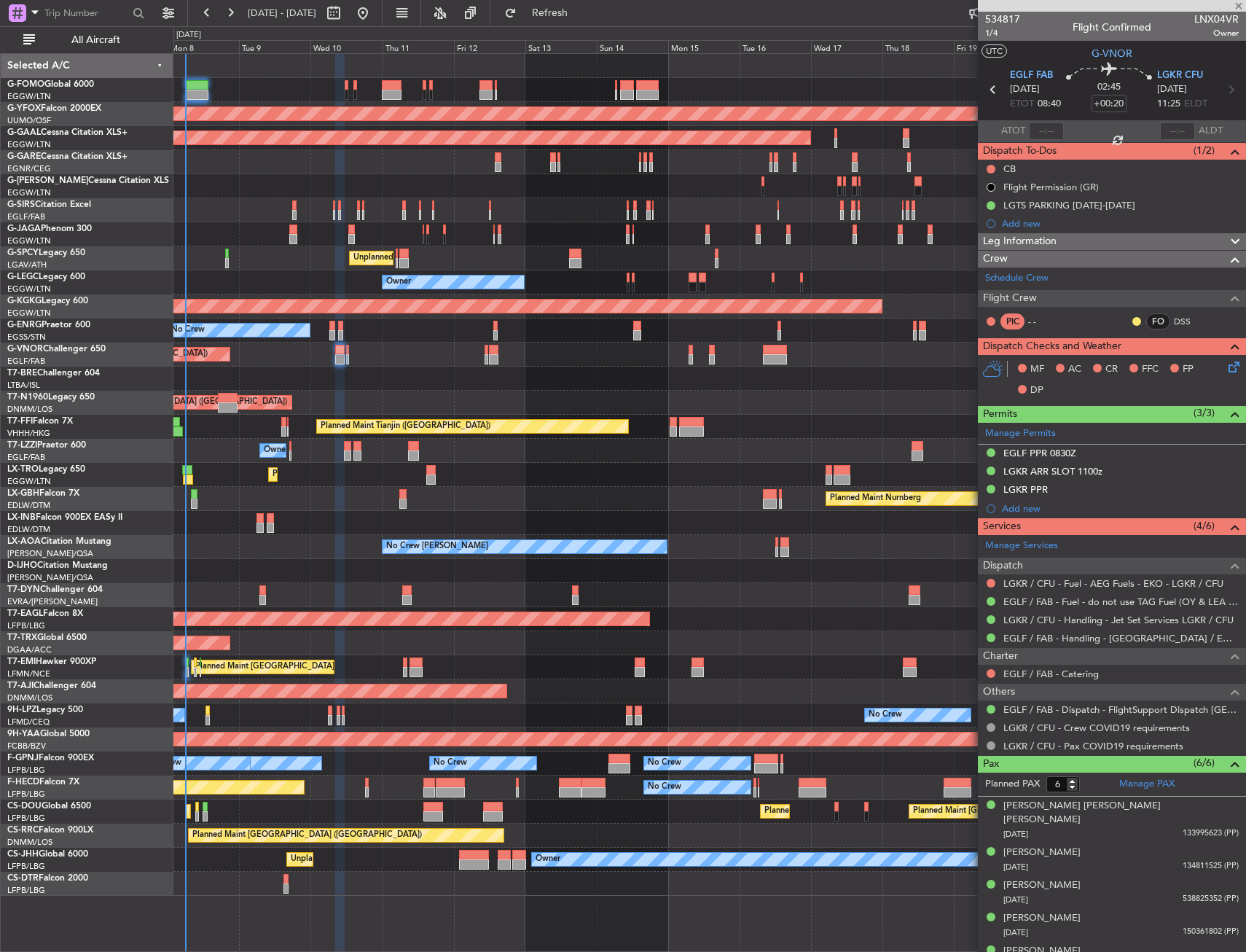
type input "2"
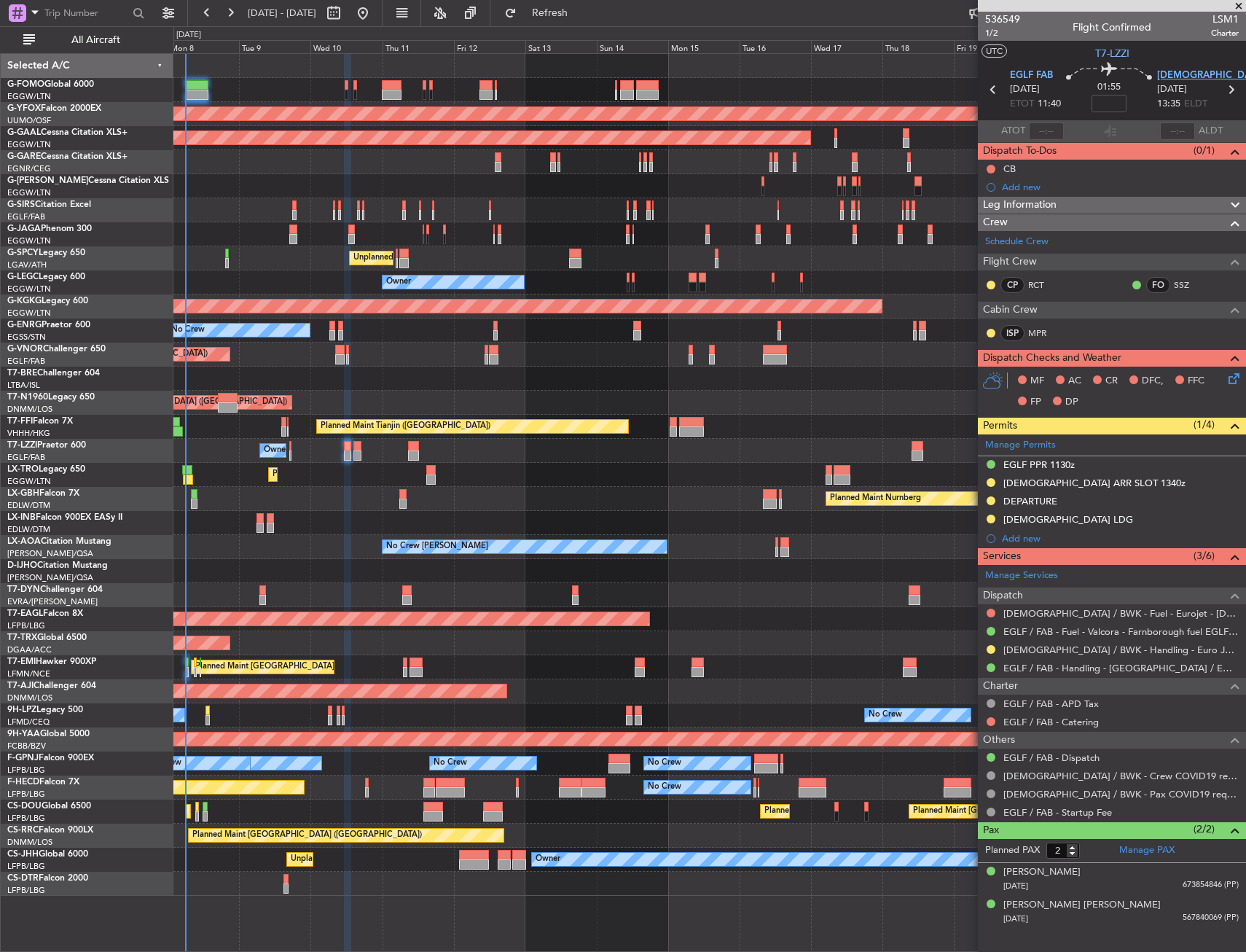
click at [1168, 77] on span "[DEMOGRAPHIC_DATA] BWK" at bounding box center [1223, 75] width 132 height 14
click at [1189, 71] on span "[DEMOGRAPHIC_DATA] BWK" at bounding box center [1223, 75] width 132 height 14
click at [1177, 280] on link "SSZ" at bounding box center [1190, 285] width 33 height 13
click at [1040, 336] on link "MPR" at bounding box center [1044, 333] width 33 height 13
click at [1124, 50] on span "T7-LZZI" at bounding box center [1113, 54] width 35 height 15
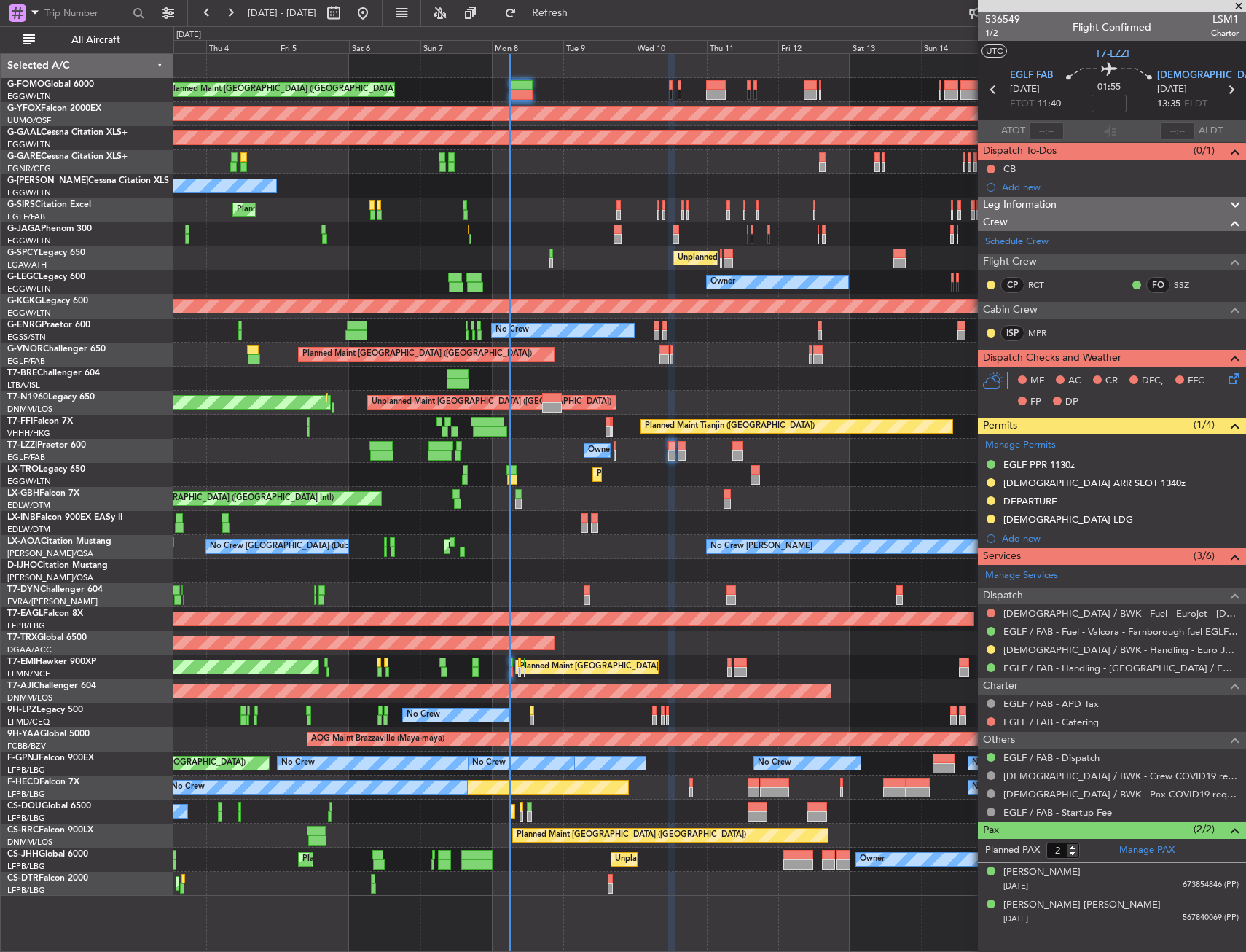
click at [621, 457] on div "Owner" at bounding box center [709, 450] width 1072 height 24
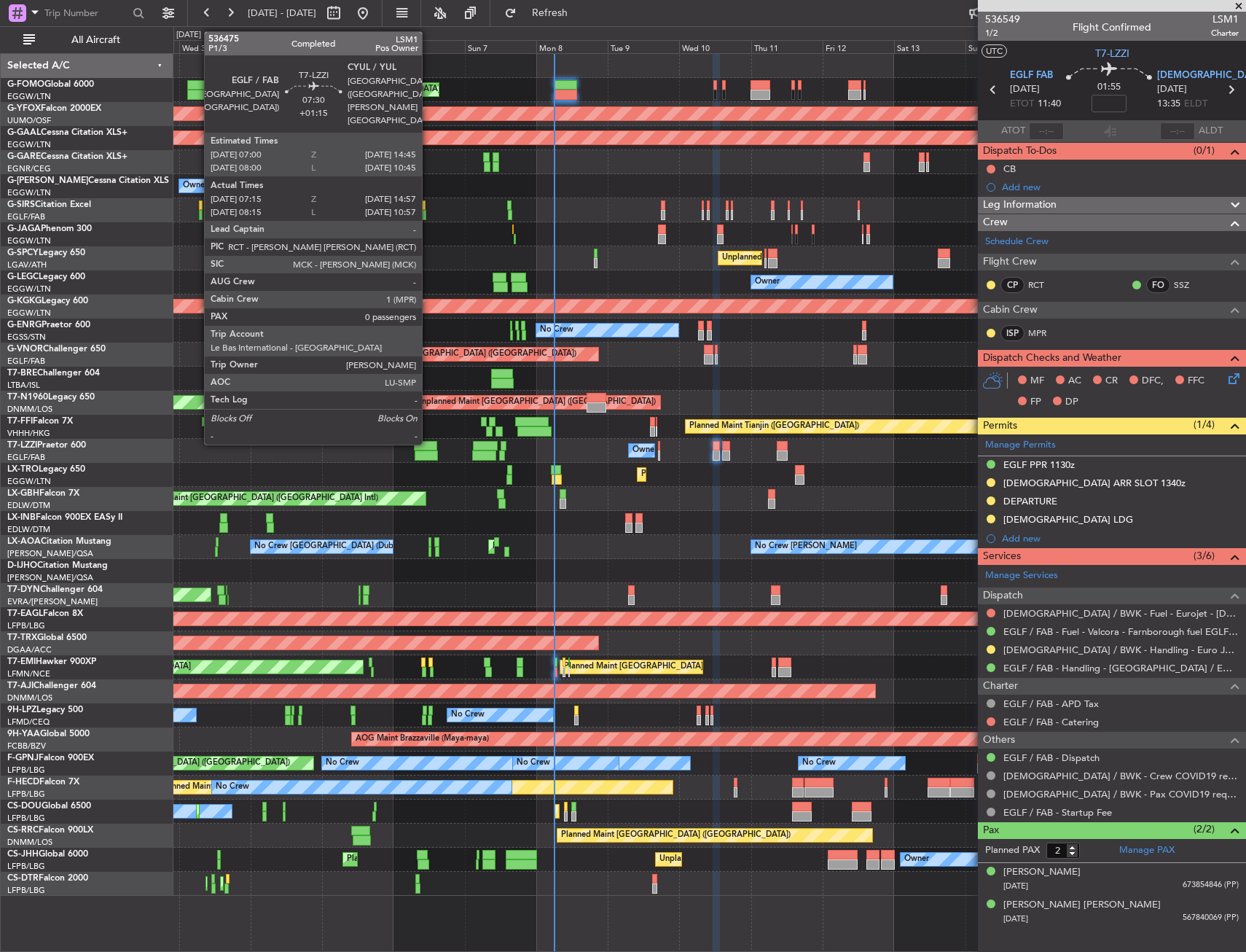
click at [428, 456] on div at bounding box center [426, 455] width 23 height 11
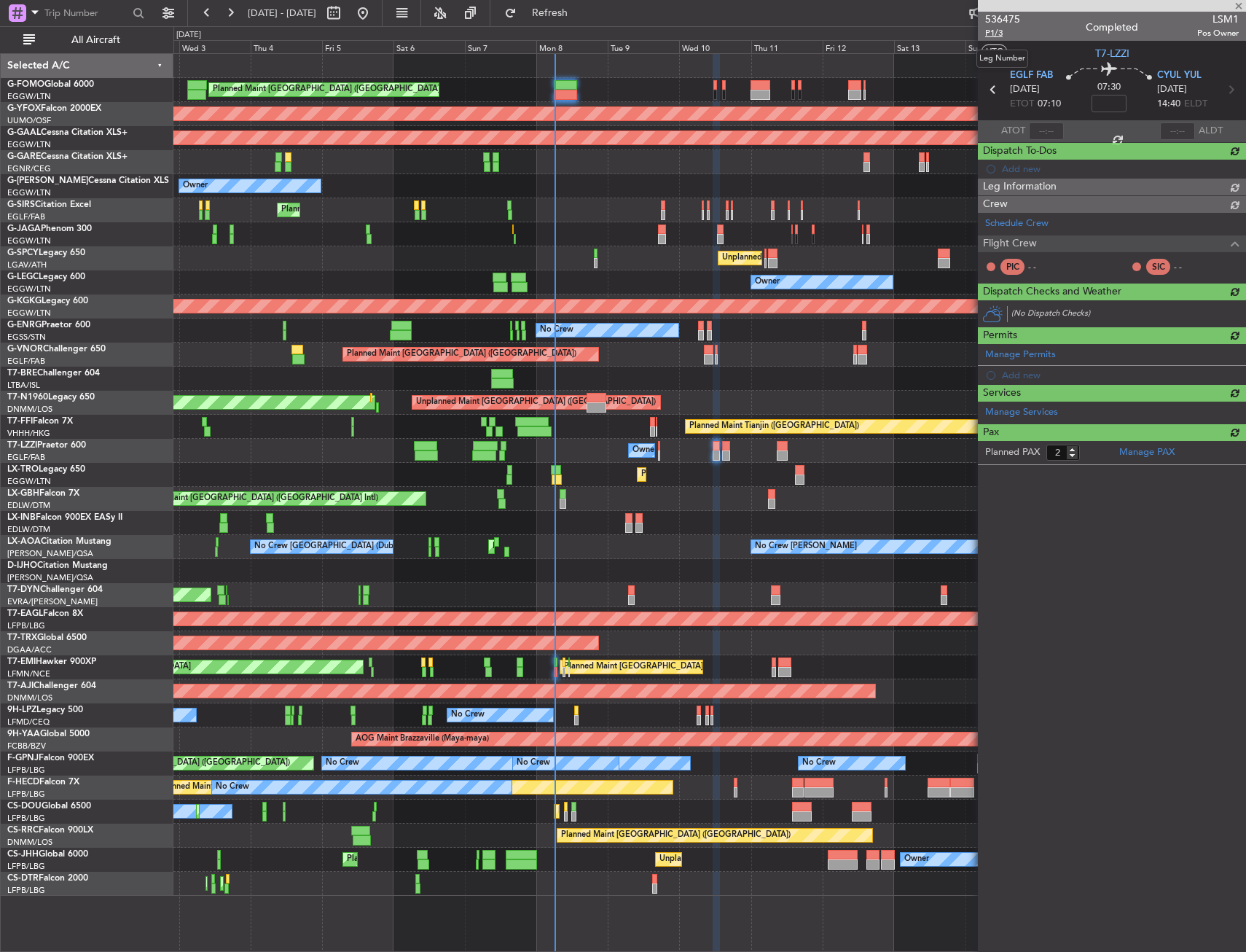
type input "+01:15"
type input "07:25"
type input "14:52"
type input "0"
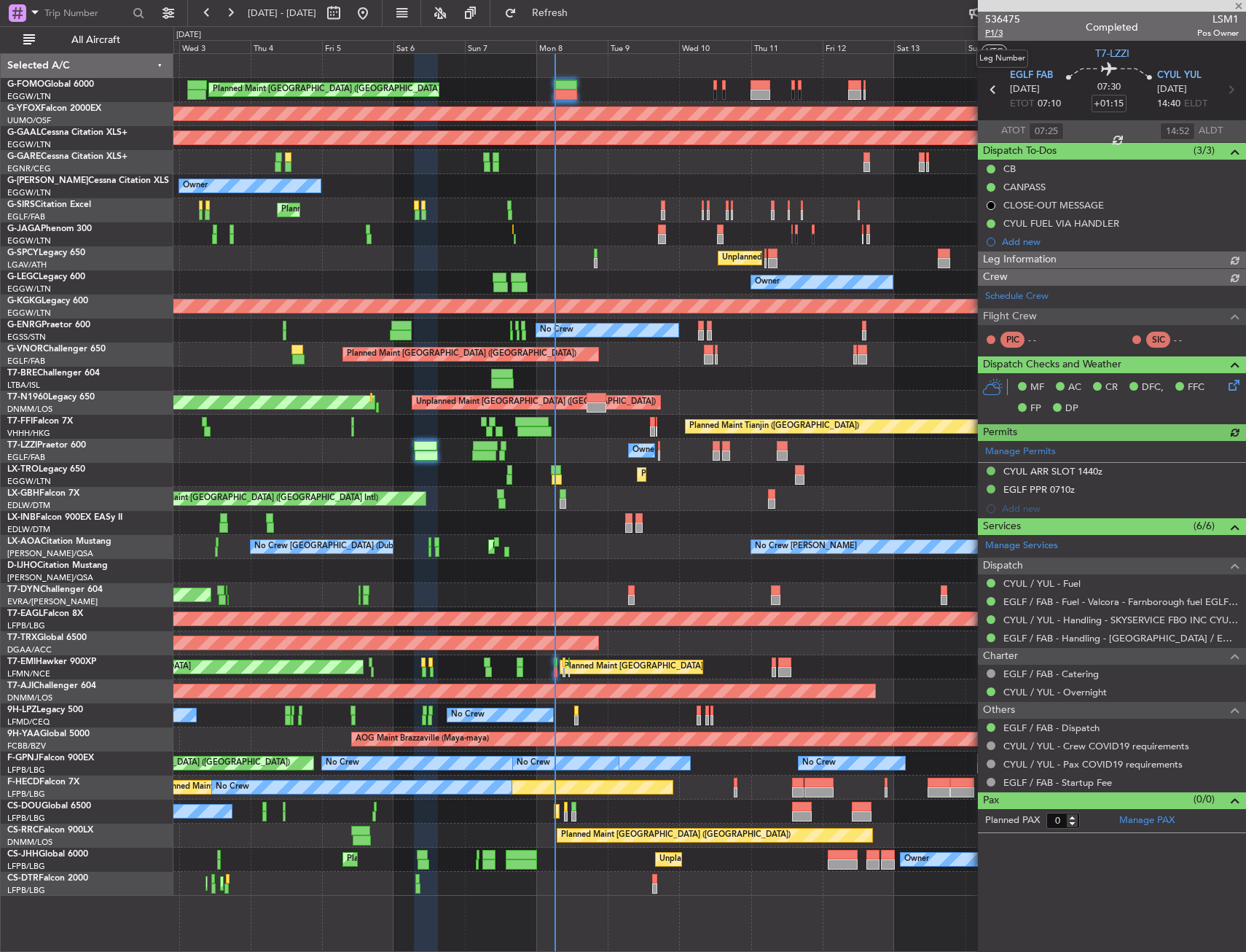
click at [989, 31] on span "P1/3" at bounding box center [1002, 33] width 35 height 12
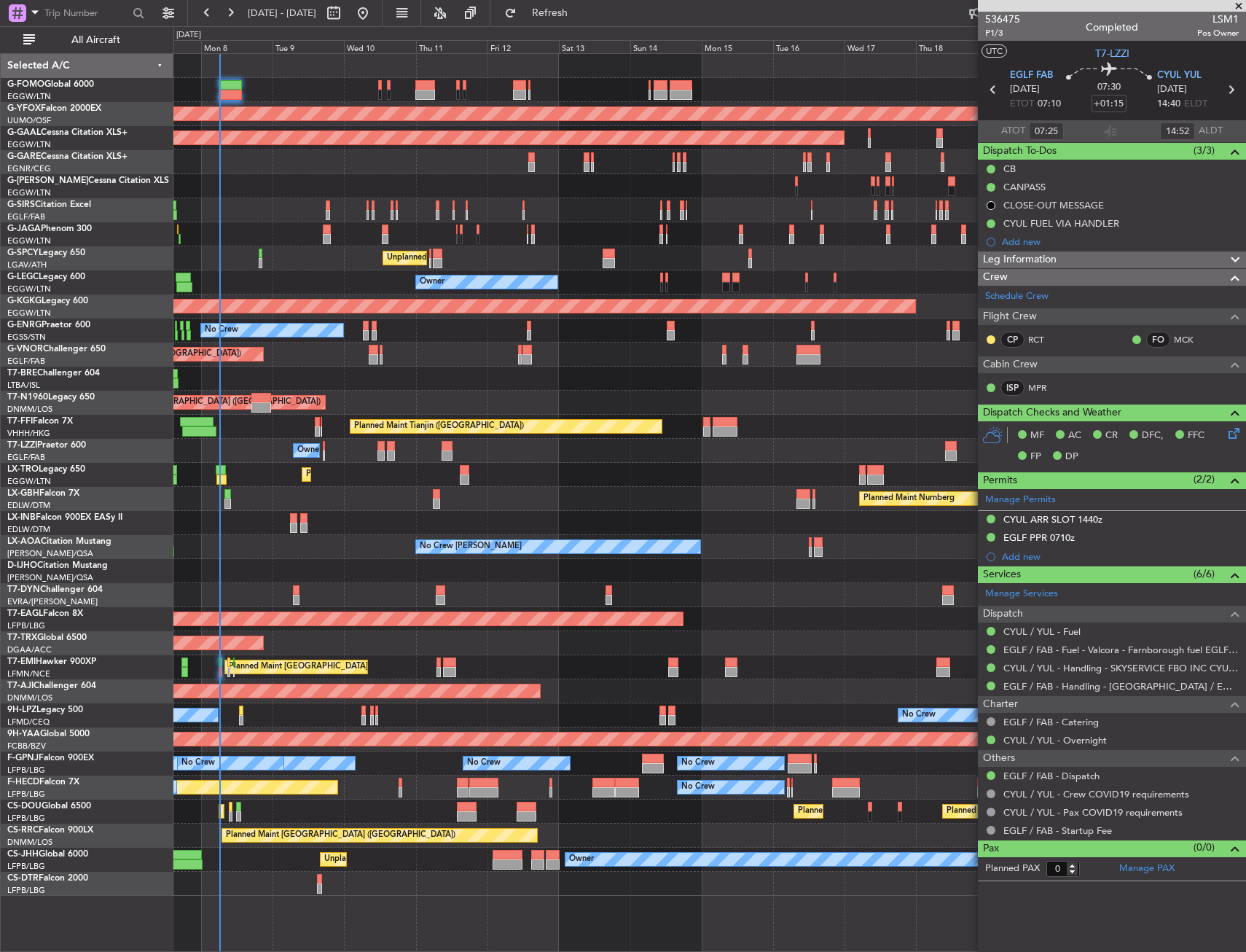
click at [383, 404] on div "Planned Maint London (Luton) AOG Maint Ostafyevo Planned Maint Dusseldorf Owner…" at bounding box center [709, 474] width 1072 height 842
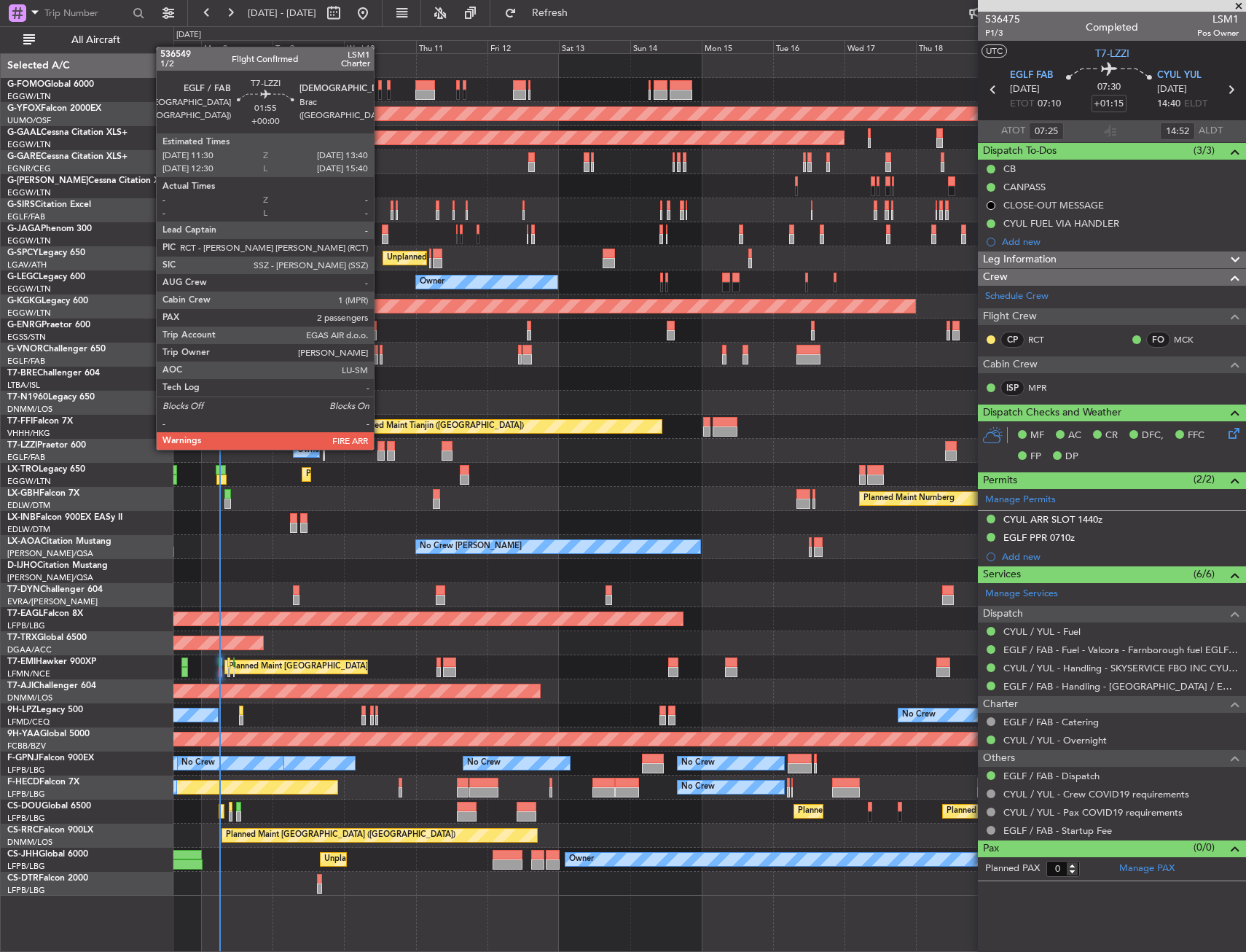
click at [380, 448] on div at bounding box center [380, 445] width 7 height 11
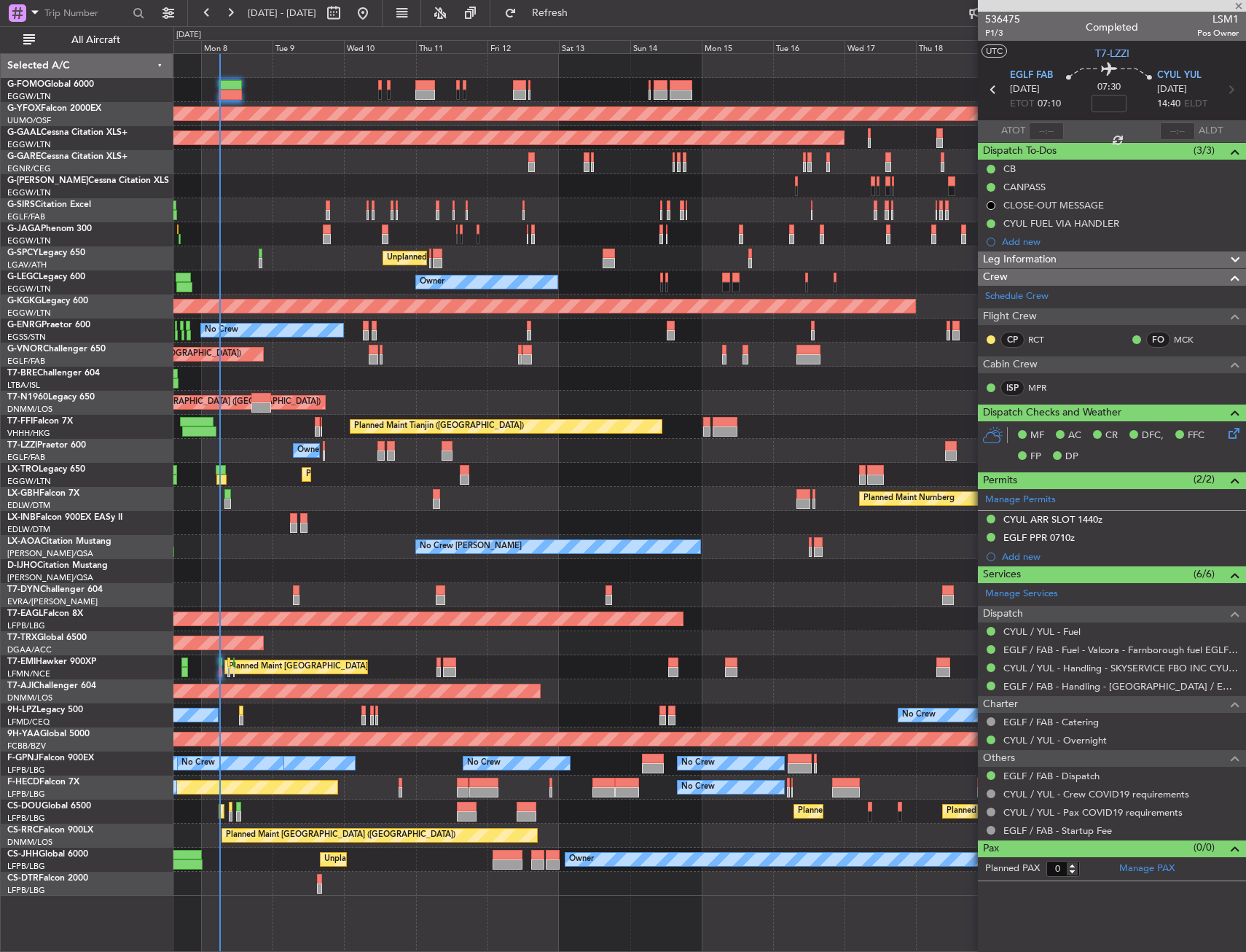
type input "2"
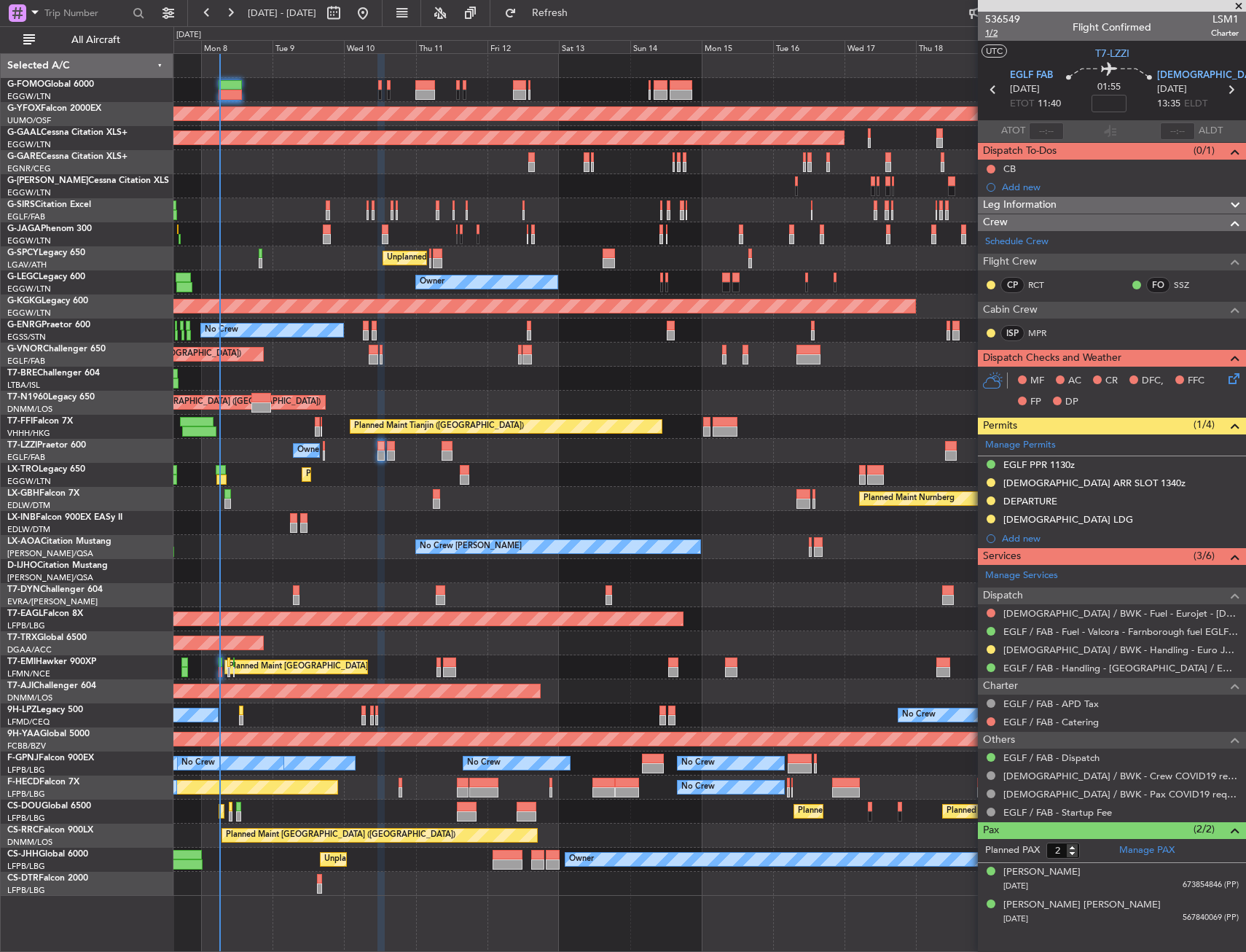
click at [992, 32] on span "1/2" at bounding box center [1002, 33] width 35 height 12
click at [989, 33] on span "1/2" at bounding box center [1002, 33] width 35 height 12
click at [1107, 97] on input at bounding box center [1109, 104] width 35 height 17
click at [1075, 44] on section "UTC T7-LZZI" at bounding box center [1112, 52] width 268 height 22
click at [991, 167] on button at bounding box center [991, 169] width 9 height 9
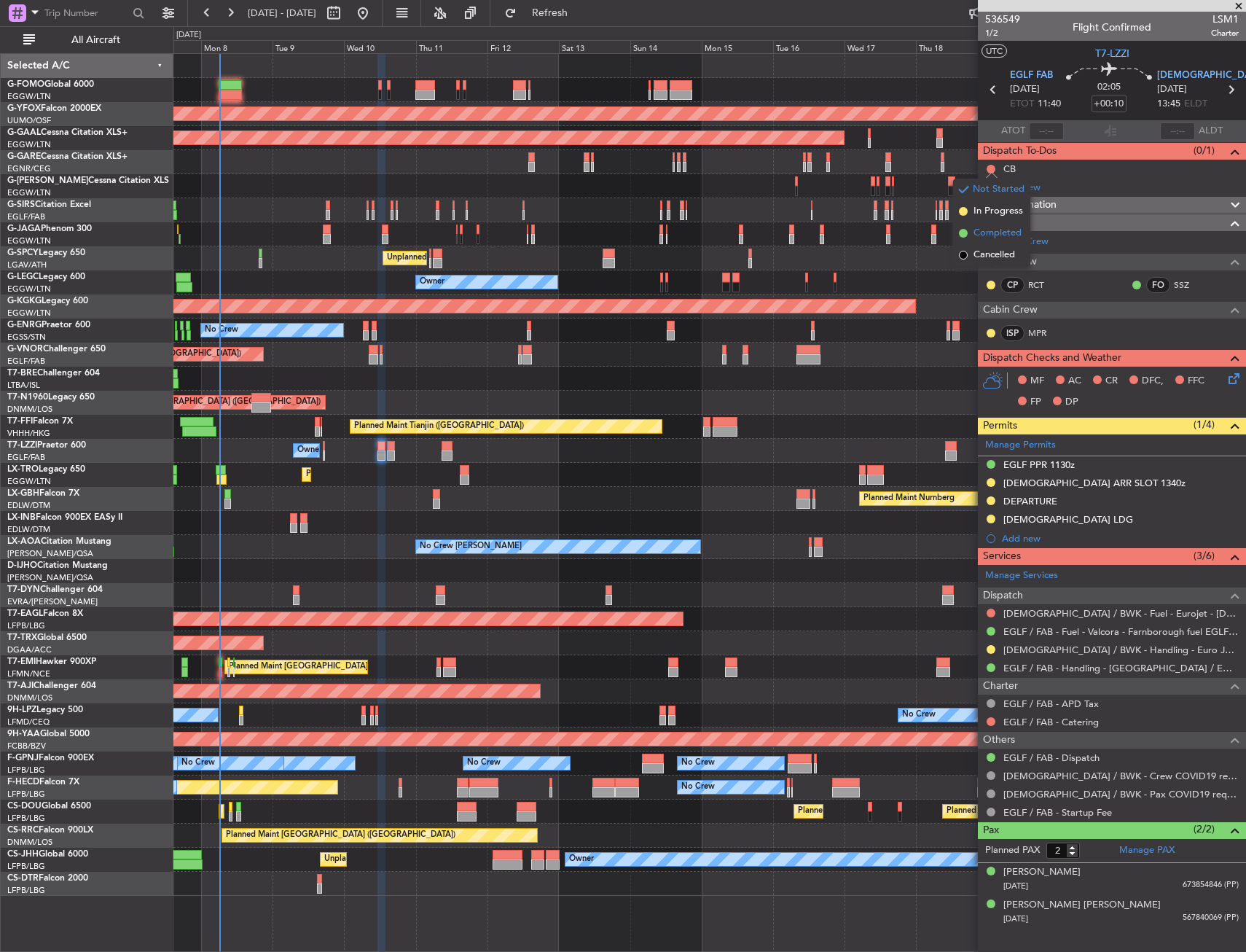
click at [985, 232] on span "Completed" at bounding box center [997, 232] width 48 height 14
click at [1232, 378] on icon at bounding box center [1232, 376] width 12 height 12
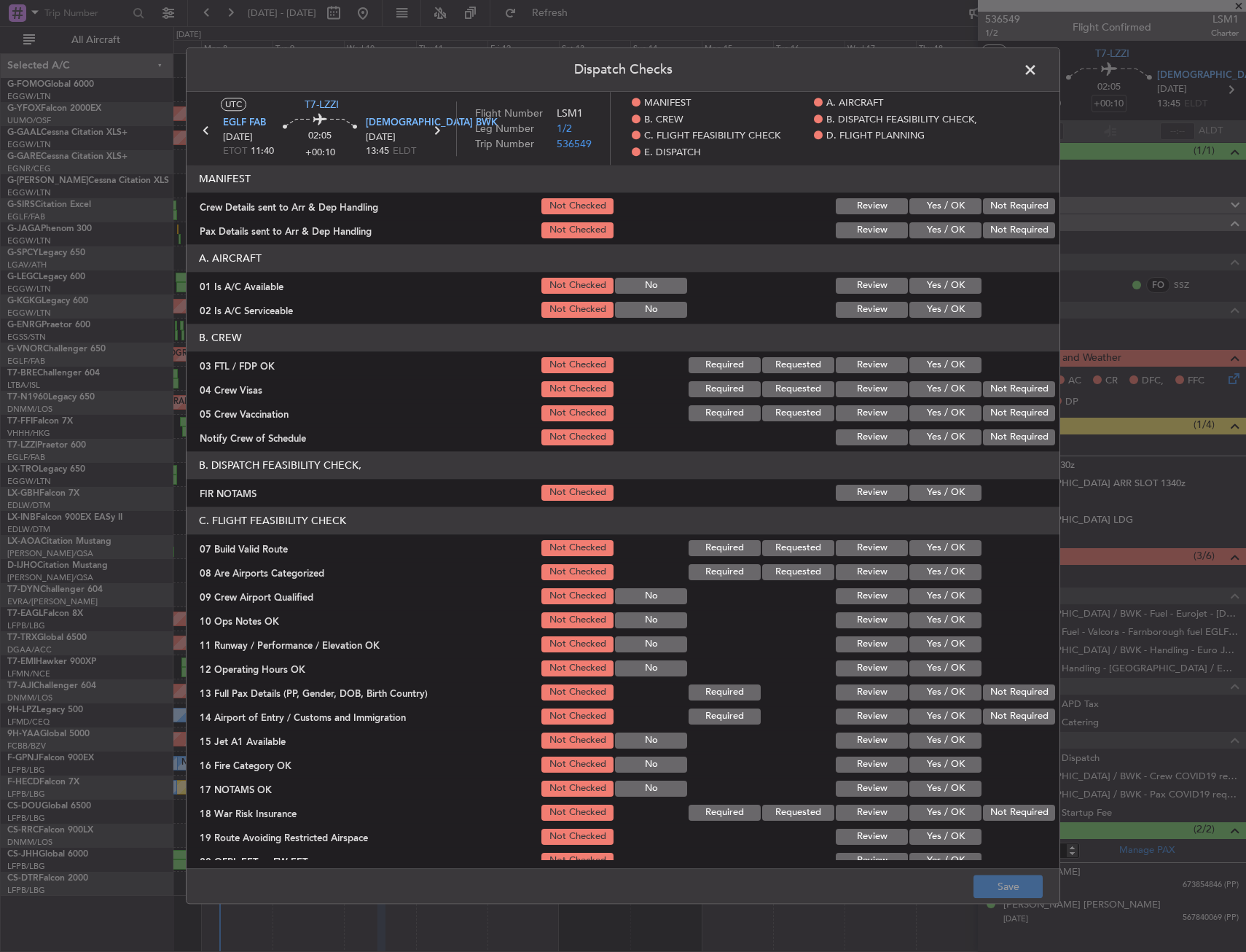
click at [1038, 71] on span at bounding box center [1038, 73] width 0 height 29
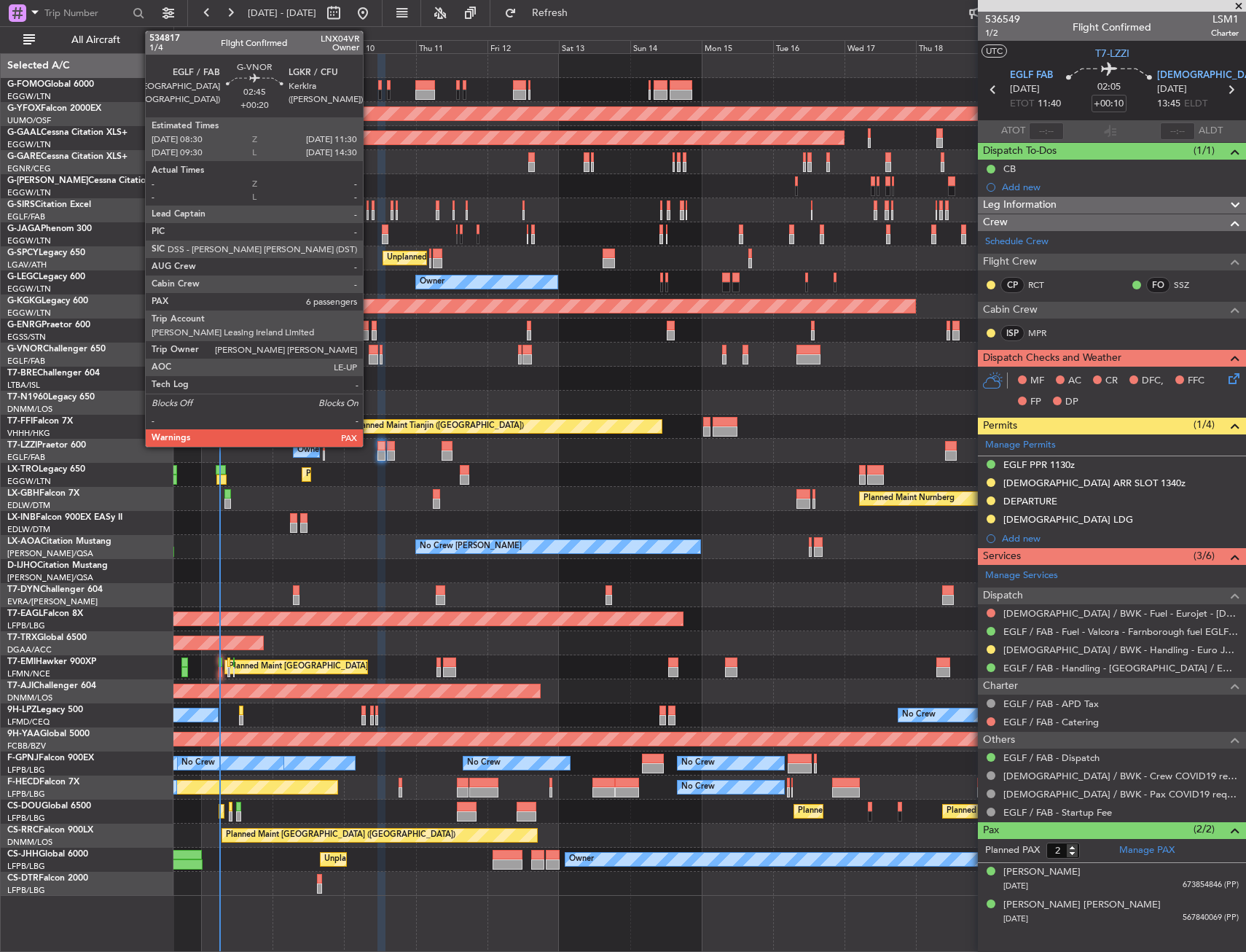
click at [371, 352] on div at bounding box center [373, 349] width 10 height 11
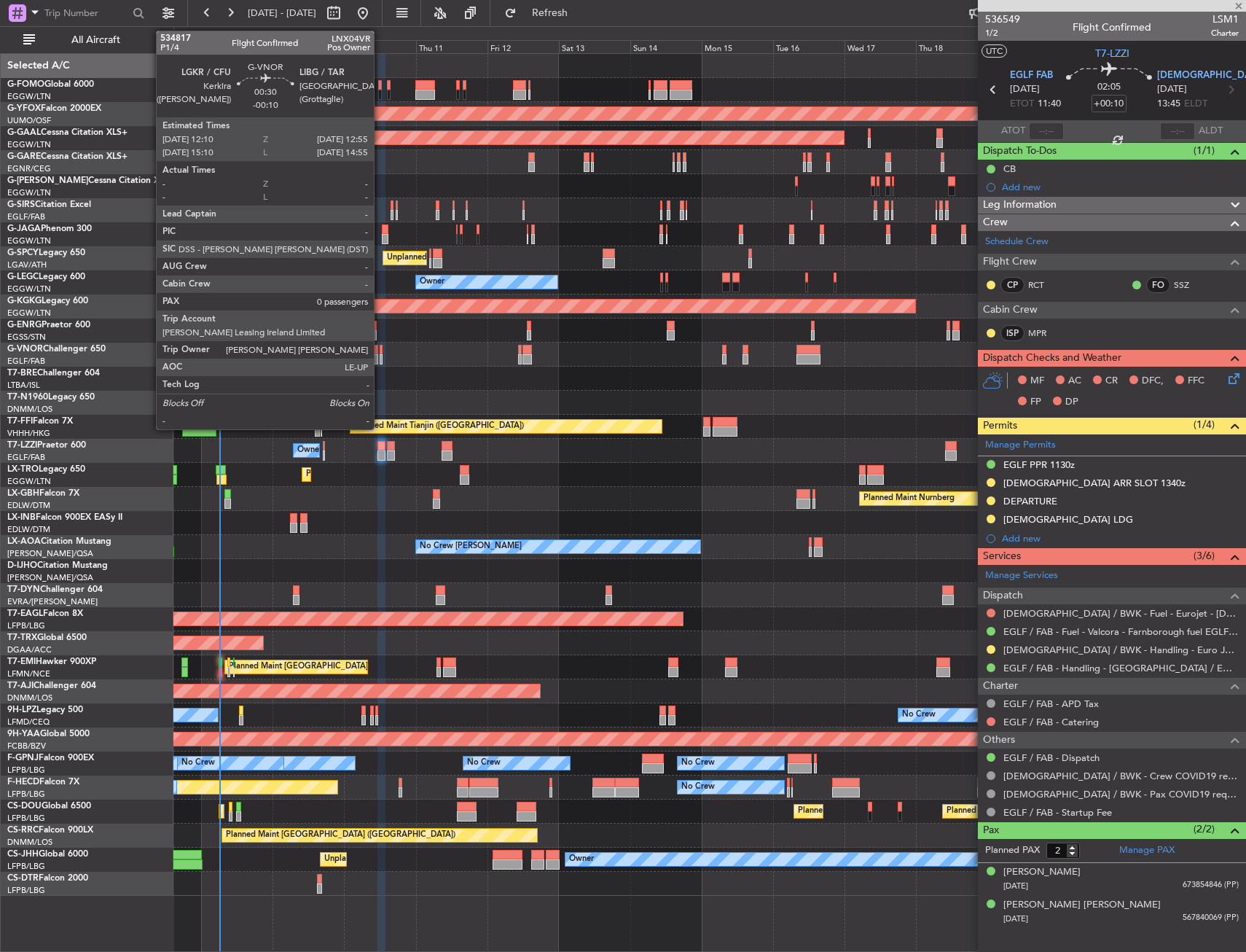
type input "+00:20"
type input "6"
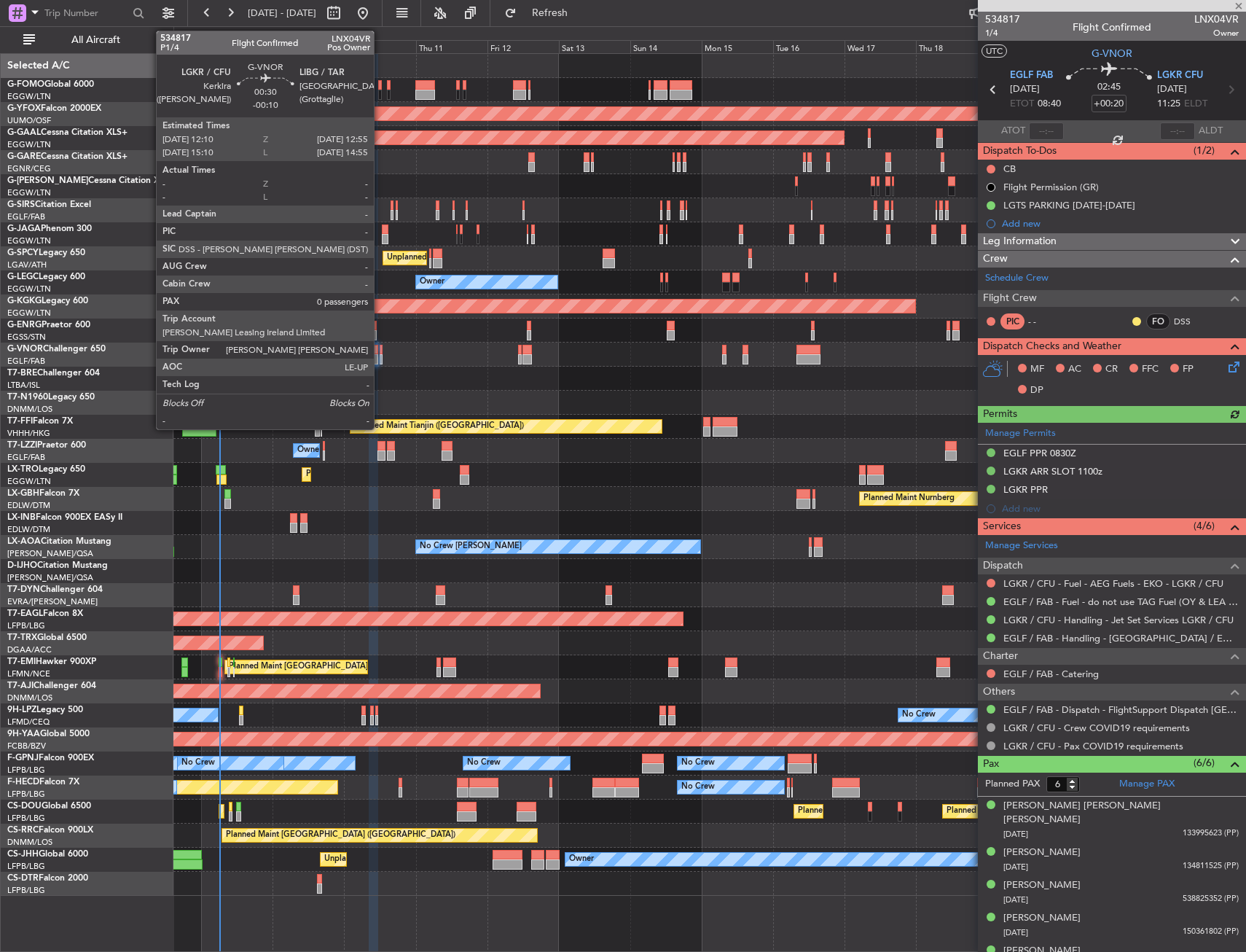
click at [380, 347] on div at bounding box center [381, 349] width 3 height 11
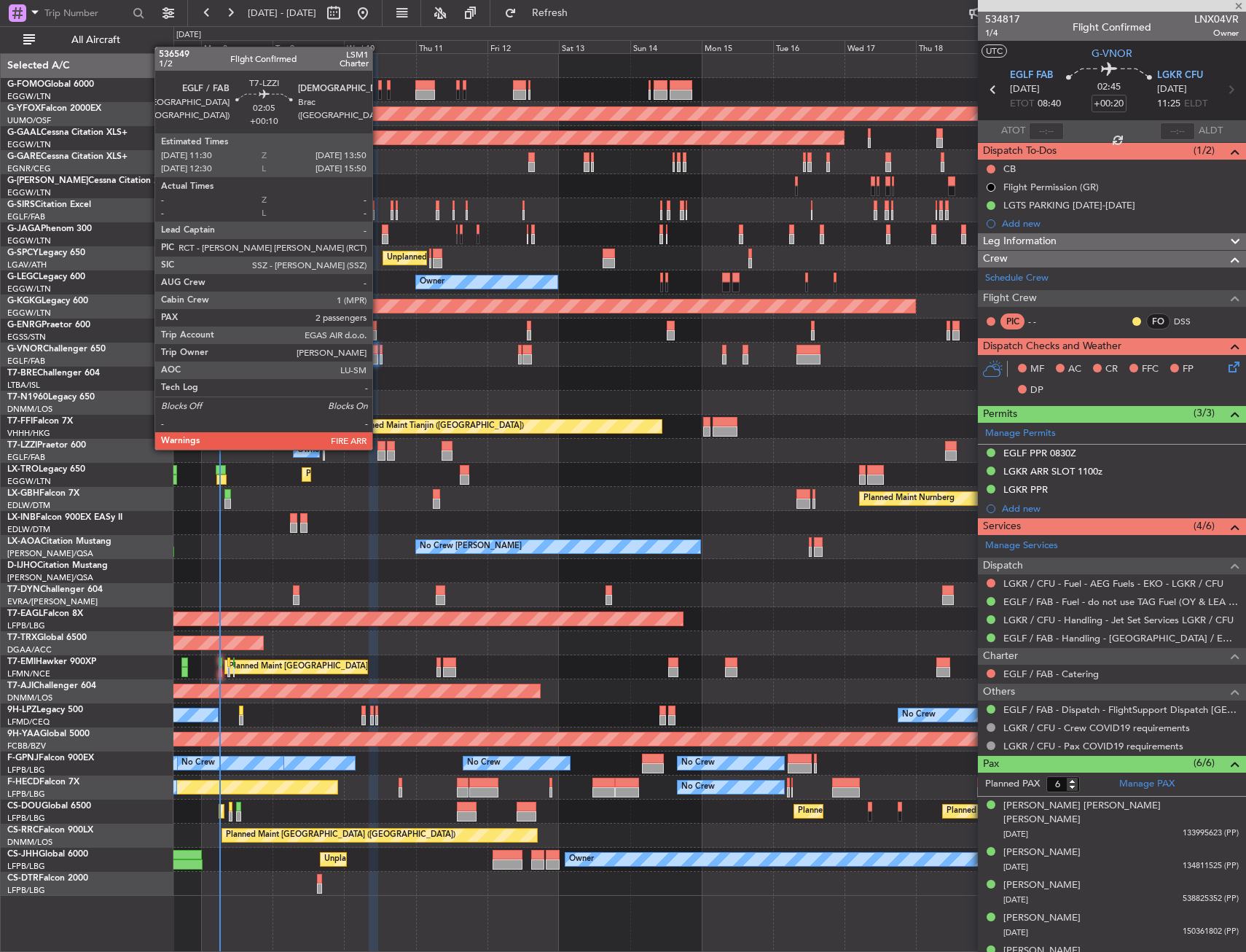
type input "-00:10"
type input "0"
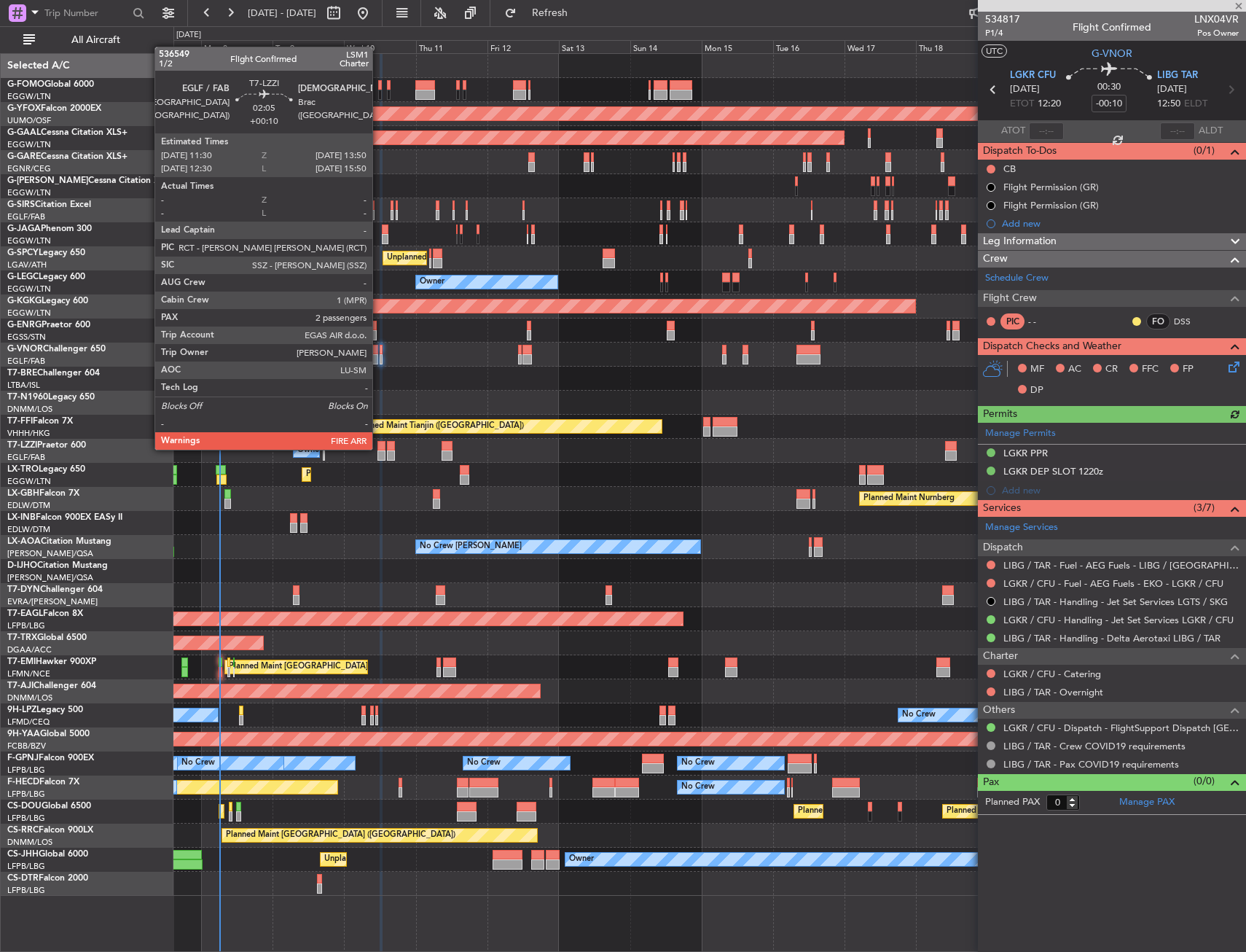
click at [379, 448] on div at bounding box center [381, 445] width 8 height 11
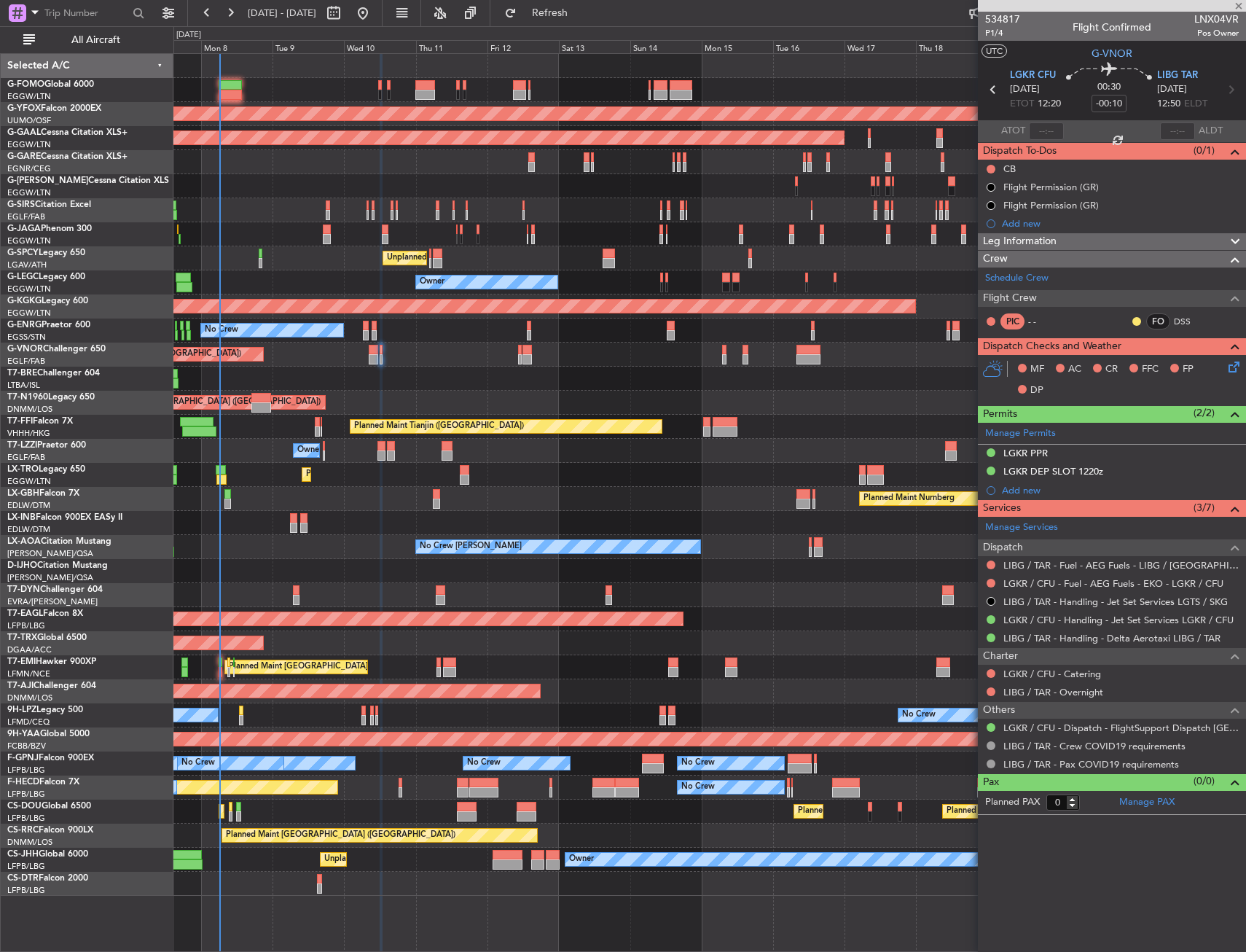
type input "+00:10"
type input "2"
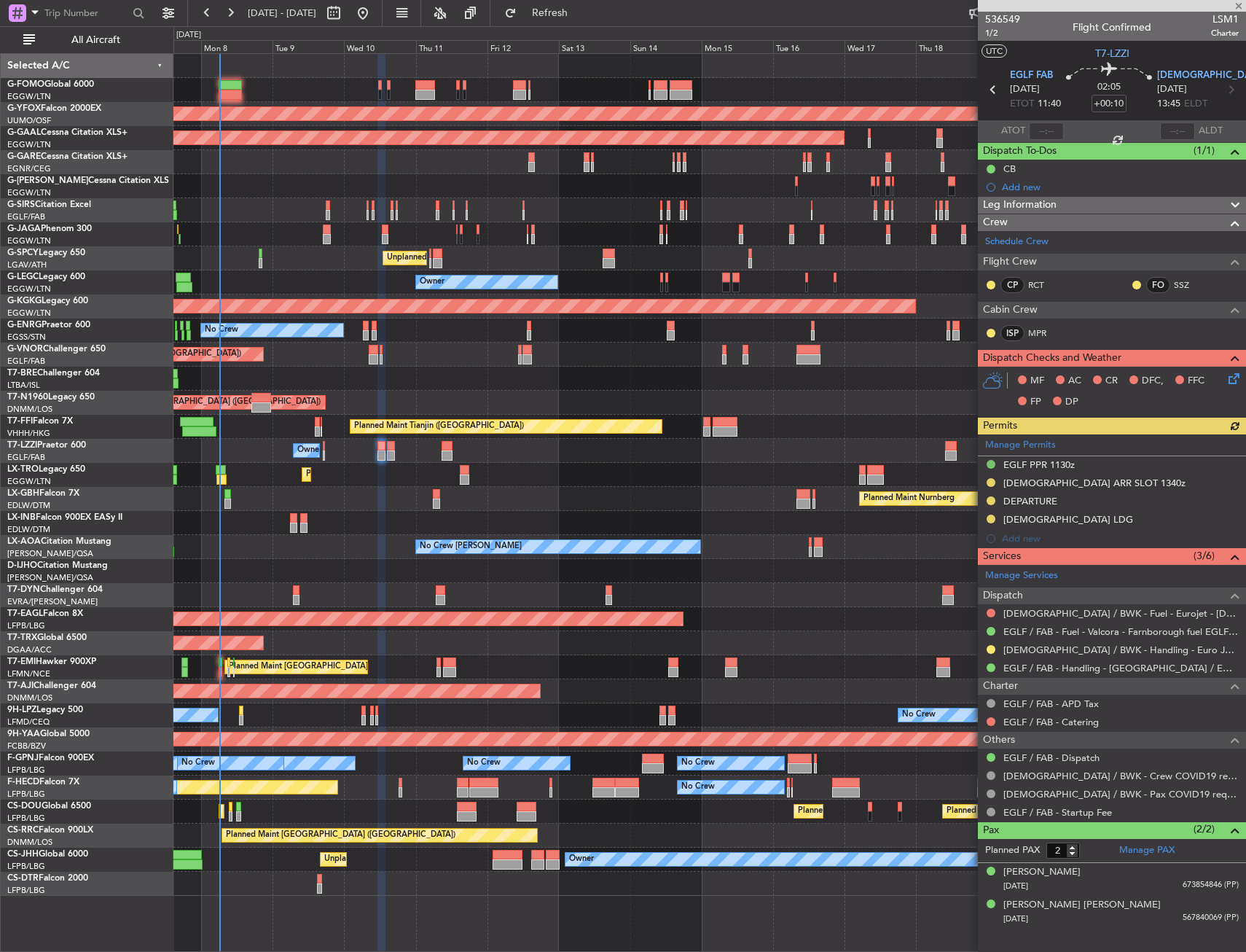
click at [1229, 376] on icon at bounding box center [1232, 376] width 12 height 12
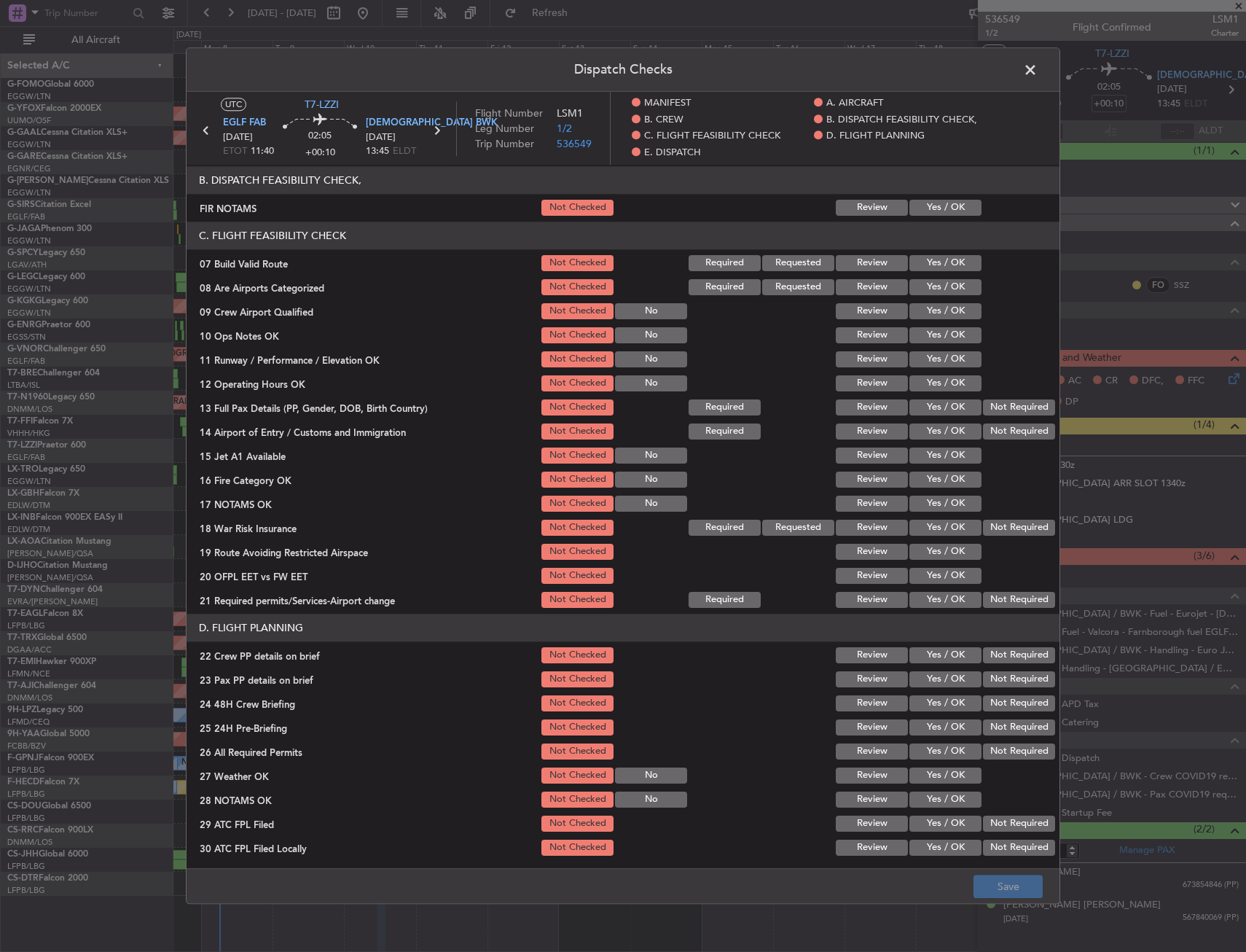
scroll to position [292, 0]
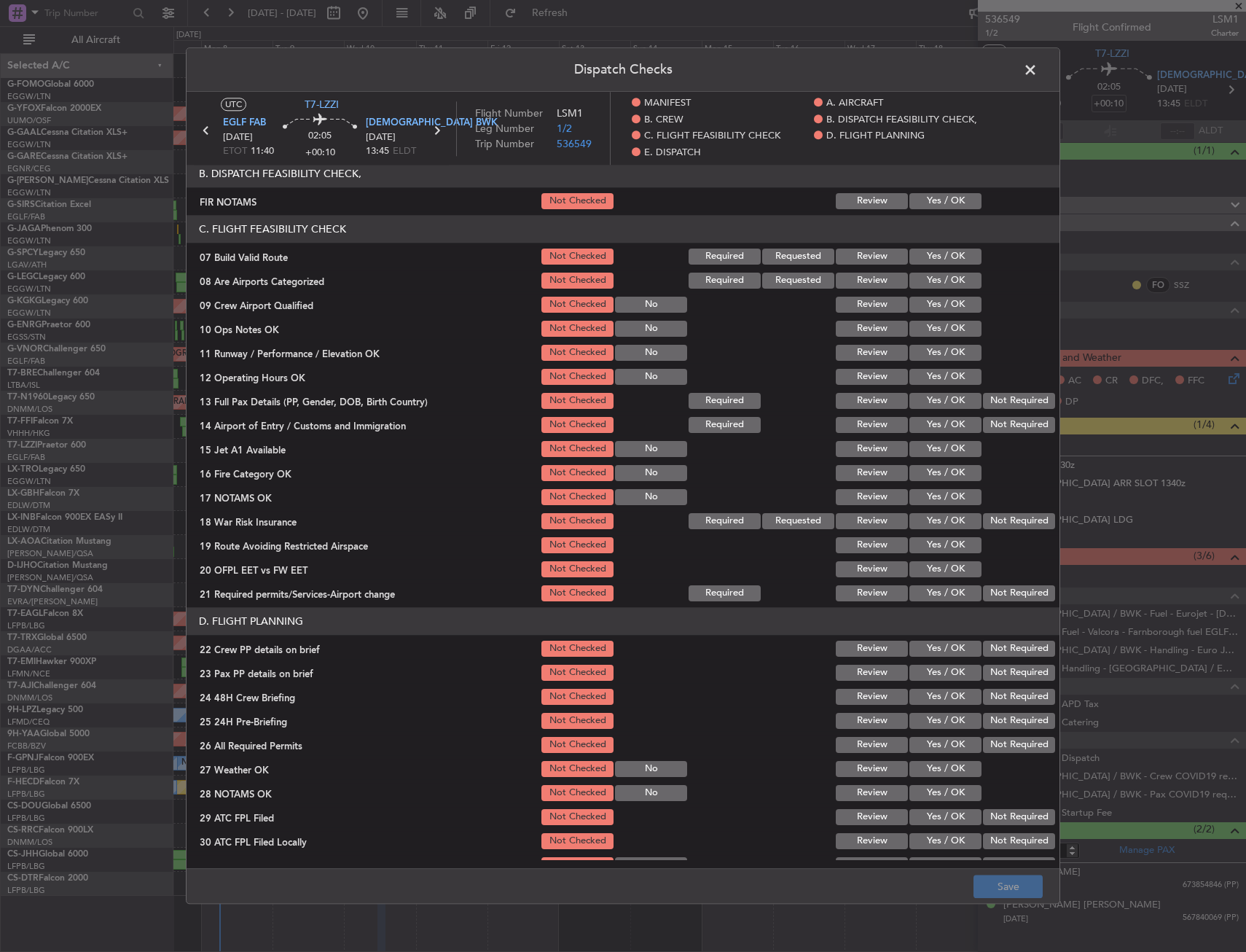
drag, startPoint x: 932, startPoint y: 202, endPoint x: 941, endPoint y: 257, distance: 55.7
click at [934, 202] on button "Yes / OK" at bounding box center [946, 201] width 72 height 16
click at [941, 263] on button "Yes / OK" at bounding box center [946, 256] width 72 height 16
click at [928, 332] on button "Yes / OK" at bounding box center [946, 328] width 72 height 16
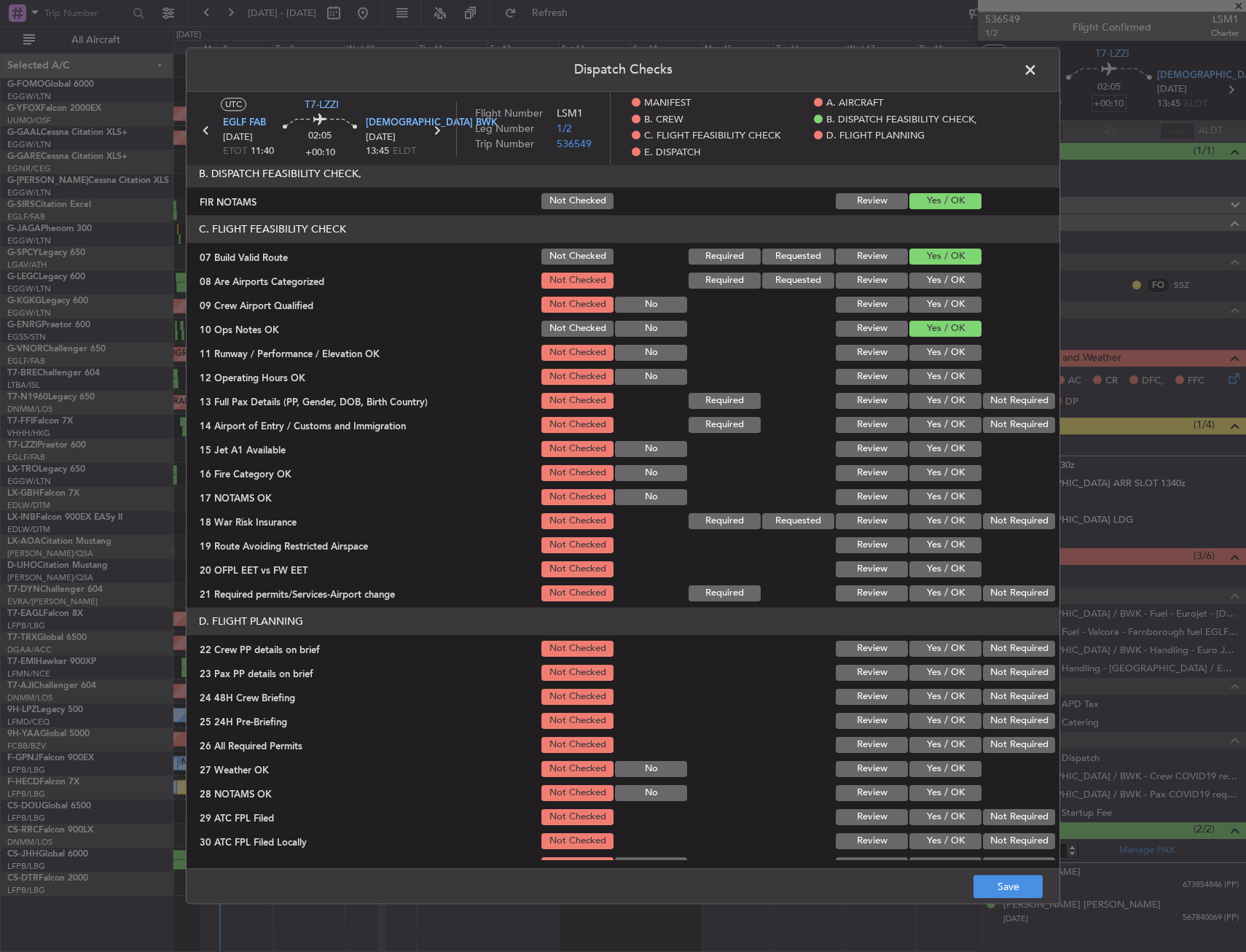
click at [928, 354] on button "Yes / OK" at bounding box center [946, 352] width 72 height 16
click at [930, 370] on button "Yes / OK" at bounding box center [946, 376] width 72 height 16
click at [934, 395] on button "Yes / OK" at bounding box center [946, 400] width 72 height 16
click at [934, 417] on button "Yes / OK" at bounding box center [946, 424] width 72 height 16
click at [934, 443] on button "Yes / OK" at bounding box center [946, 448] width 72 height 16
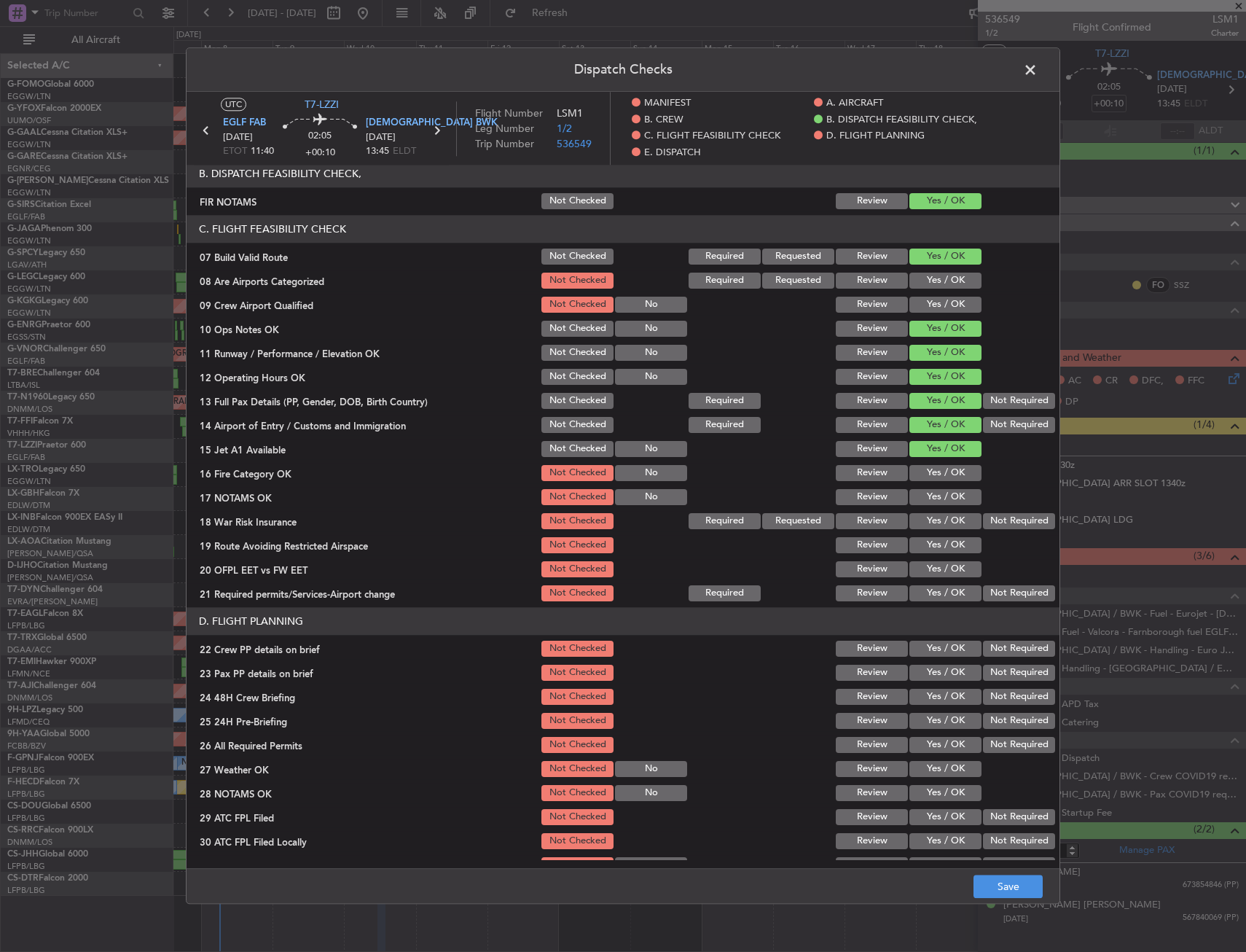
click at [937, 470] on button "Yes / OK" at bounding box center [946, 472] width 72 height 16
click at [935, 491] on button "Yes / OK" at bounding box center [946, 496] width 72 height 16
click at [929, 520] on button "Yes / OK" at bounding box center [946, 520] width 72 height 16
click at [937, 545] on button "Yes / OK" at bounding box center [946, 545] width 72 height 16
drag, startPoint x: 937, startPoint y: 566, endPoint x: 930, endPoint y: 584, distance: 19.3
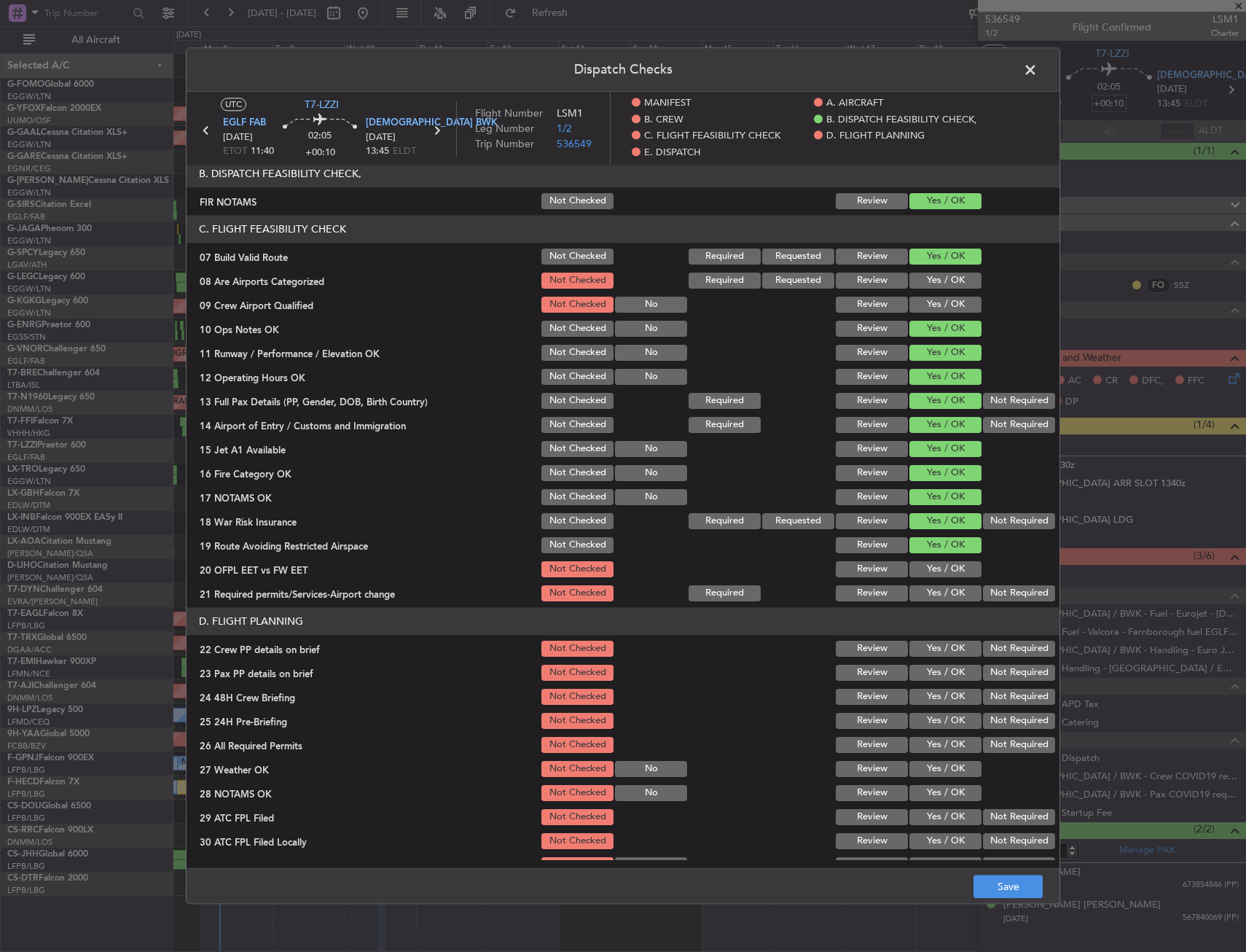
click at [937, 567] on button "Yes / OK" at bounding box center [946, 569] width 72 height 16
click at [928, 588] on button "Yes / OK" at bounding box center [946, 593] width 72 height 16
click at [920, 655] on button "Yes / OK" at bounding box center [946, 648] width 72 height 16
drag, startPoint x: 919, startPoint y: 674, endPoint x: 917, endPoint y: 682, distance: 8.2
click at [919, 676] on button "Yes / OK" at bounding box center [946, 672] width 72 height 16
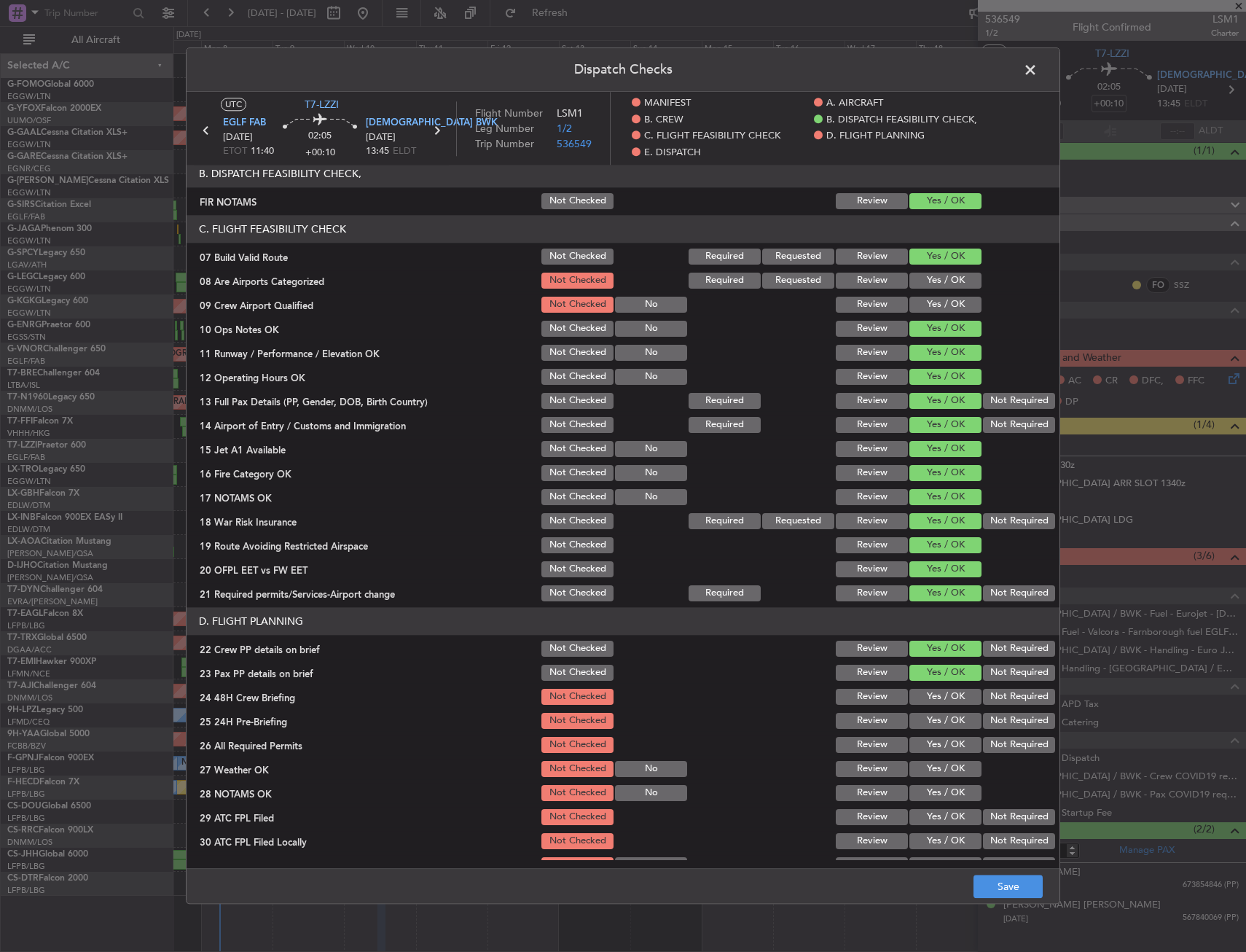
click at [916, 692] on button "Yes / OK" at bounding box center [946, 696] width 72 height 16
click at [1000, 881] on button "Save" at bounding box center [1008, 887] width 69 height 23
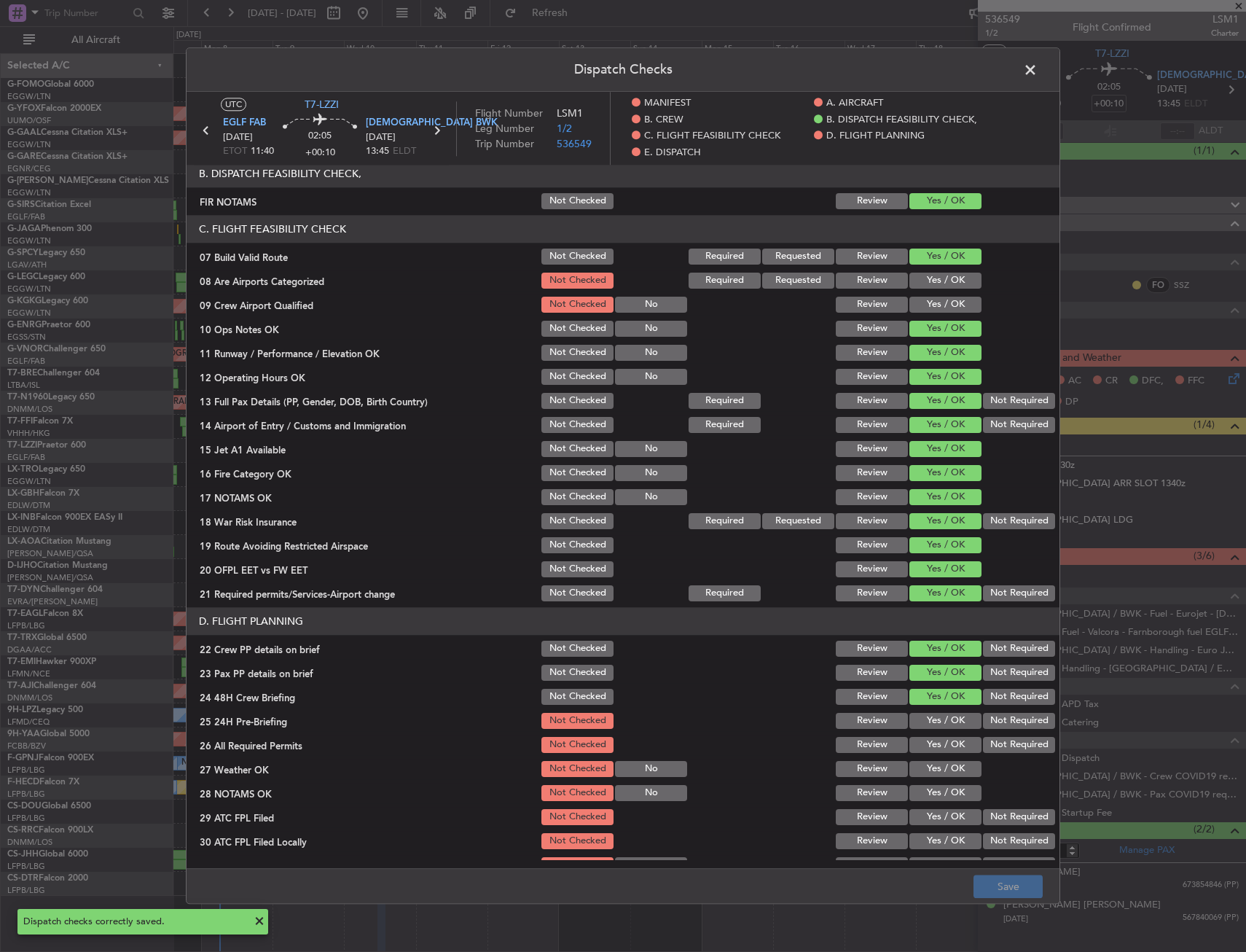
click at [1038, 66] on span at bounding box center [1038, 73] width 0 height 29
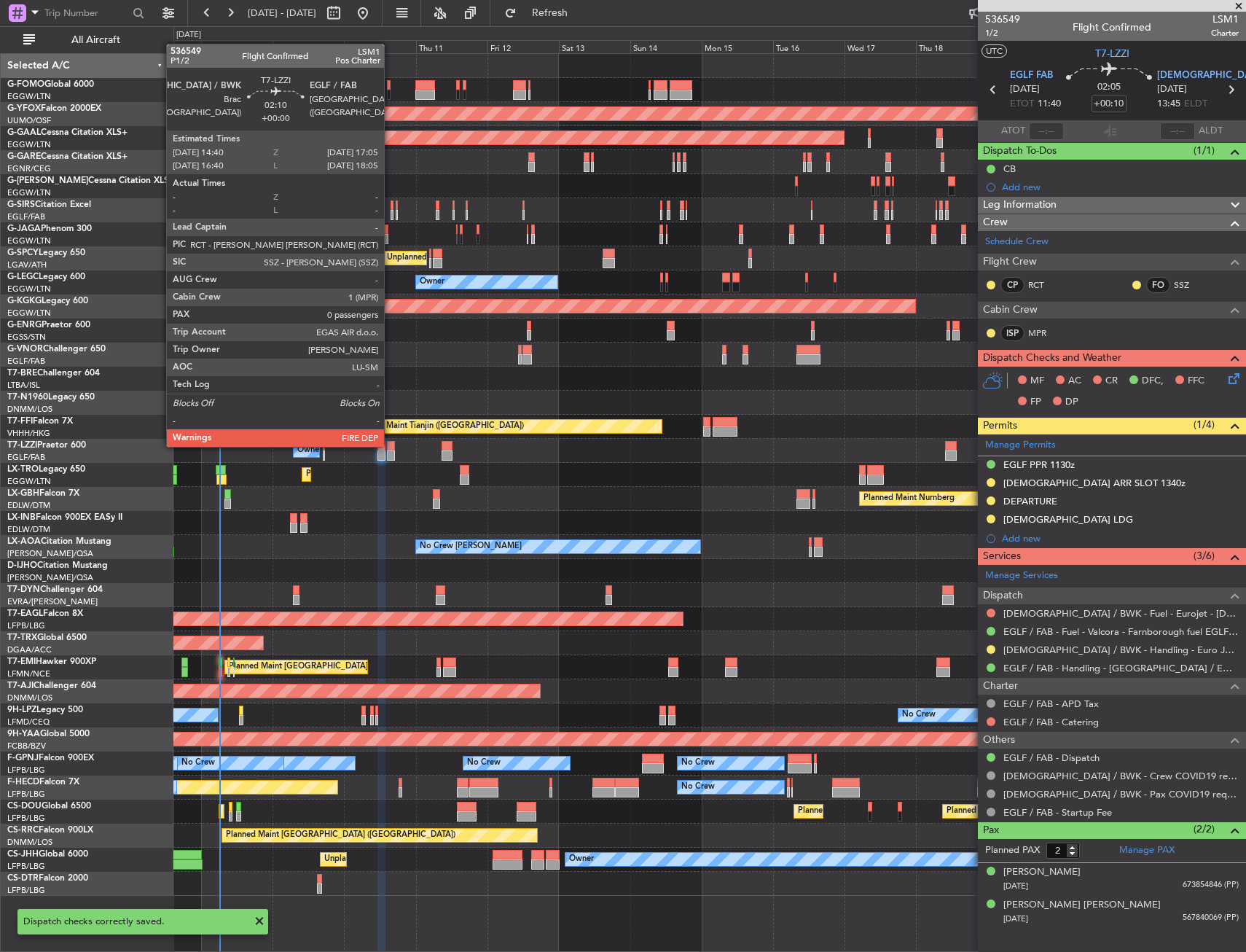
click at [392, 445] on div at bounding box center [391, 445] width 8 height 11
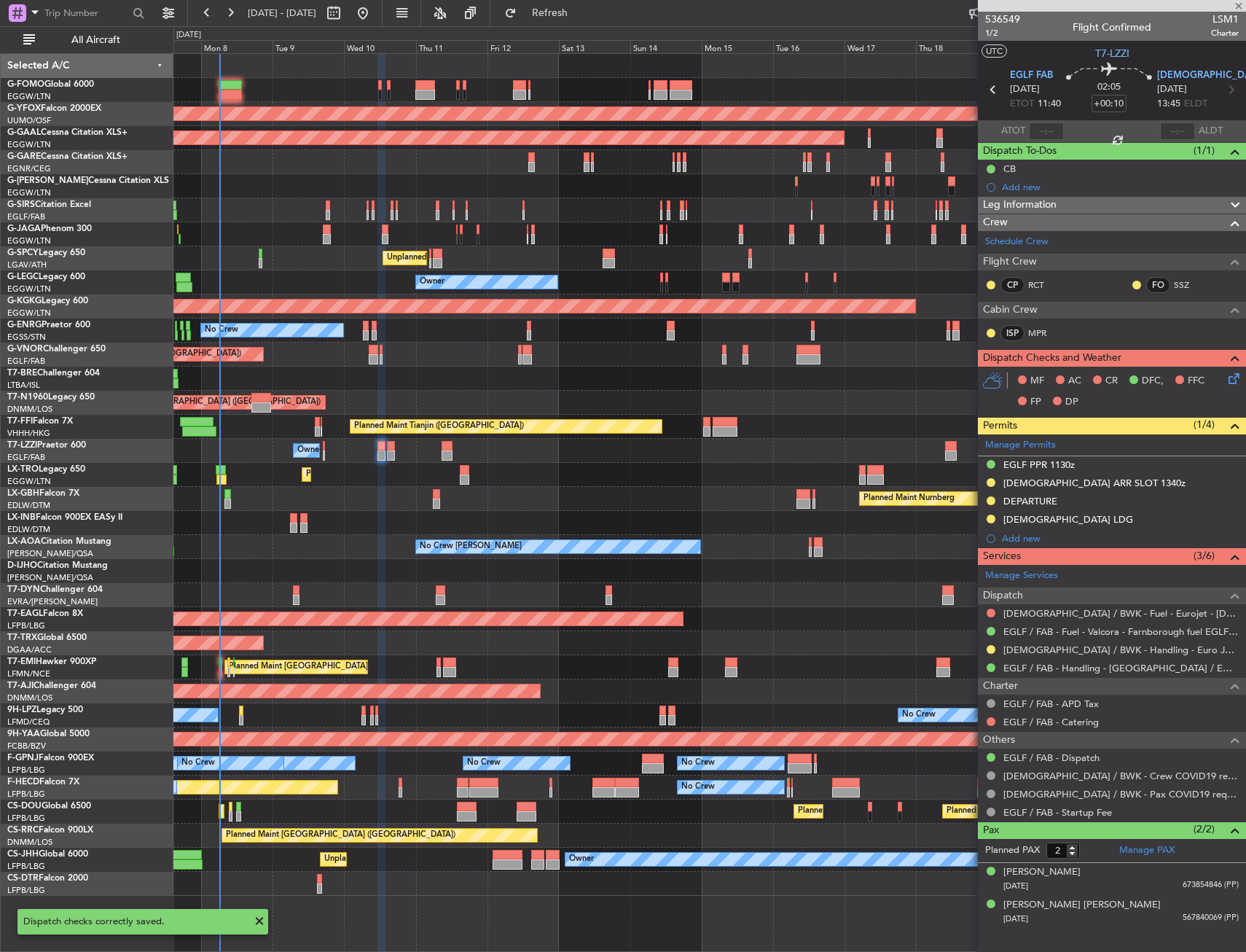
type input "0"
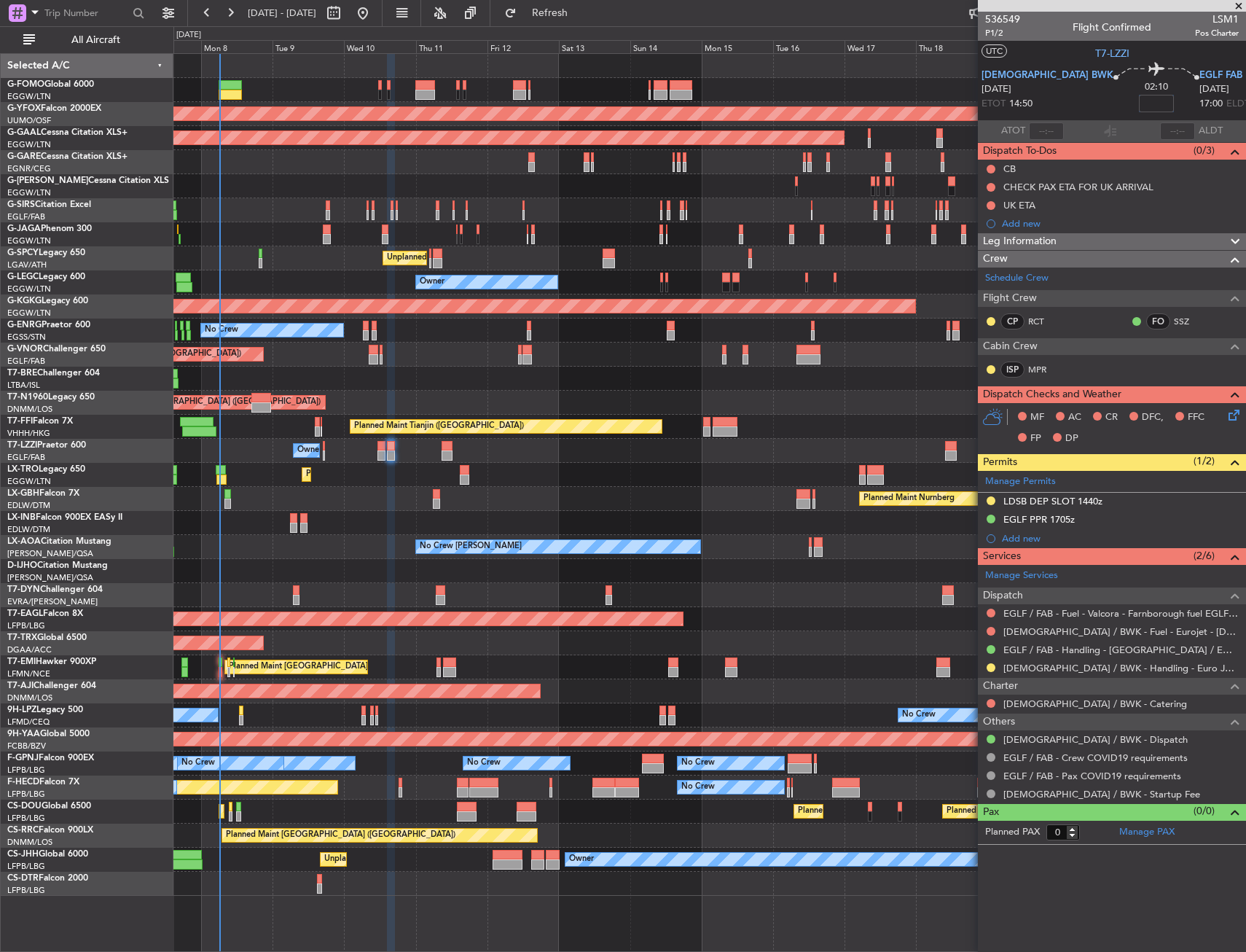
click at [1139, 110] on input at bounding box center [1157, 104] width 35 height 17
click at [1051, 44] on section "UTC T7-LZZI" at bounding box center [1112, 52] width 268 height 22
type input "+00:10"
click at [989, 34] on mat-tooltip-component "Trip Number" at bounding box center [1002, 46] width 72 height 38
click at [1000, 35] on span "P1/2" at bounding box center [1002, 33] width 35 height 12
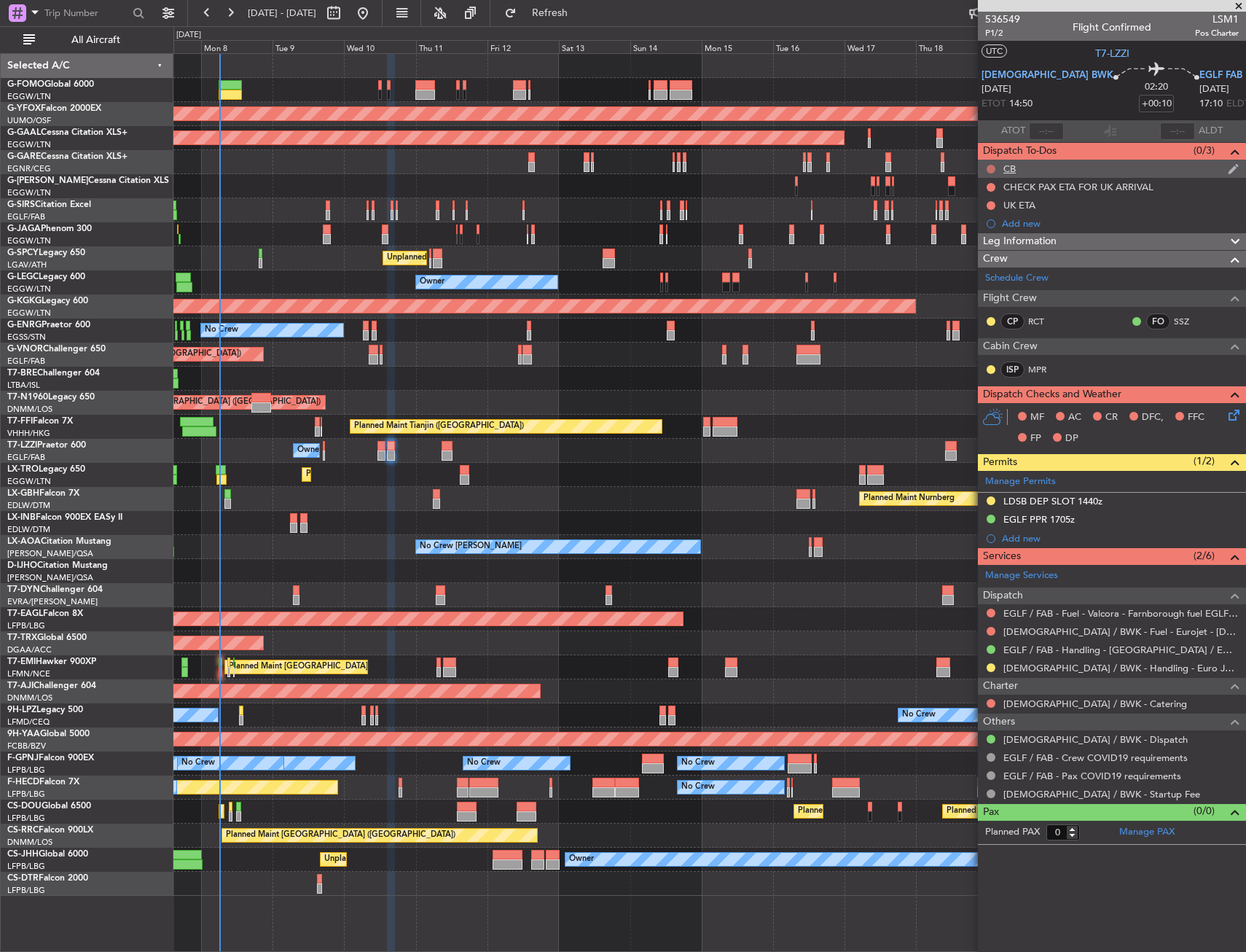
click at [988, 168] on button at bounding box center [991, 169] width 9 height 9
click at [992, 232] on span "Completed" at bounding box center [997, 232] width 48 height 14
click at [1228, 416] on icon at bounding box center [1232, 413] width 12 height 12
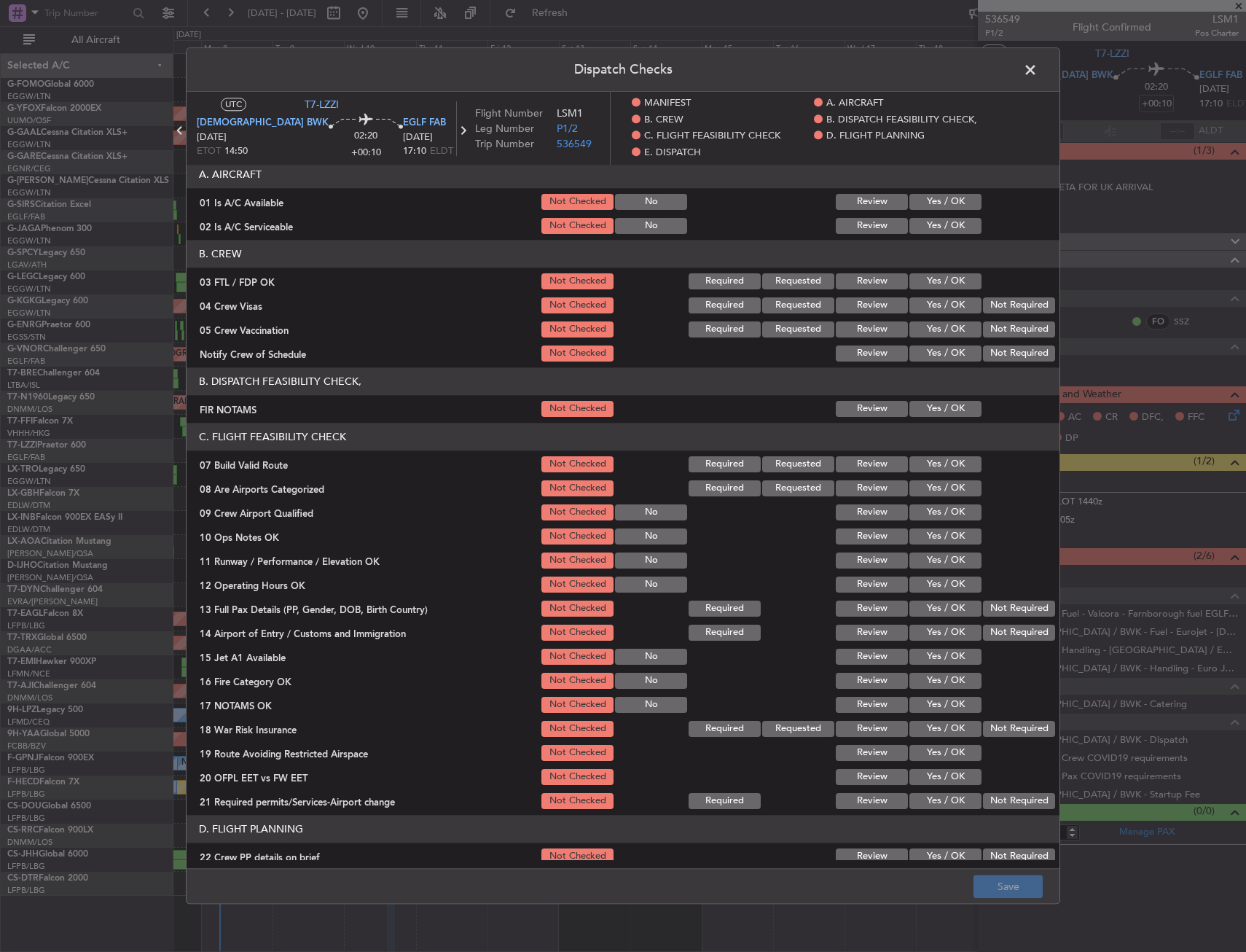
scroll to position [146, 0]
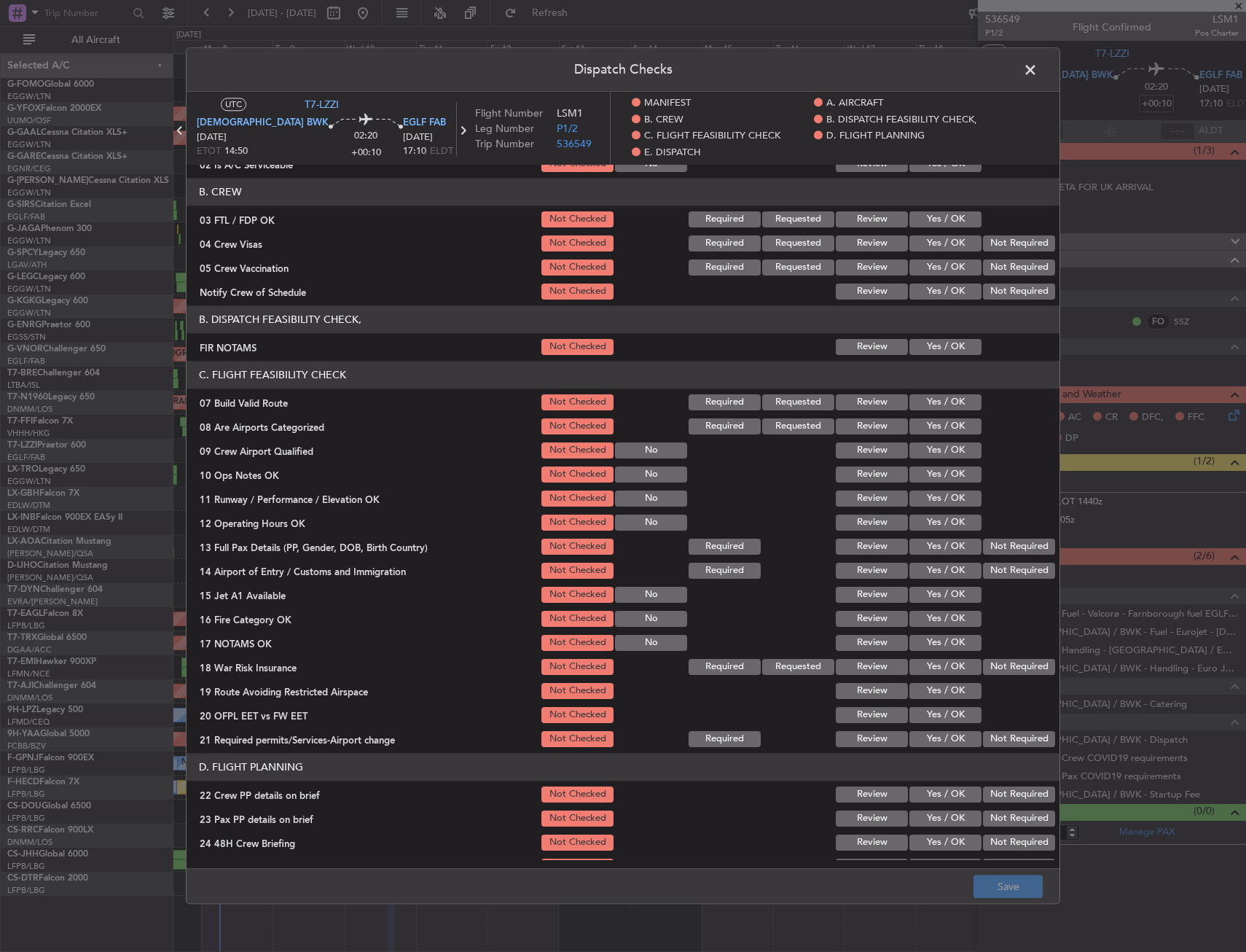
click at [915, 350] on button "Yes / OK" at bounding box center [946, 346] width 72 height 16
click at [920, 404] on button "Yes / OK" at bounding box center [946, 402] width 72 height 16
click at [917, 469] on button "Yes / OK" at bounding box center [946, 474] width 72 height 16
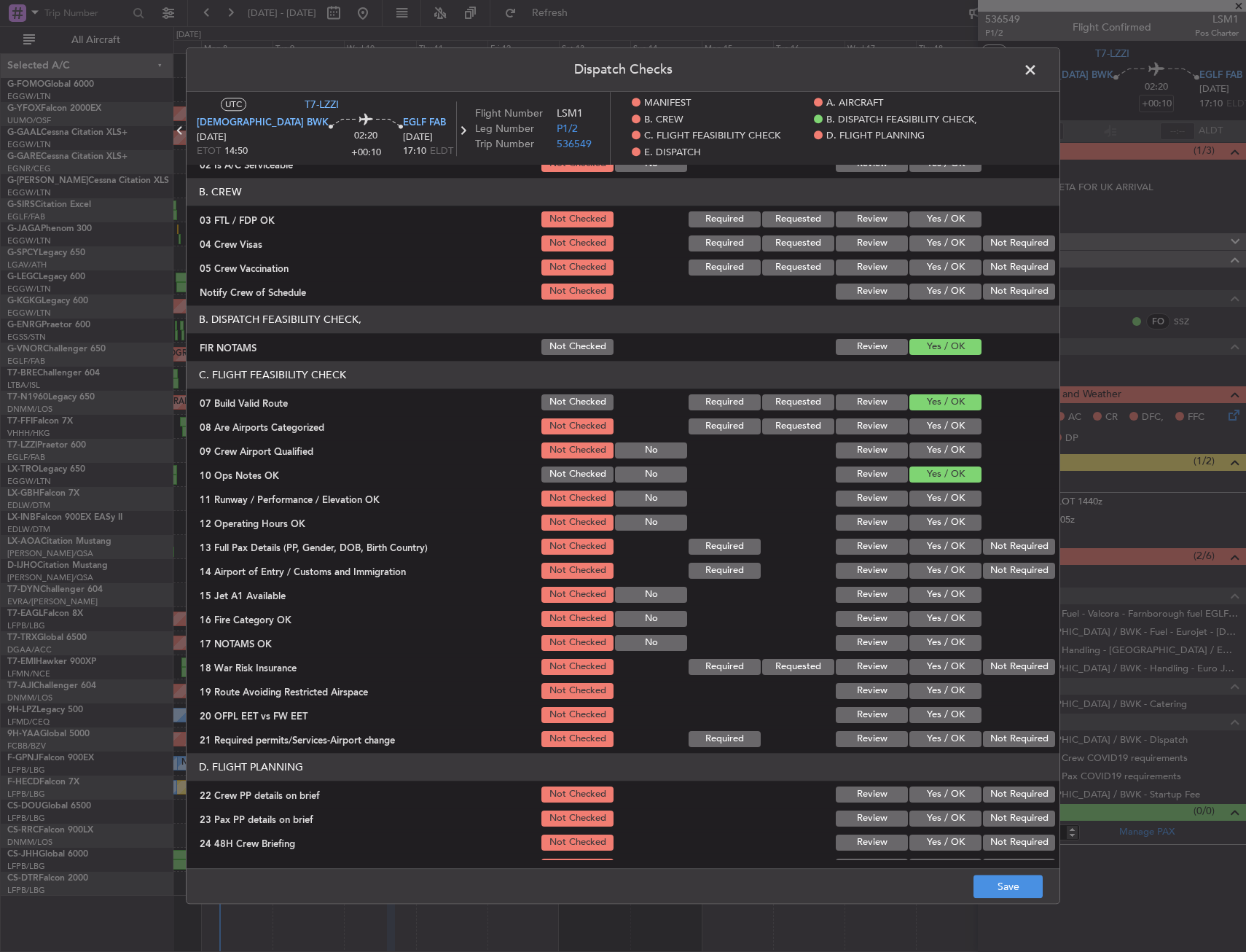
click at [924, 497] on button "Yes / OK" at bounding box center [946, 498] width 72 height 16
drag, startPoint x: 925, startPoint y: 517, endPoint x: 926, endPoint y: 525, distance: 8.1
click at [925, 518] on button "Yes / OK" at bounding box center [946, 522] width 72 height 16
drag, startPoint x: 931, startPoint y: 549, endPoint x: 933, endPoint y: 569, distance: 20.1
click at [932, 551] on button "Yes / OK" at bounding box center [946, 546] width 72 height 16
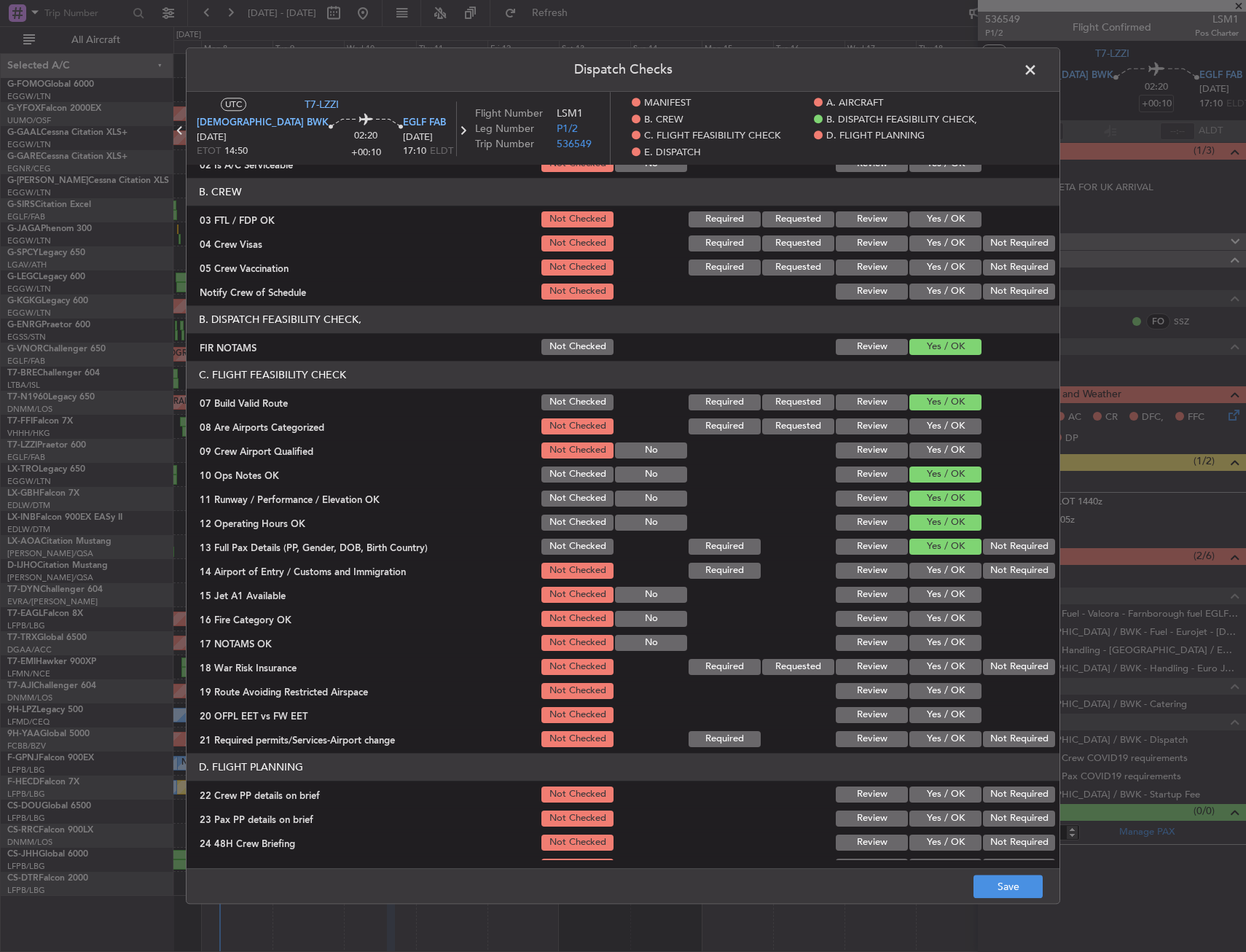
click at [933, 570] on button "Yes / OK" at bounding box center [946, 570] width 72 height 16
click at [934, 586] on button "Yes / OK" at bounding box center [946, 594] width 72 height 16
click at [935, 624] on button "Yes / OK" at bounding box center [946, 618] width 72 height 16
click at [939, 640] on button "Yes / OK" at bounding box center [946, 642] width 72 height 16
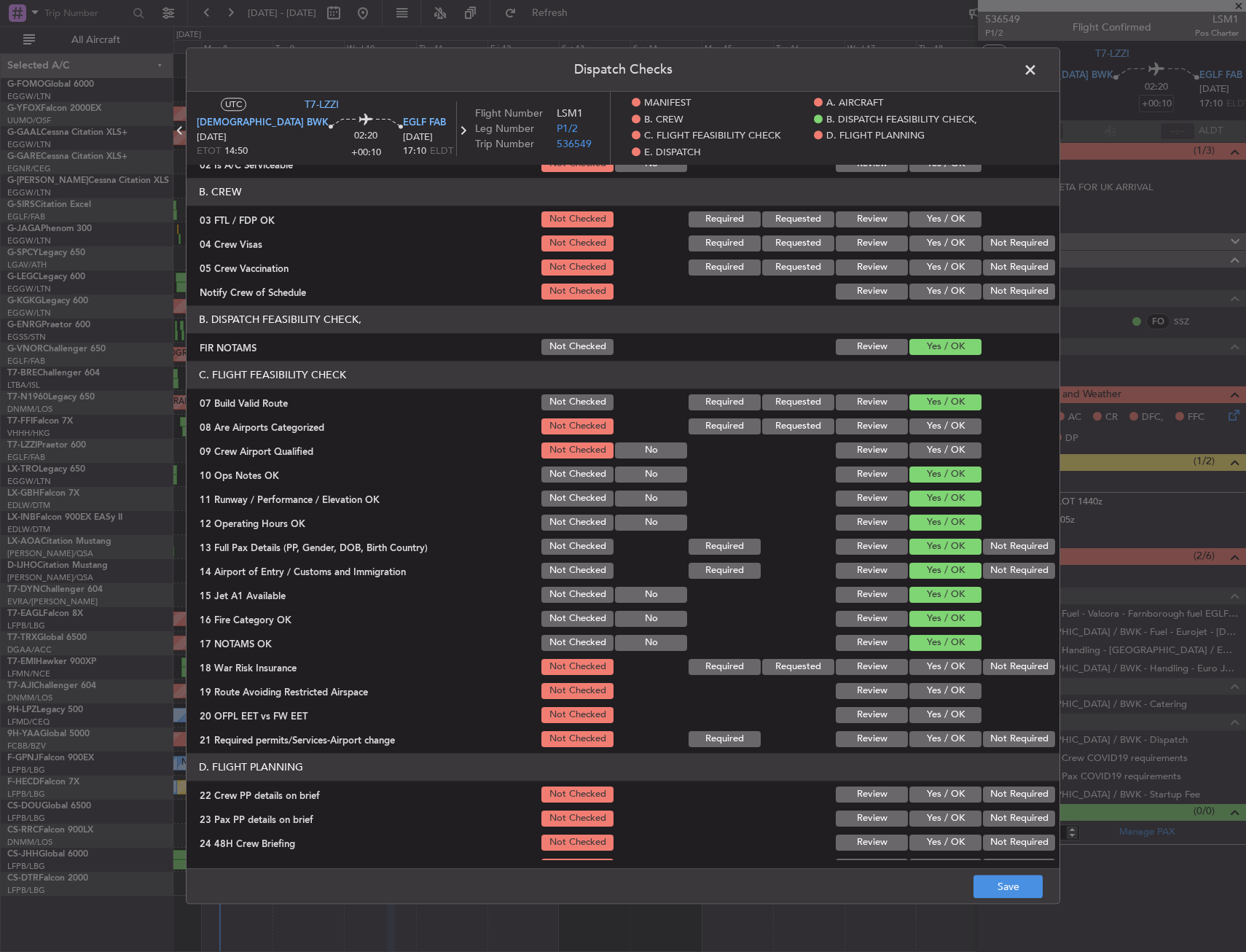
click at [942, 670] on button "Yes / OK" at bounding box center [946, 666] width 72 height 16
click at [944, 698] on button "Yes / OK" at bounding box center [946, 690] width 72 height 16
click at [943, 702] on section "C. FLIGHT FEASIBILITY CHECK 07 Build Valid Route Not Checked Required Requested…" at bounding box center [623, 555] width 874 height 389
click at [942, 713] on button "Yes / OK" at bounding box center [946, 714] width 72 height 16
click at [940, 728] on div "Yes / OK" at bounding box center [944, 738] width 74 height 20
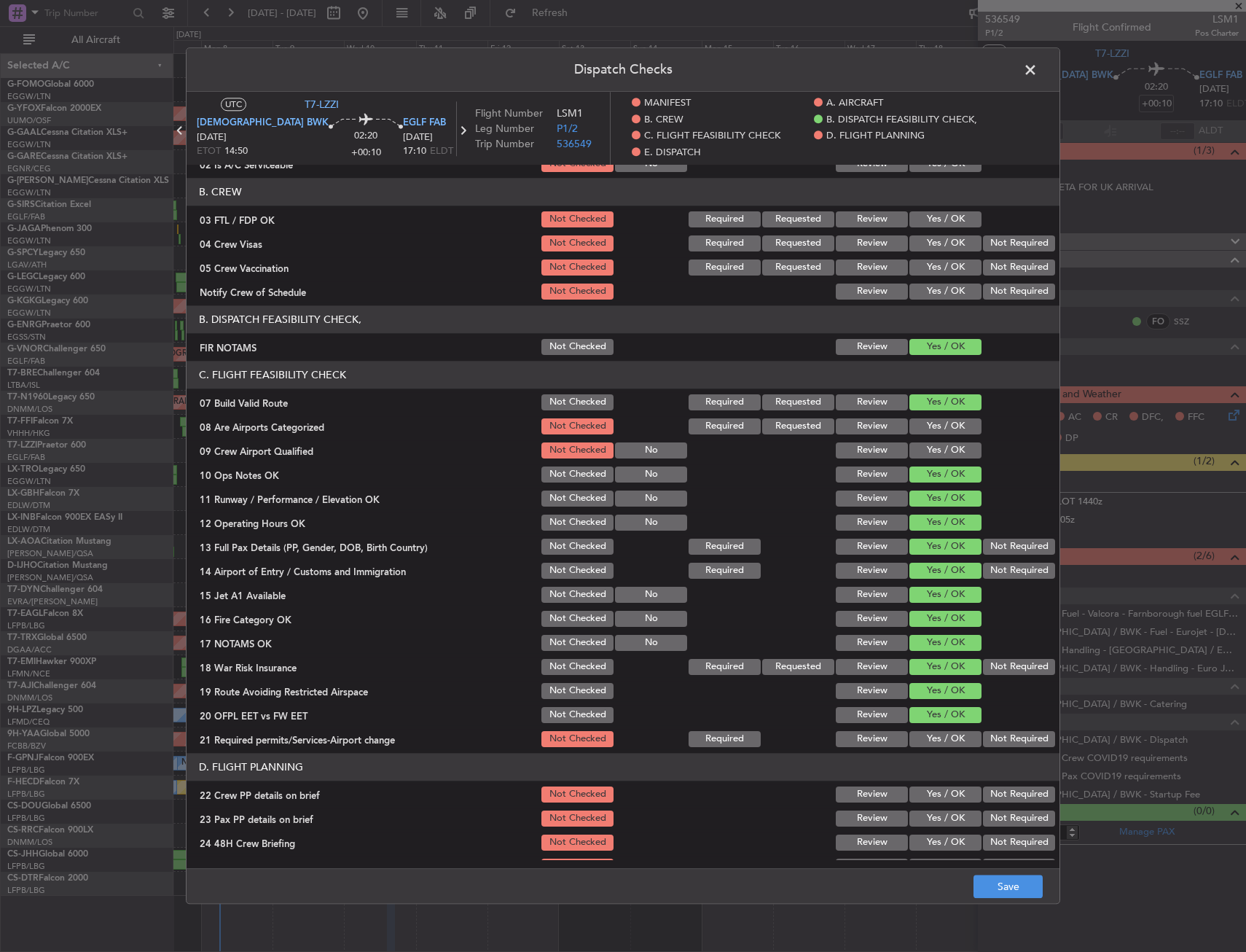
drag, startPoint x: 938, startPoint y: 733, endPoint x: 934, endPoint y: 722, distance: 11.7
click at [939, 733] on button "Yes / OK" at bounding box center [946, 739] width 72 height 16
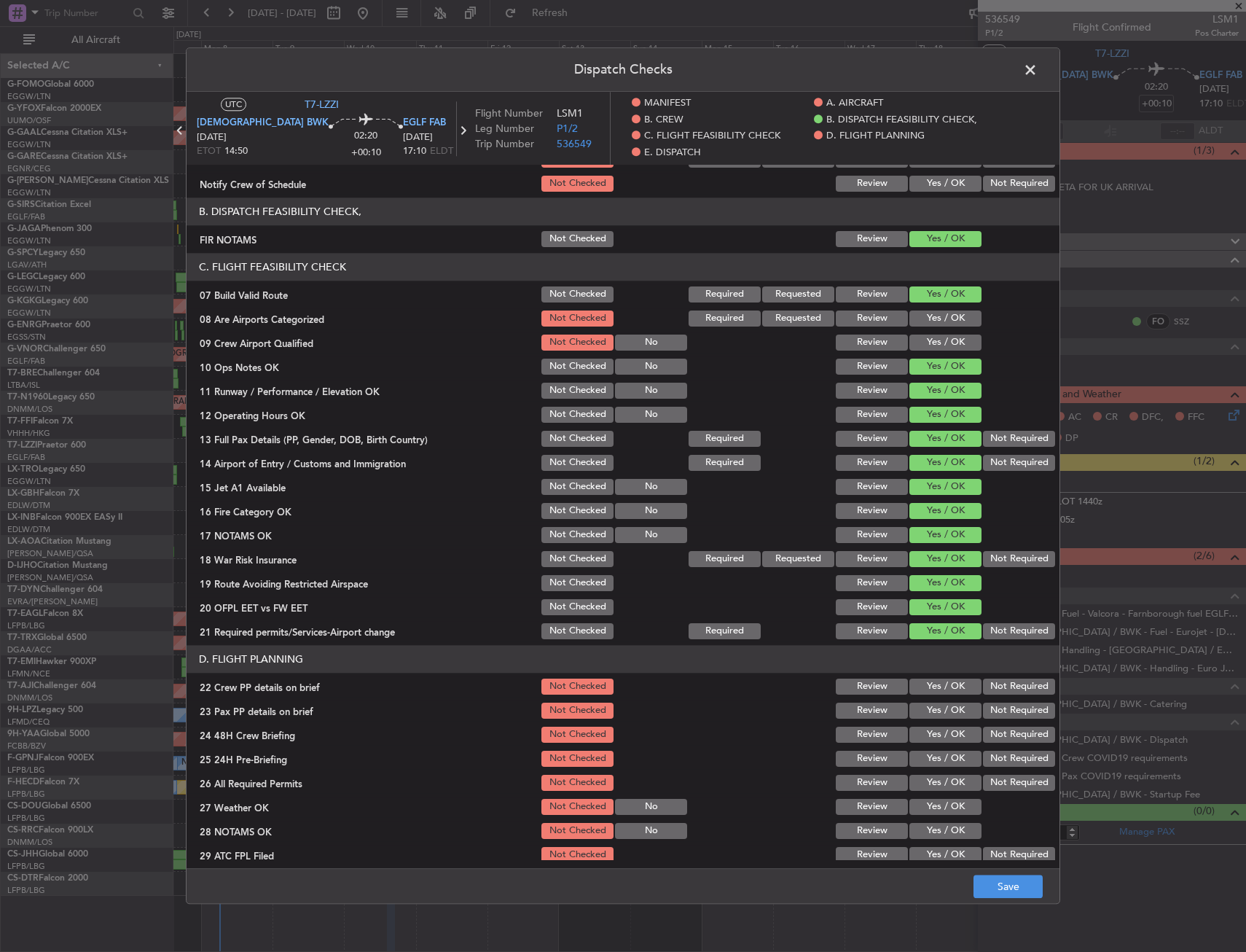
scroll to position [510, 0]
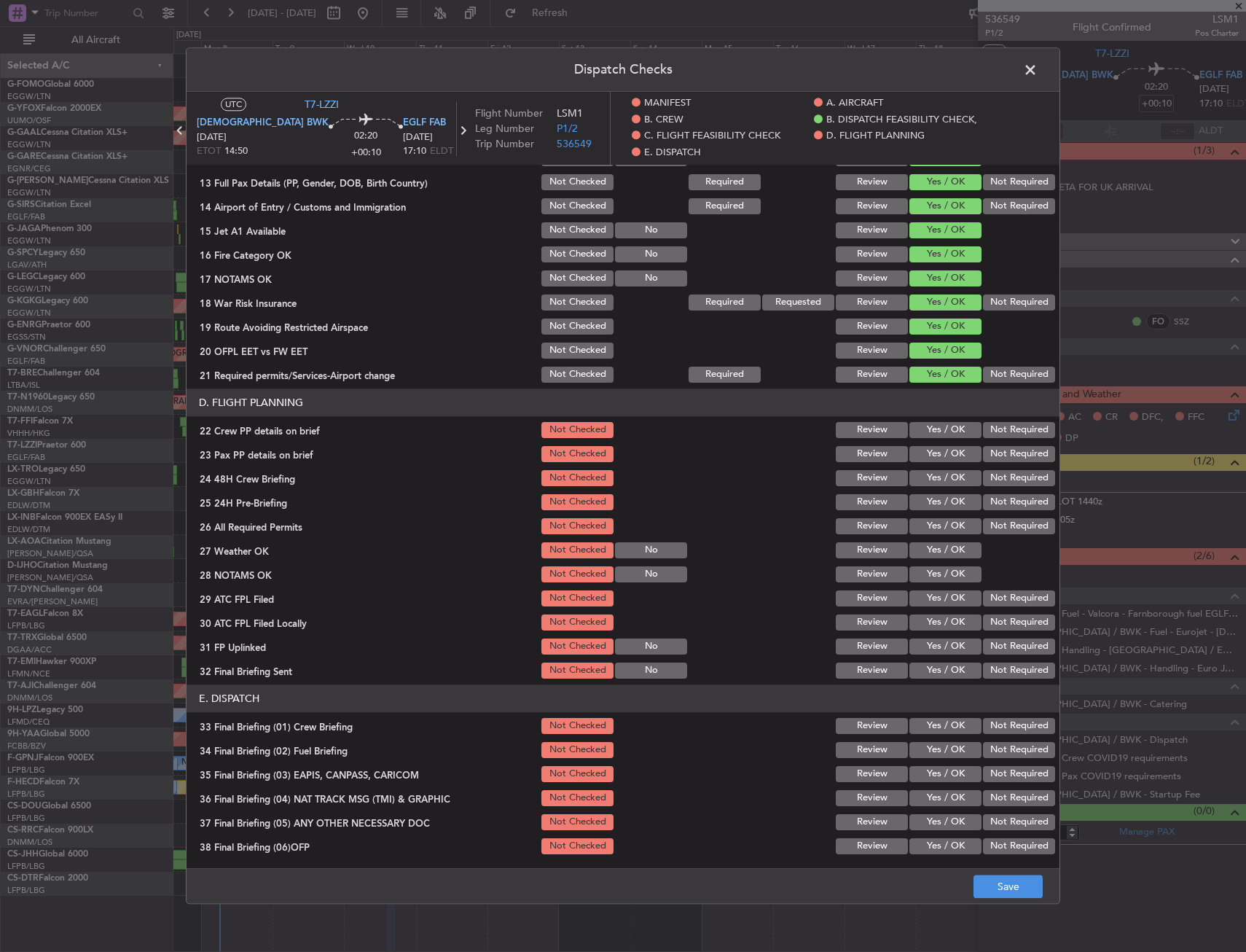
click at [910, 425] on button "Yes / OK" at bounding box center [946, 430] width 72 height 16
click at [927, 449] on button "Yes / OK" at bounding box center [946, 454] width 72 height 16
click at [932, 477] on button "Yes / OK" at bounding box center [946, 478] width 72 height 16
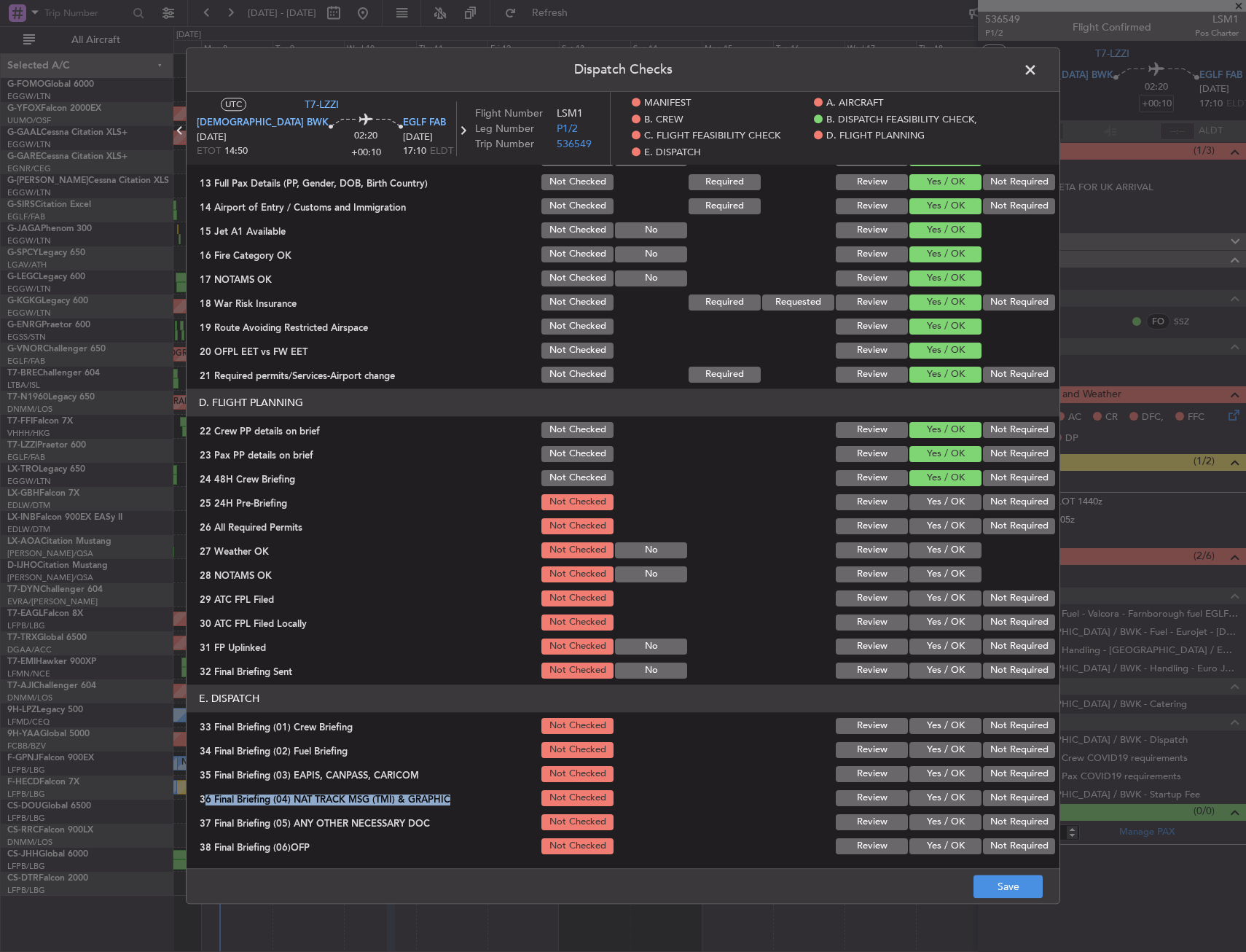
drag, startPoint x: 972, startPoint y: 780, endPoint x: 1012, endPoint y: 807, distance: 48.3
click at [1012, 807] on section "E. DISPATCH 33 Final Briefing (01) Crew Briefing Not Checked Review Yes / OK No…" at bounding box center [623, 843] width 874 height 317
drag, startPoint x: 1012, startPoint y: 807, endPoint x: 992, endPoint y: 881, distance: 76.7
click at [992, 881] on button "Save" at bounding box center [1008, 887] width 69 height 23
click at [1038, 68] on span at bounding box center [1038, 73] width 0 height 29
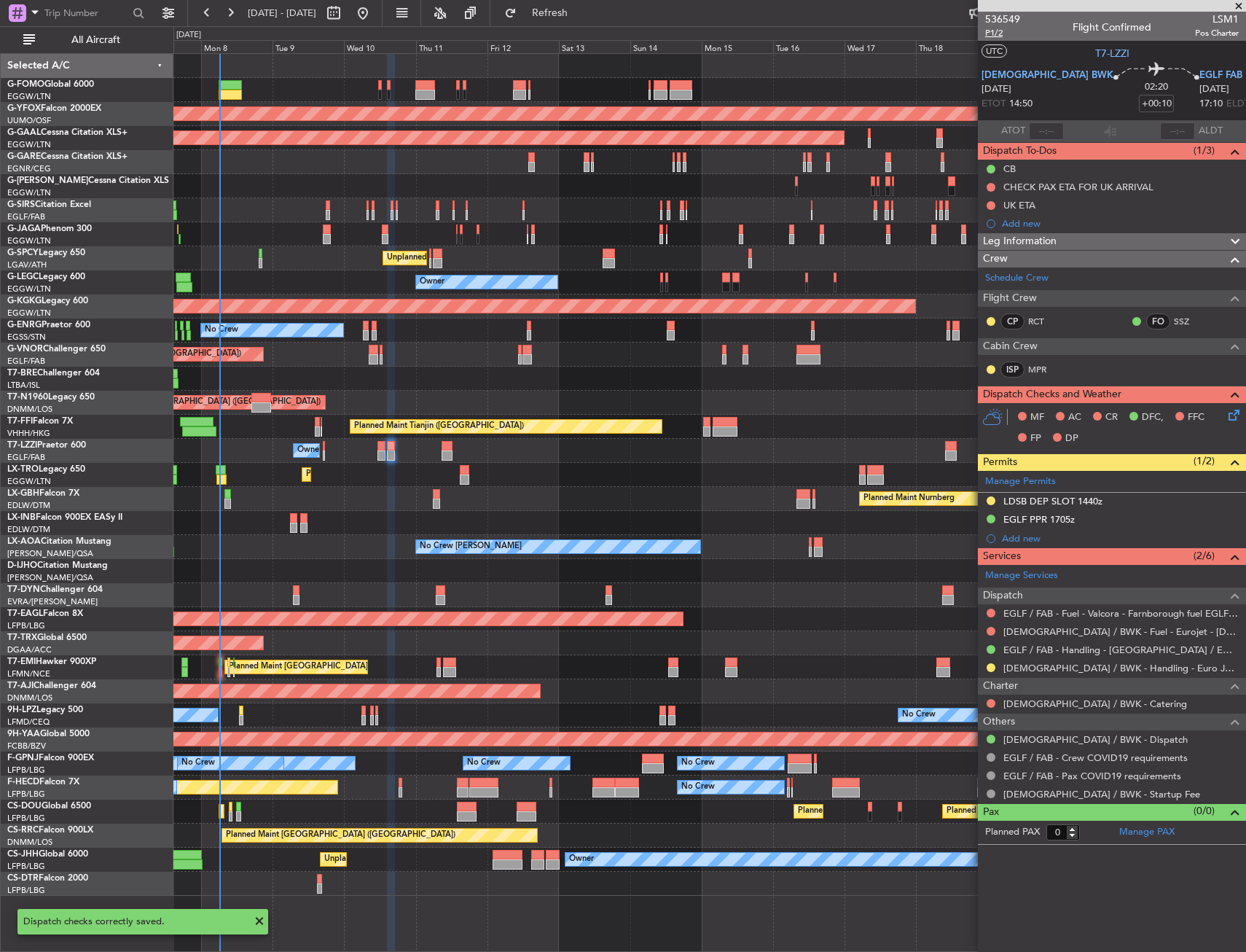
click at [998, 37] on span "P1/2" at bounding box center [1002, 33] width 35 height 12
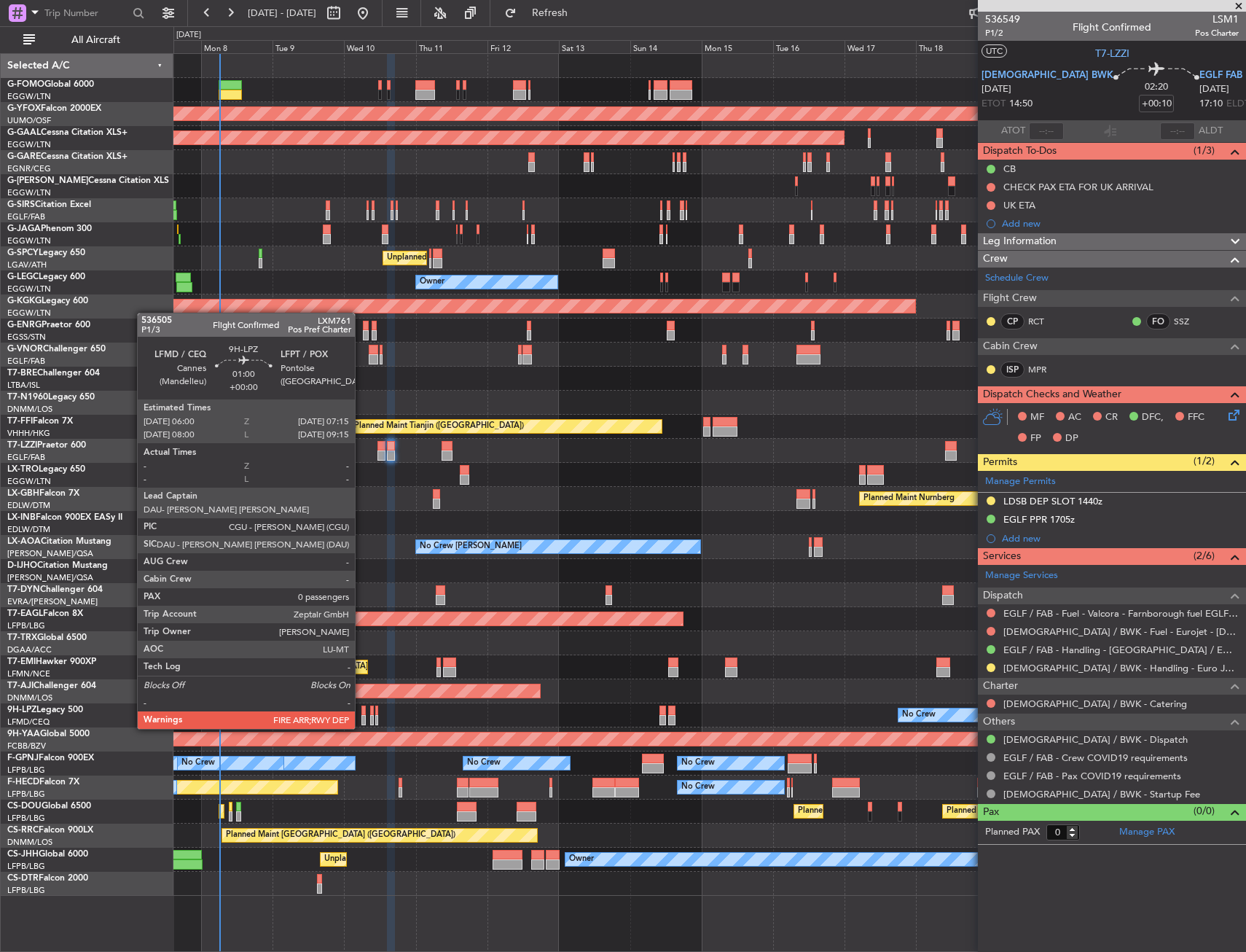
click at [362, 716] on div at bounding box center [364, 720] width 5 height 11
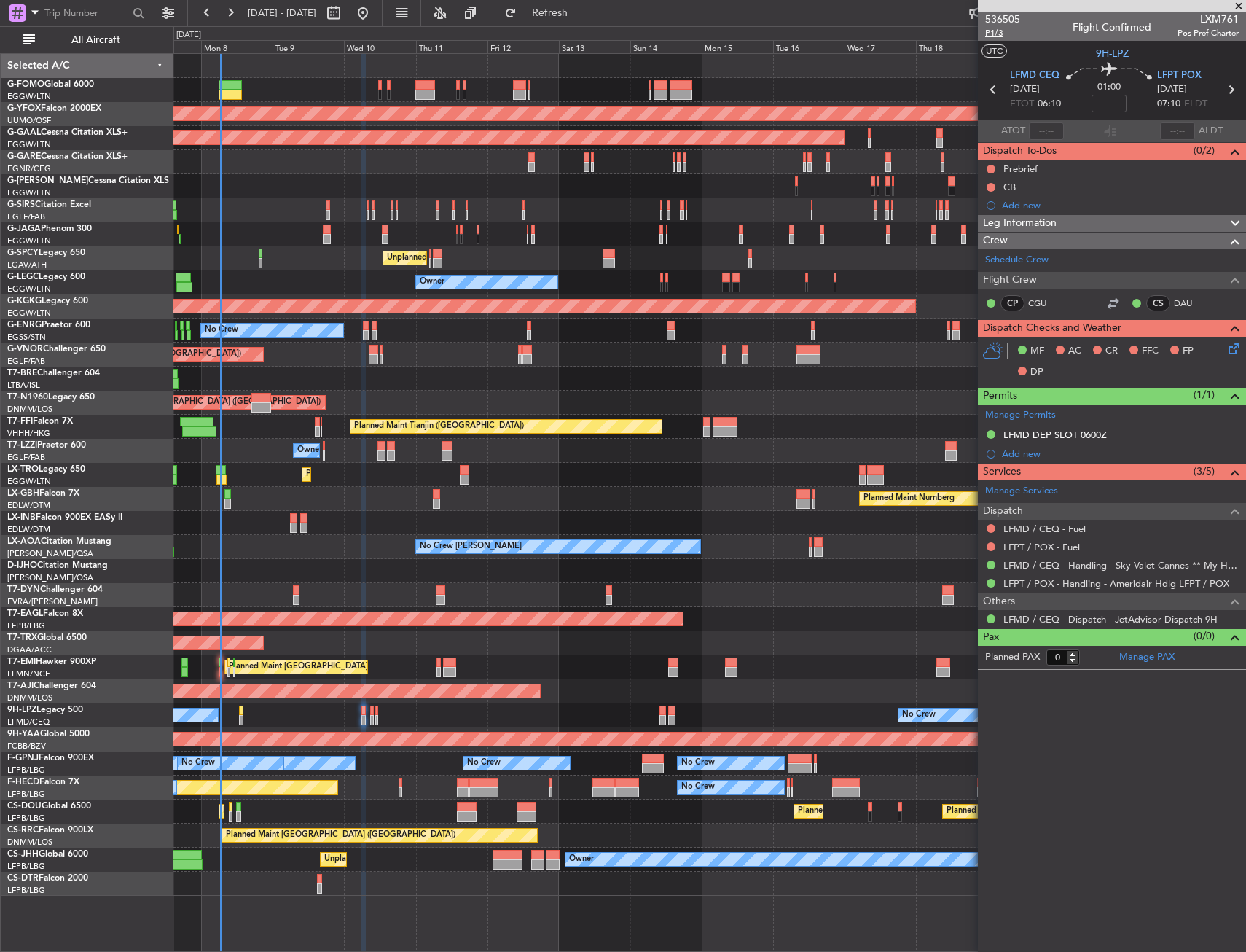
click at [991, 31] on span "P1/3" at bounding box center [1002, 33] width 35 height 12
click at [1117, 107] on input at bounding box center [1109, 104] width 35 height 17
click at [1115, 100] on input "+00:00" at bounding box center [1109, 104] width 35 height 17
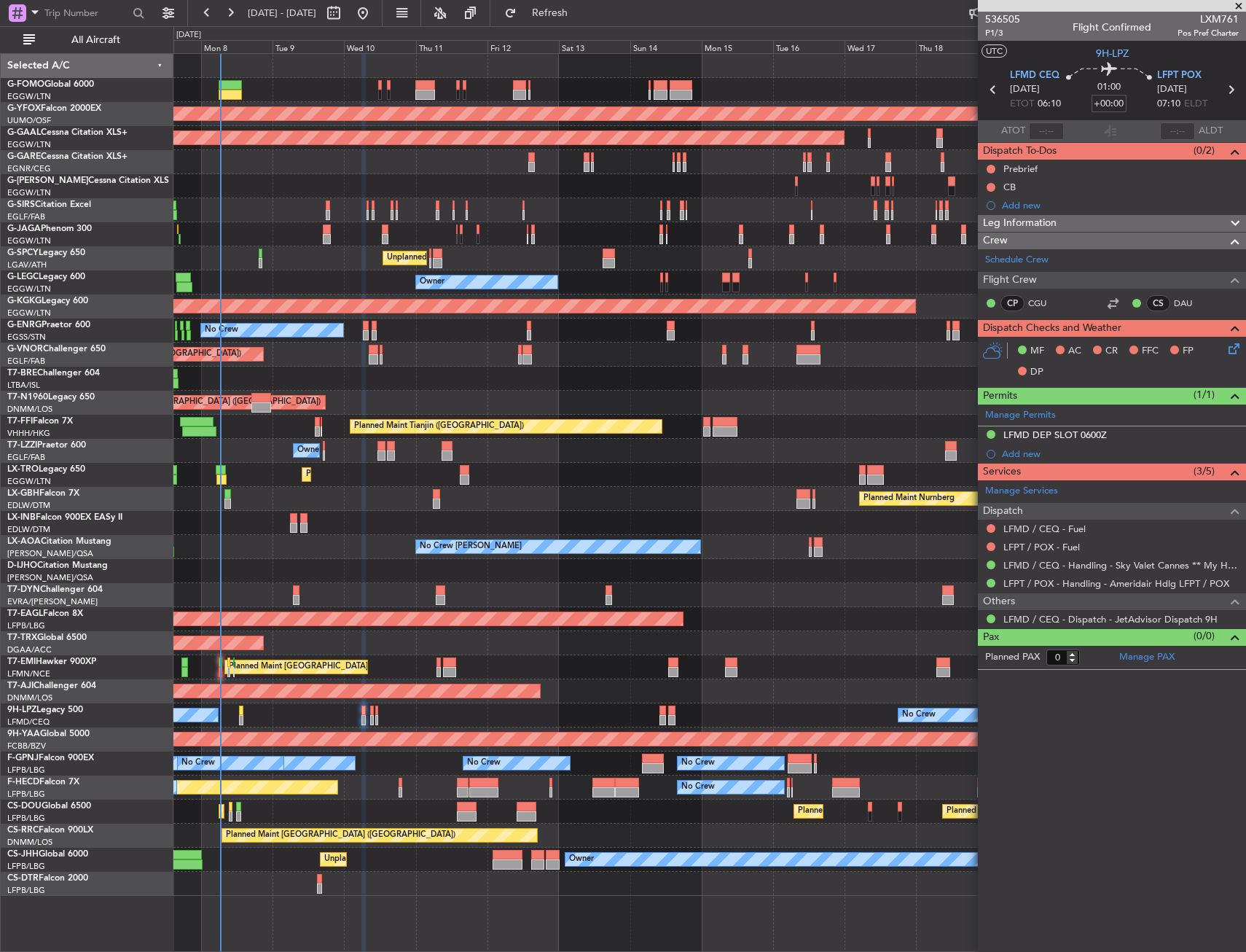
click at [1115, 100] on input "+00:00" at bounding box center [1109, 104] width 35 height 17
type input "+"
click at [1115, 106] on span at bounding box center [1109, 104] width 17 height 17
click at [1112, 102] on input "+00:01" at bounding box center [1109, 104] width 35 height 17
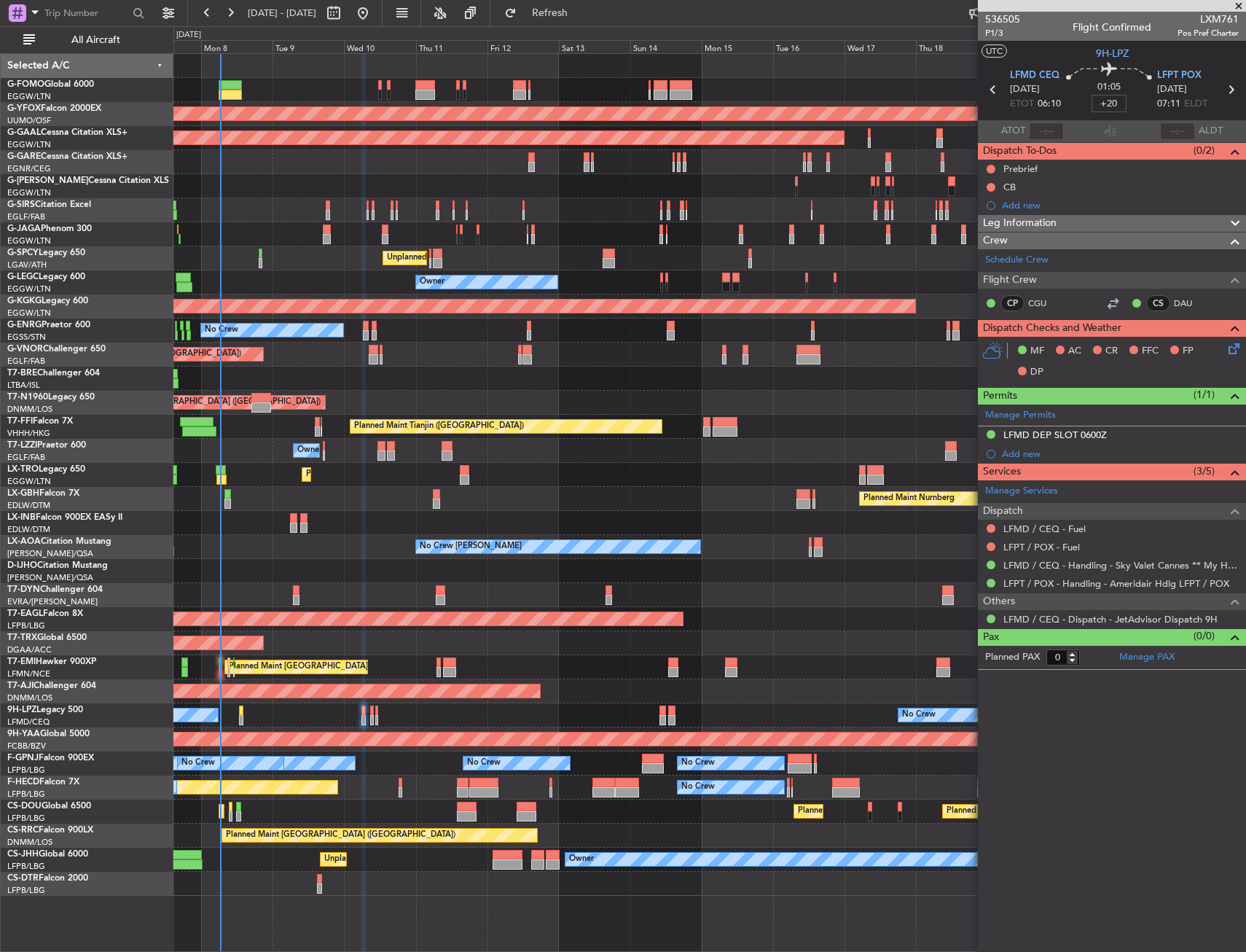
click at [1073, 56] on section "UTC 9H-LPZ" at bounding box center [1112, 52] width 268 height 22
type input "+00:20"
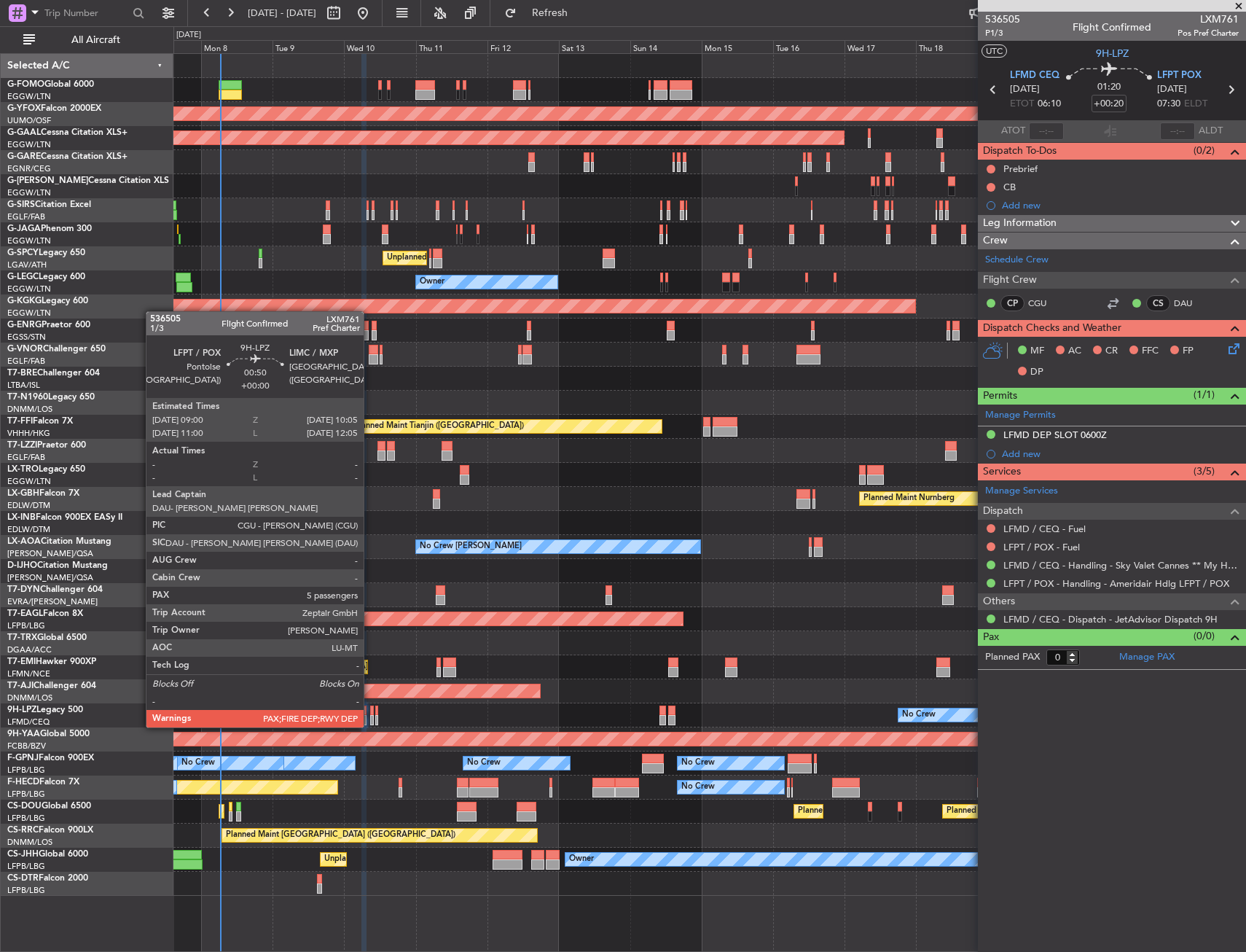
click at [371, 714] on div at bounding box center [372, 710] width 4 height 11
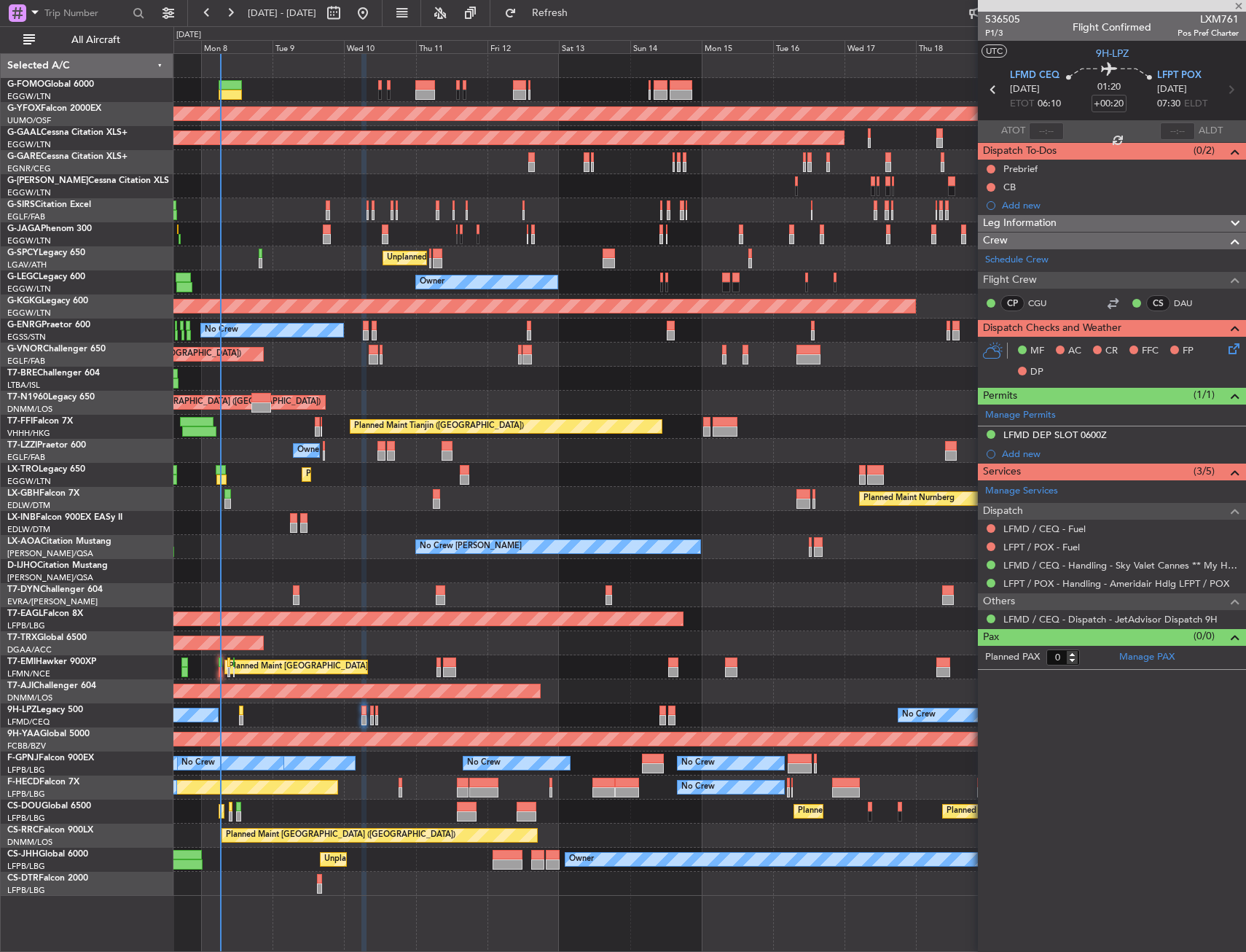
type input "5"
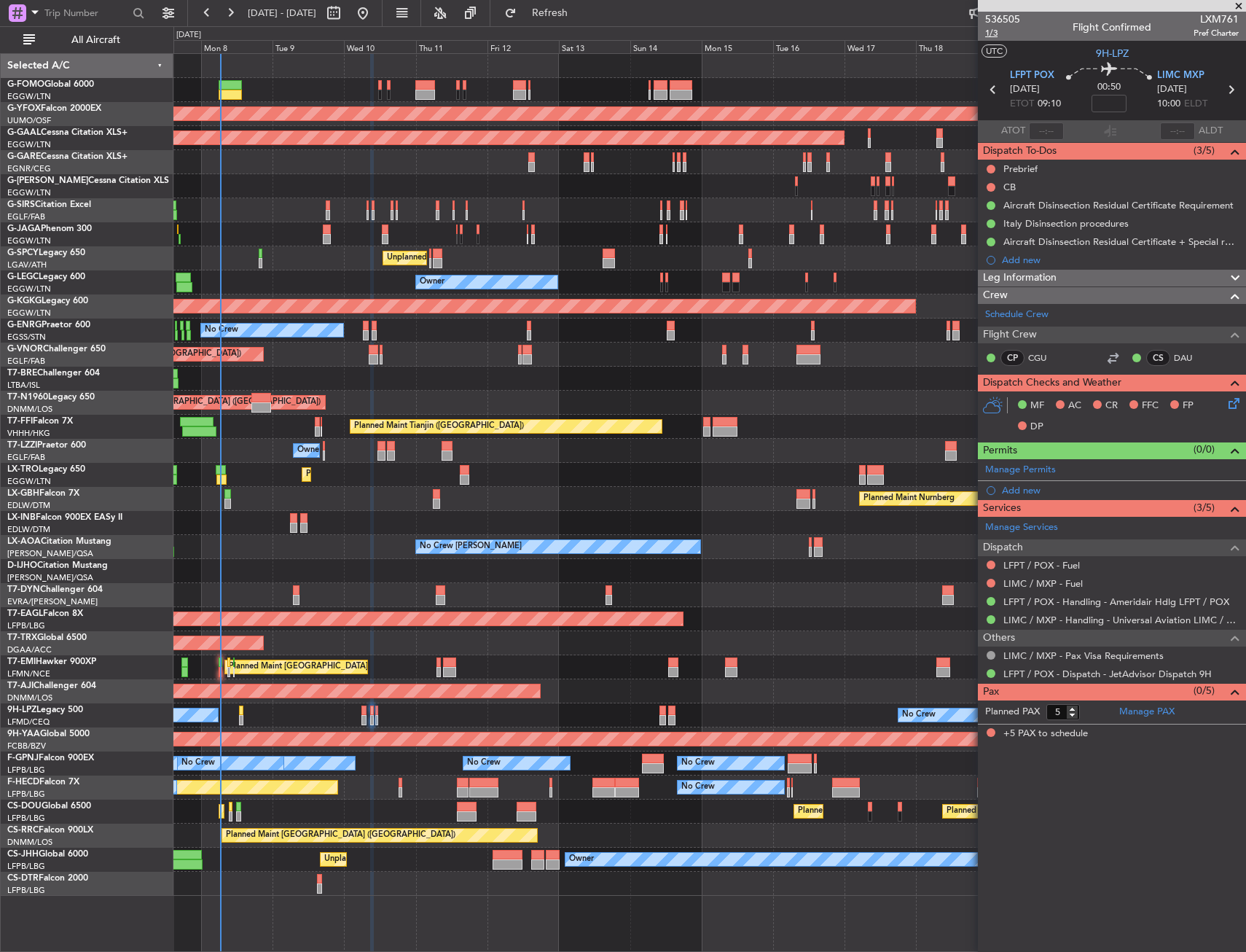
click at [992, 34] on span "1/3" at bounding box center [1002, 33] width 35 height 12
click at [1107, 107] on input at bounding box center [1109, 104] width 35 height 17
click at [1080, 66] on icon at bounding box center [1110, 71] width 86 height 17
type input "+00:35"
click at [998, 32] on span "1/3" at bounding box center [1002, 33] width 35 height 12
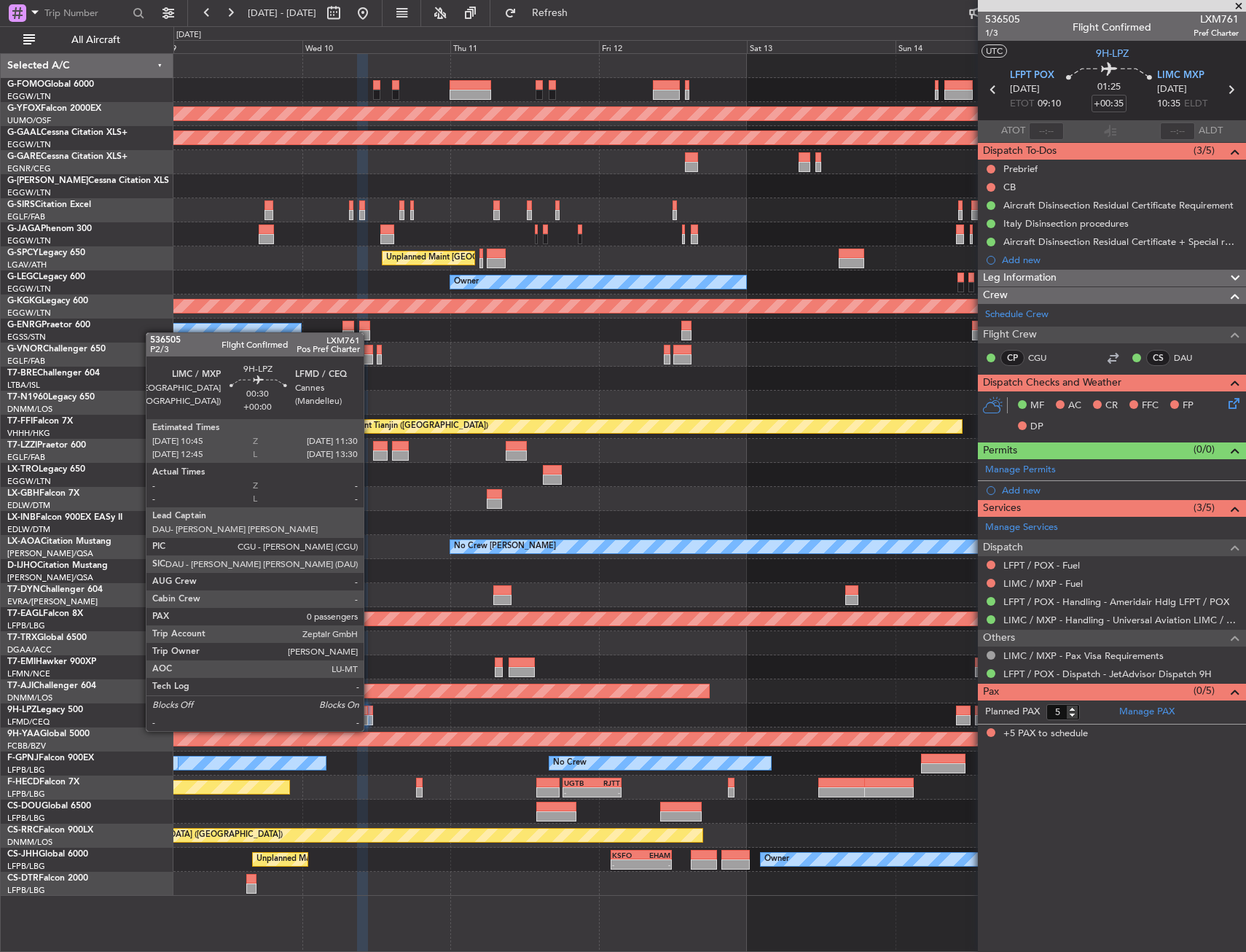
click at [371, 716] on div at bounding box center [370, 720] width 5 height 11
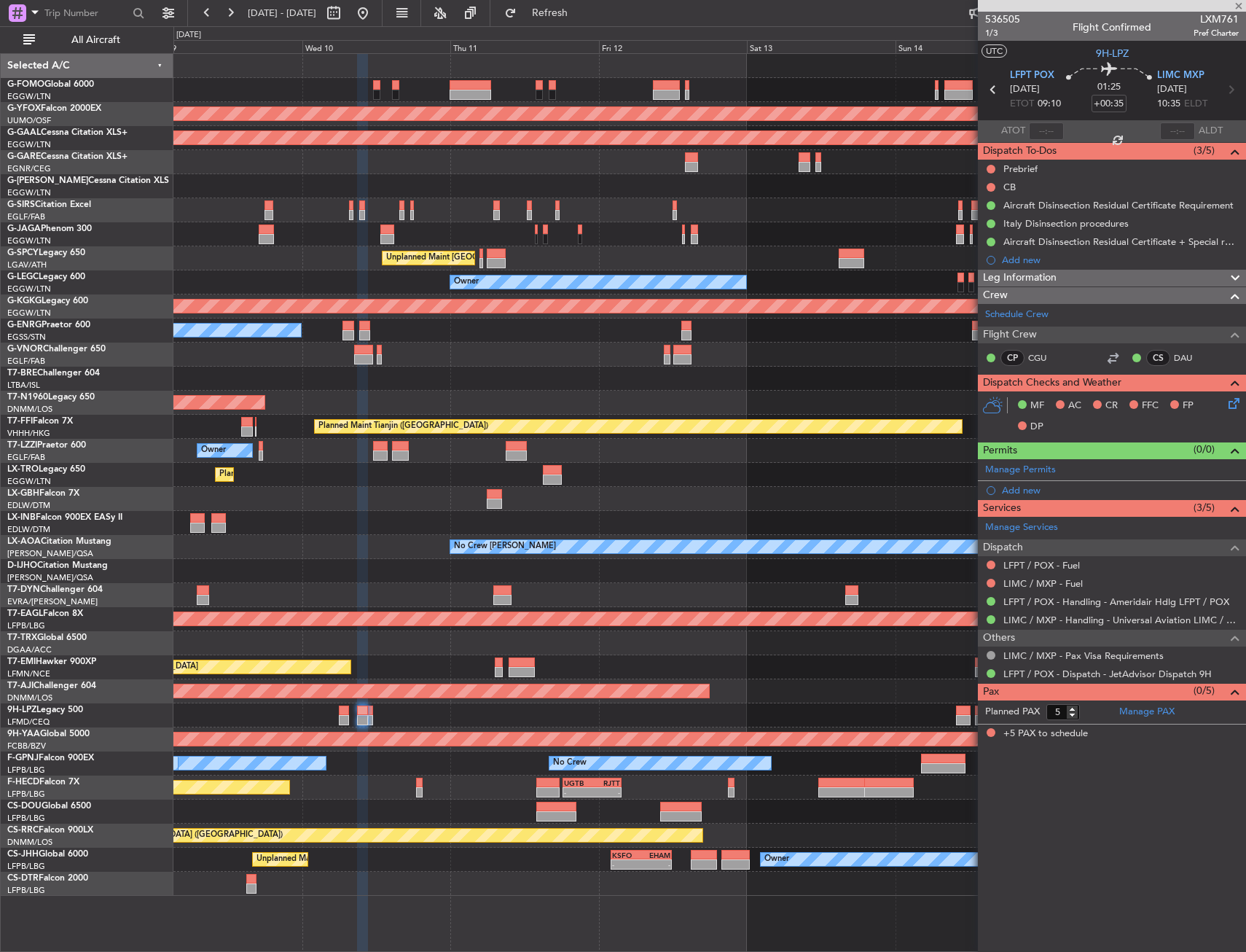
type input "0"
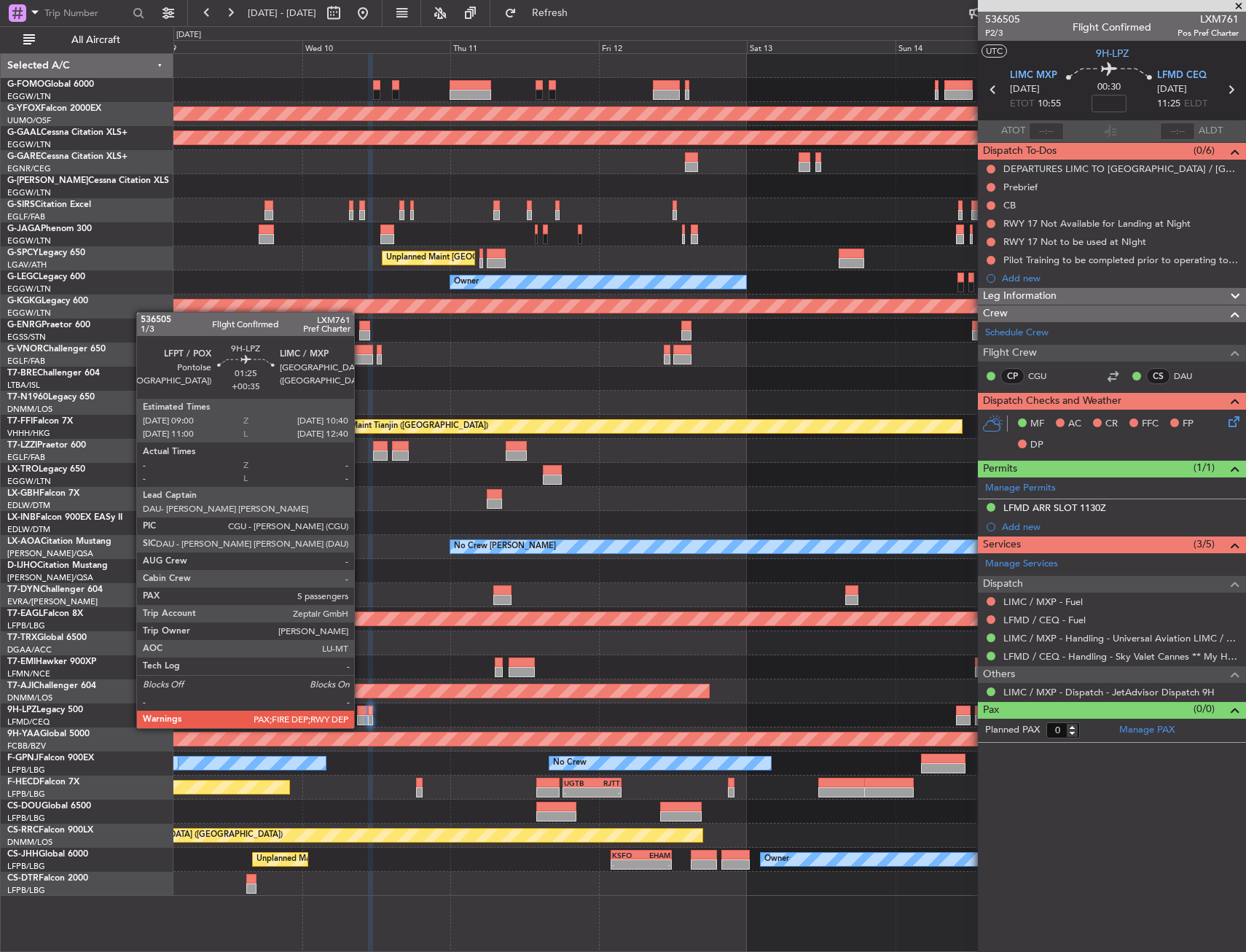
click at [361, 715] on div at bounding box center [362, 720] width 11 height 11
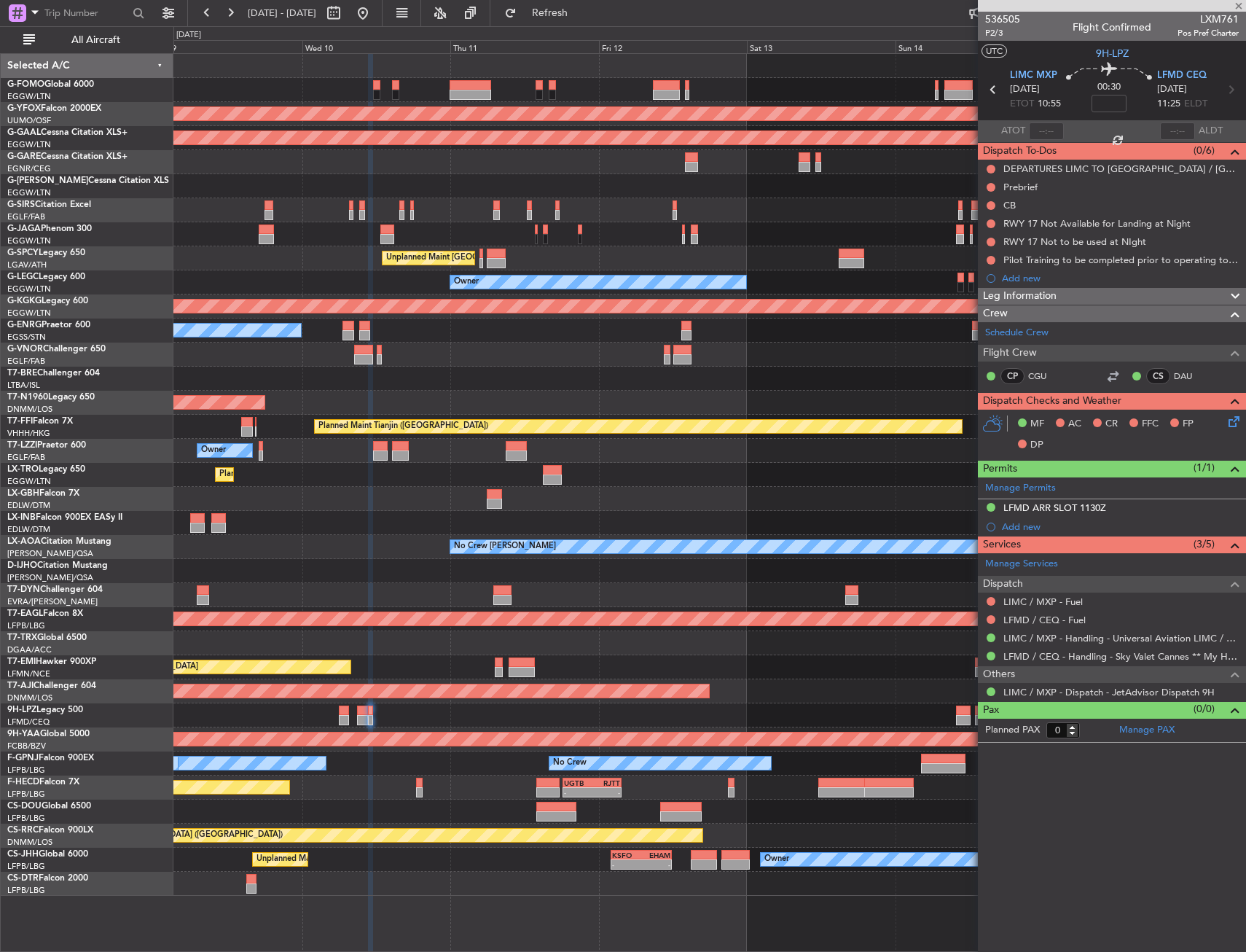
type input "+00:35"
type input "5"
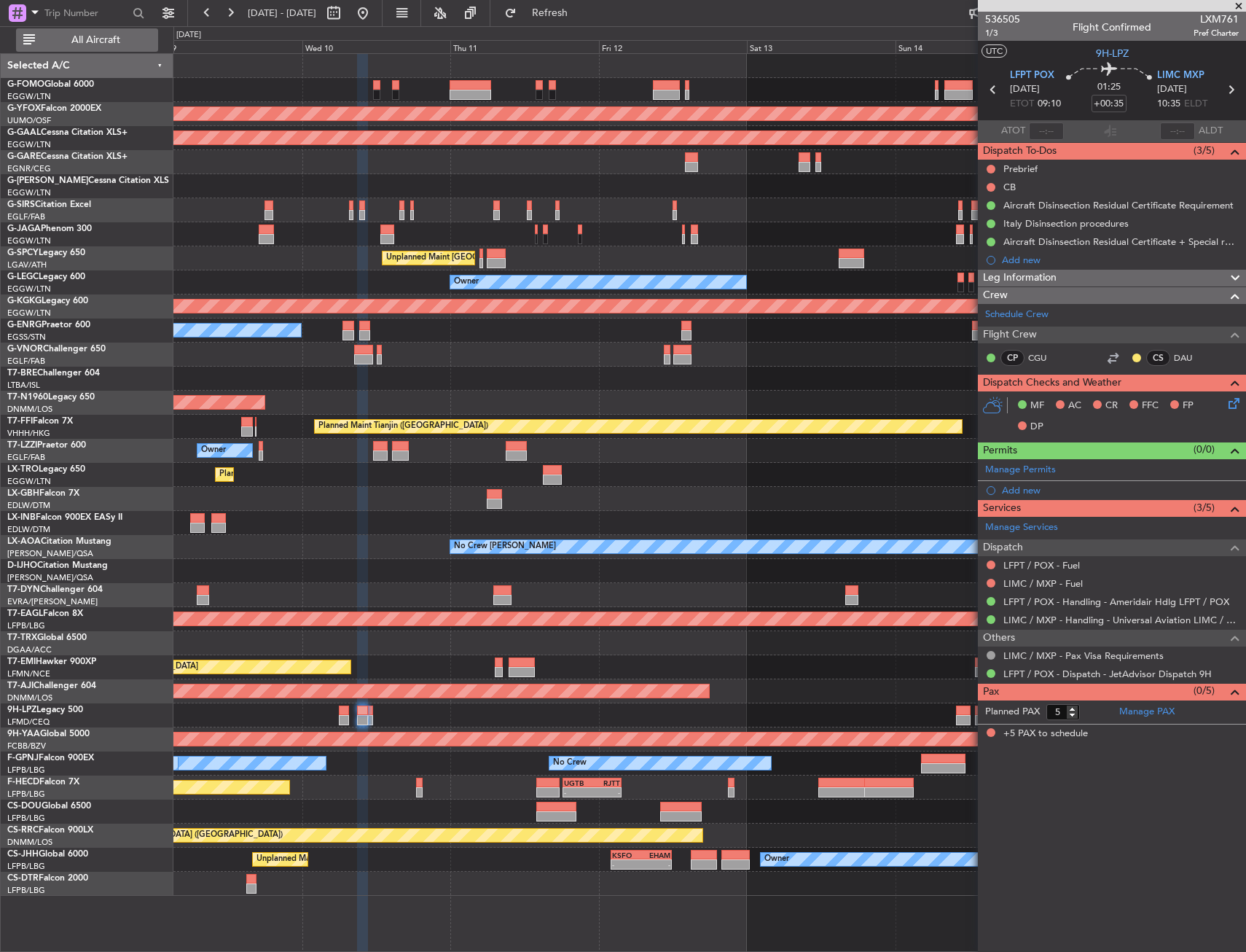
click at [99, 35] on span "All Aircraft" at bounding box center [95, 39] width 116 height 11
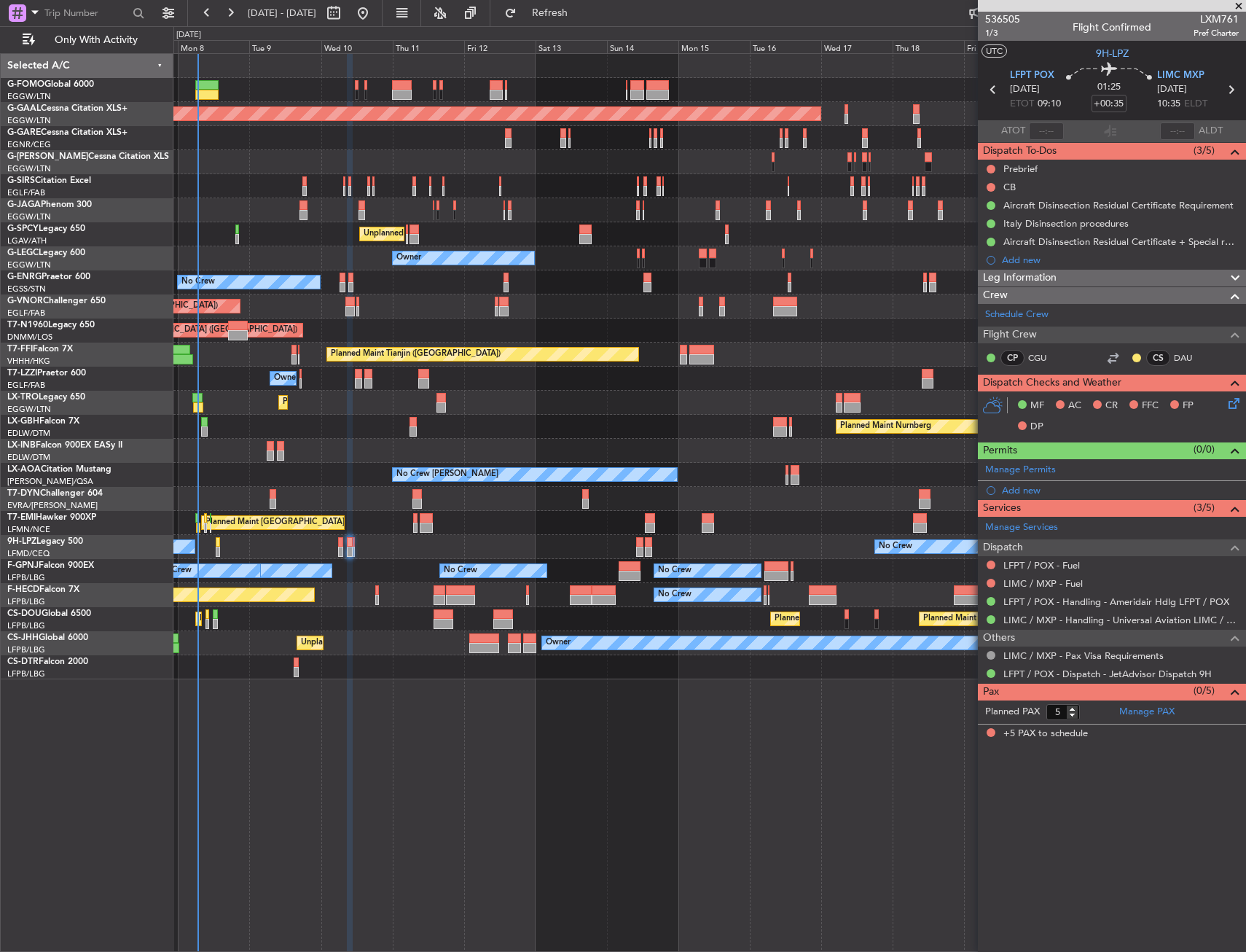
click at [834, 400] on div "Planned Maint Dusseldorf" at bounding box center [709, 402] width 1072 height 24
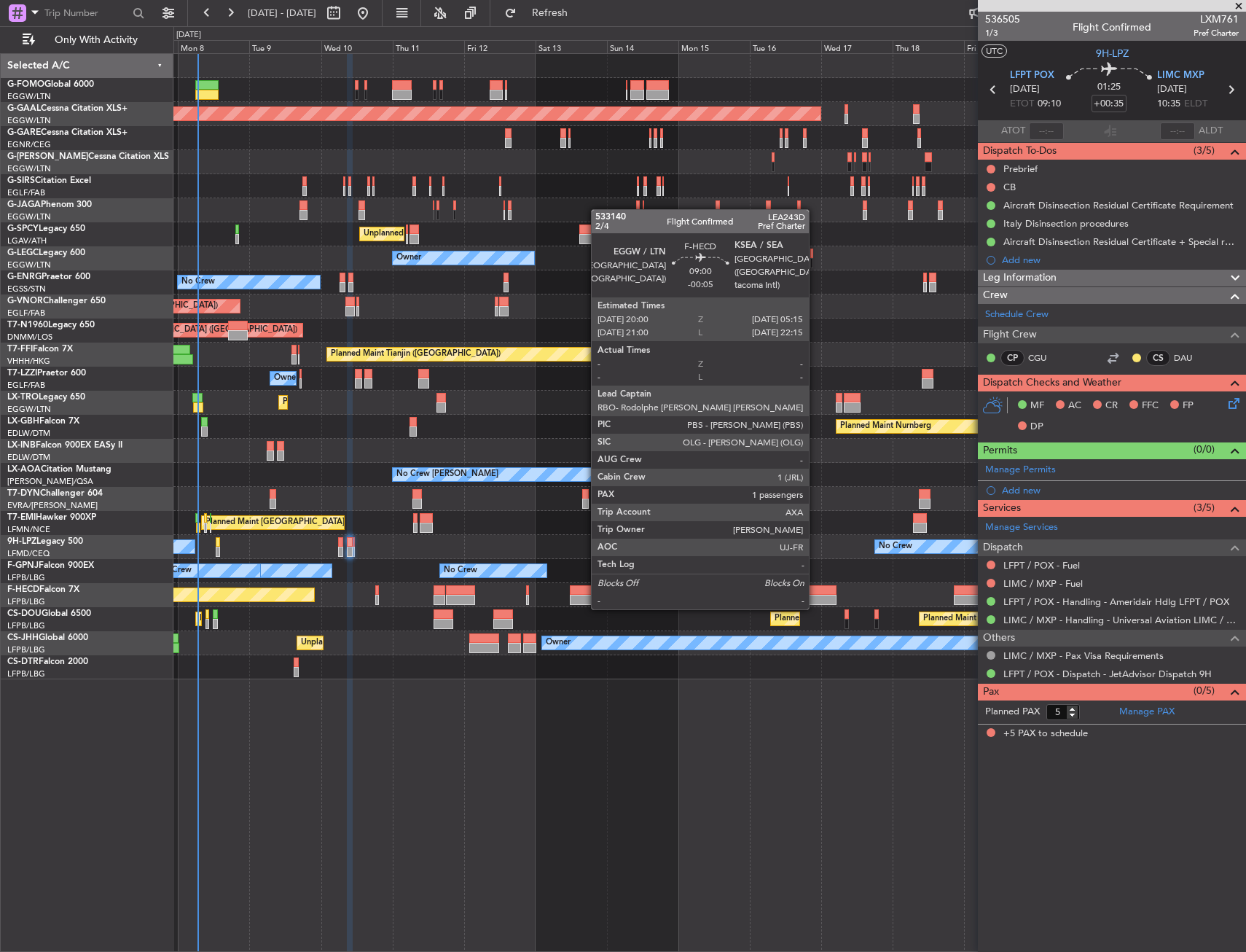
click at [816, 593] on div at bounding box center [823, 590] width 28 height 11
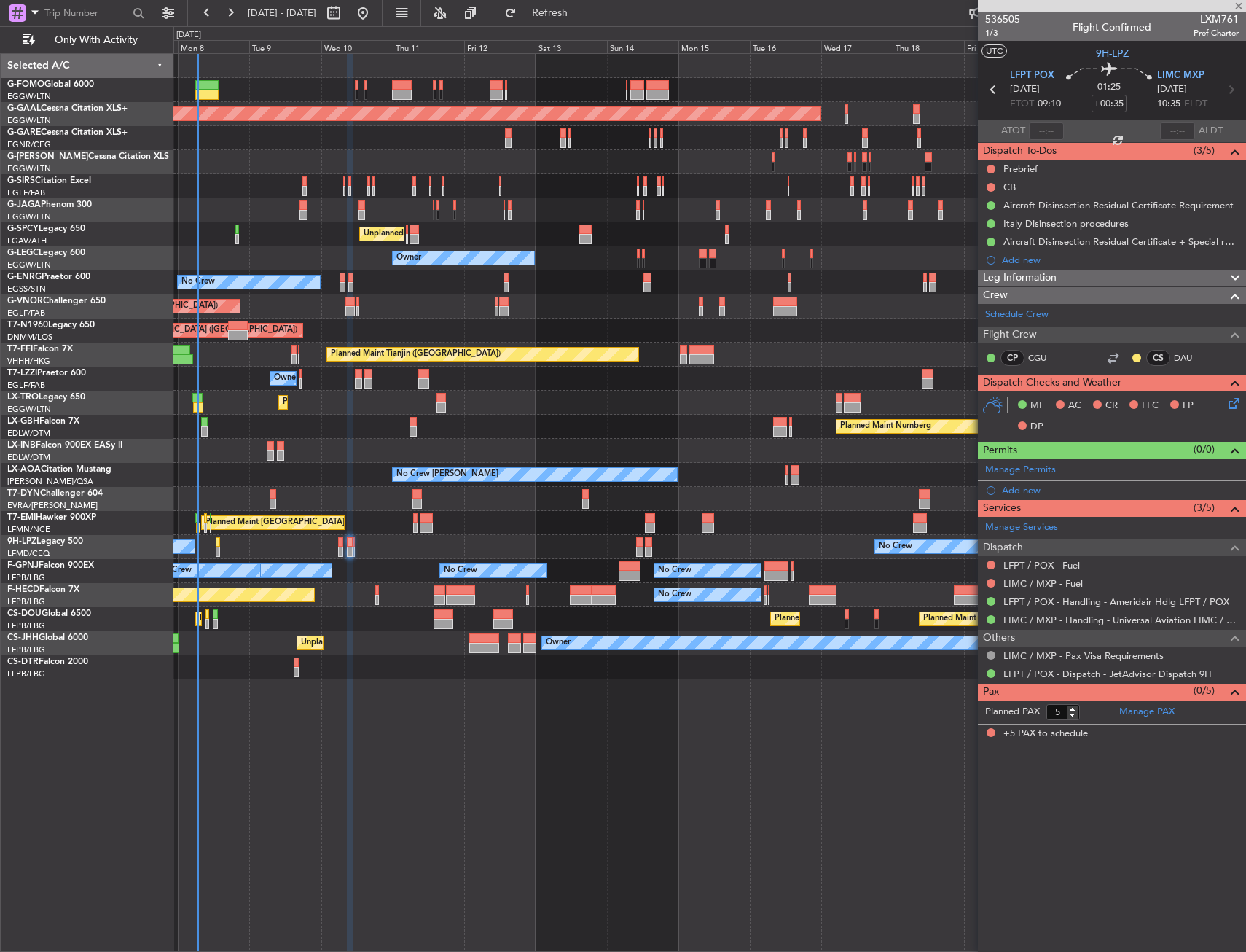
type input "-00:05"
type input "1"
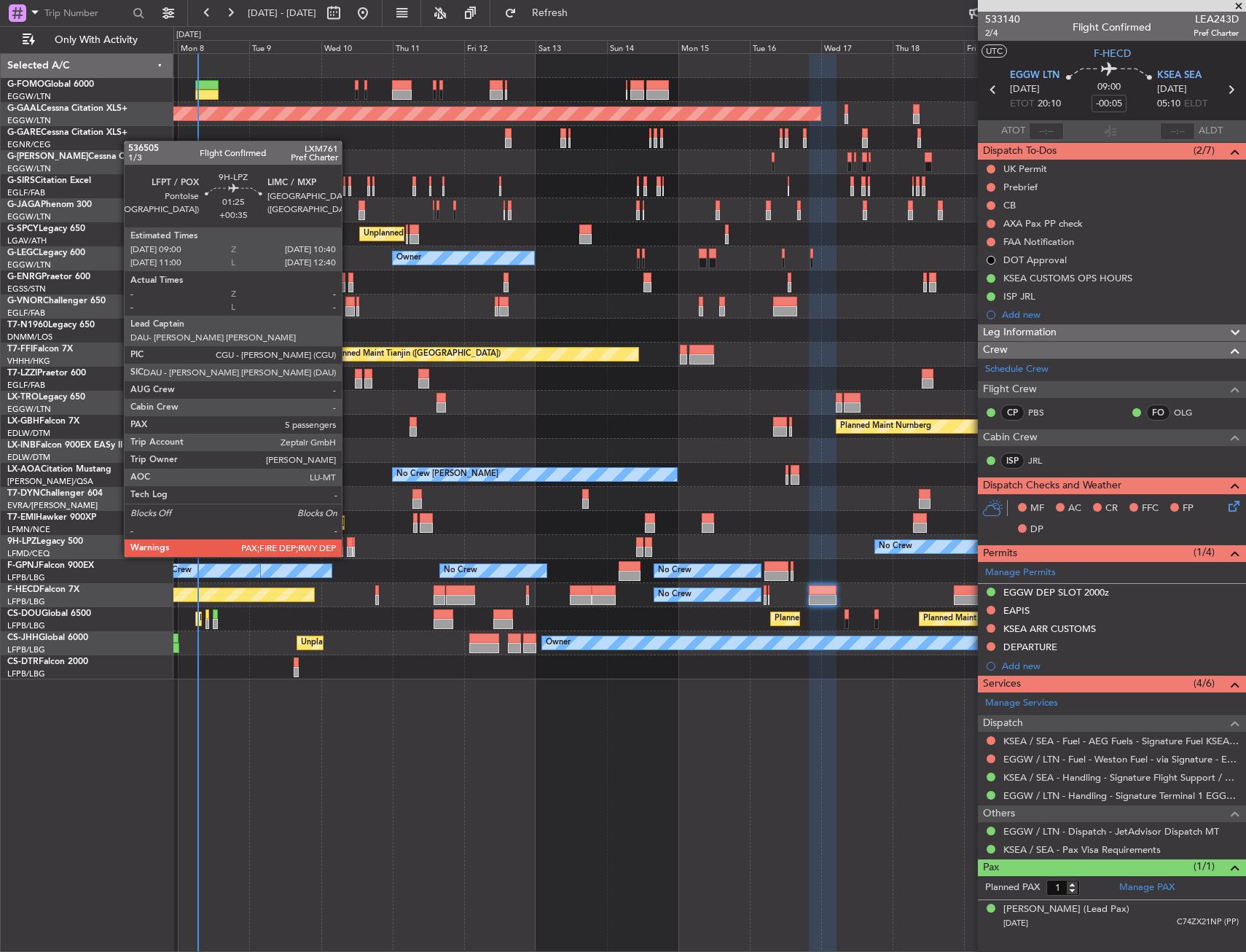
click at [348, 543] on div at bounding box center [348, 542] width 5 height 11
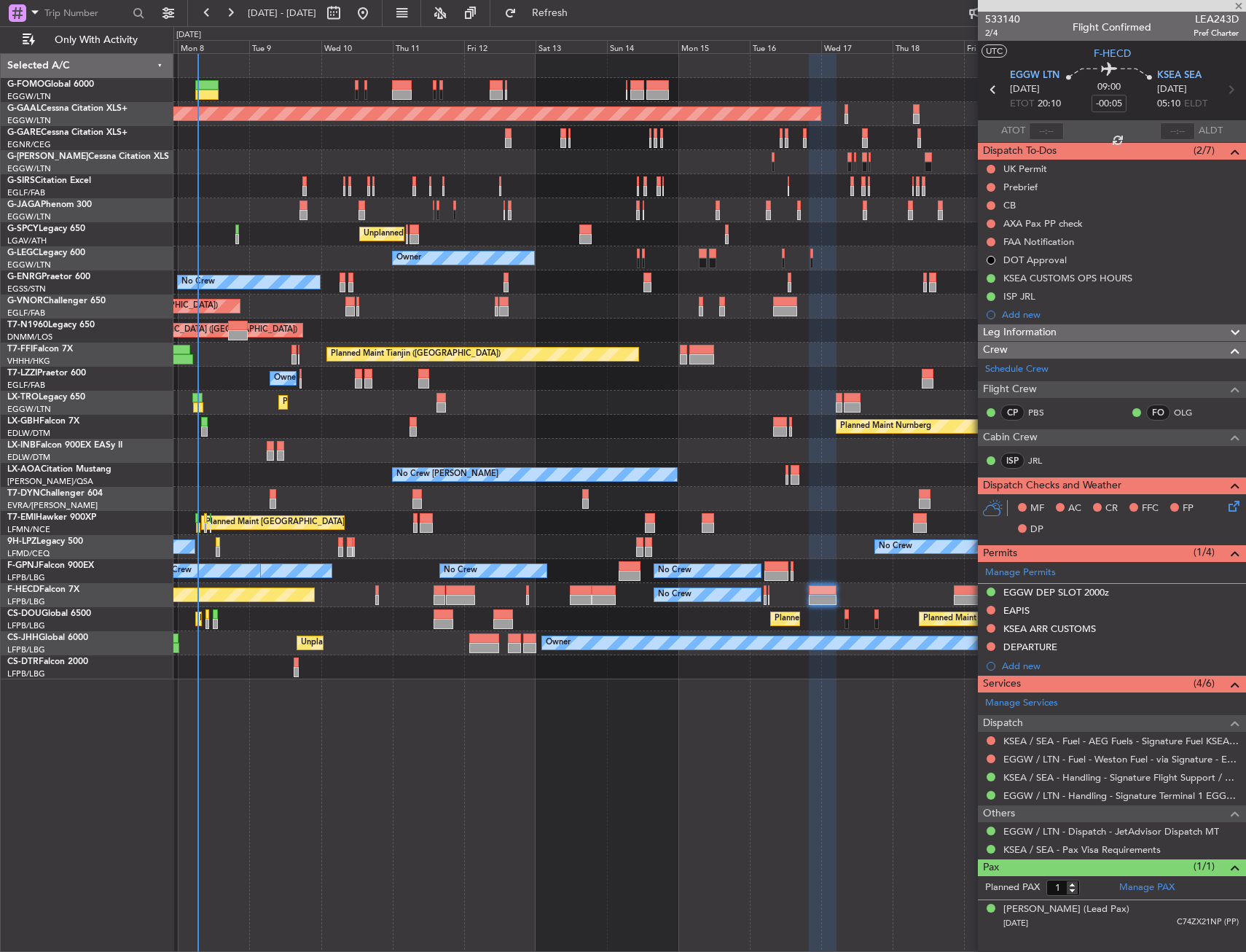
type input "+00:35"
type input "5"
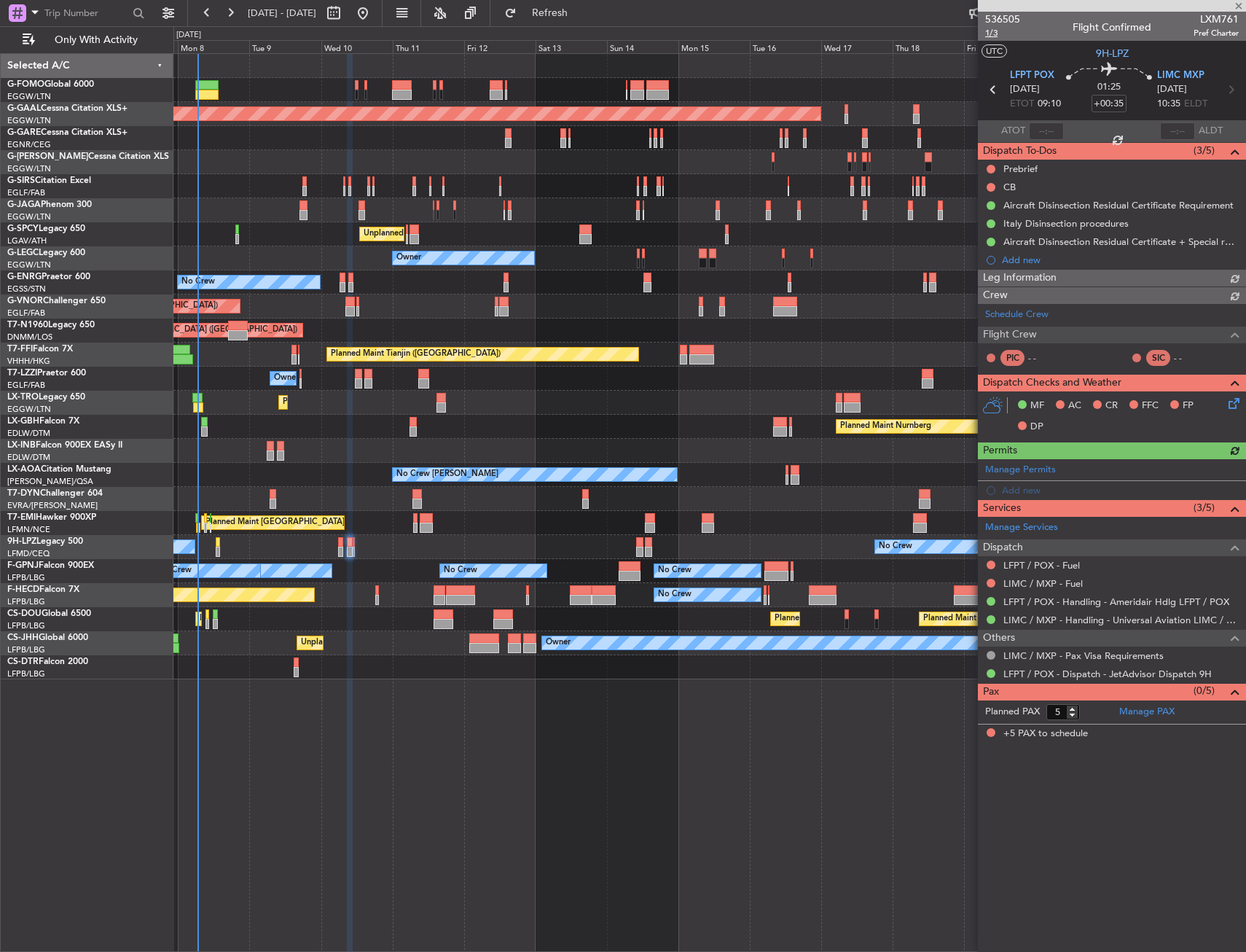
click at [992, 32] on span "1/3" at bounding box center [1002, 33] width 35 height 12
click at [1120, 107] on input "+00:35" at bounding box center [1109, 104] width 35 height 17
type input "+00:00"
click at [1113, 107] on span at bounding box center [1109, 103] width 22 height 22
click at [1106, 105] on input at bounding box center [1109, 104] width 35 height 17
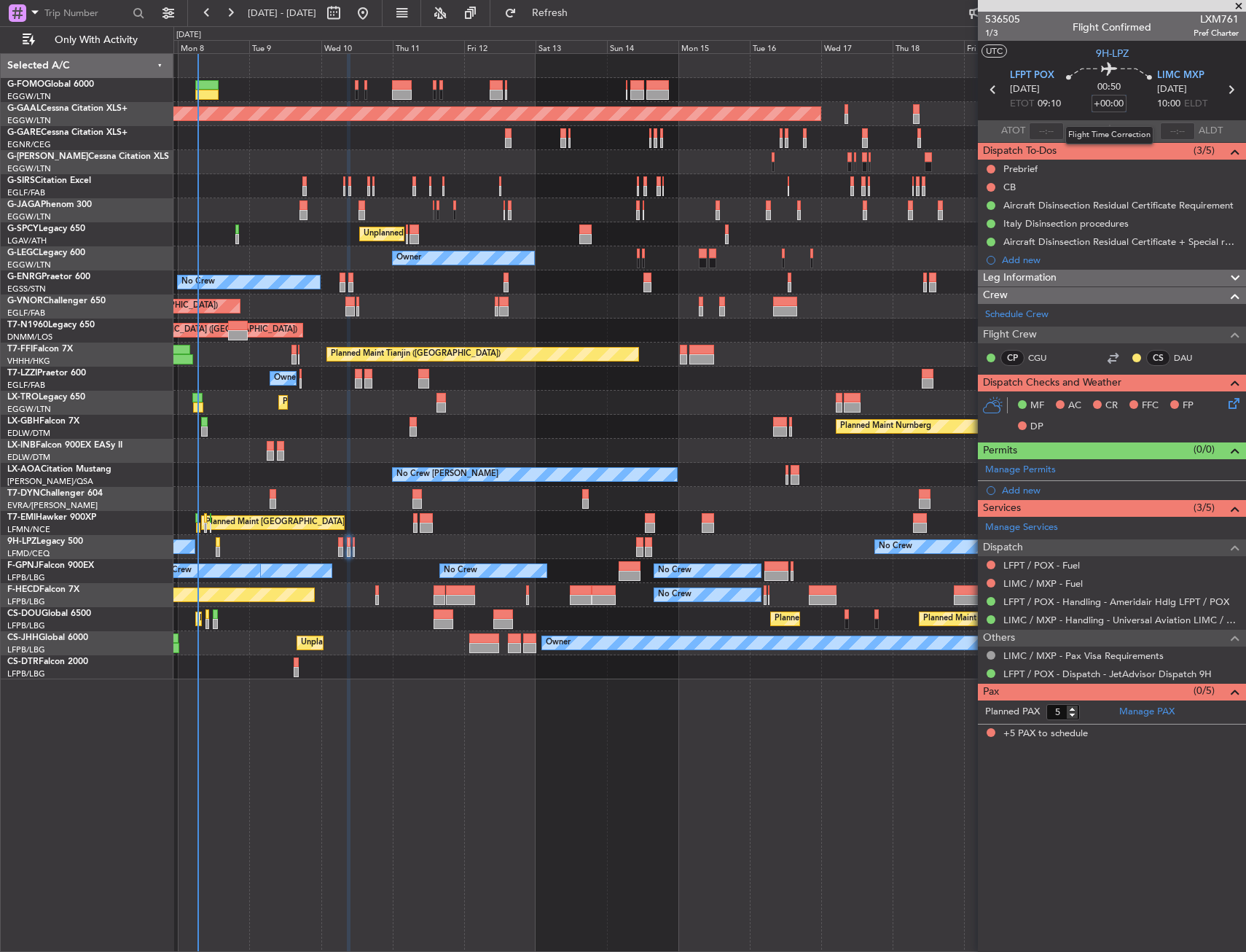
click at [1104, 99] on input "+00:00" at bounding box center [1109, 104] width 35 height 17
click at [1118, 100] on input "+00:00" at bounding box center [1109, 104] width 35 height 17
type input "+00:20"
click at [1076, 62] on icon at bounding box center [1110, 71] width 86 height 17
click at [990, 171] on button at bounding box center [991, 169] width 9 height 9
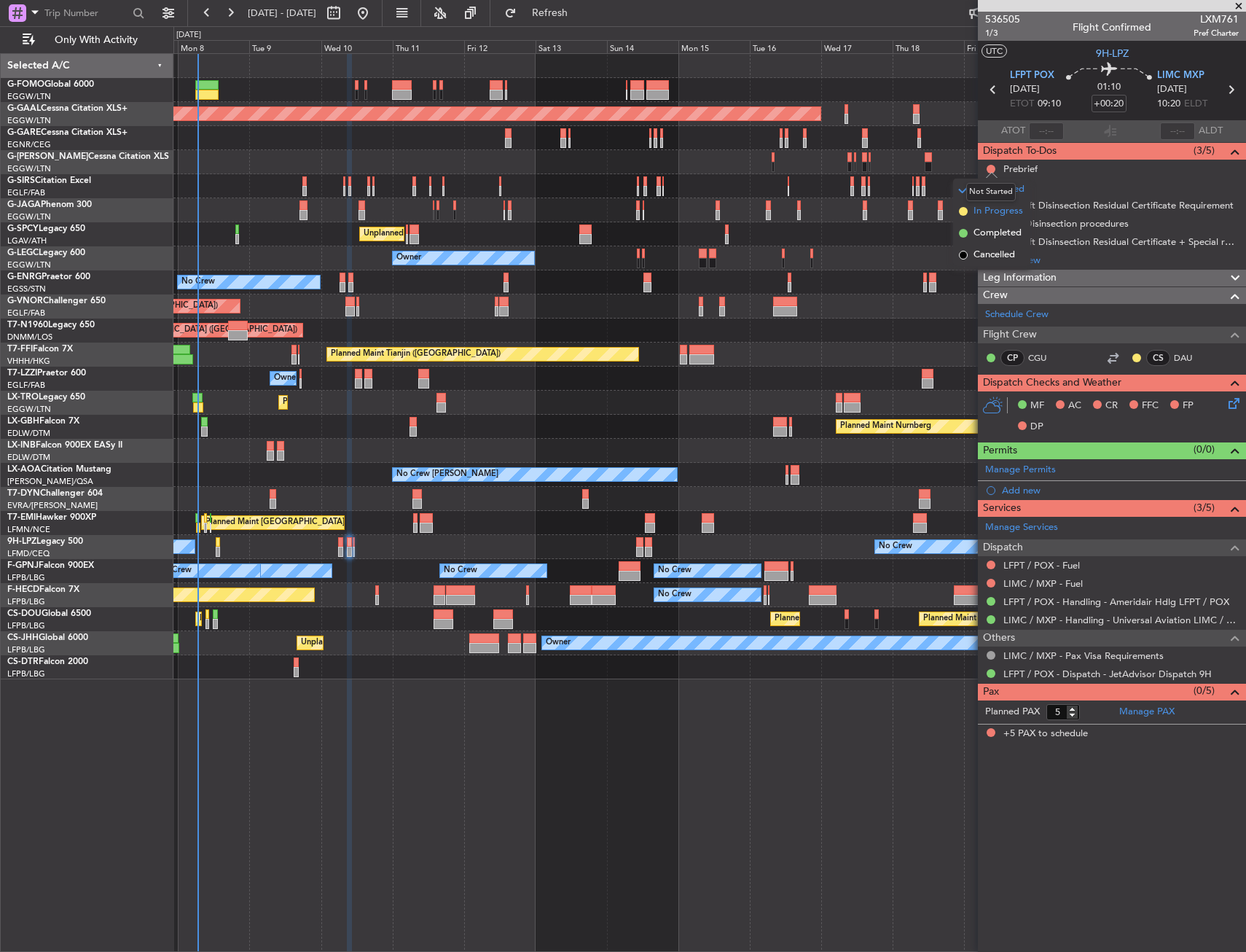
click at [982, 211] on span "In Progress" at bounding box center [998, 211] width 50 height 14
click at [992, 186] on button at bounding box center [991, 187] width 9 height 9
click at [982, 250] on span "Completed" at bounding box center [997, 250] width 48 height 14
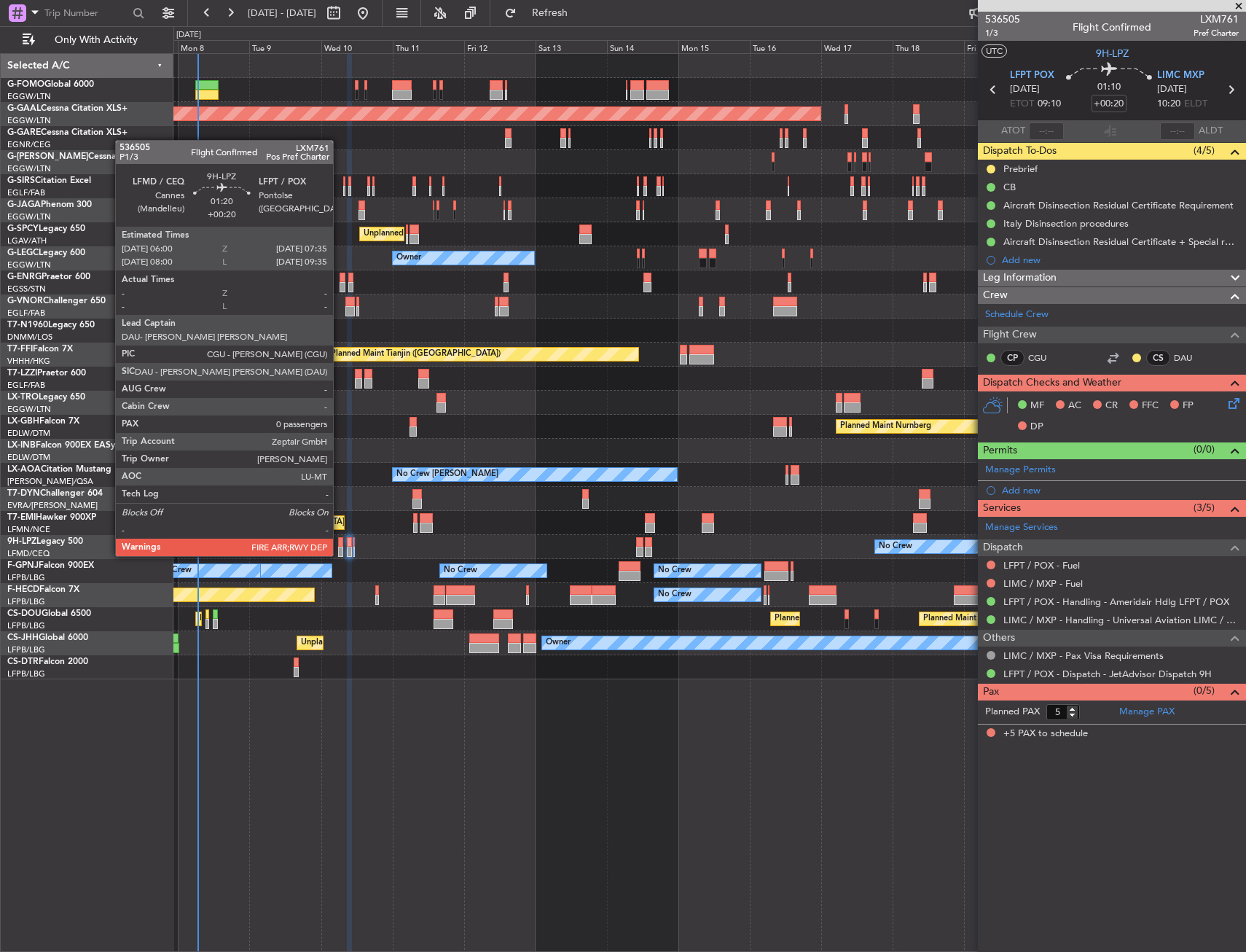
click at [340, 543] on div at bounding box center [340, 542] width 5 height 11
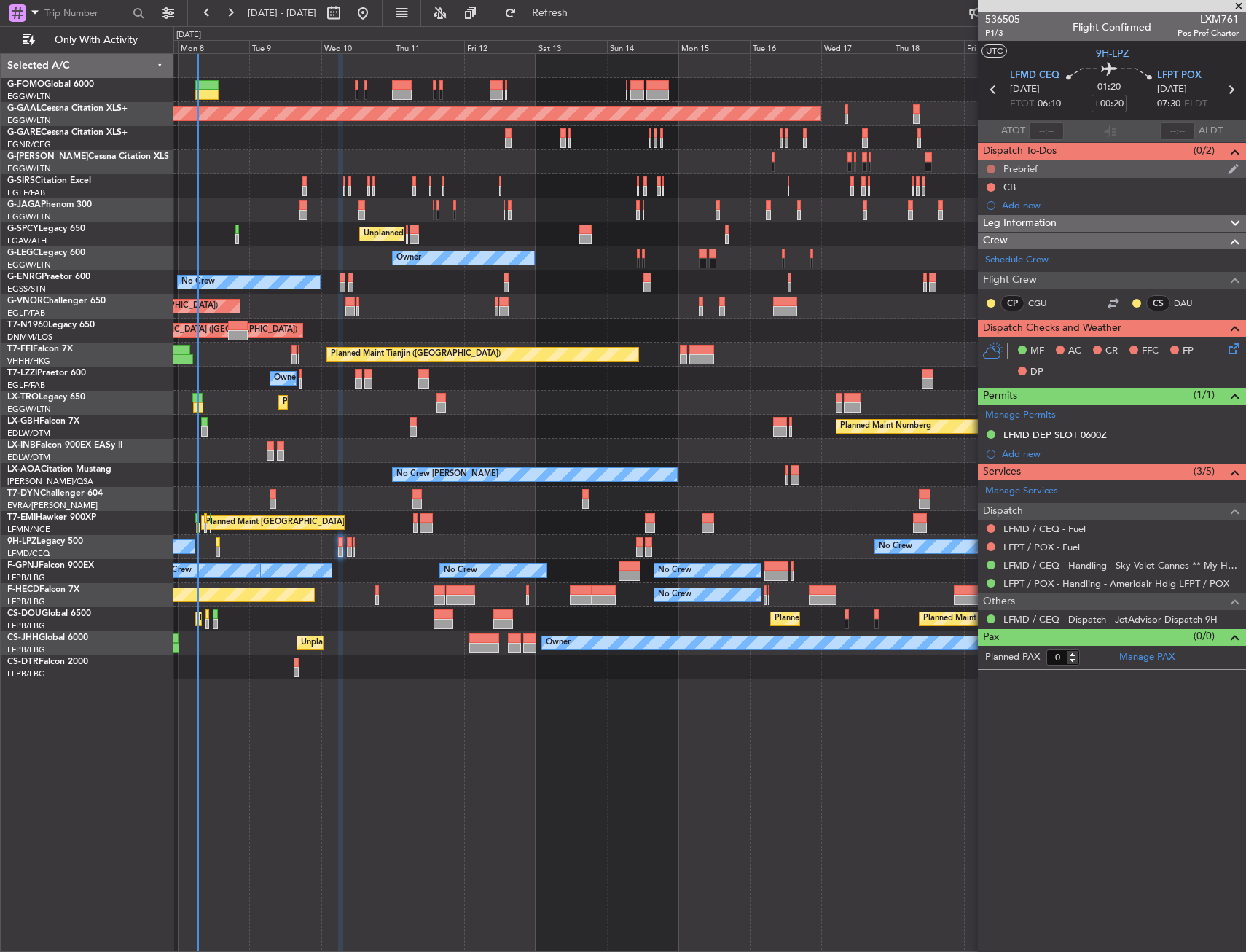
click at [992, 168] on button at bounding box center [991, 169] width 9 height 9
click at [986, 212] on span "In Progress" at bounding box center [998, 211] width 50 height 14
click at [994, 181] on div at bounding box center [991, 187] width 12 height 12
click at [992, 188] on button at bounding box center [991, 187] width 9 height 9
click at [980, 253] on span "Completed" at bounding box center [997, 250] width 48 height 14
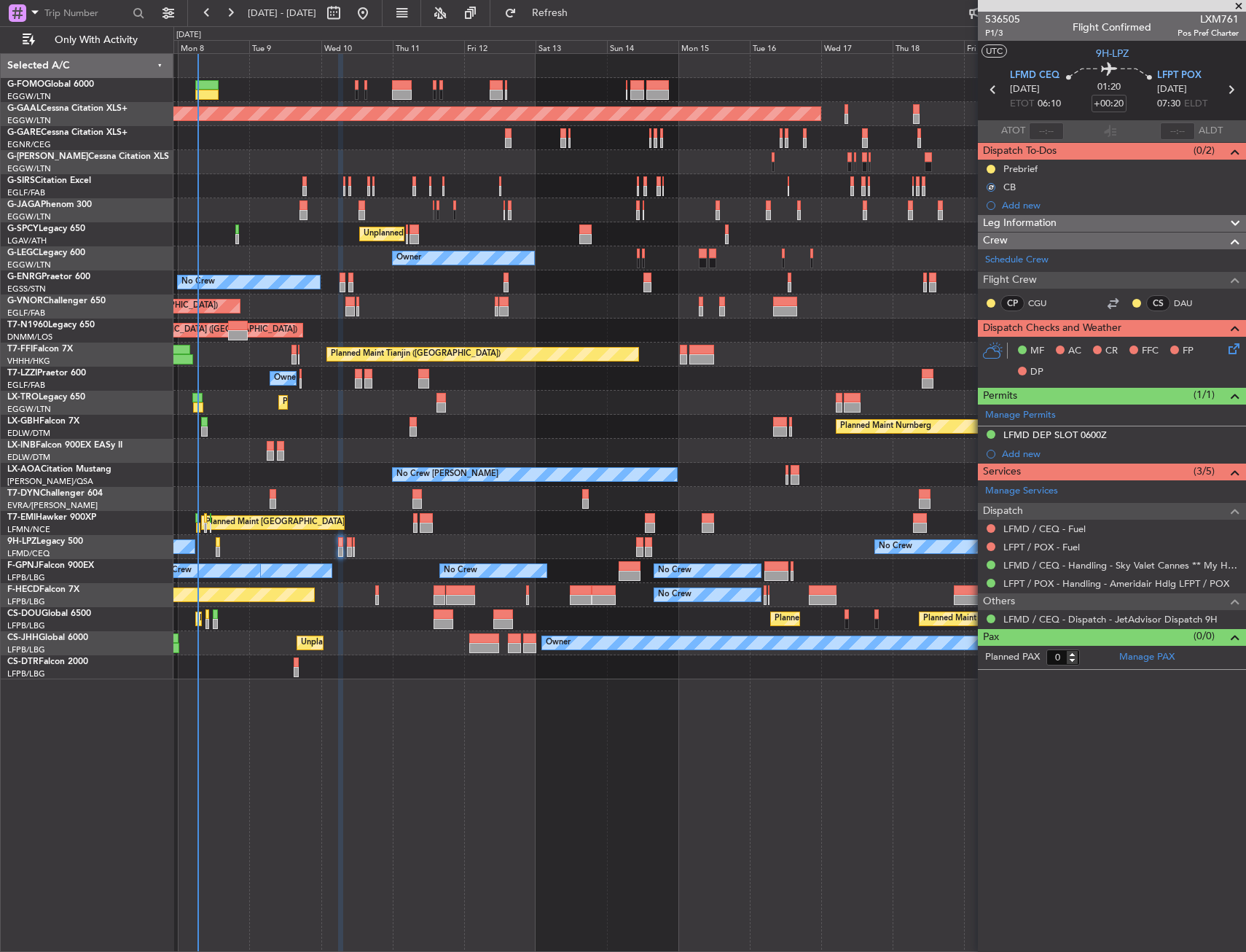
click at [1237, 348] on icon at bounding box center [1232, 346] width 12 height 12
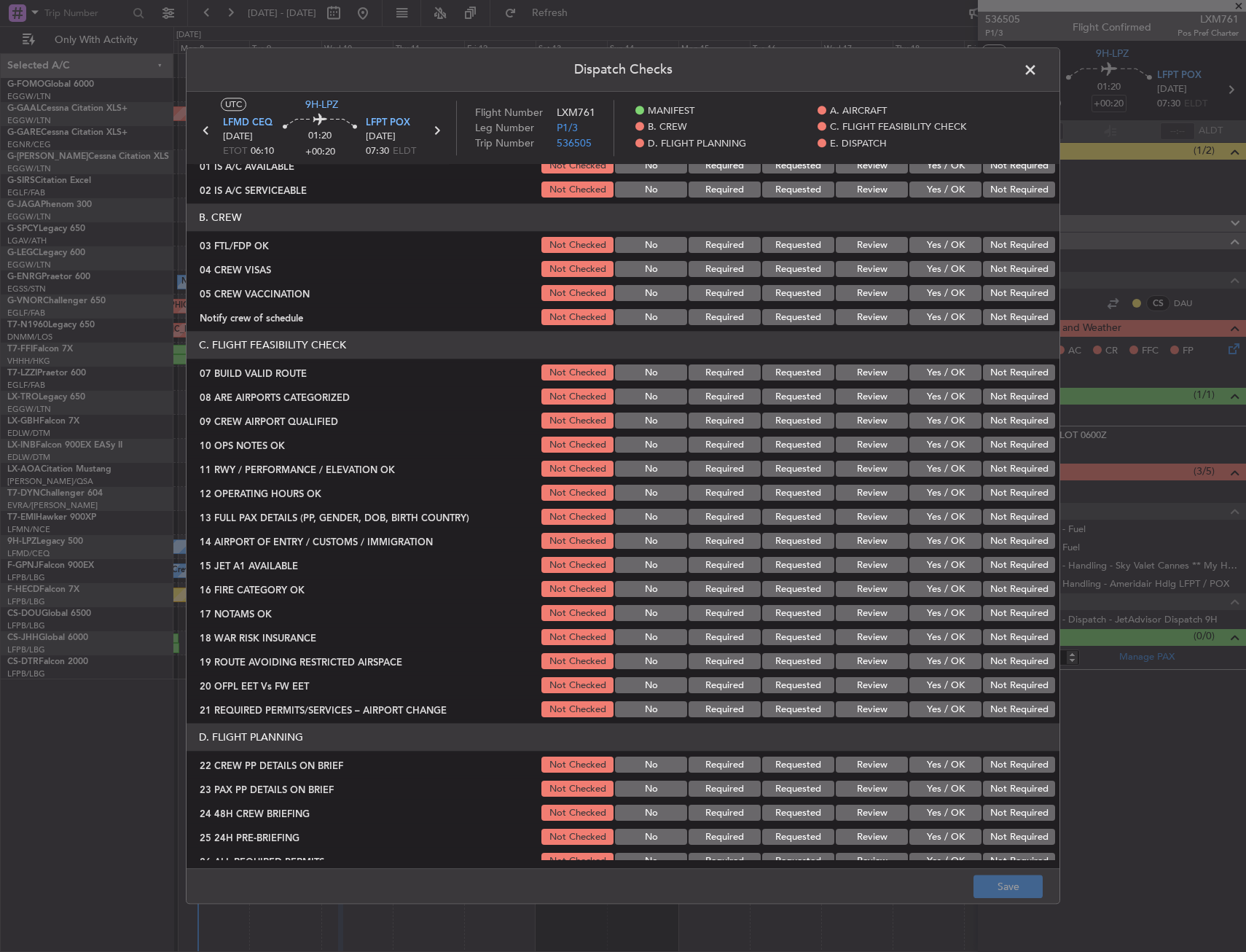
scroll to position [146, 0]
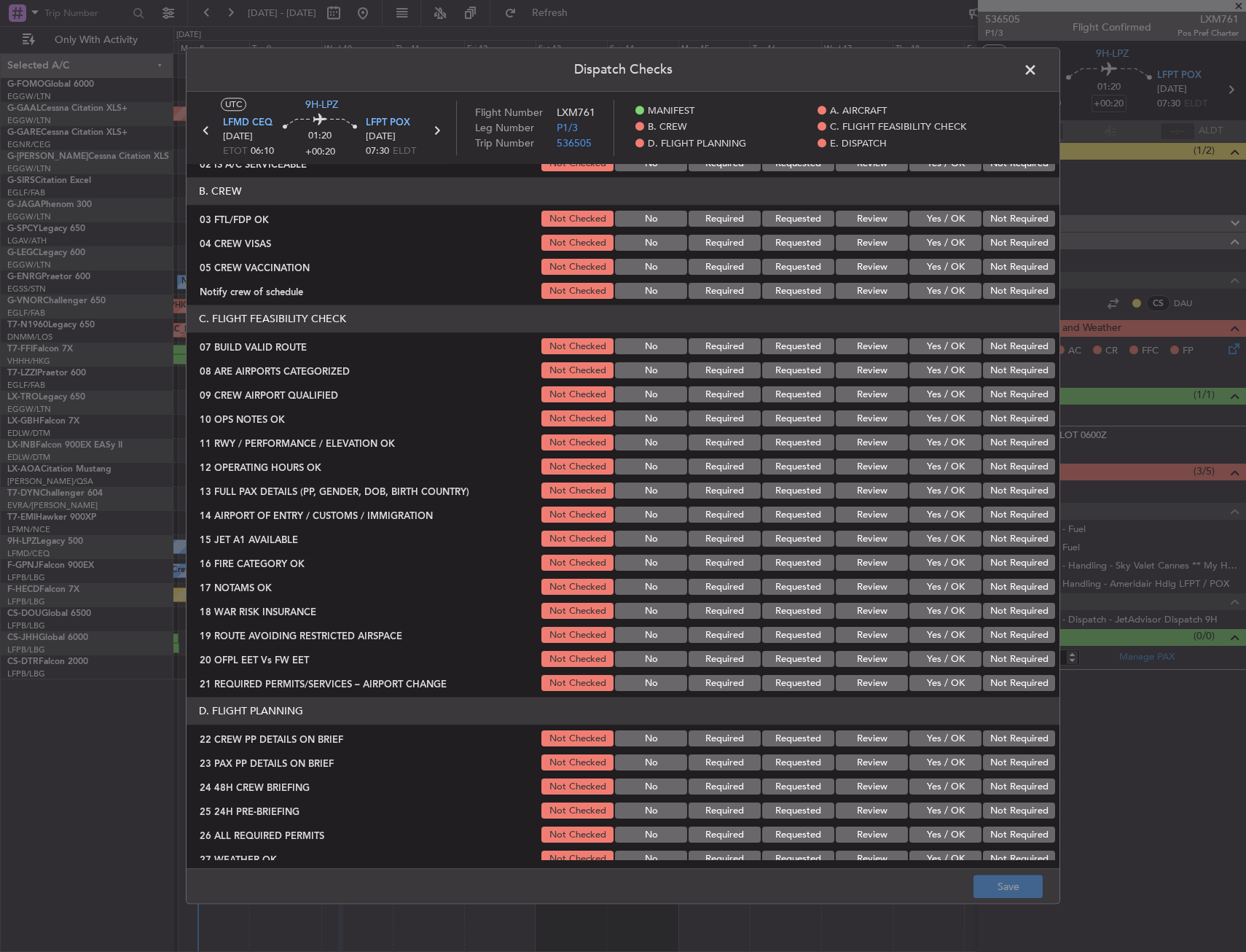
click at [946, 346] on button "Yes / OK" at bounding box center [946, 346] width 72 height 16
click at [940, 422] on button "Yes / OK" at bounding box center [946, 418] width 72 height 16
click at [943, 441] on button "Yes / OK" at bounding box center [946, 442] width 72 height 16
drag, startPoint x: 943, startPoint y: 462, endPoint x: 942, endPoint y: 473, distance: 11.0
click at [943, 464] on button "Yes / OK" at bounding box center [946, 466] width 72 height 16
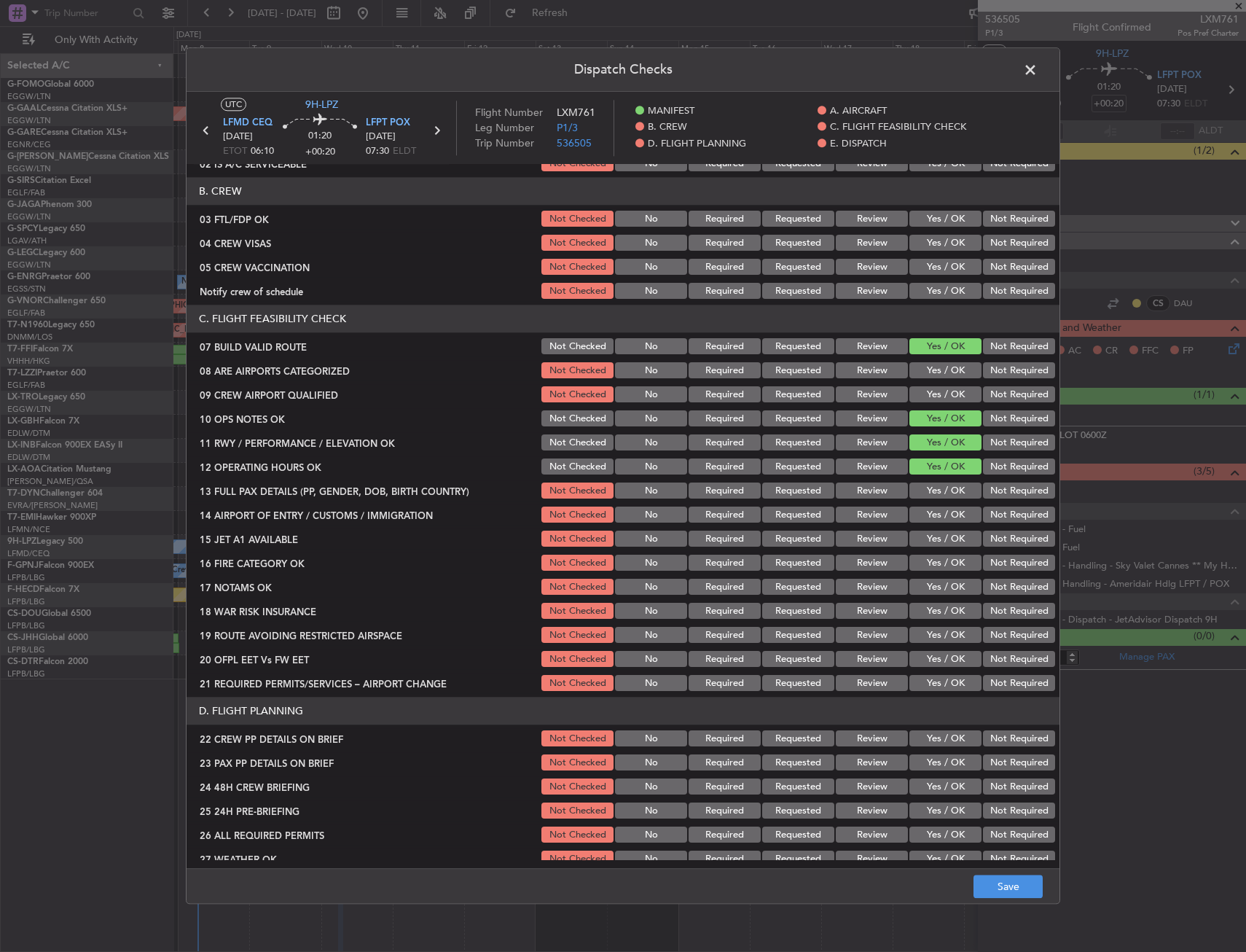
click at [941, 488] on button "Yes / OK" at bounding box center [946, 490] width 72 height 16
click at [941, 518] on button "Yes / OK" at bounding box center [946, 514] width 72 height 16
click at [944, 541] on button "Yes / OK" at bounding box center [946, 538] width 72 height 16
click at [943, 567] on button "Yes / OK" at bounding box center [946, 563] width 72 height 16
click at [940, 595] on div "Yes / OK" at bounding box center [944, 586] width 74 height 20
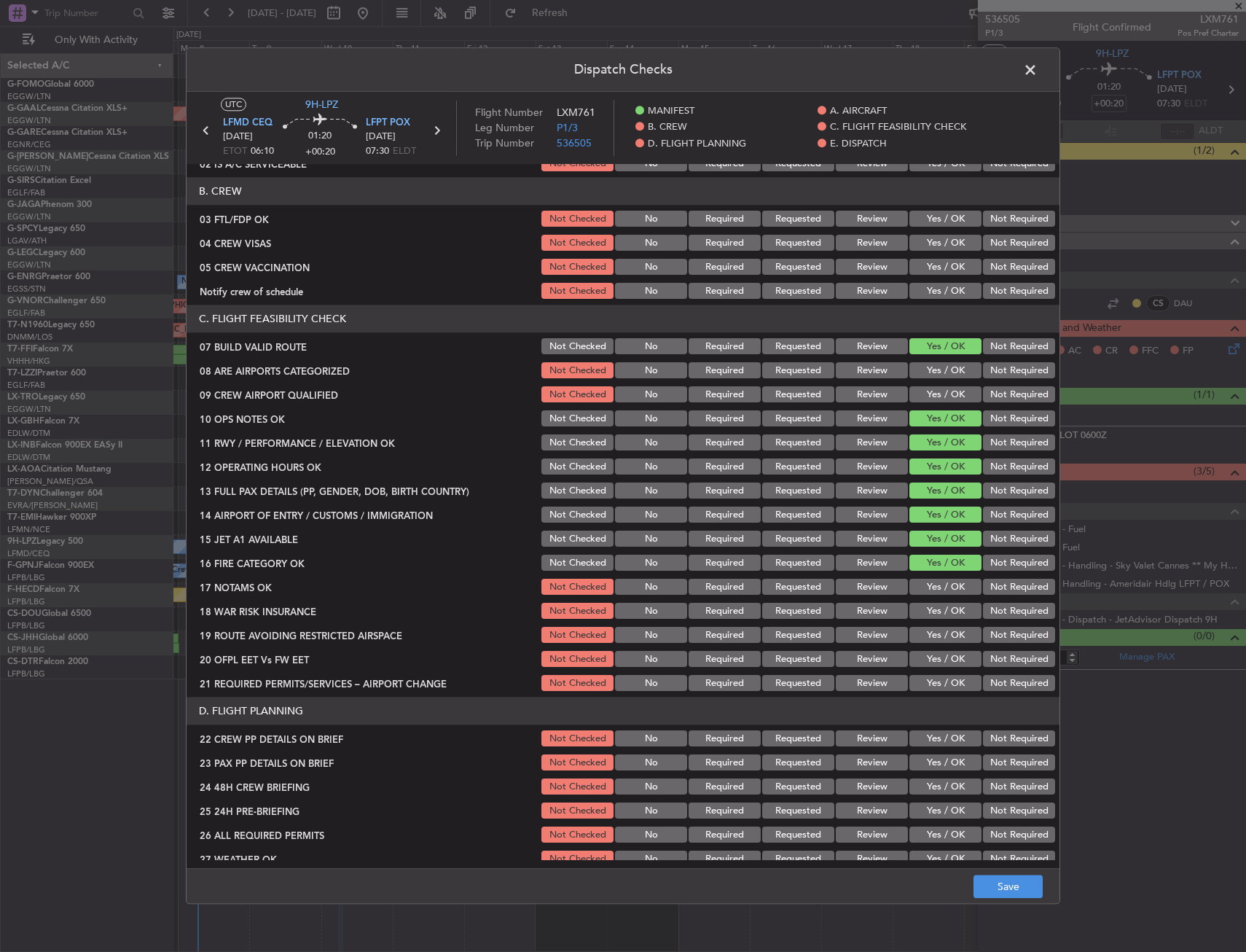
click at [943, 592] on button "Yes / OK" at bounding box center [946, 587] width 72 height 16
drag, startPoint x: 942, startPoint y: 608, endPoint x: 941, endPoint y: 623, distance: 15.0
click at [942, 609] on button "Yes / OK" at bounding box center [946, 611] width 72 height 16
click at [936, 637] on button "Yes / OK" at bounding box center [946, 635] width 72 height 16
click at [928, 667] on div "Yes / OK" at bounding box center [944, 658] width 74 height 20
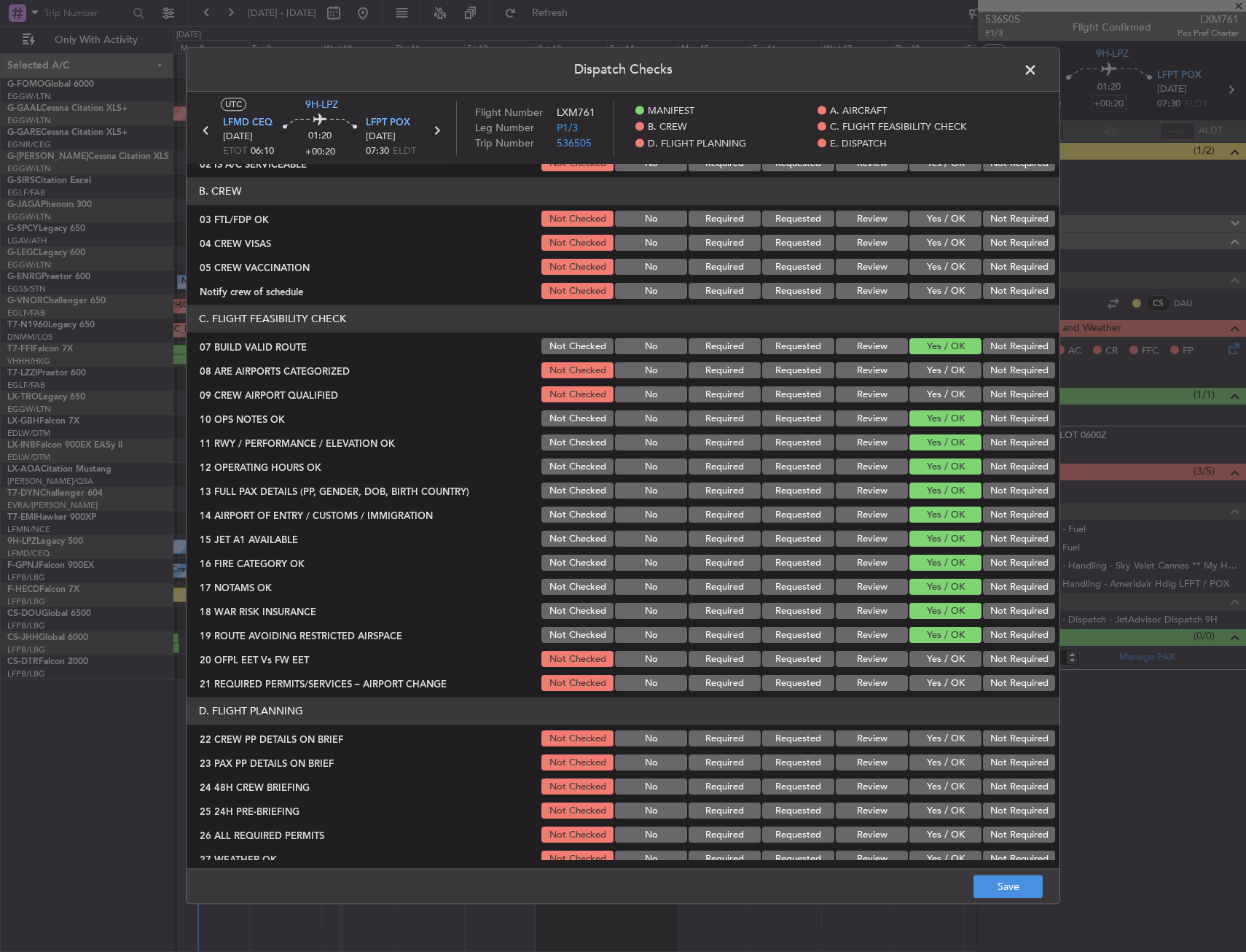
click at [928, 660] on button "Yes / OK" at bounding box center [946, 659] width 72 height 16
click at [924, 680] on button "Yes / OK" at bounding box center [946, 683] width 72 height 16
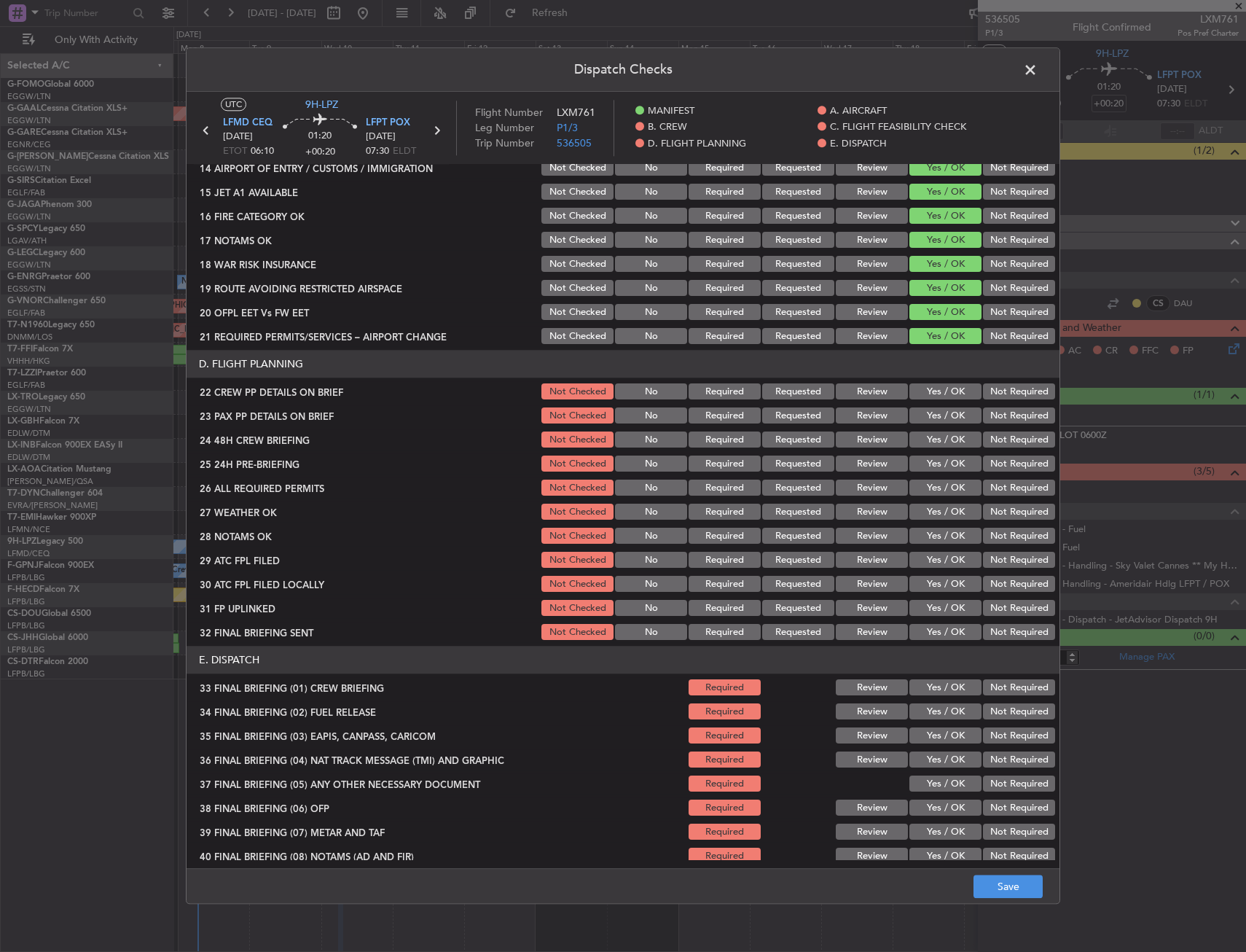
scroll to position [510, 0]
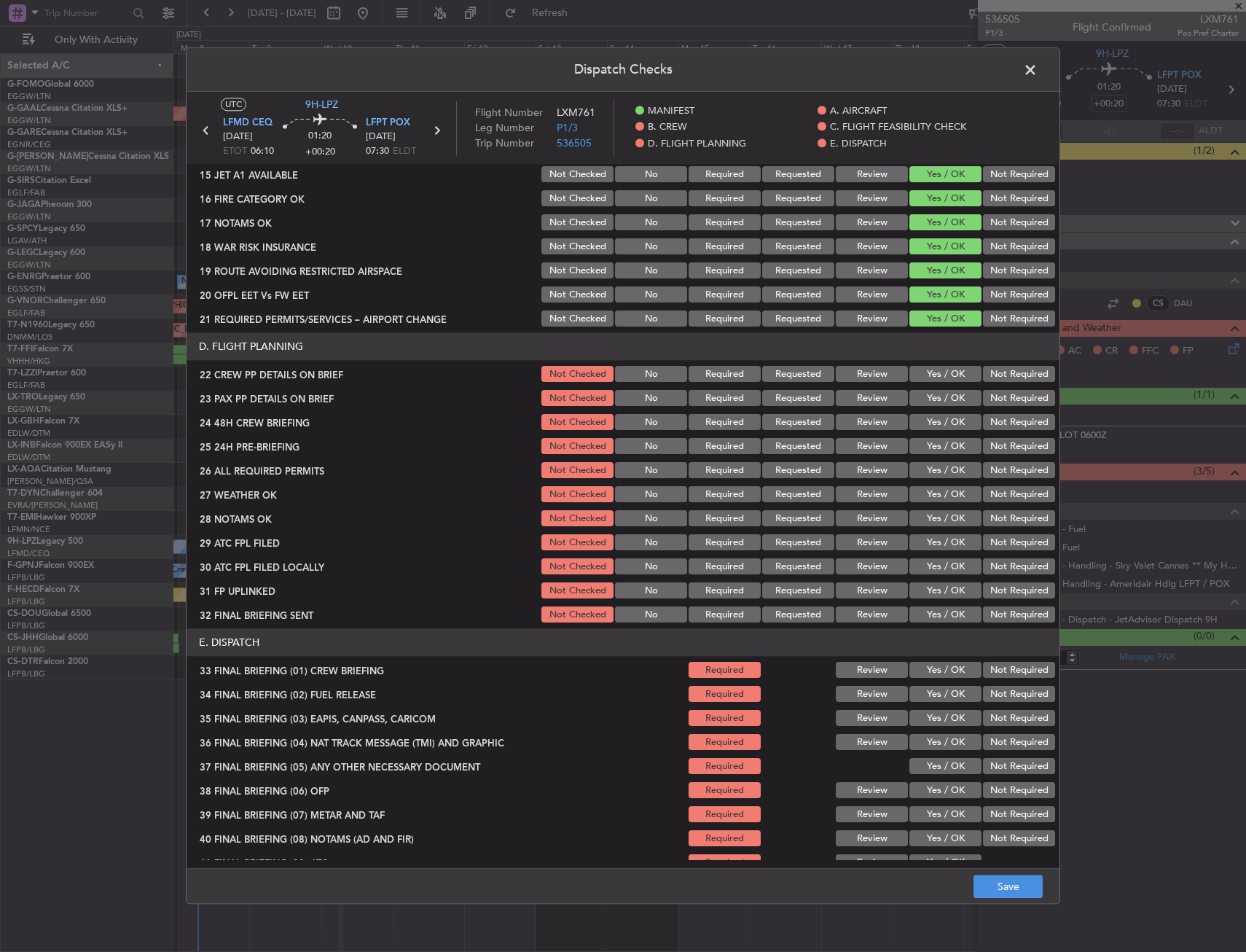
click at [931, 376] on button "Yes / OK" at bounding box center [946, 374] width 72 height 16
click at [932, 389] on div "Yes / OK" at bounding box center [944, 398] width 74 height 20
click at [934, 396] on button "Yes / OK" at bounding box center [946, 398] width 72 height 16
drag, startPoint x: 932, startPoint y: 419, endPoint x: 923, endPoint y: 642, distance: 223.2
click at [932, 421] on button "Yes / OK" at bounding box center [946, 422] width 72 height 16
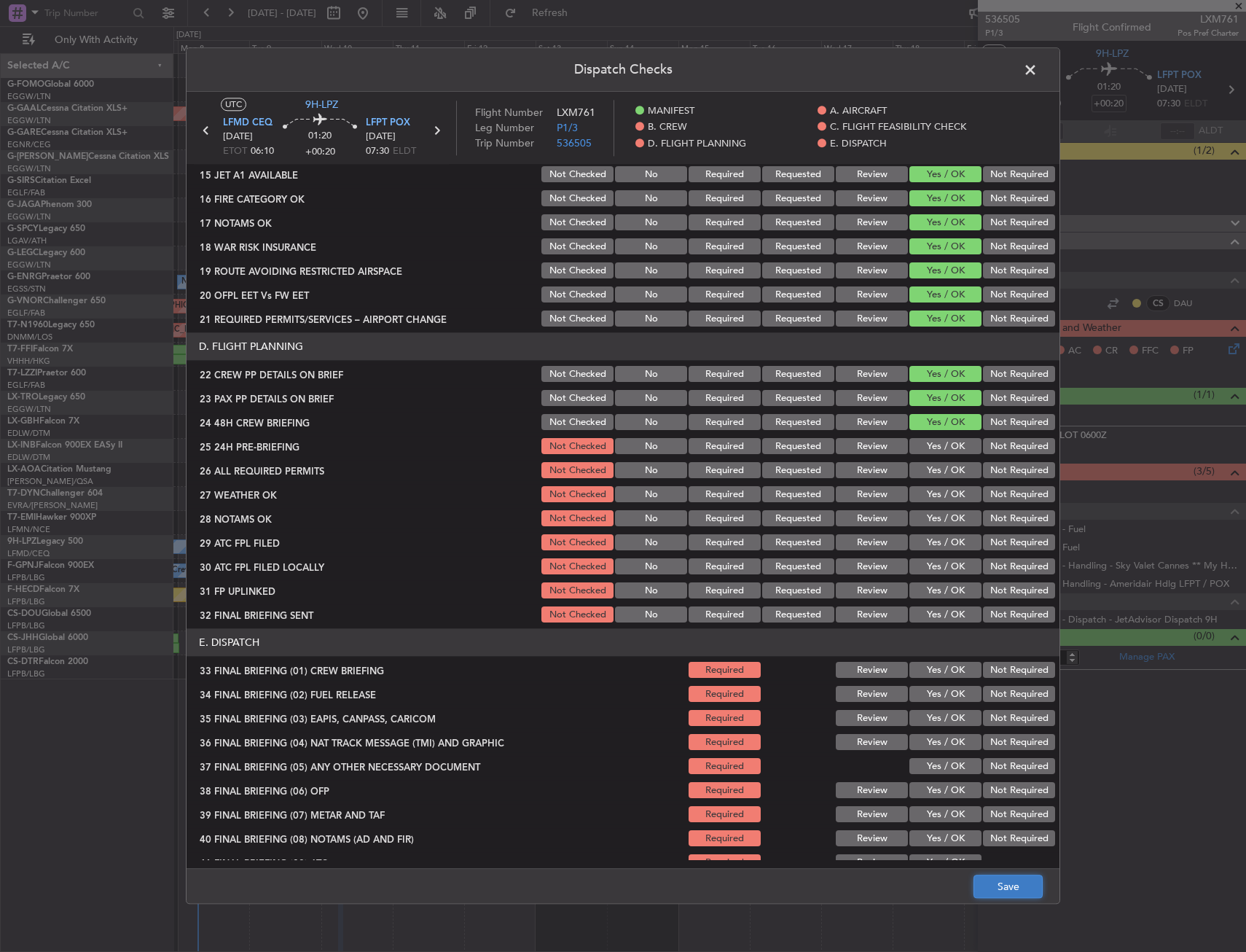
click at [994, 885] on button "Save" at bounding box center [1008, 887] width 69 height 23
click at [1038, 74] on span at bounding box center [1038, 73] width 0 height 29
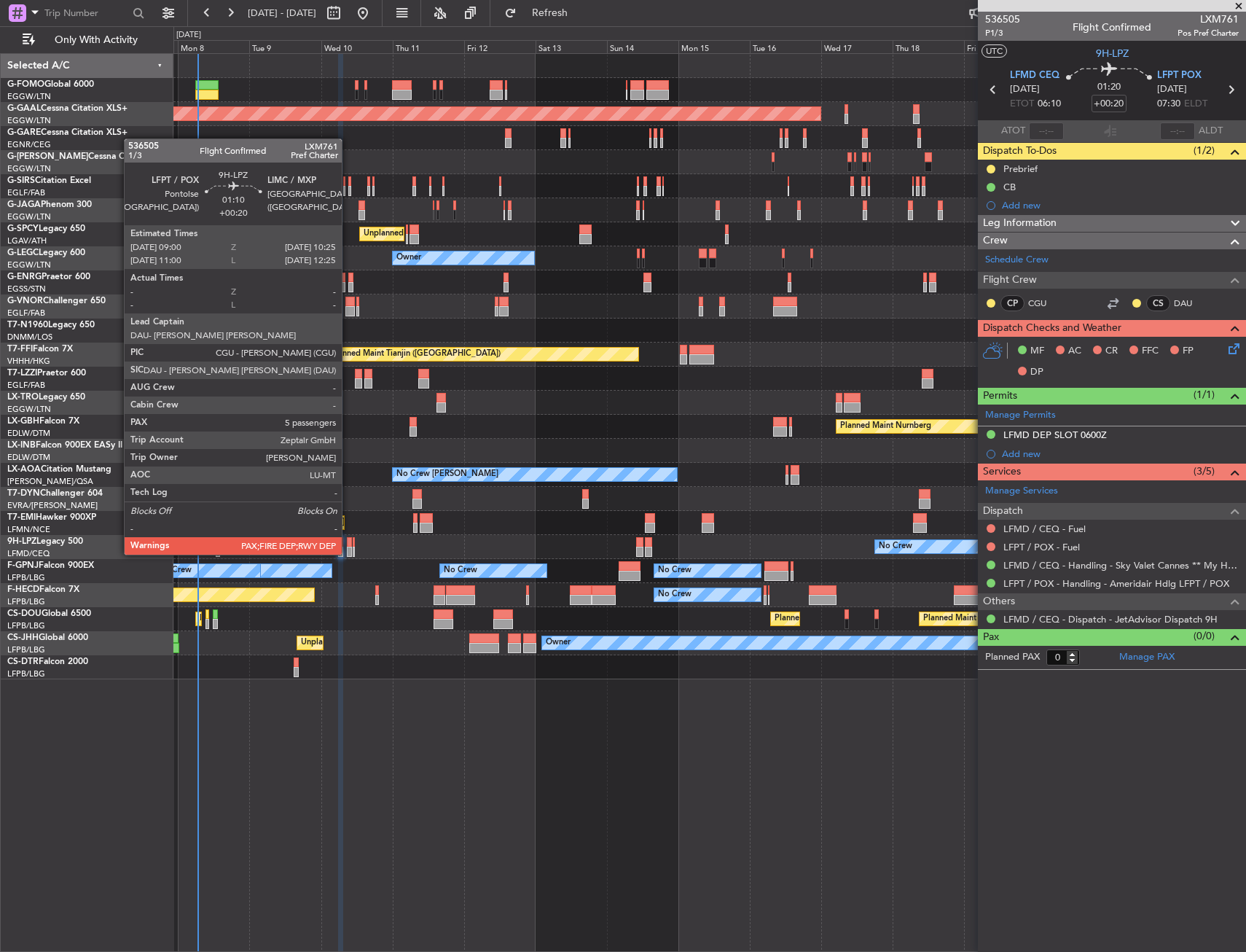
click at [348, 541] on div at bounding box center [348, 542] width 5 height 11
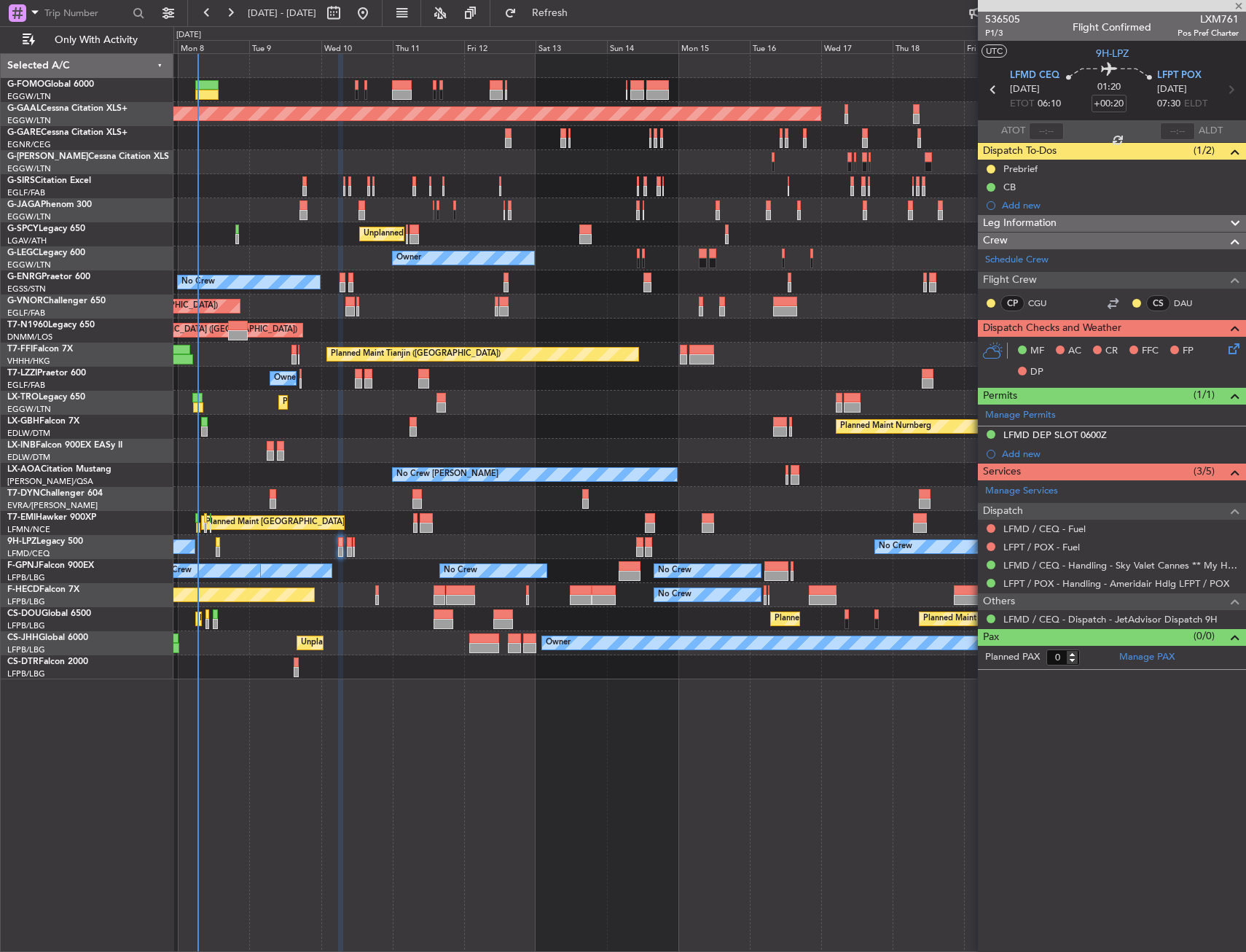
type input "5"
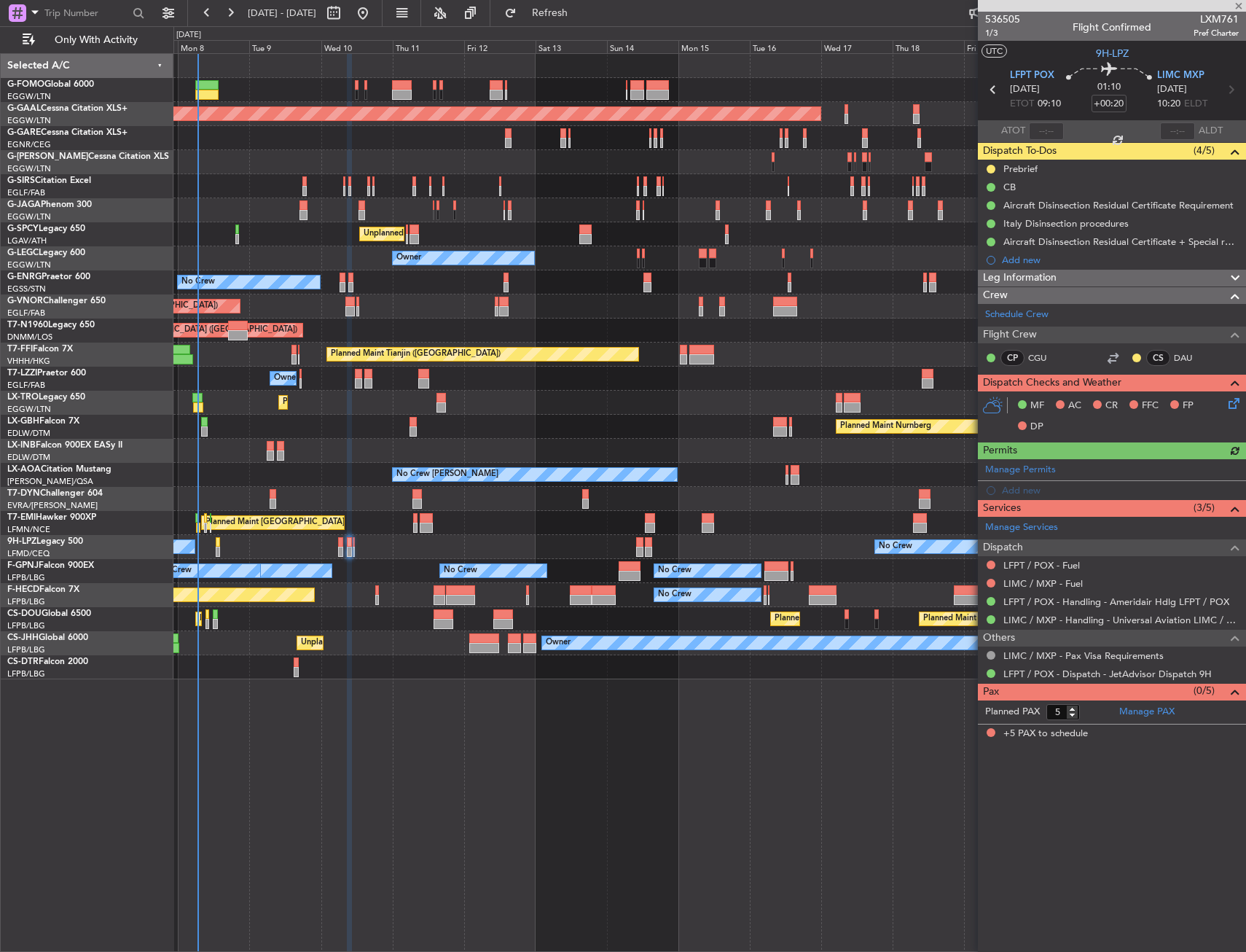
click at [1234, 401] on icon at bounding box center [1232, 400] width 12 height 12
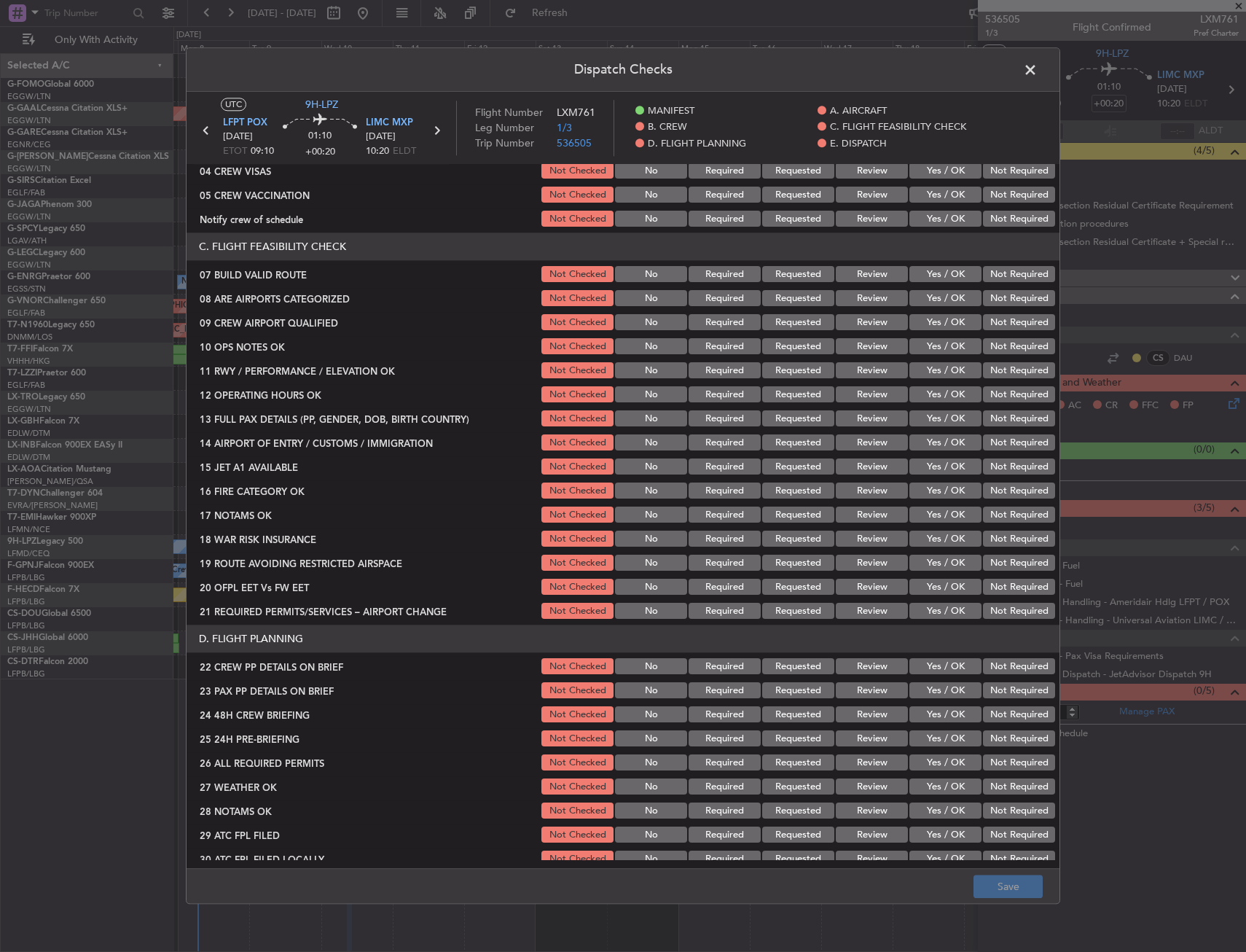
scroll to position [219, 0]
click at [952, 274] on button "Yes / OK" at bounding box center [946, 274] width 72 height 16
click at [946, 340] on button "Yes / OK" at bounding box center [946, 345] width 72 height 16
click at [944, 372] on button "Yes / OK" at bounding box center [946, 369] width 72 height 16
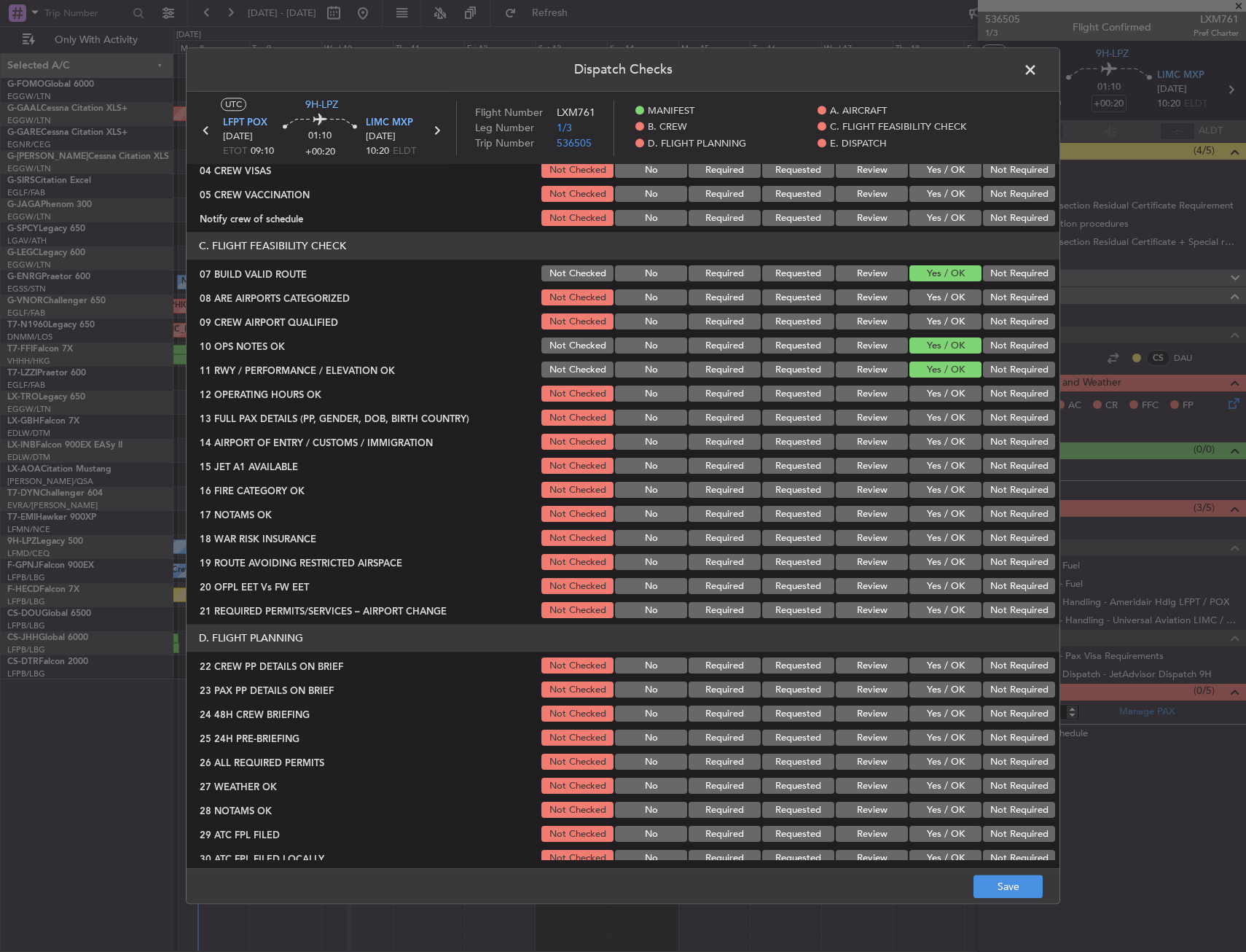
click at [946, 399] on button "Yes / OK" at bounding box center [946, 393] width 72 height 16
click at [946, 425] on button "Yes / OK" at bounding box center [946, 417] width 72 height 16
click at [937, 448] on button "Yes / OK" at bounding box center [946, 441] width 72 height 16
click at [933, 468] on button "Yes / OK" at bounding box center [946, 466] width 72 height 16
click at [931, 488] on button "Yes / OK" at bounding box center [946, 490] width 72 height 16
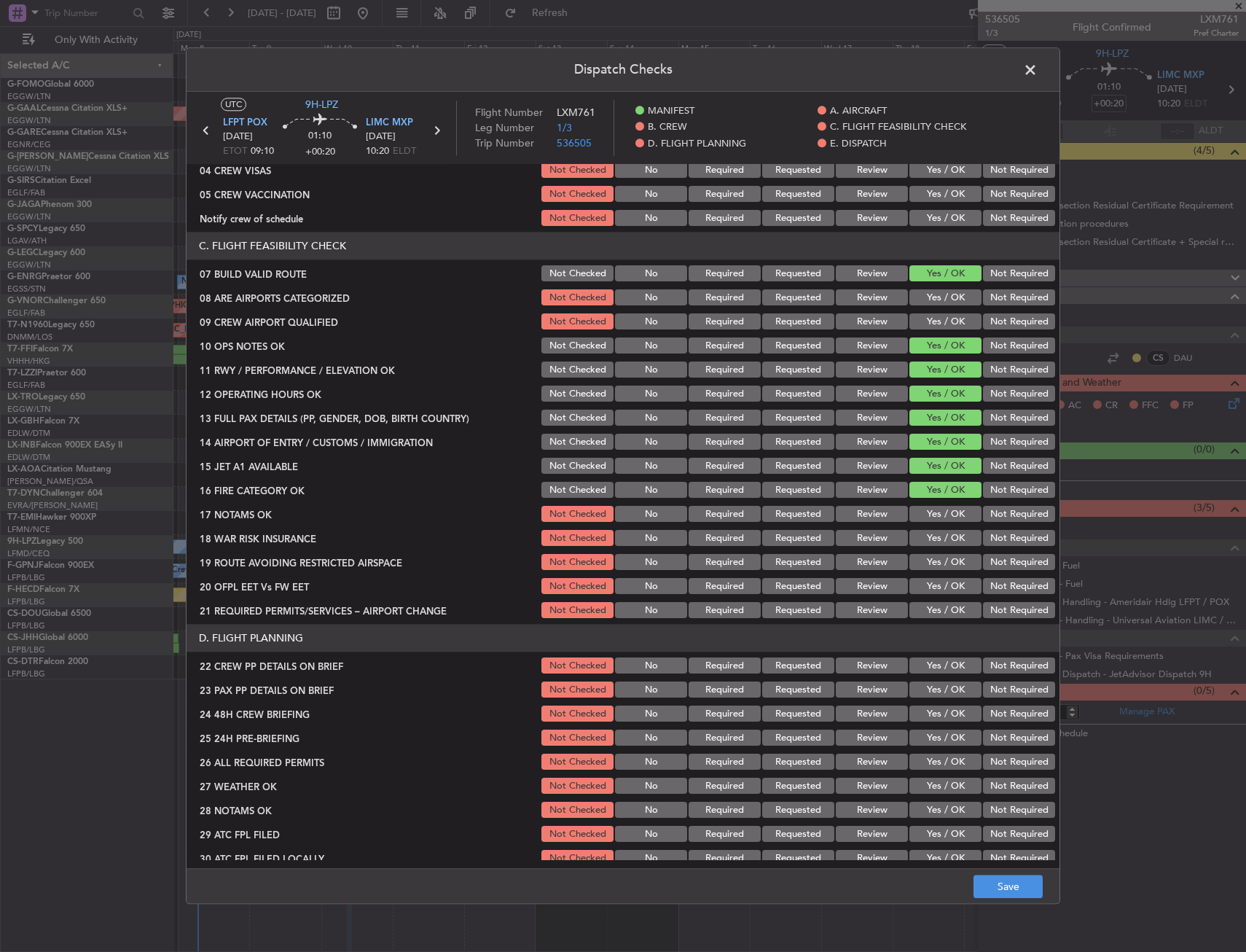
drag, startPoint x: 929, startPoint y: 516, endPoint x: 927, endPoint y: 537, distance: 21.1
click at [929, 516] on button "Yes / OK" at bounding box center [946, 514] width 72 height 16
click at [926, 545] on button "Yes / OK" at bounding box center [946, 538] width 72 height 16
drag, startPoint x: 926, startPoint y: 562, endPoint x: 923, endPoint y: 573, distance: 11.4
click at [926, 564] on button "Yes / OK" at bounding box center [946, 562] width 72 height 16
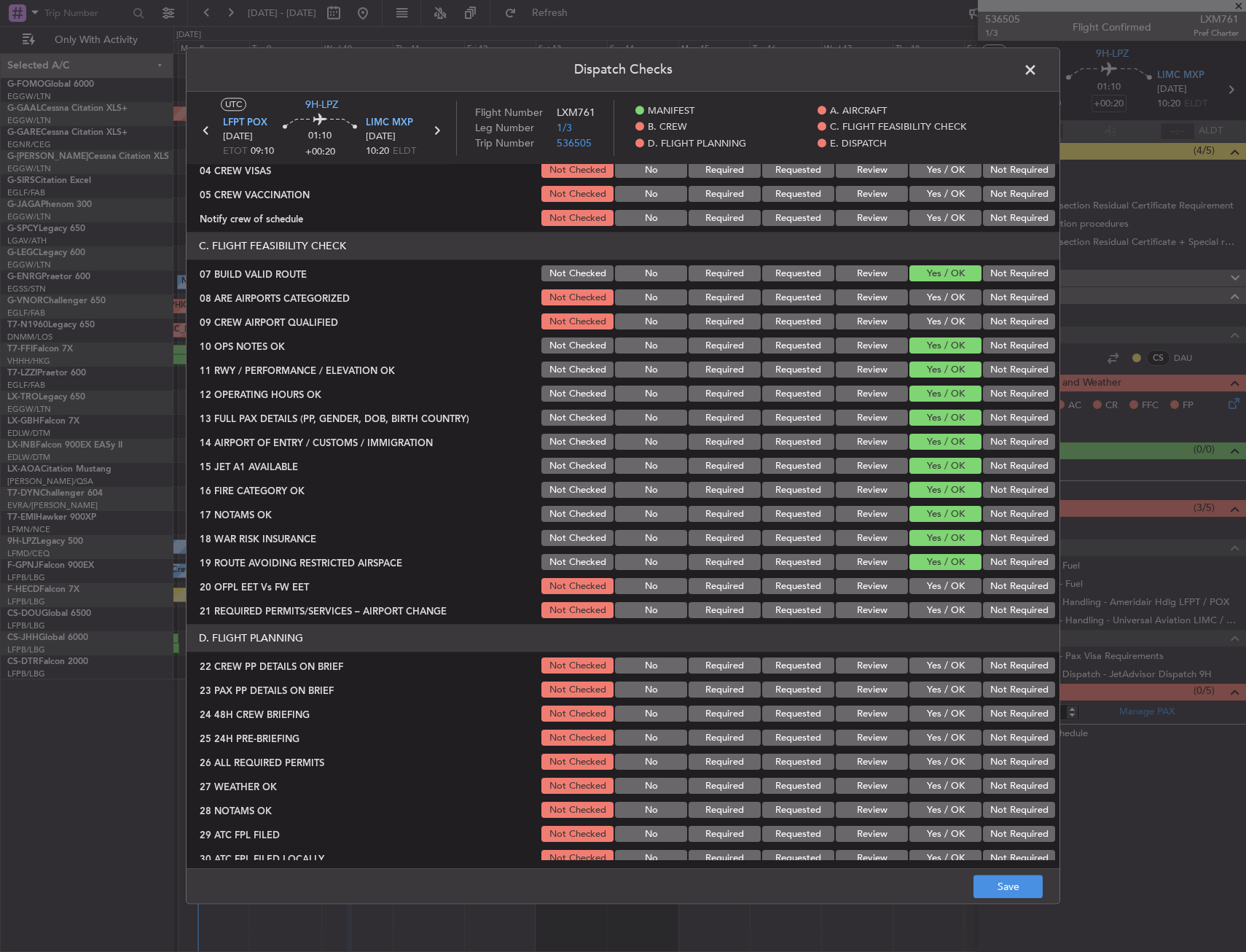
click at [922, 583] on button "Yes / OK" at bounding box center [946, 586] width 72 height 16
click at [922, 607] on button "Yes / OK" at bounding box center [946, 610] width 72 height 16
click at [919, 669] on button "Yes / OK" at bounding box center [946, 666] width 72 height 16
click at [923, 692] on button "Yes / OK" at bounding box center [946, 690] width 72 height 16
click at [927, 713] on button "Yes / OK" at bounding box center [946, 714] width 72 height 16
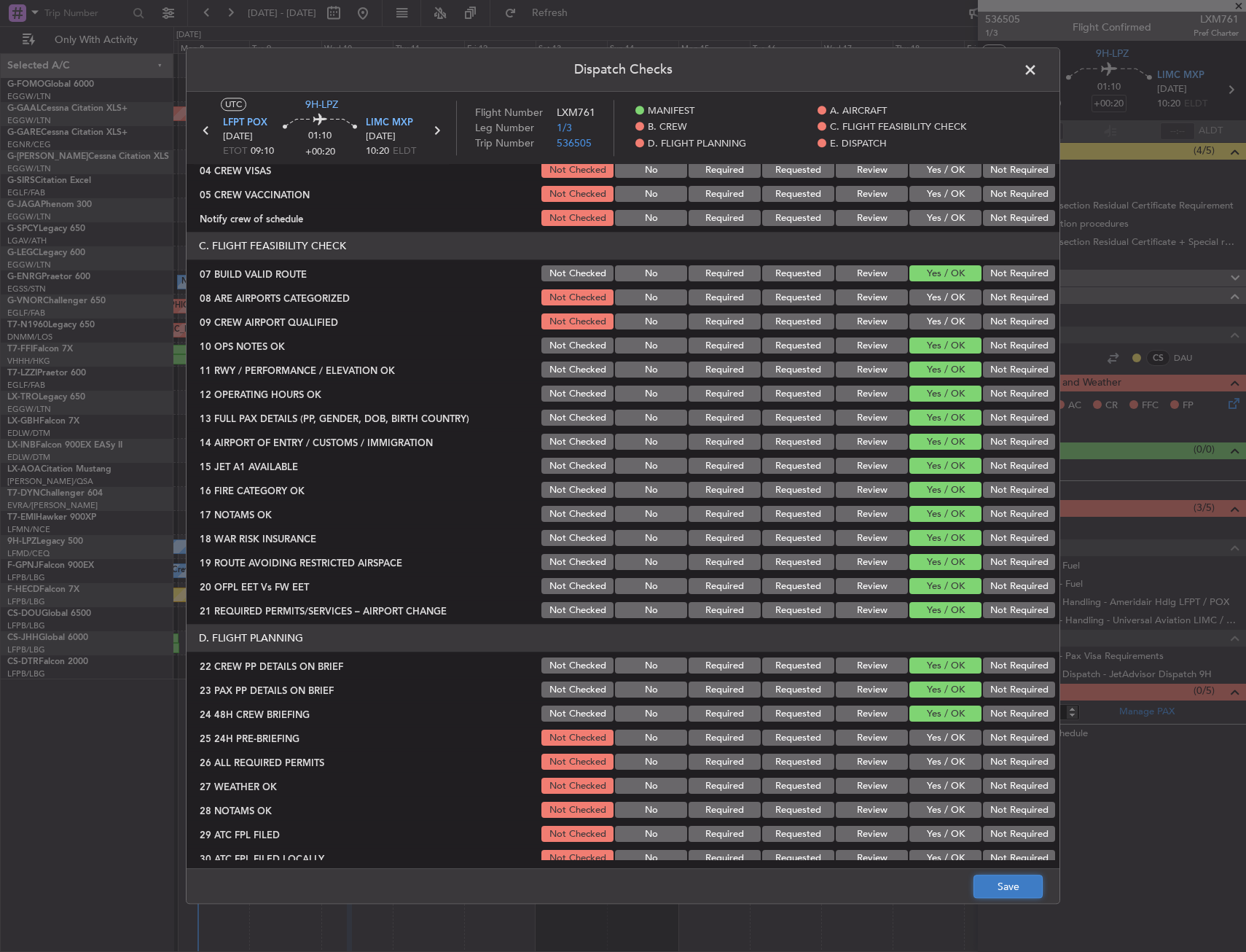
click at [982, 891] on button "Save" at bounding box center [1008, 887] width 69 height 23
click at [1038, 67] on span at bounding box center [1038, 73] width 0 height 29
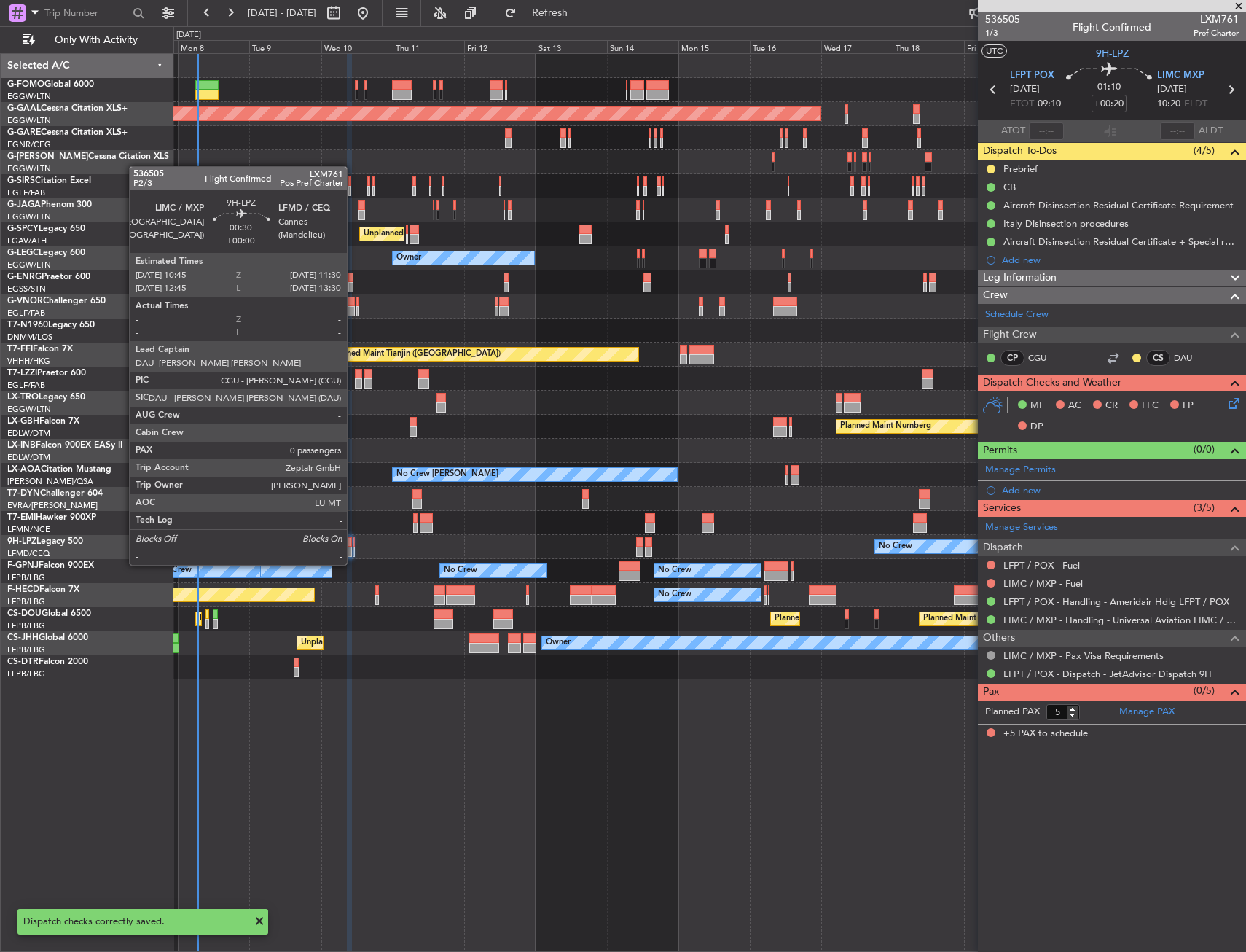
click at [353, 550] on div at bounding box center [353, 551] width 3 height 11
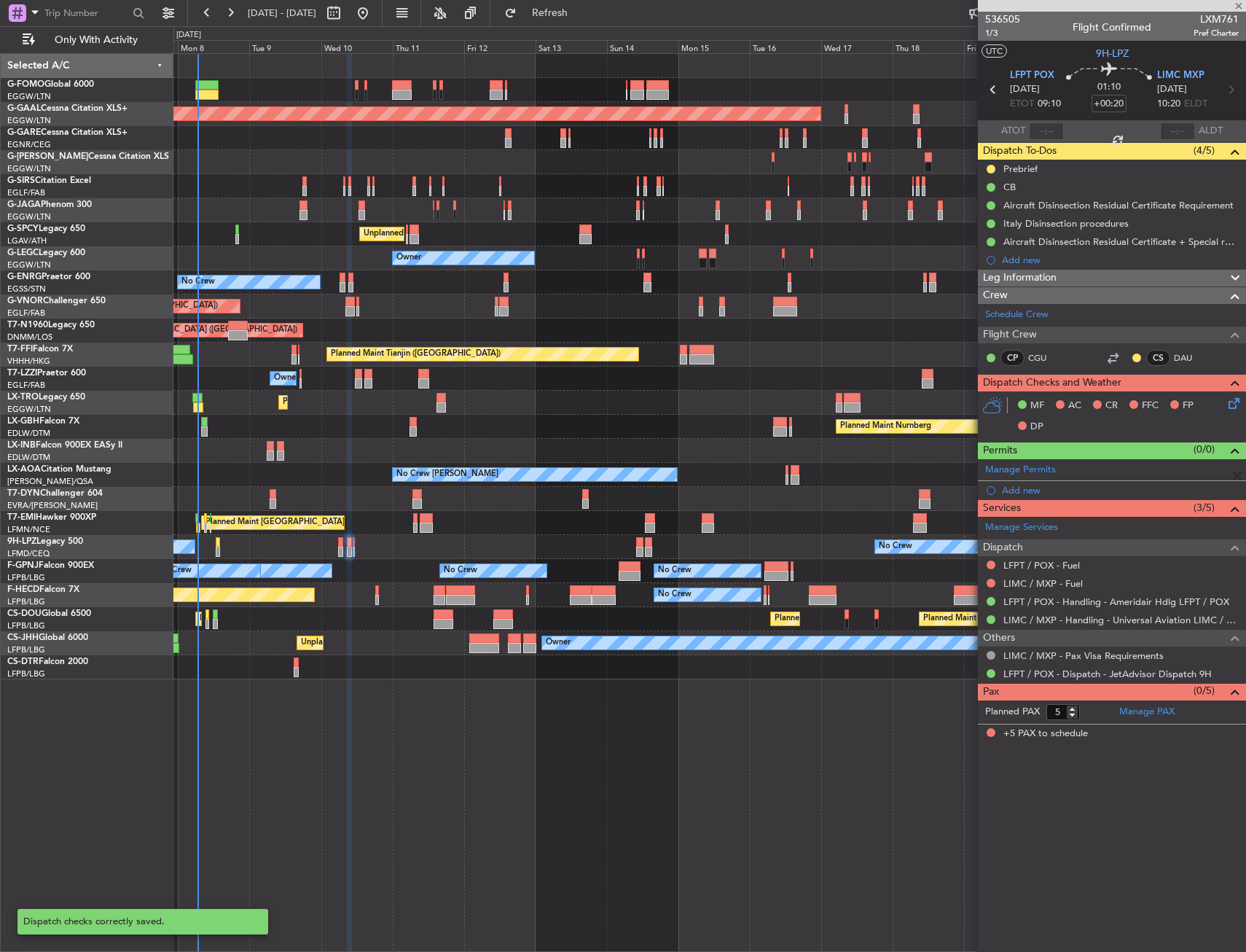
type input "0"
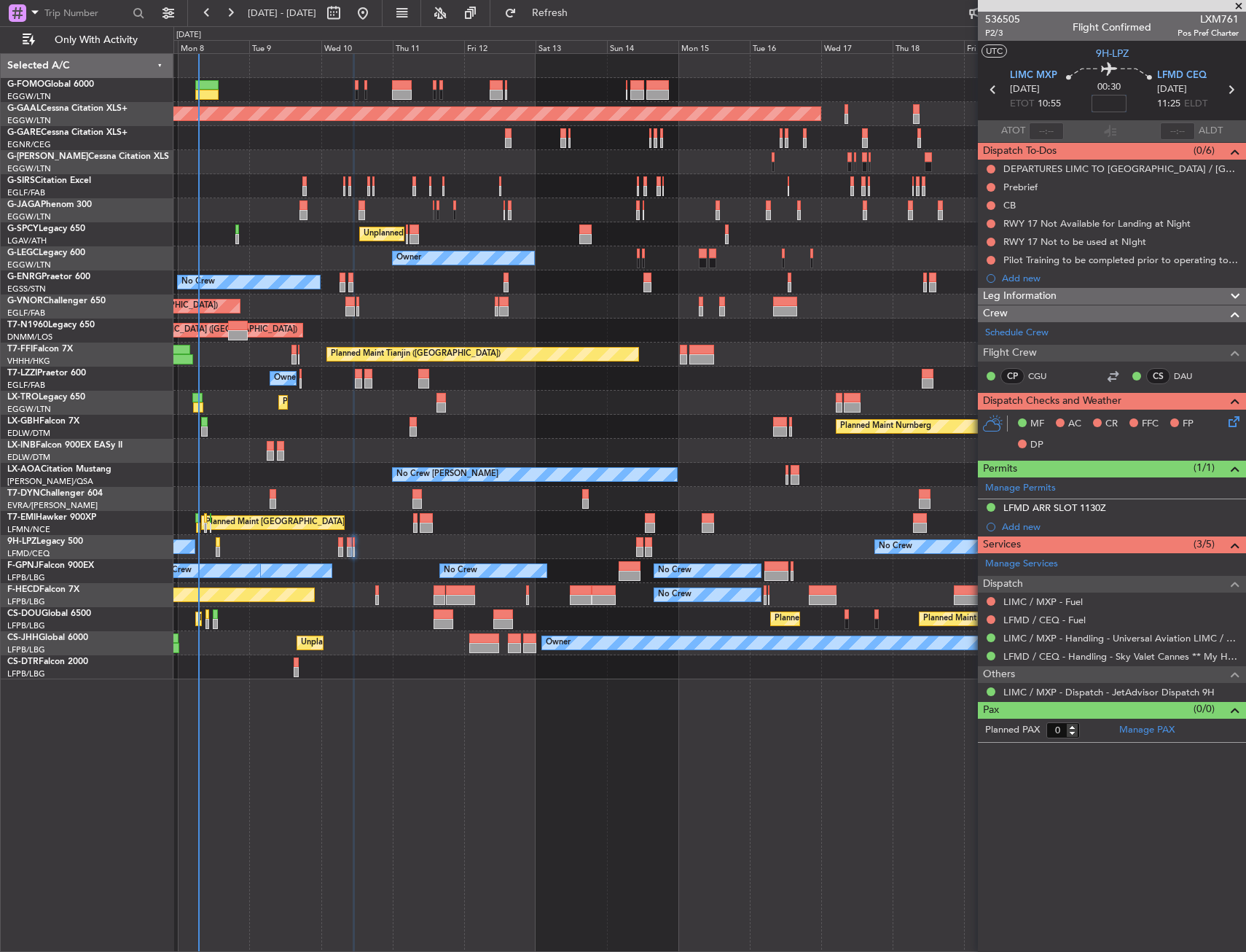
click at [1109, 103] on input at bounding box center [1109, 104] width 35 height 17
click at [1069, 51] on section "UTC 9H-LPZ" at bounding box center [1112, 52] width 268 height 22
click at [1003, 29] on span "P2/3" at bounding box center [1002, 33] width 35 height 12
type input "+00:10"
click at [993, 187] on button at bounding box center [991, 187] width 9 height 9
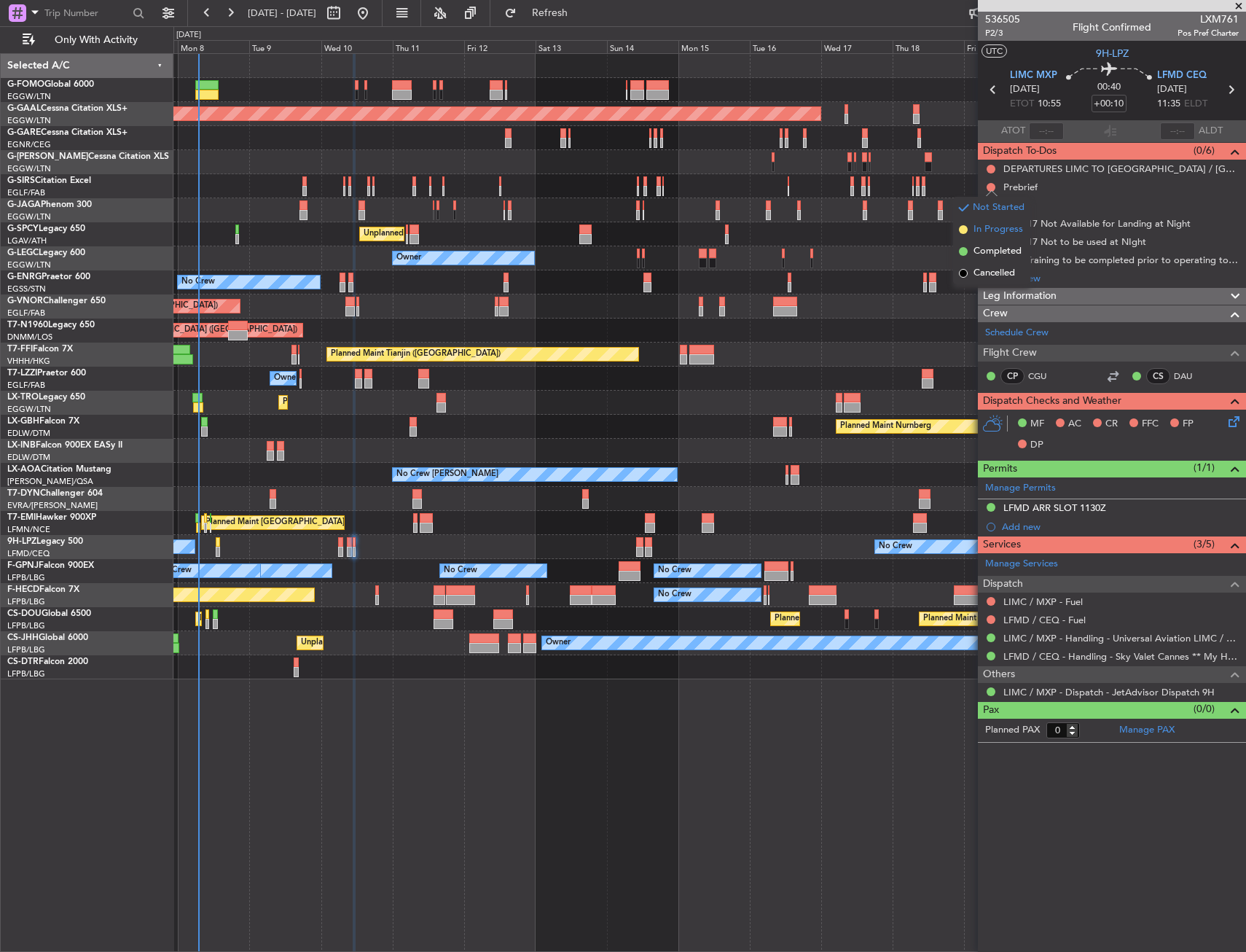
click at [985, 230] on span "In Progress" at bounding box center [998, 229] width 50 height 14
click at [991, 206] on button at bounding box center [991, 205] width 9 height 9
click at [973, 265] on li "Completed" at bounding box center [992, 270] width 77 height 22
click at [1235, 425] on icon at bounding box center [1232, 418] width 12 height 12
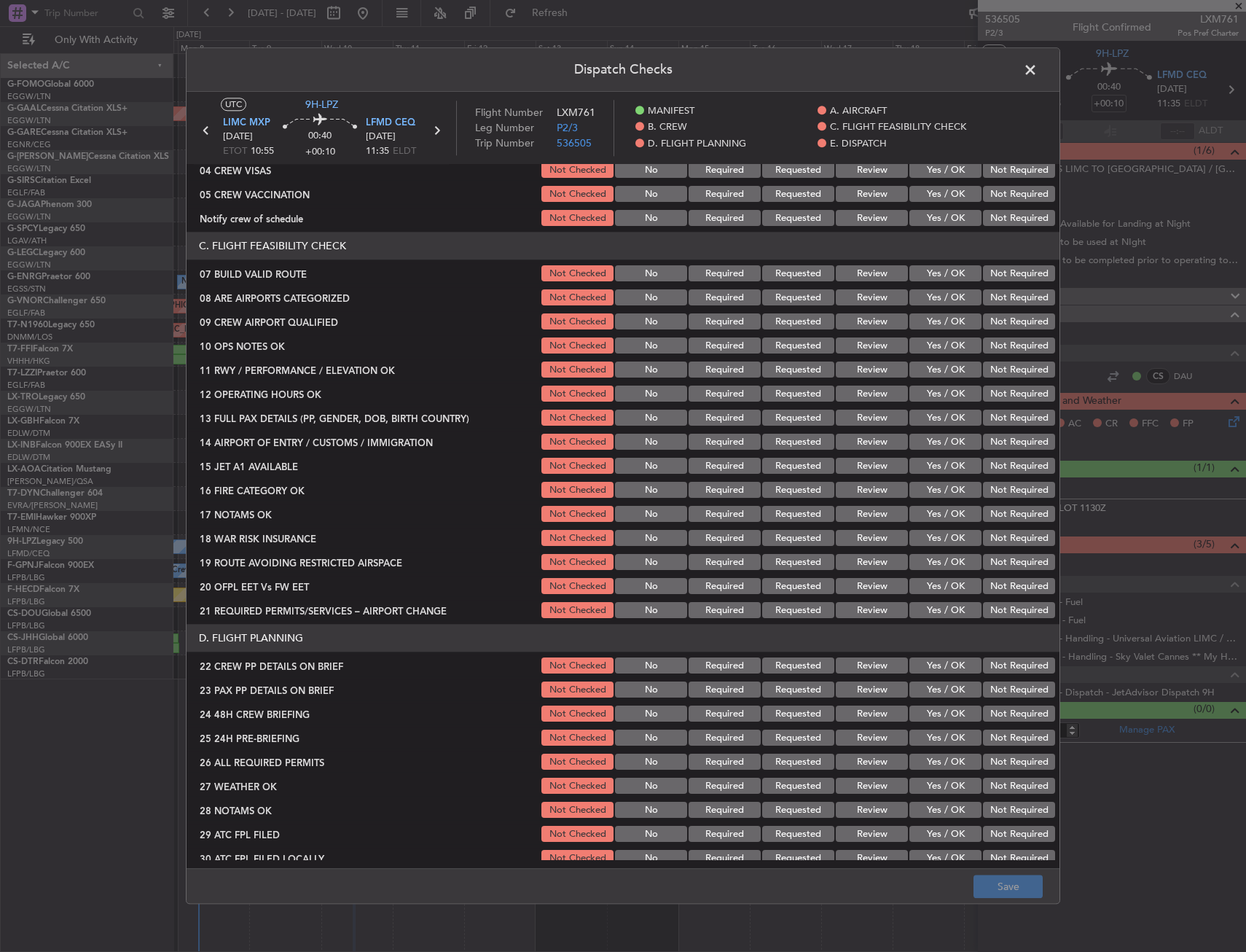
click at [922, 268] on button "Yes / OK" at bounding box center [946, 274] width 72 height 16
click at [936, 344] on button "Yes / OK" at bounding box center [946, 345] width 72 height 16
drag, startPoint x: 937, startPoint y: 376, endPoint x: 937, endPoint y: 392, distance: 16.0
click at [937, 377] on button "Yes / OK" at bounding box center [946, 369] width 72 height 16
click at [938, 394] on button "Yes / OK" at bounding box center [946, 393] width 72 height 16
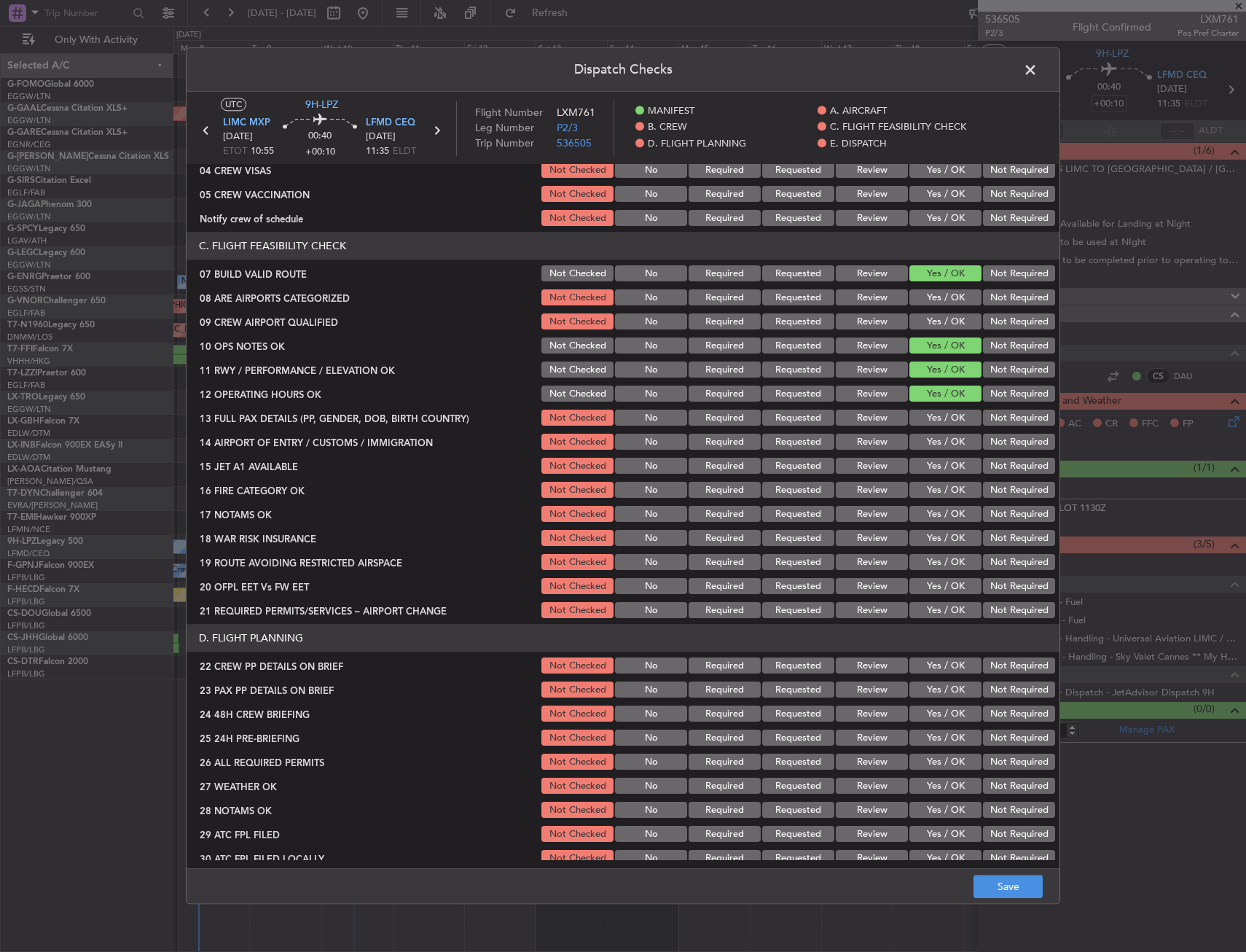
drag, startPoint x: 939, startPoint y: 419, endPoint x: 939, endPoint y: 429, distance: 10.0
click at [939, 419] on button "Yes / OK" at bounding box center [946, 417] width 72 height 16
click at [937, 444] on button "Yes / OK" at bounding box center [946, 441] width 72 height 16
click at [935, 464] on button "Yes / OK" at bounding box center [946, 466] width 72 height 16
click at [928, 488] on button "Yes / OK" at bounding box center [946, 490] width 72 height 16
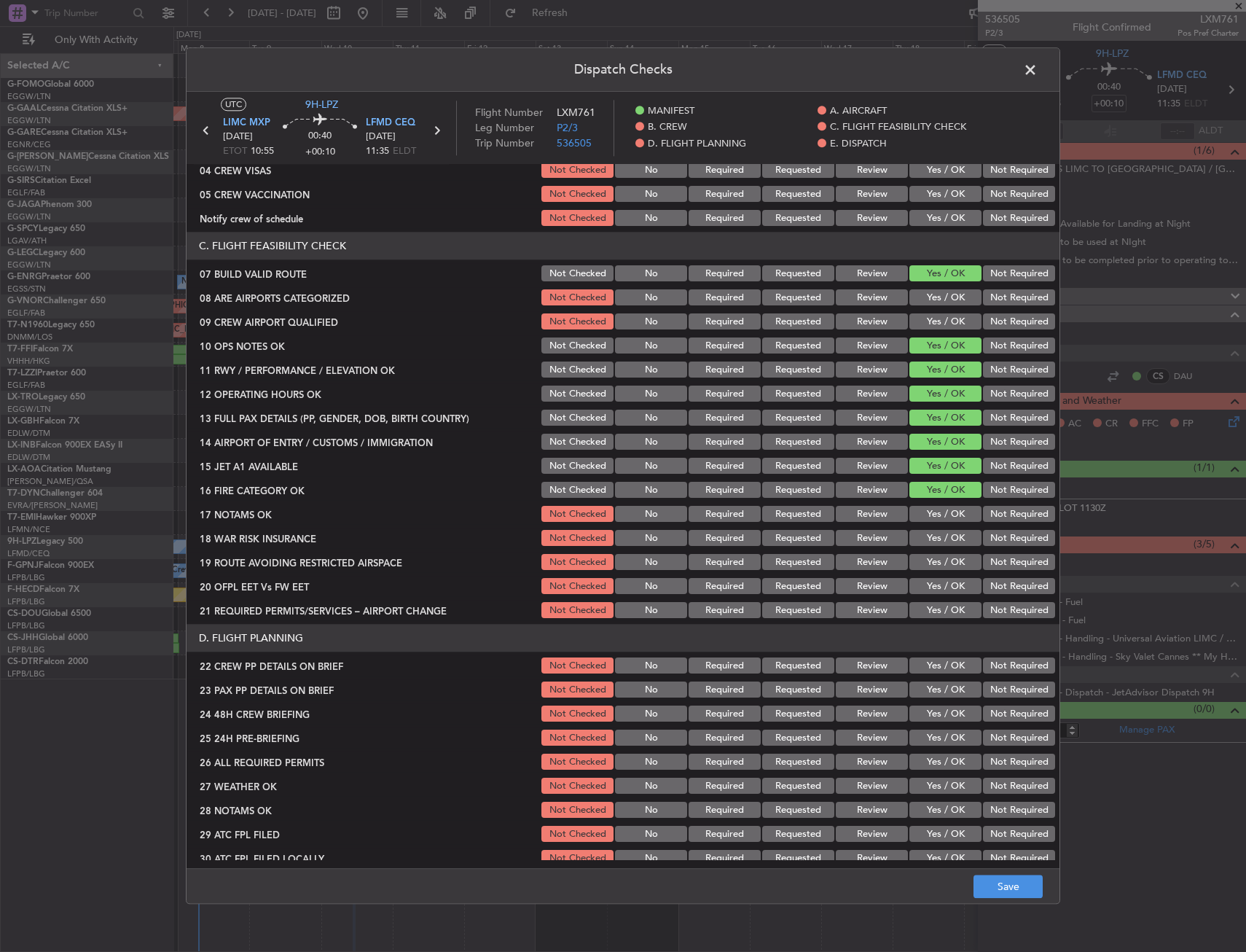
drag, startPoint x: 930, startPoint y: 510, endPoint x: 930, endPoint y: 527, distance: 17.0
click at [930, 512] on button "Yes / OK" at bounding box center [946, 514] width 72 height 16
click at [930, 540] on button "Yes / OK" at bounding box center [946, 538] width 72 height 16
click at [931, 561] on button "Yes / OK" at bounding box center [946, 562] width 72 height 16
click at [932, 587] on button "Yes / OK" at bounding box center [946, 586] width 72 height 16
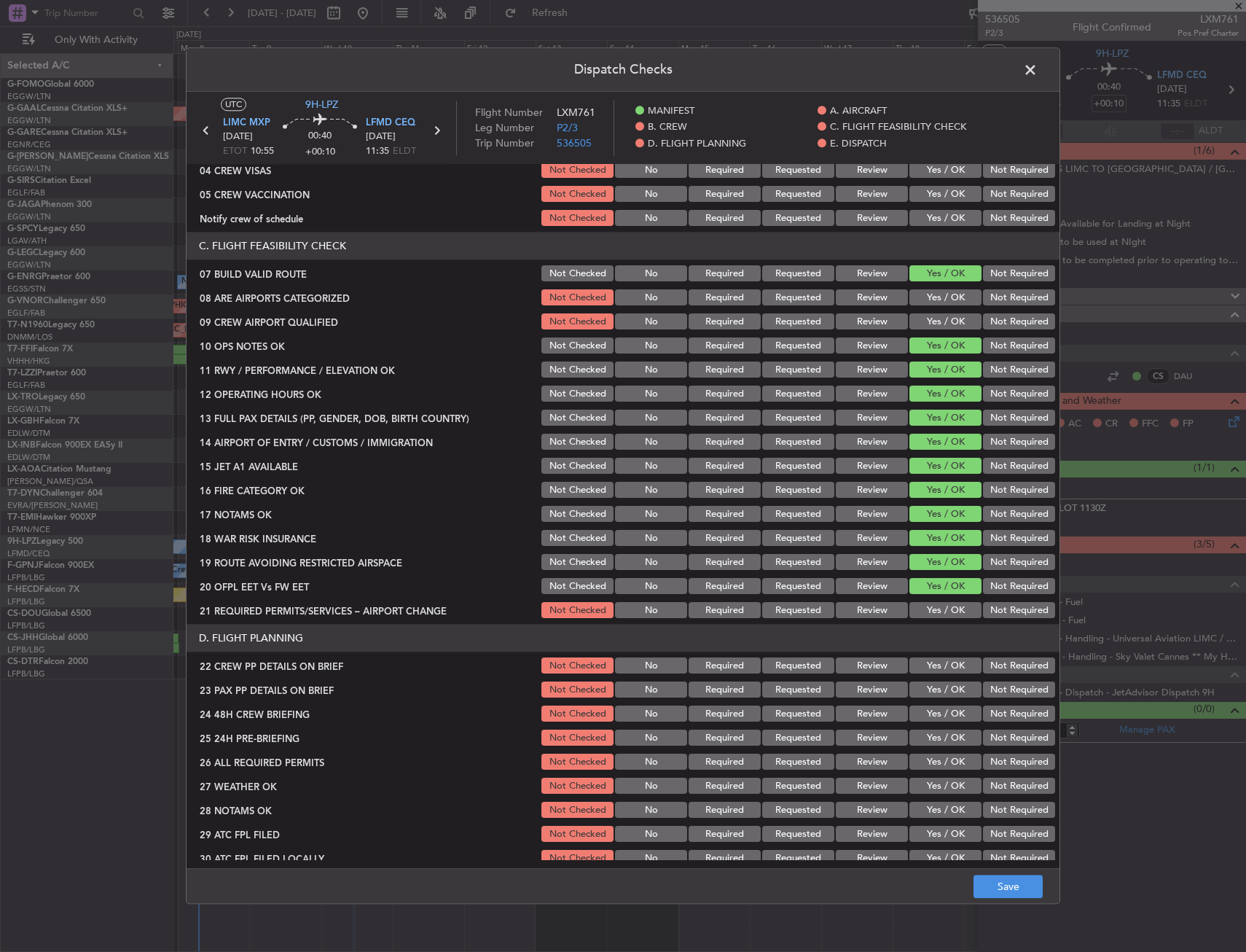
drag, startPoint x: 930, startPoint y: 609, endPoint x: 930, endPoint y: 631, distance: 22.0
click at [930, 609] on button "Yes / OK" at bounding box center [946, 610] width 72 height 16
click at [932, 670] on button "Yes / OK" at bounding box center [946, 666] width 72 height 16
click at [934, 687] on button "Yes / OK" at bounding box center [946, 690] width 72 height 16
drag, startPoint x: 924, startPoint y: 710, endPoint x: 918, endPoint y: 731, distance: 21.8
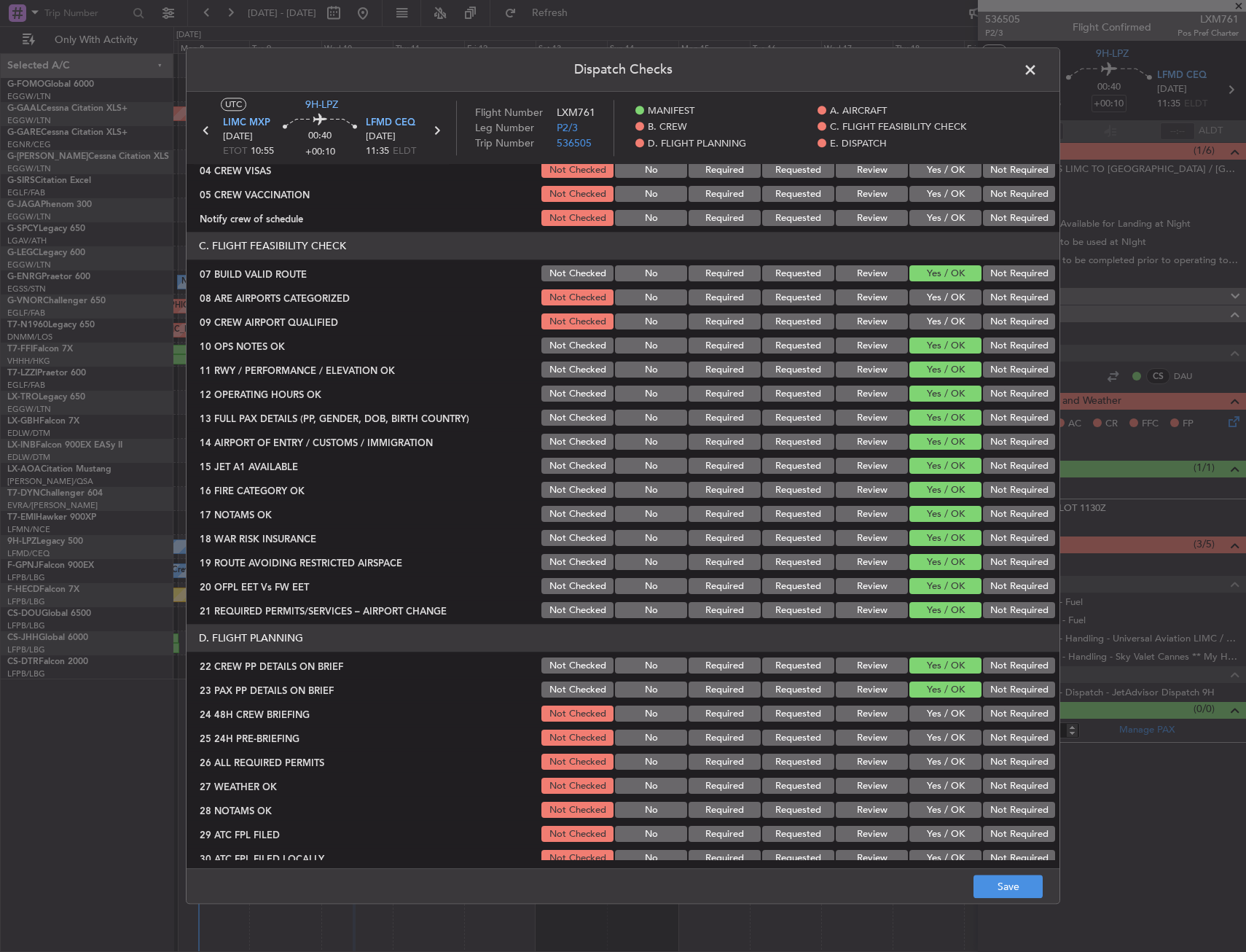
click at [924, 713] on button "Yes / OK" at bounding box center [946, 714] width 72 height 16
click at [994, 885] on button "Save" at bounding box center [1008, 887] width 69 height 23
click at [1038, 66] on span at bounding box center [1038, 73] width 0 height 29
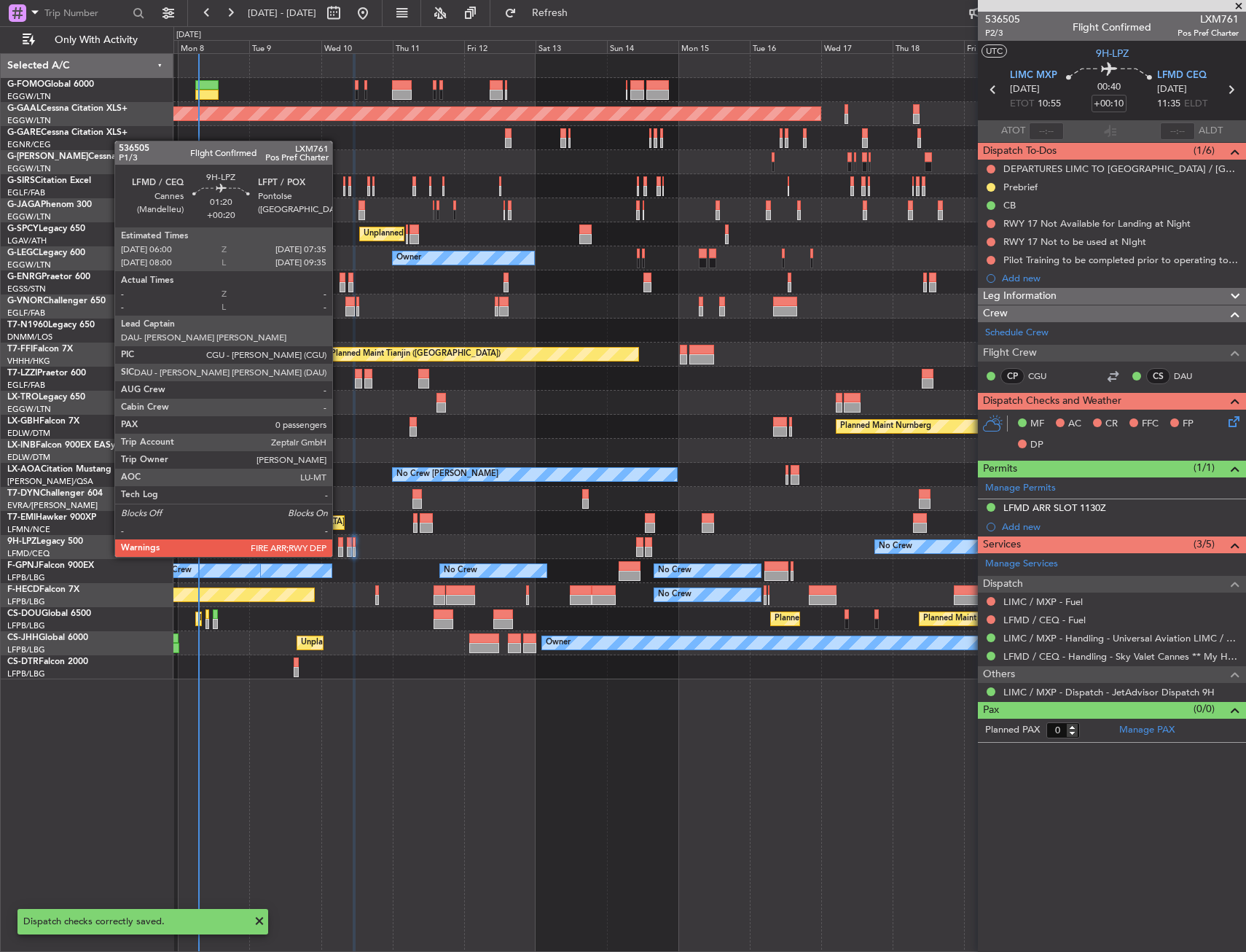
click at [339, 543] on div at bounding box center [340, 542] width 5 height 11
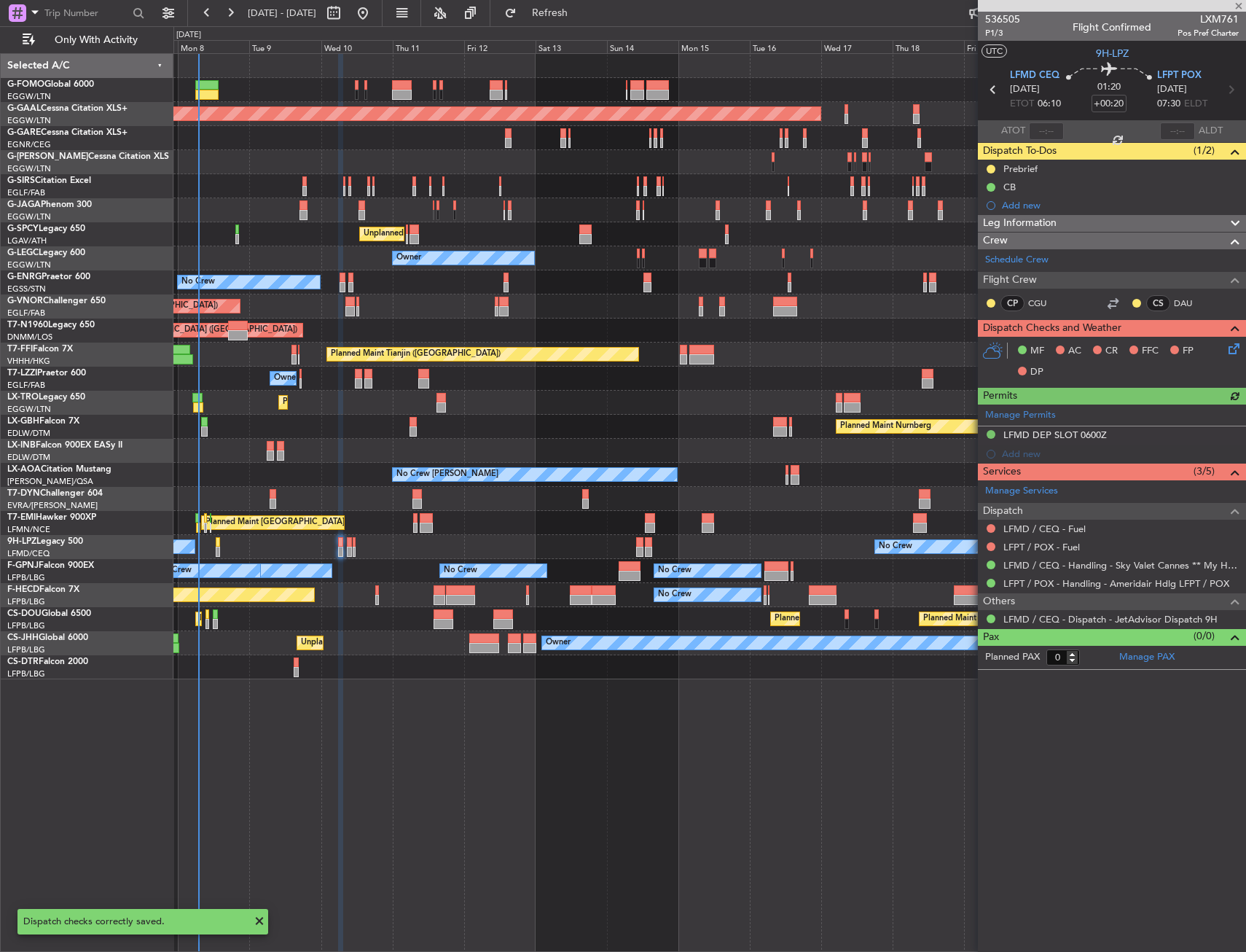
click at [1234, 348] on icon at bounding box center [1232, 346] width 12 height 12
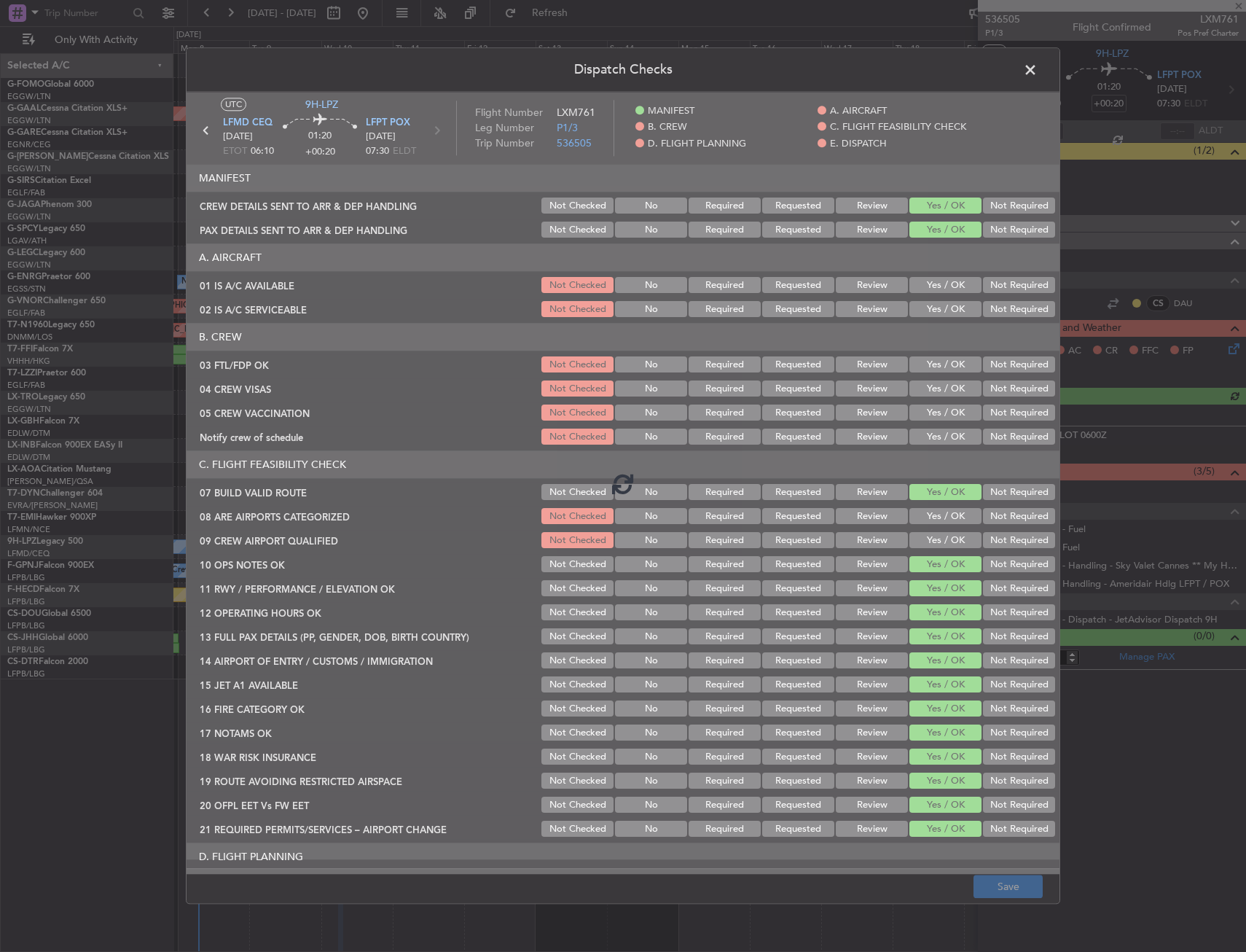
click at [1038, 66] on span at bounding box center [1038, 73] width 0 height 29
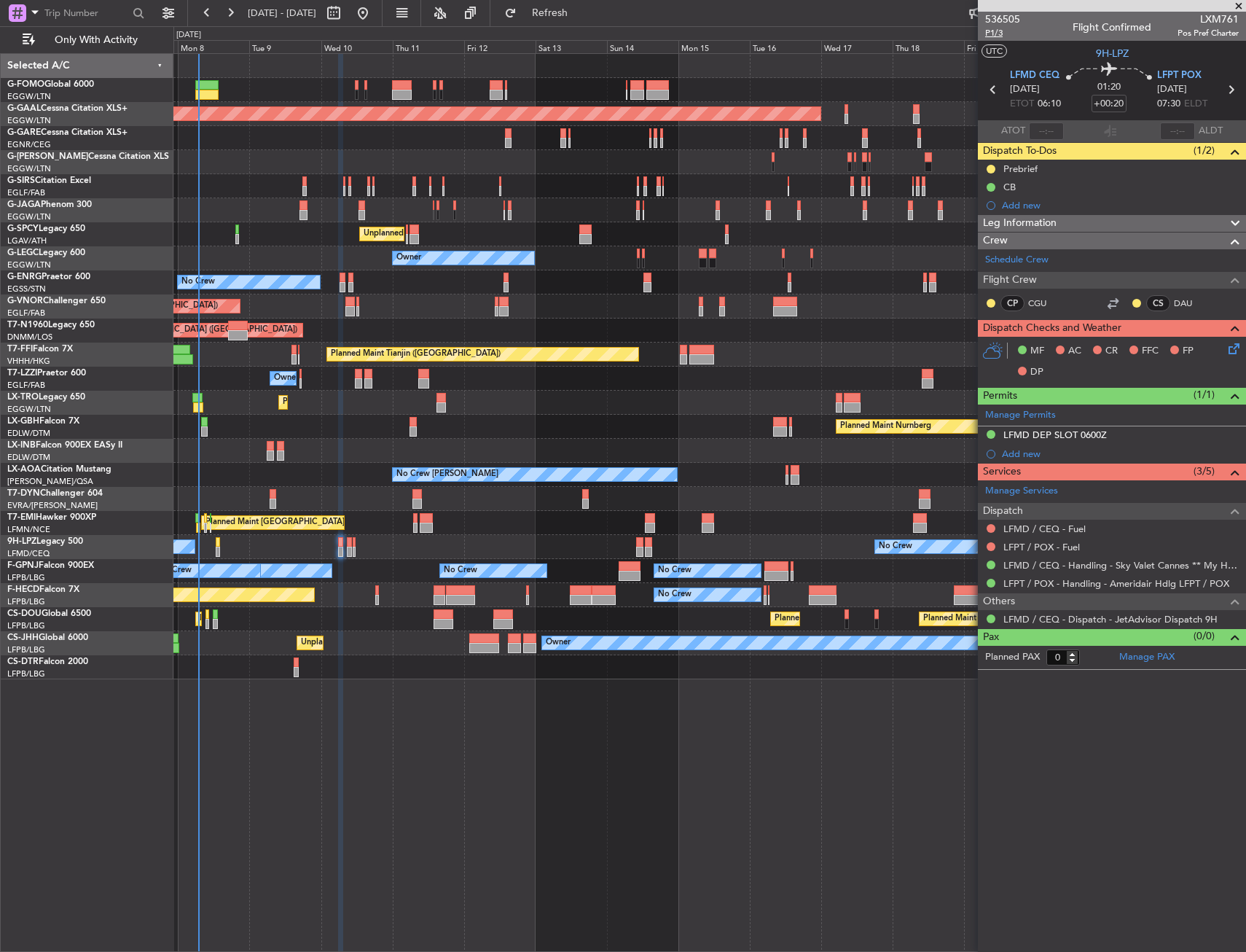
click at [992, 33] on span "P1/3" at bounding box center [1002, 33] width 35 height 12
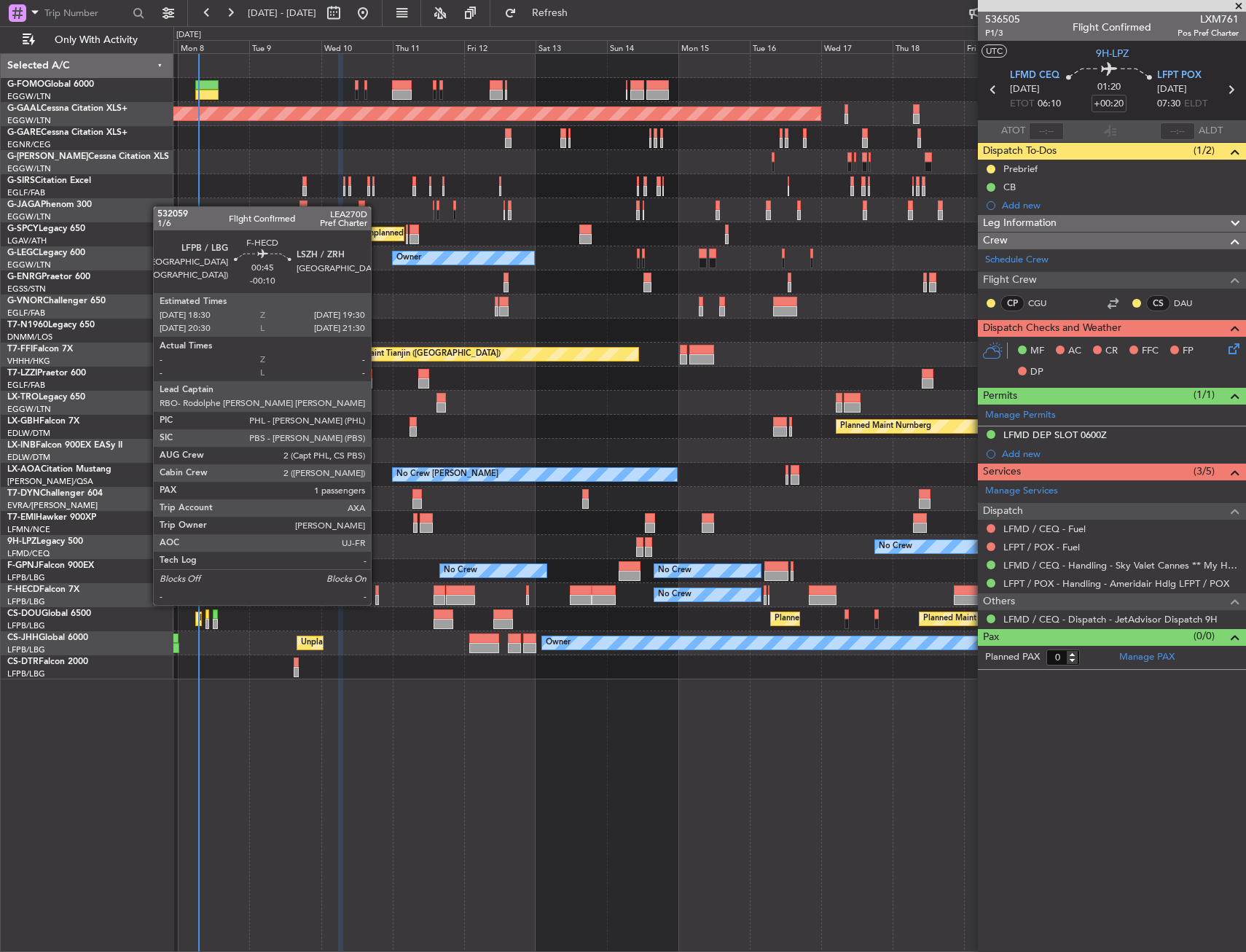
click at [377, 590] on div at bounding box center [377, 590] width 4 height 11
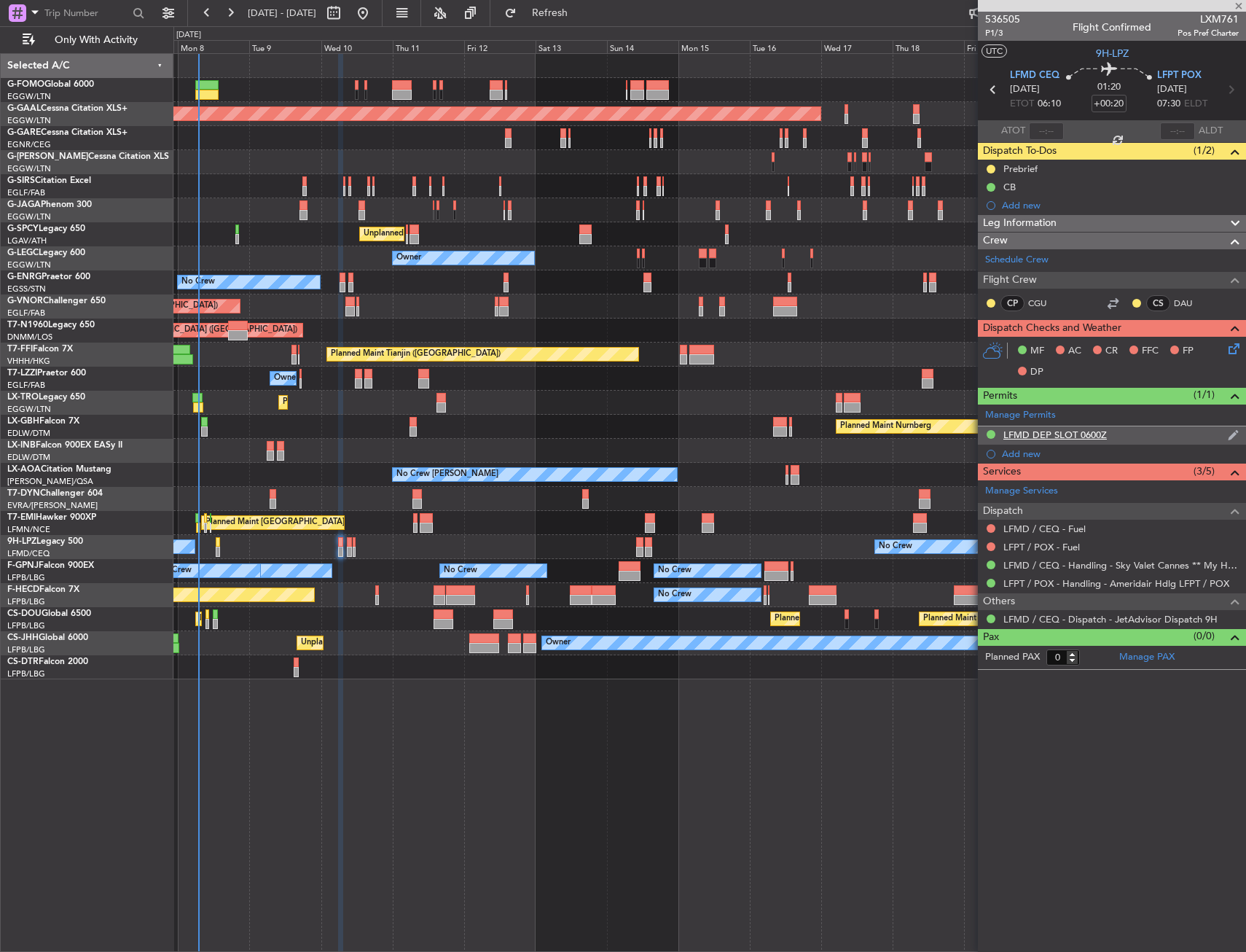
type input "-00:10"
type input "1"
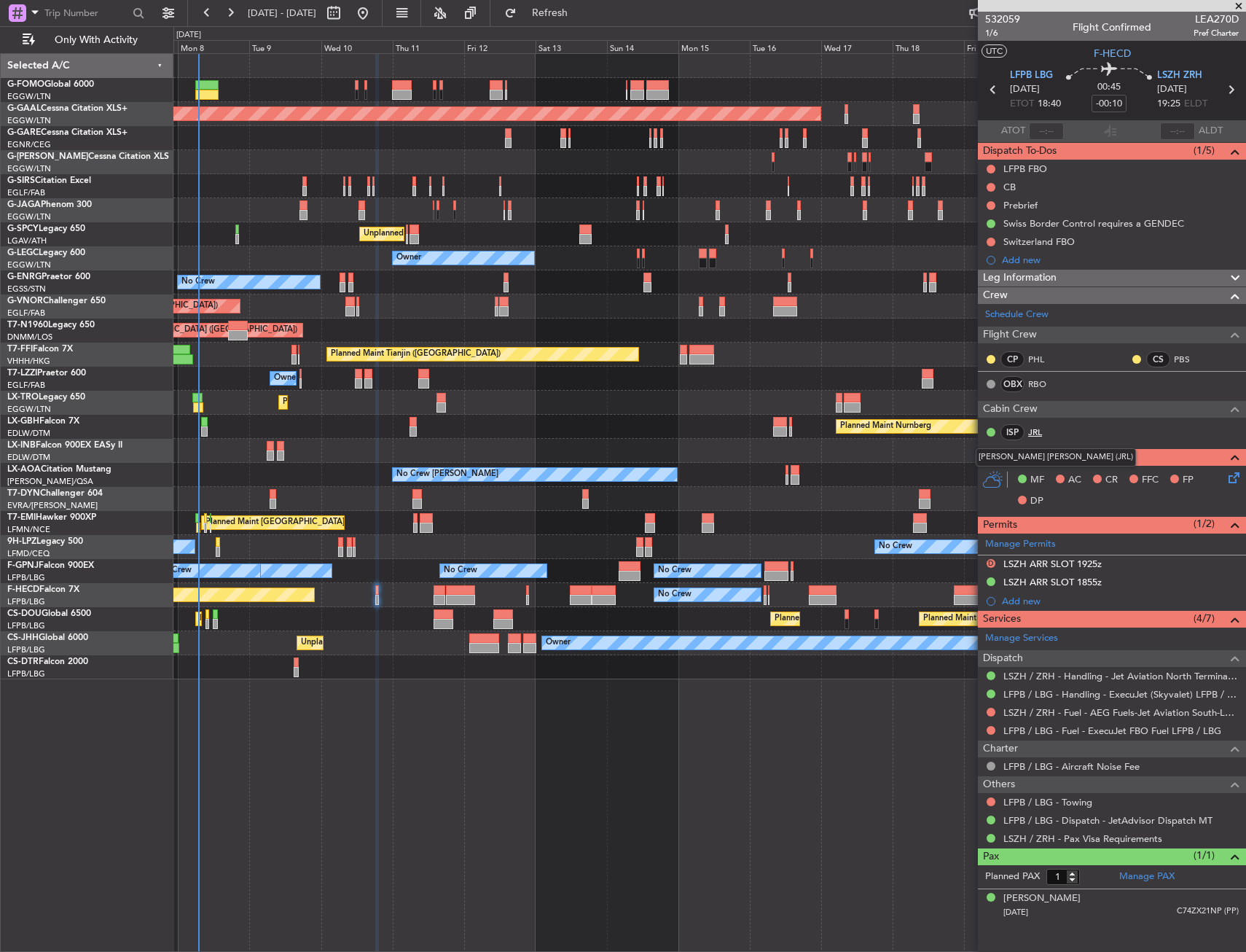
click at [1034, 428] on link "JRL" at bounding box center [1044, 432] width 33 height 13
click at [1043, 385] on link "RBO" at bounding box center [1044, 384] width 33 height 13
click at [996, 33] on span "1/6" at bounding box center [1002, 33] width 35 height 12
click at [989, 186] on mat-tooltip-component "Not Started" at bounding box center [991, 192] width 70 height 38
click at [989, 191] on div at bounding box center [991, 187] width 12 height 12
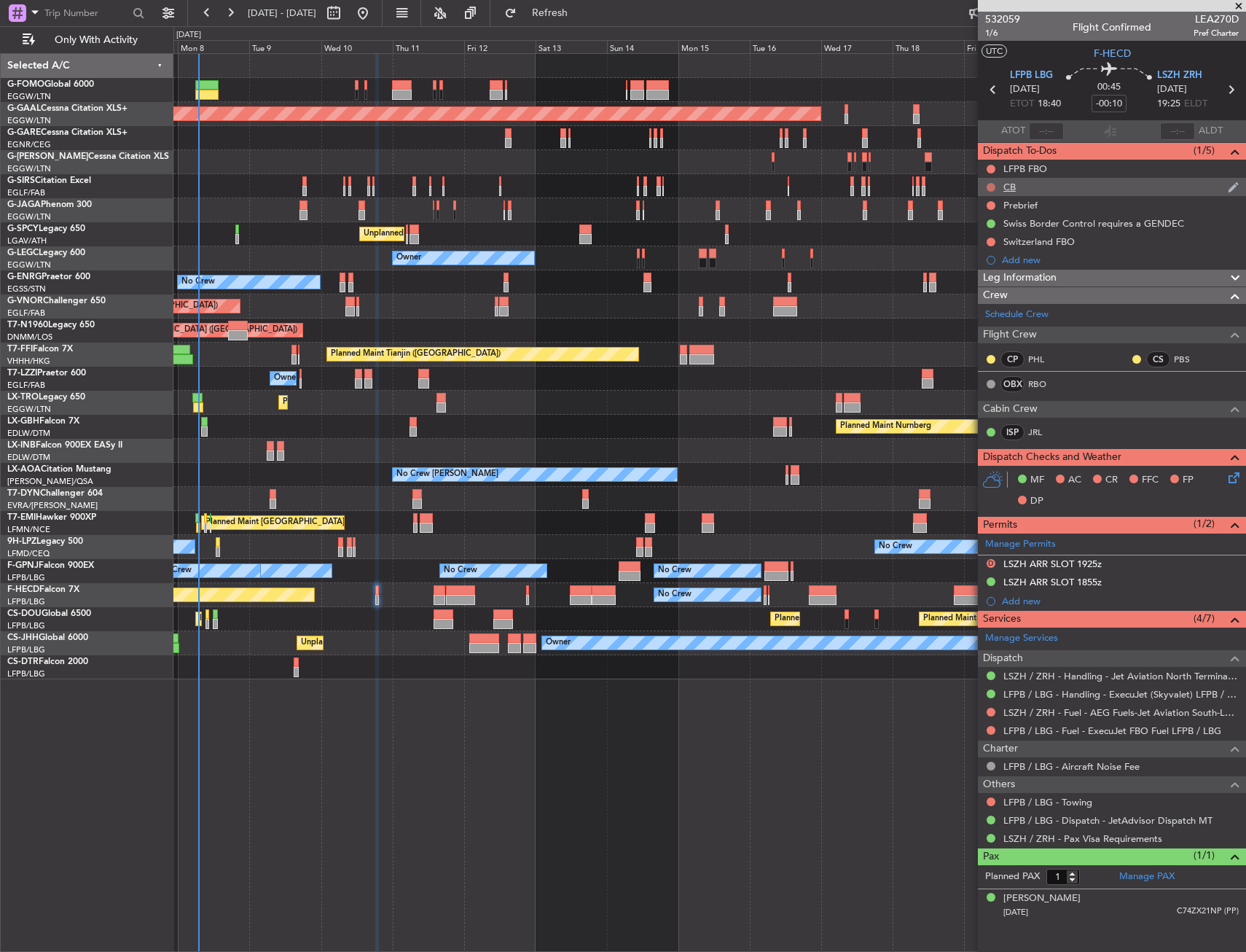
click at [994, 184] on button at bounding box center [991, 187] width 9 height 9
click at [985, 247] on span "Completed" at bounding box center [997, 250] width 48 height 14
drag, startPoint x: 992, startPoint y: 202, endPoint x: 989, endPoint y: 210, distance: 8.5
click at [992, 202] on button at bounding box center [991, 205] width 9 height 9
click at [990, 250] on span "In Progress" at bounding box center [998, 248] width 50 height 14
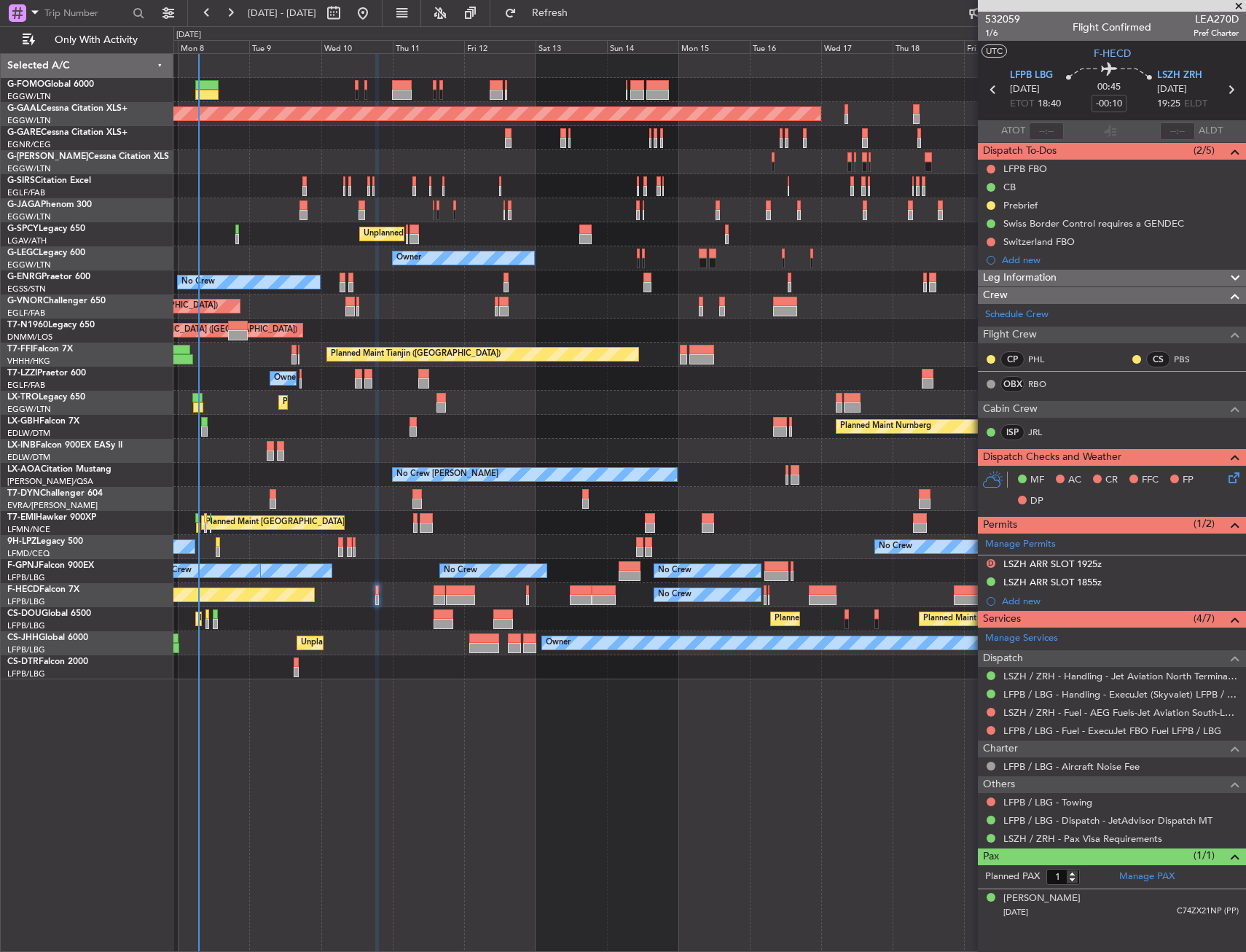
click at [1233, 479] on icon at bounding box center [1232, 475] width 12 height 12
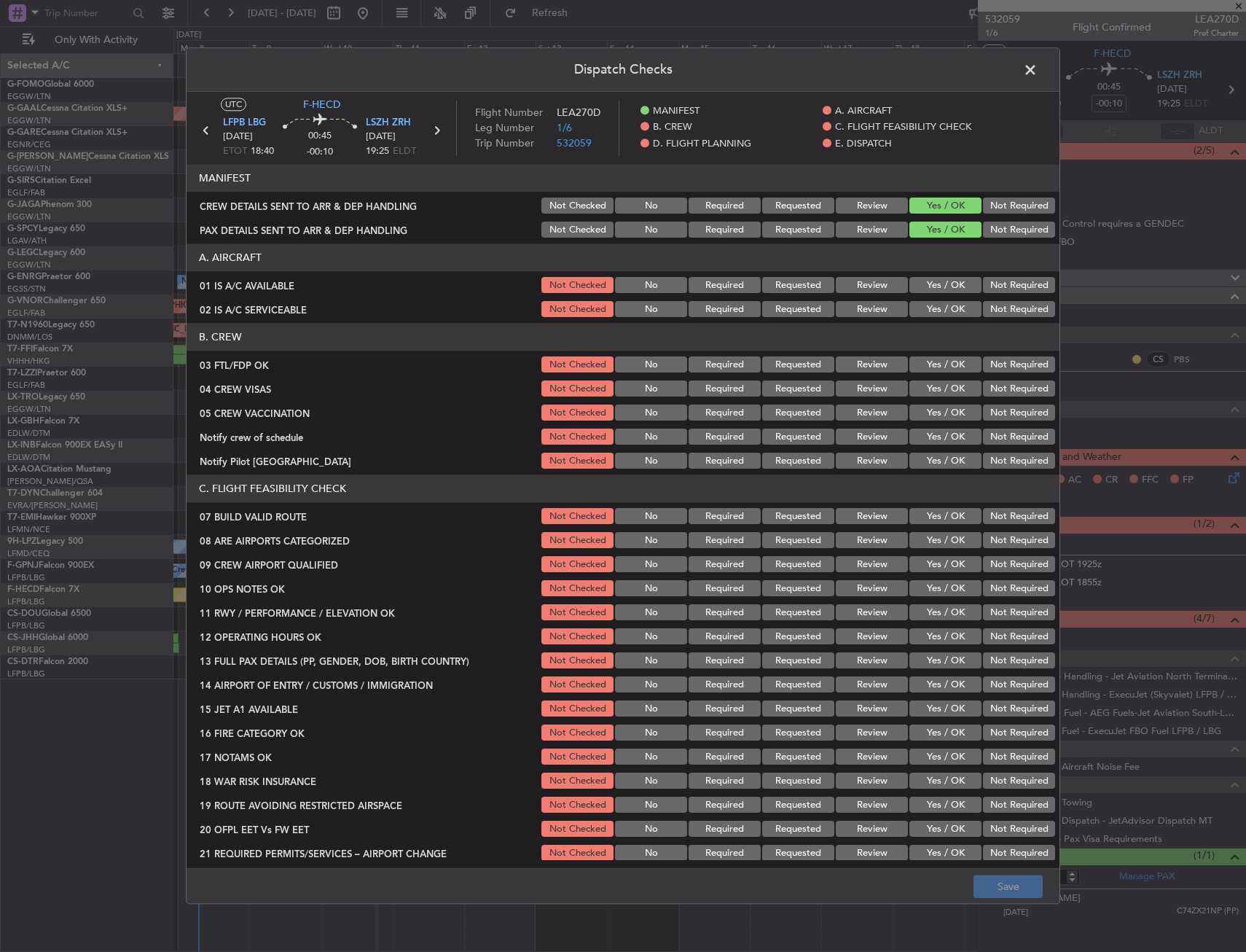
scroll to position [146, 0]
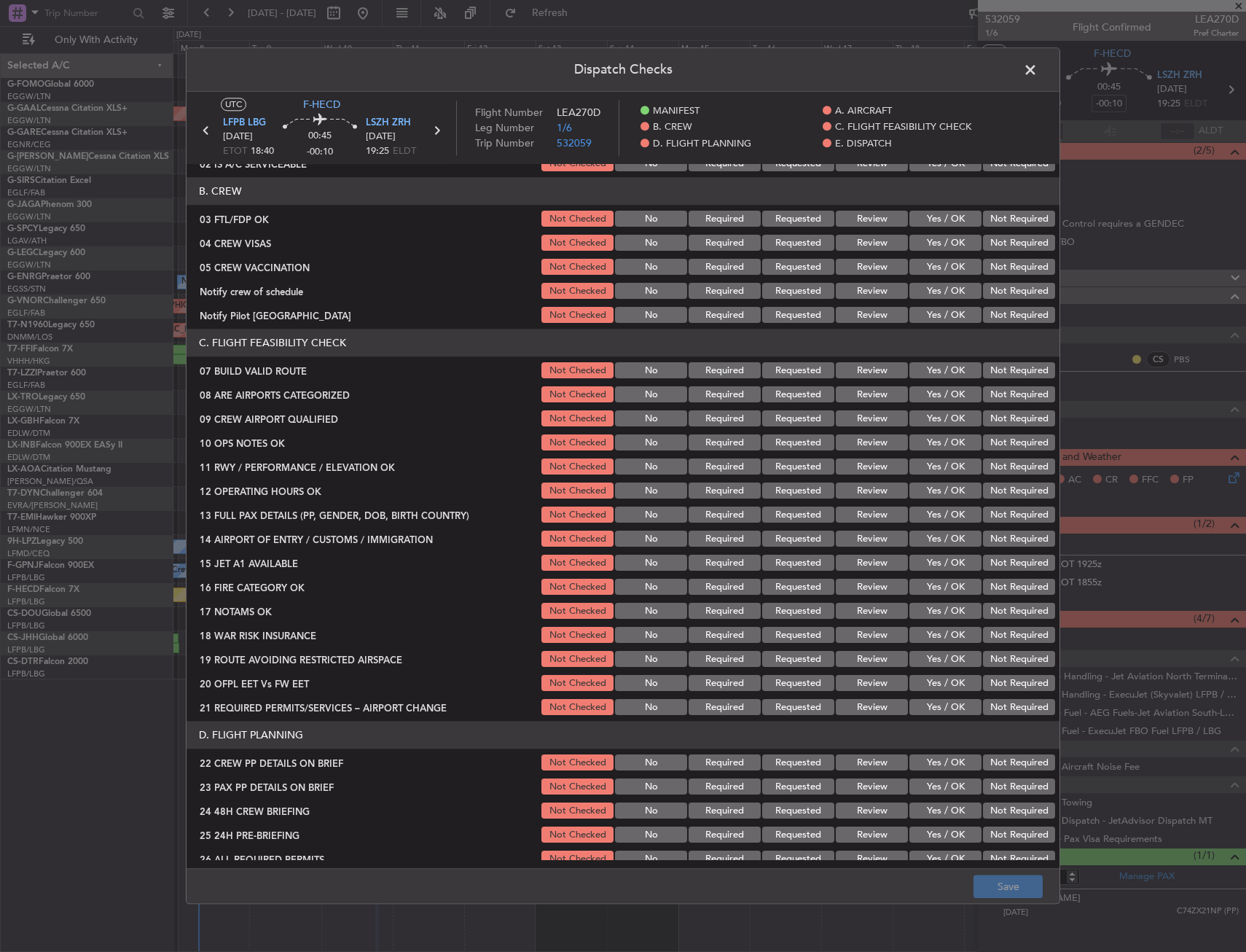
click at [940, 367] on button "Yes / OK" at bounding box center [946, 370] width 72 height 16
click at [935, 440] on button "Yes / OK" at bounding box center [946, 442] width 72 height 16
click at [940, 465] on button "Yes / OK" at bounding box center [946, 466] width 72 height 16
drag, startPoint x: 937, startPoint y: 491, endPoint x: 937, endPoint y: 504, distance: 13.0
click at [937, 492] on button "Yes / OK" at bounding box center [946, 490] width 72 height 16
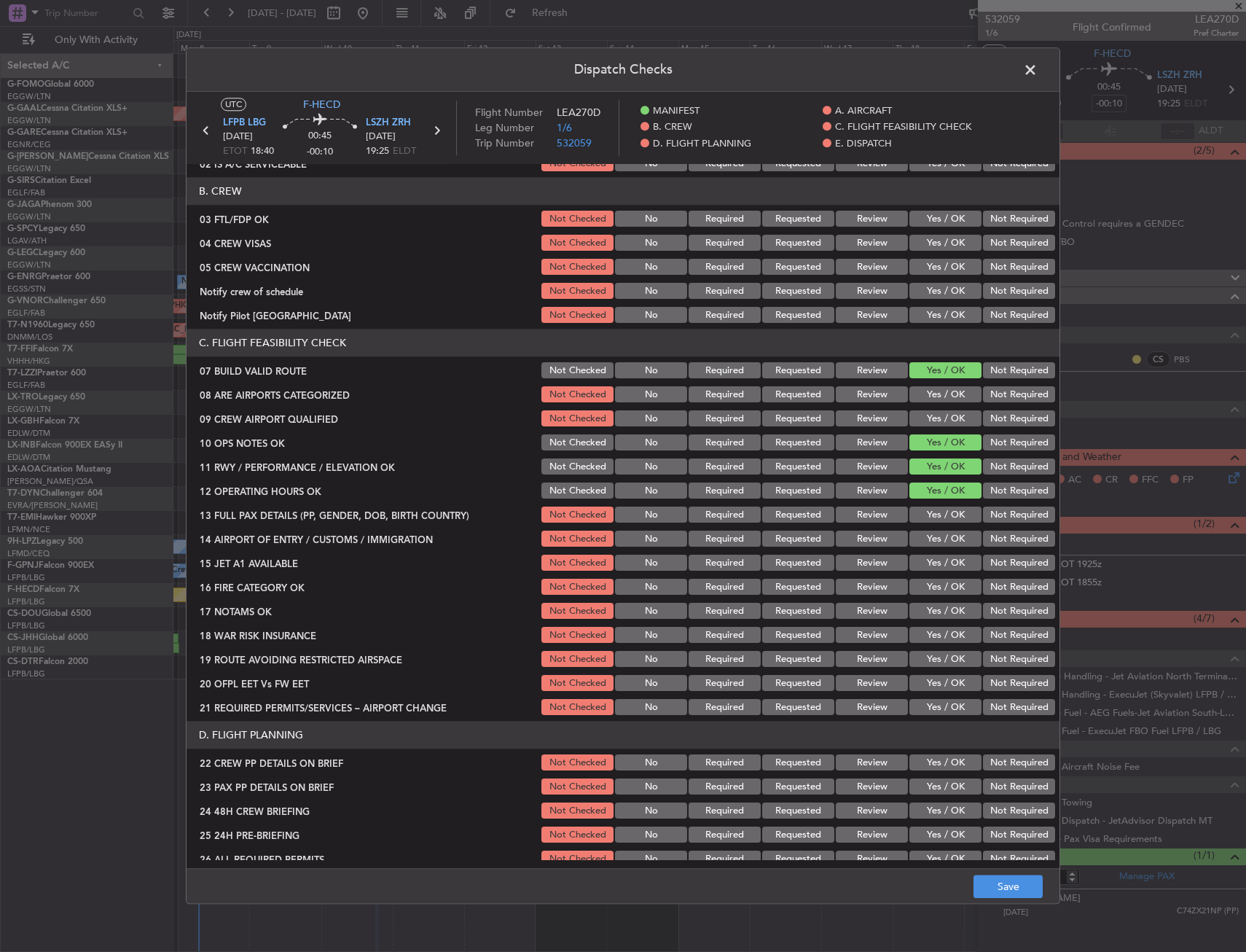
click at [937, 519] on button "Yes / OK" at bounding box center [946, 514] width 72 height 16
click at [931, 540] on button "Yes / OK" at bounding box center [946, 538] width 72 height 16
click at [925, 564] on button "Yes / OK" at bounding box center [946, 563] width 72 height 16
click at [927, 589] on button "Yes / OK" at bounding box center [946, 587] width 72 height 16
drag, startPoint x: 927, startPoint y: 609, endPoint x: 925, endPoint y: 628, distance: 19.1
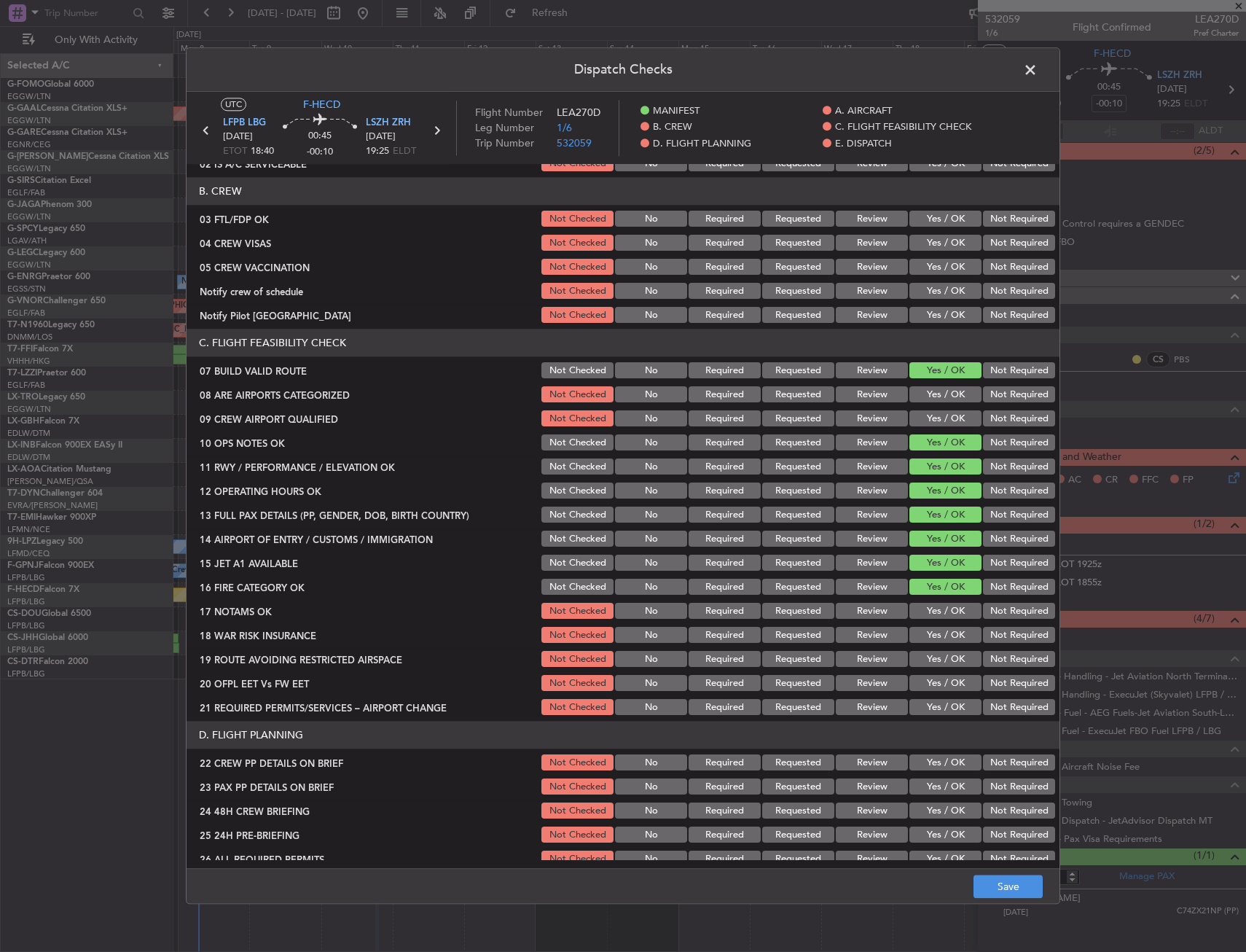
click at [927, 609] on button "Yes / OK" at bounding box center [946, 611] width 72 height 16
drag, startPoint x: 925, startPoint y: 637, endPoint x: 926, endPoint y: 654, distance: 17.0
click at [926, 637] on button "Yes / OK" at bounding box center [946, 635] width 72 height 16
click at [932, 664] on button "Yes / OK" at bounding box center [946, 659] width 72 height 16
drag, startPoint x: 932, startPoint y: 685, endPoint x: 930, endPoint y: 698, distance: 13.2
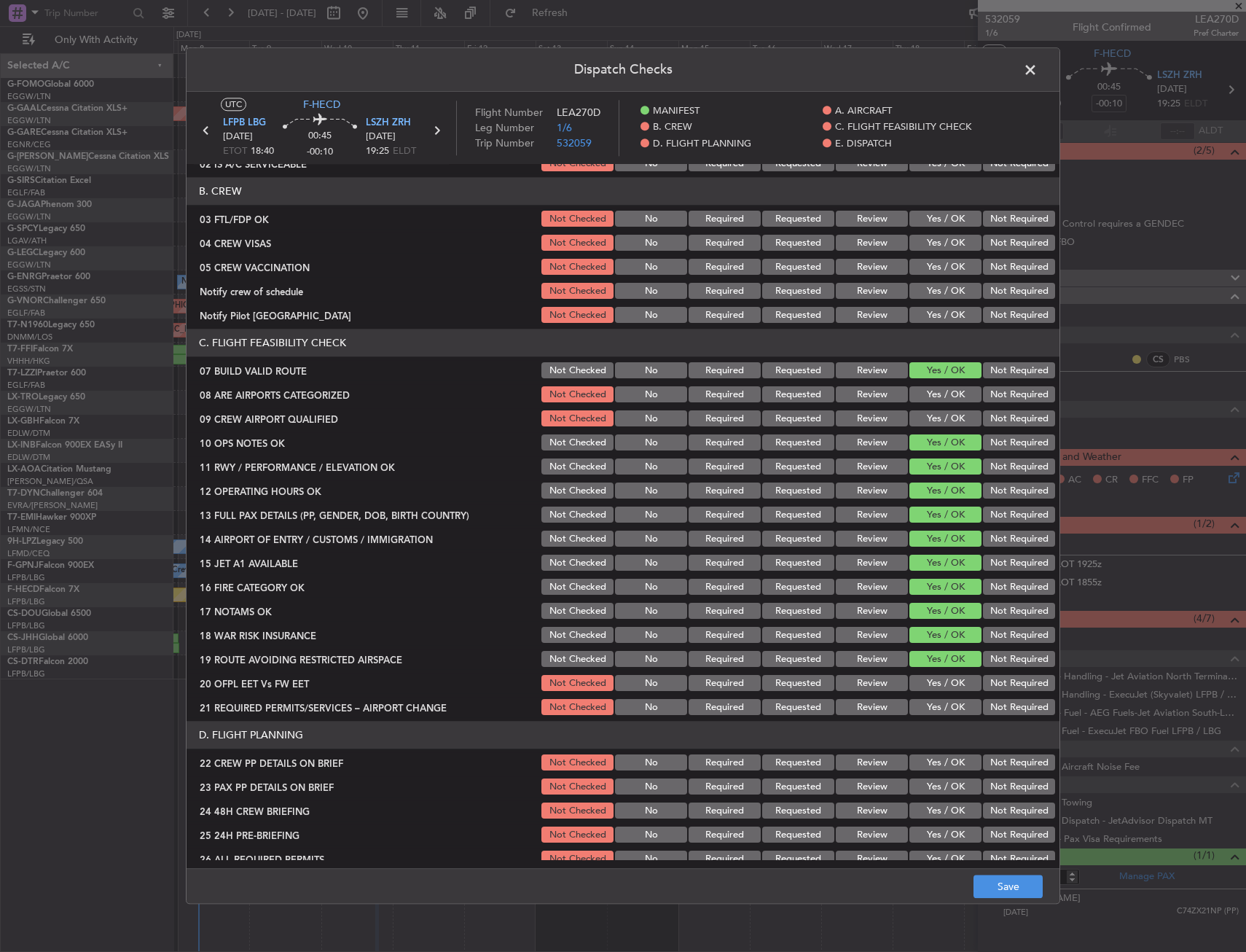
click at [932, 685] on button "Yes / OK" at bounding box center [946, 683] width 72 height 16
click at [930, 700] on button "Yes / OK" at bounding box center [946, 707] width 72 height 16
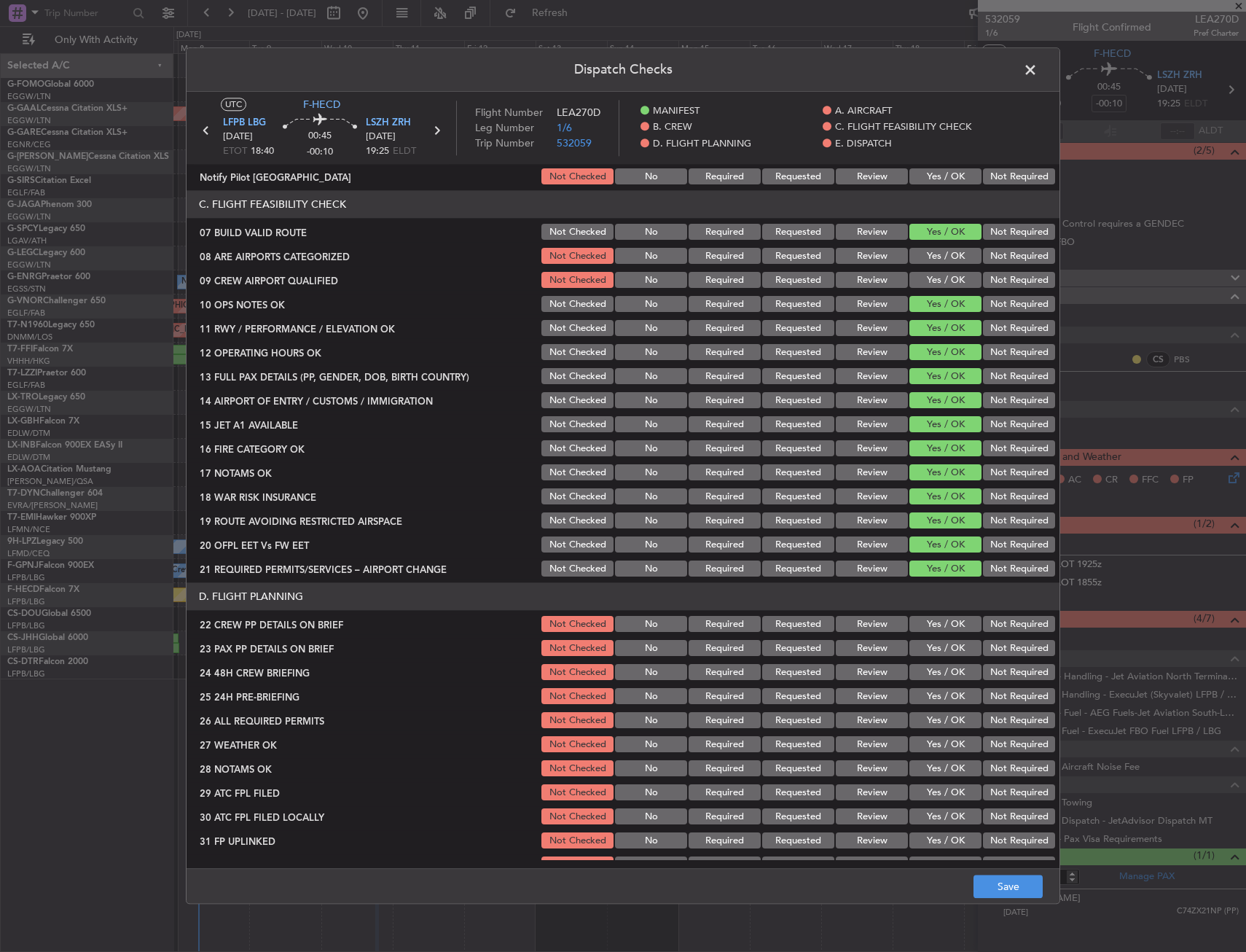
scroll to position [438, 0]
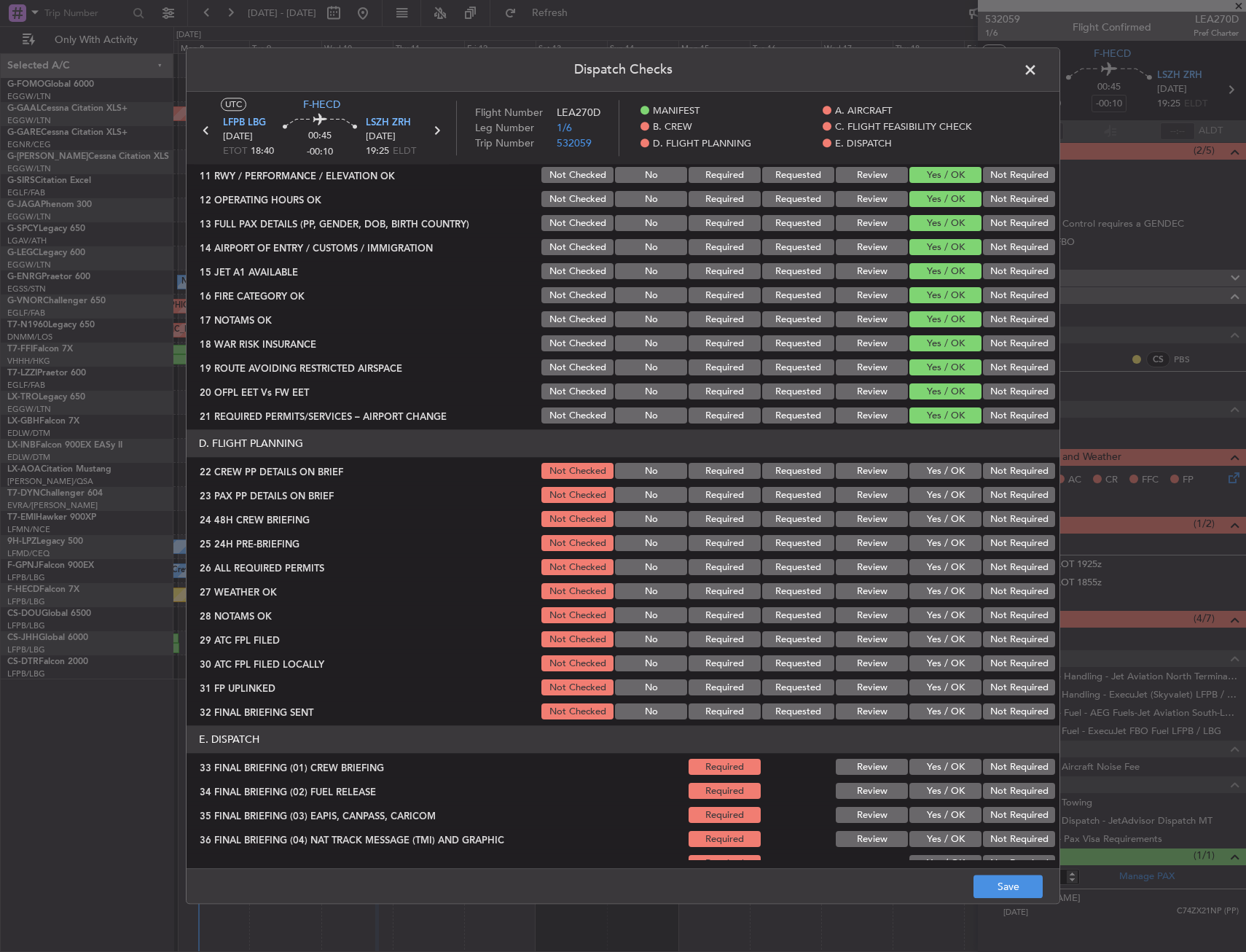
click at [944, 472] on button "Yes / OK" at bounding box center [946, 471] width 72 height 16
drag, startPoint x: 944, startPoint y: 486, endPoint x: 943, endPoint y: 504, distance: 18.0
click at [944, 487] on div "Yes / OK" at bounding box center [944, 495] width 74 height 20
click at [943, 495] on button "Yes / OK" at bounding box center [946, 495] width 72 height 16
click at [943, 519] on button "Yes / OK" at bounding box center [946, 519] width 72 height 16
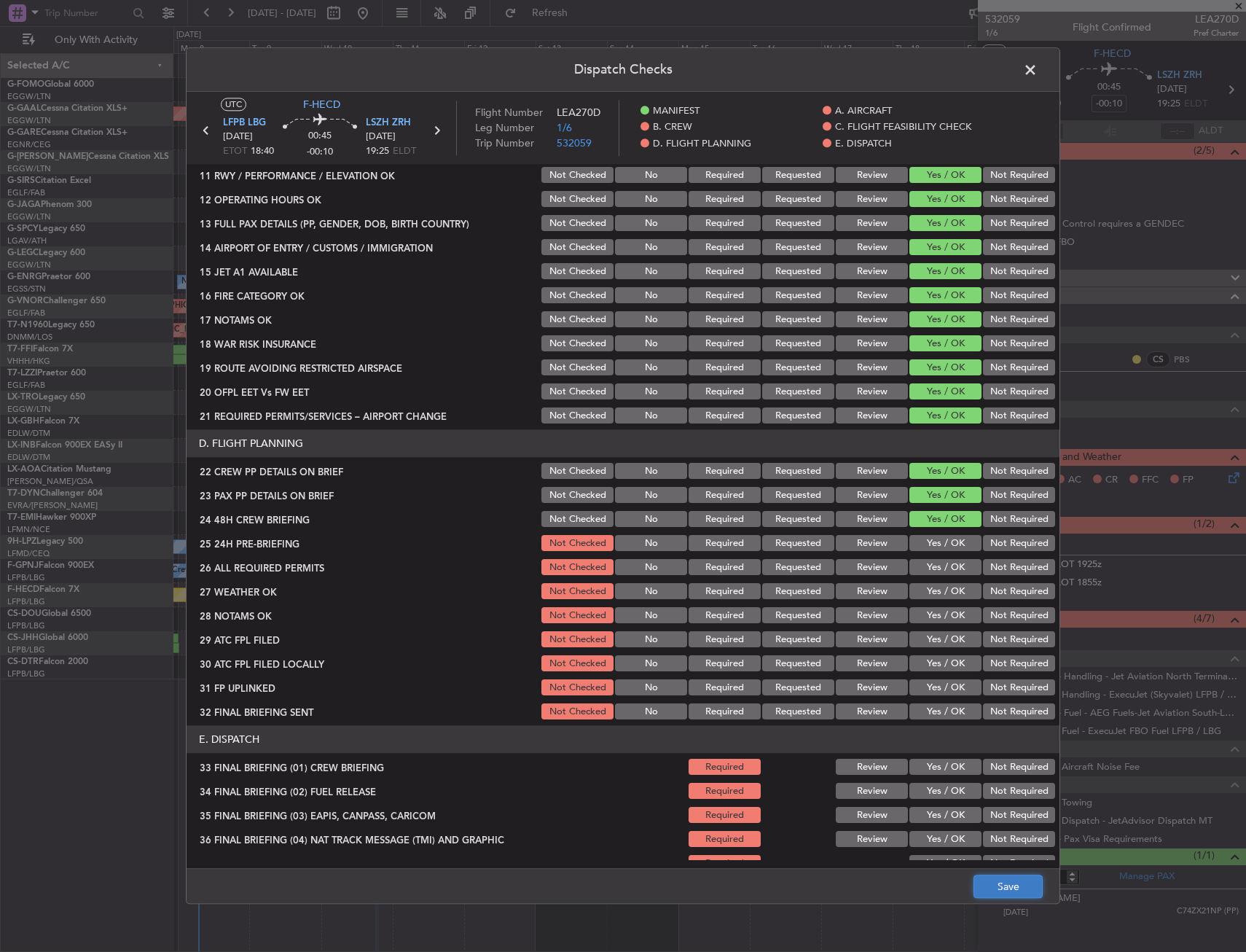
click at [1012, 890] on button "Save" at bounding box center [1008, 887] width 69 height 23
click at [1038, 65] on span at bounding box center [1038, 73] width 0 height 29
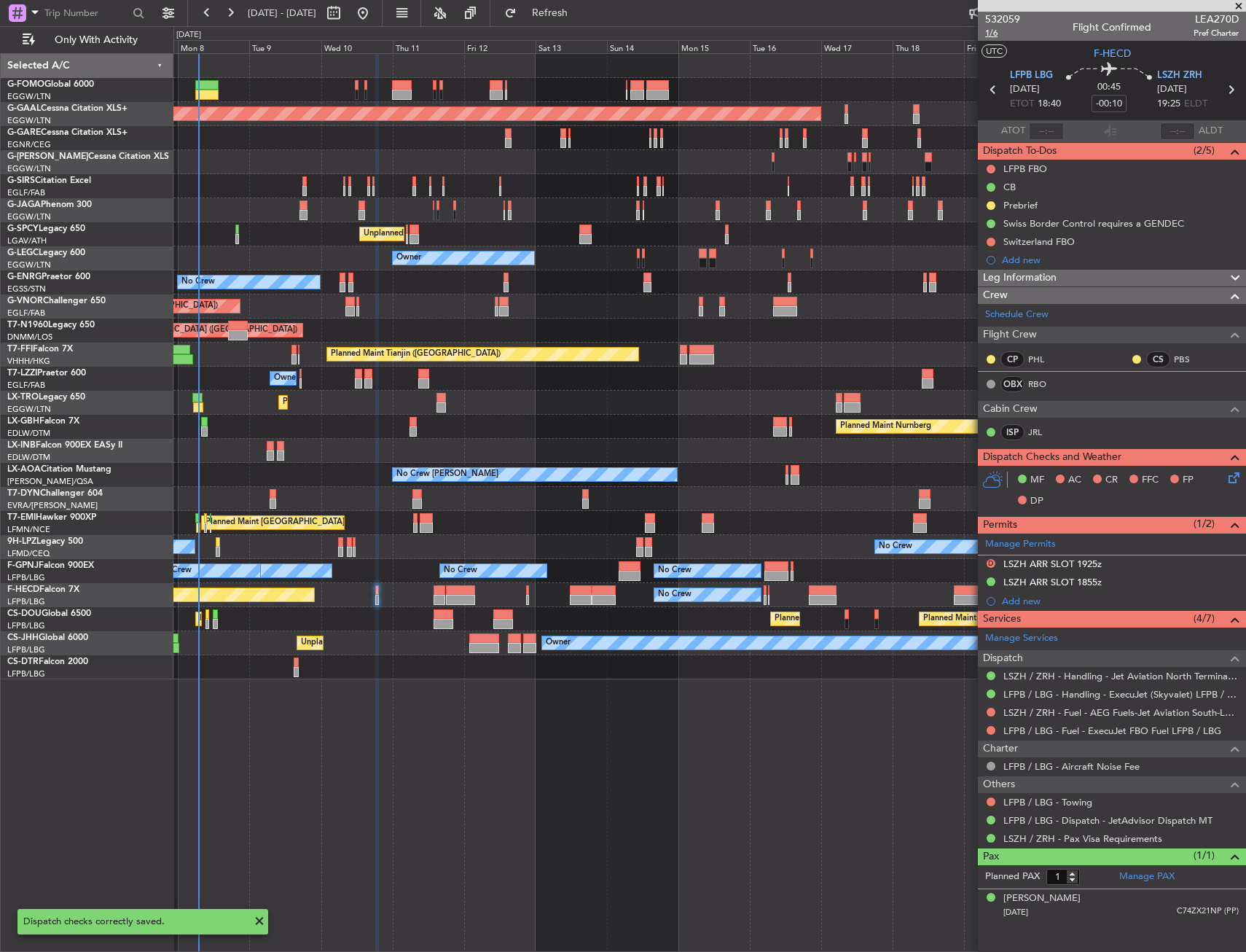
click at [994, 36] on span "1/6" at bounding box center [1002, 33] width 35 height 12
click at [1040, 378] on link "RBO" at bounding box center [1044, 384] width 33 height 13
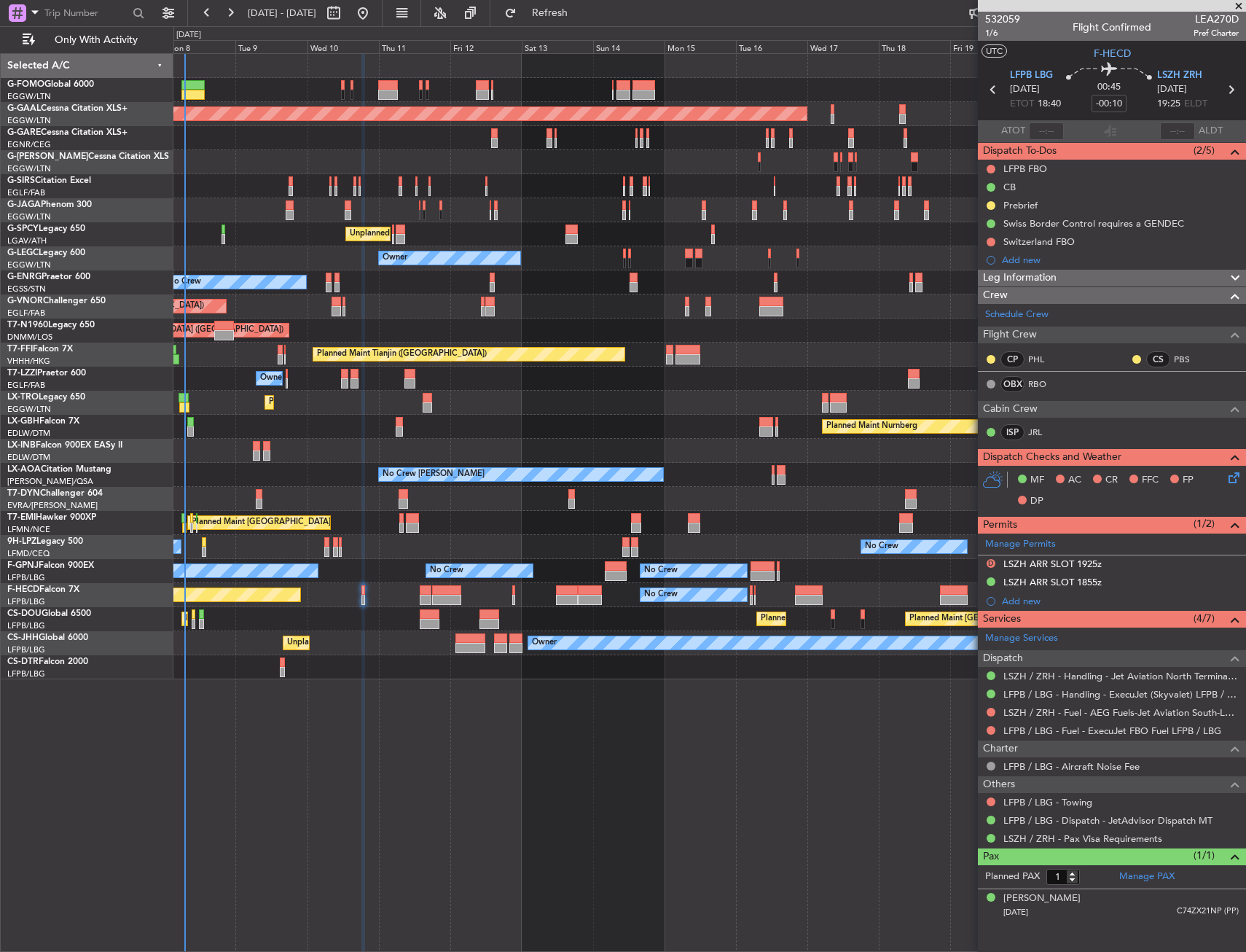
click at [610, 719] on div "Planned Maint [GEOGRAPHIC_DATA] ([GEOGRAPHIC_DATA]) Planned [GEOGRAPHIC_DATA] O…" at bounding box center [710, 502] width 1073 height 898
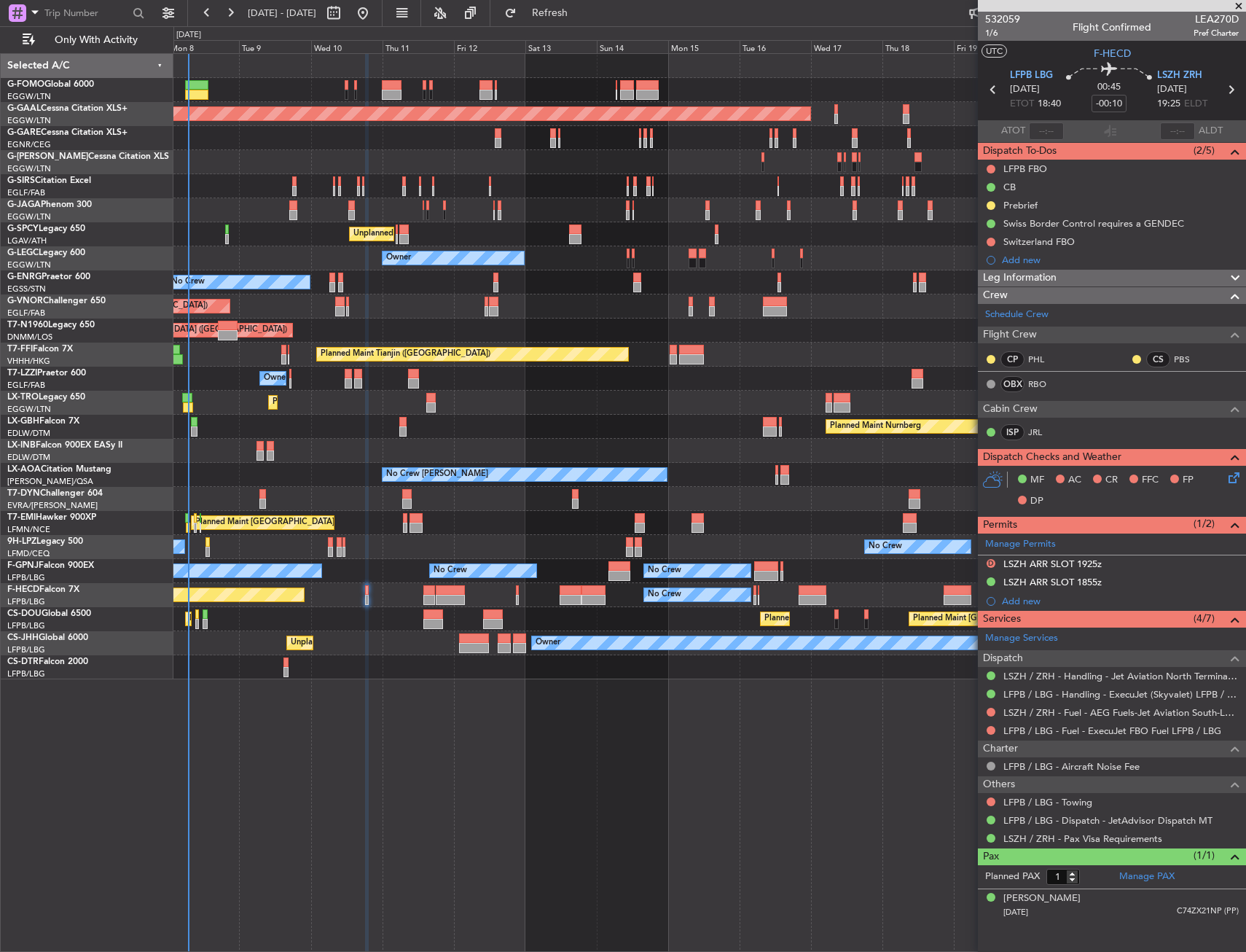
click at [395, 419] on div "Planned Maint Nurnberg Planned Maint [GEOGRAPHIC_DATA] ([GEOGRAPHIC_DATA])" at bounding box center [709, 426] width 1072 height 24
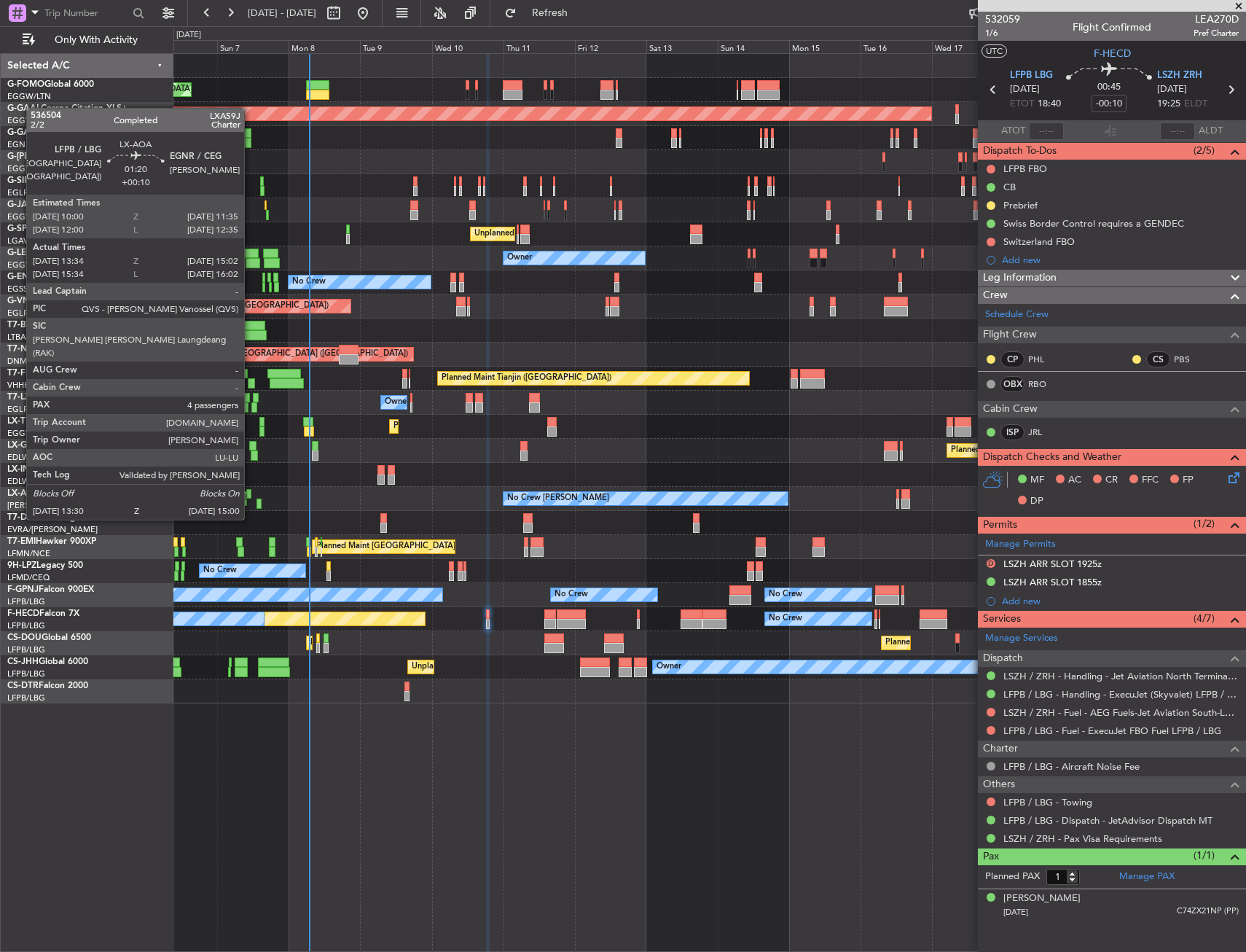
click at [251, 491] on div at bounding box center [249, 493] width 5 height 11
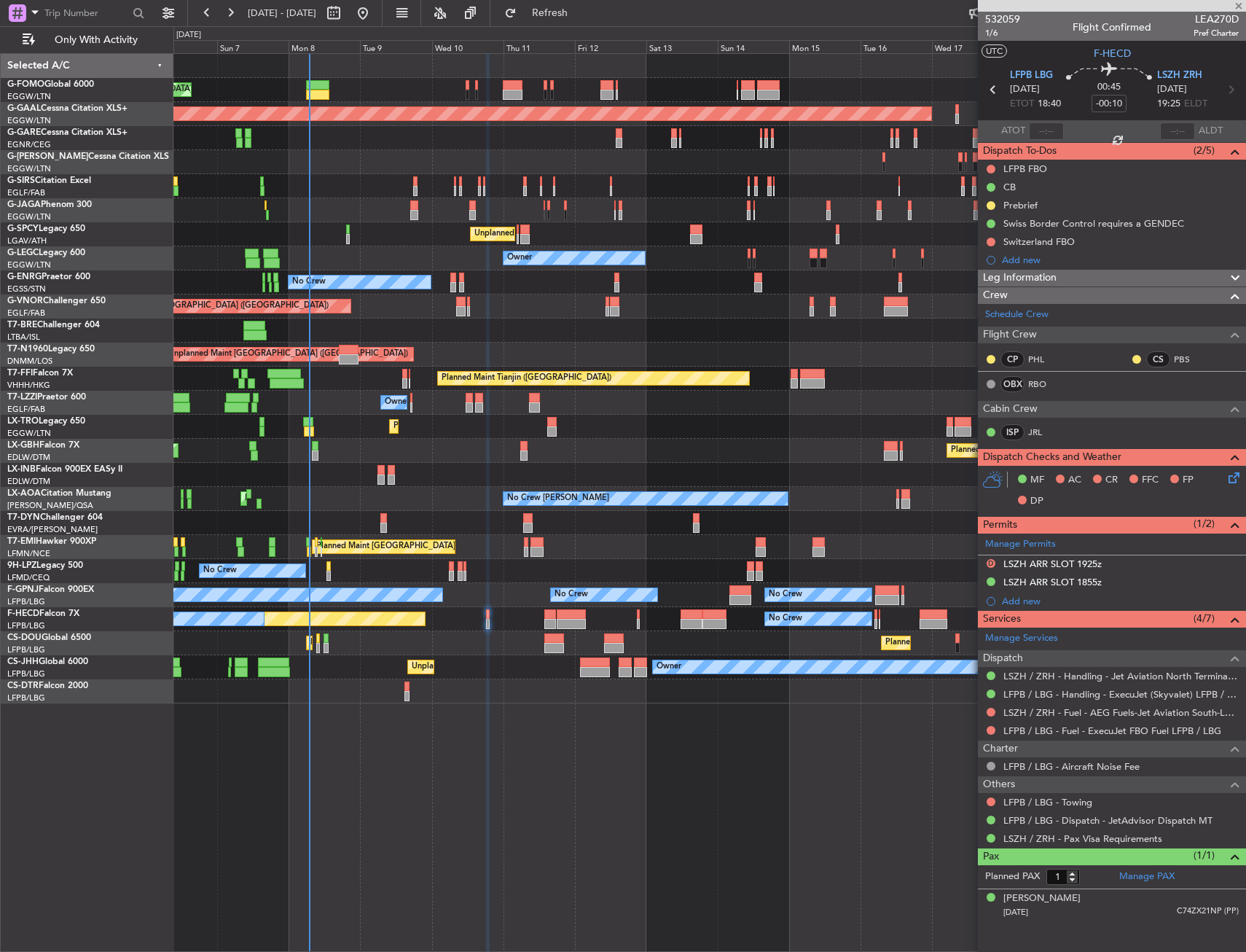
type input "+00:10"
type input "13:44"
type input "14:57"
type input "4"
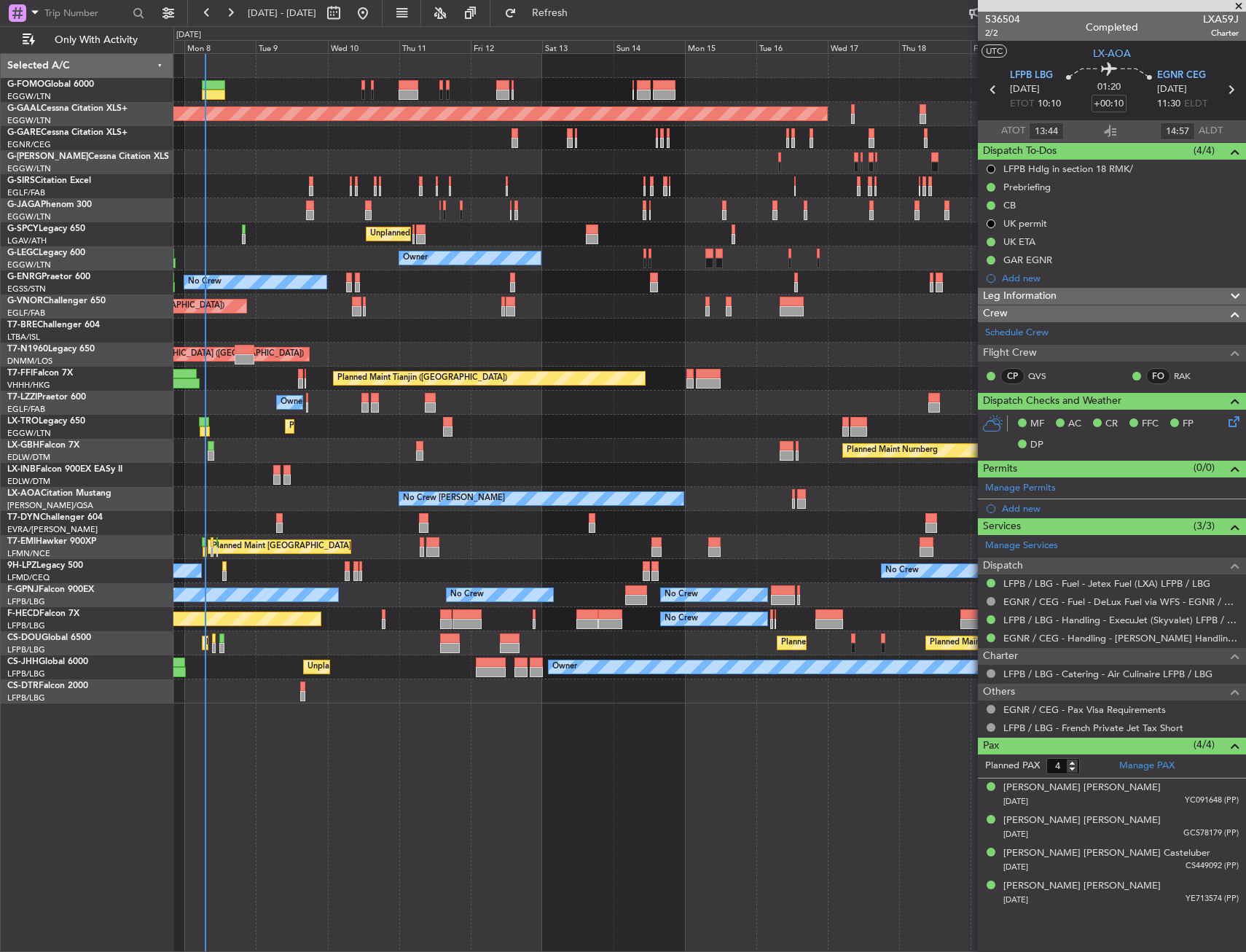
click at [245, 561] on div "Planned Maint [GEOGRAPHIC_DATA] ([GEOGRAPHIC_DATA]) Planned [GEOGRAPHIC_DATA] O…" at bounding box center [709, 378] width 1072 height 649
